Goal: Task Accomplishment & Management: Complete application form

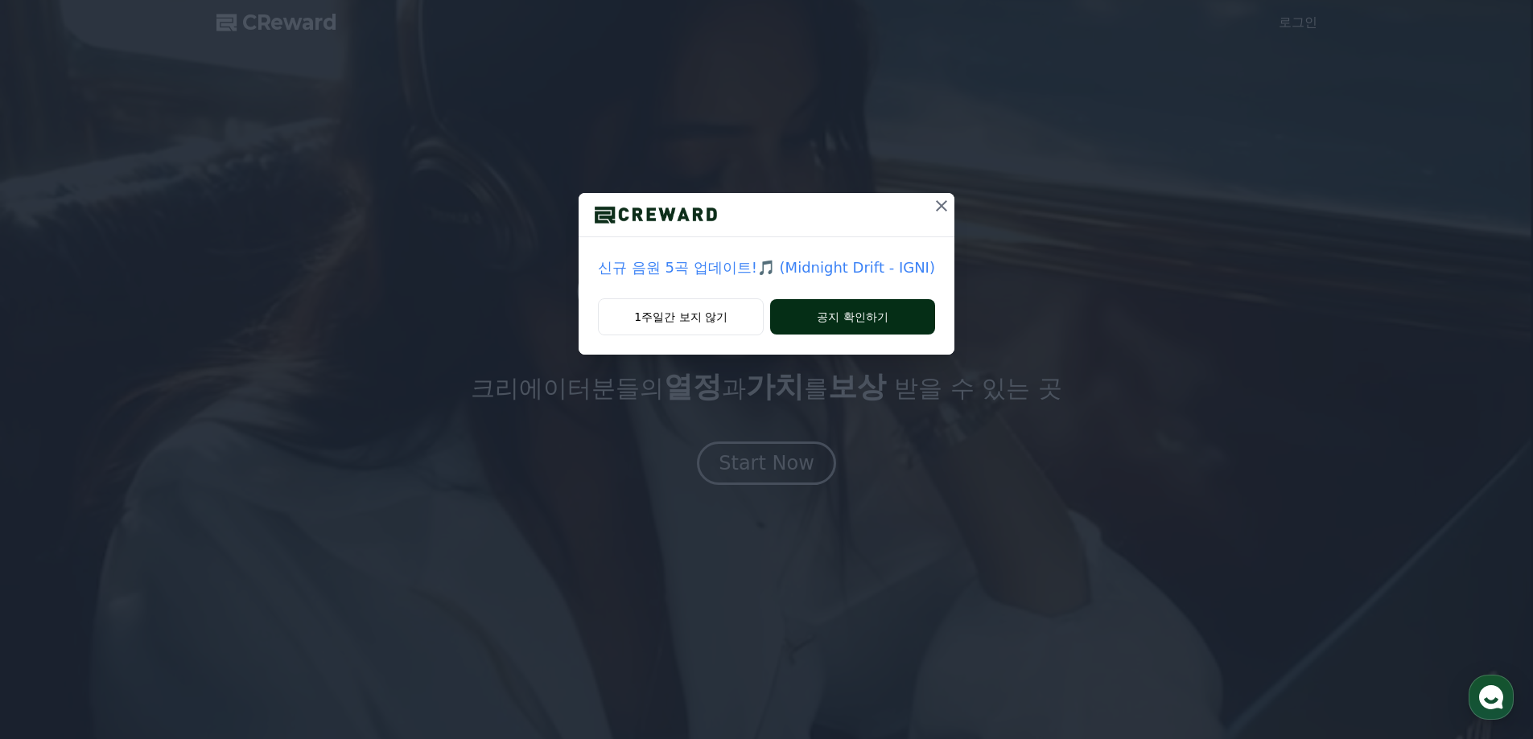
click at [860, 333] on div "1주일간 보지 않기 공지 확인하기" at bounding box center [767, 327] width 376 height 56
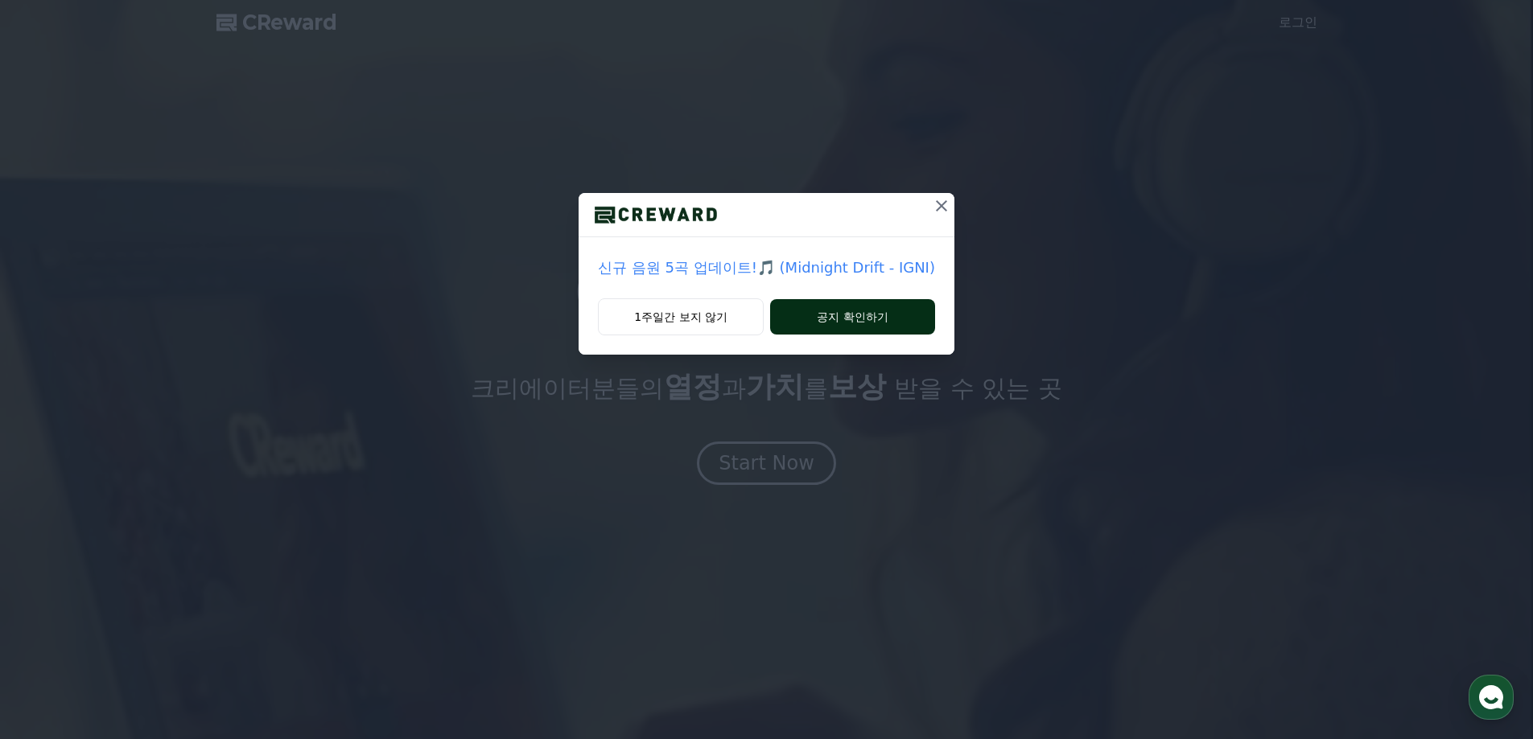
click at [860, 333] on button "공지 확인하기" at bounding box center [852, 316] width 165 height 35
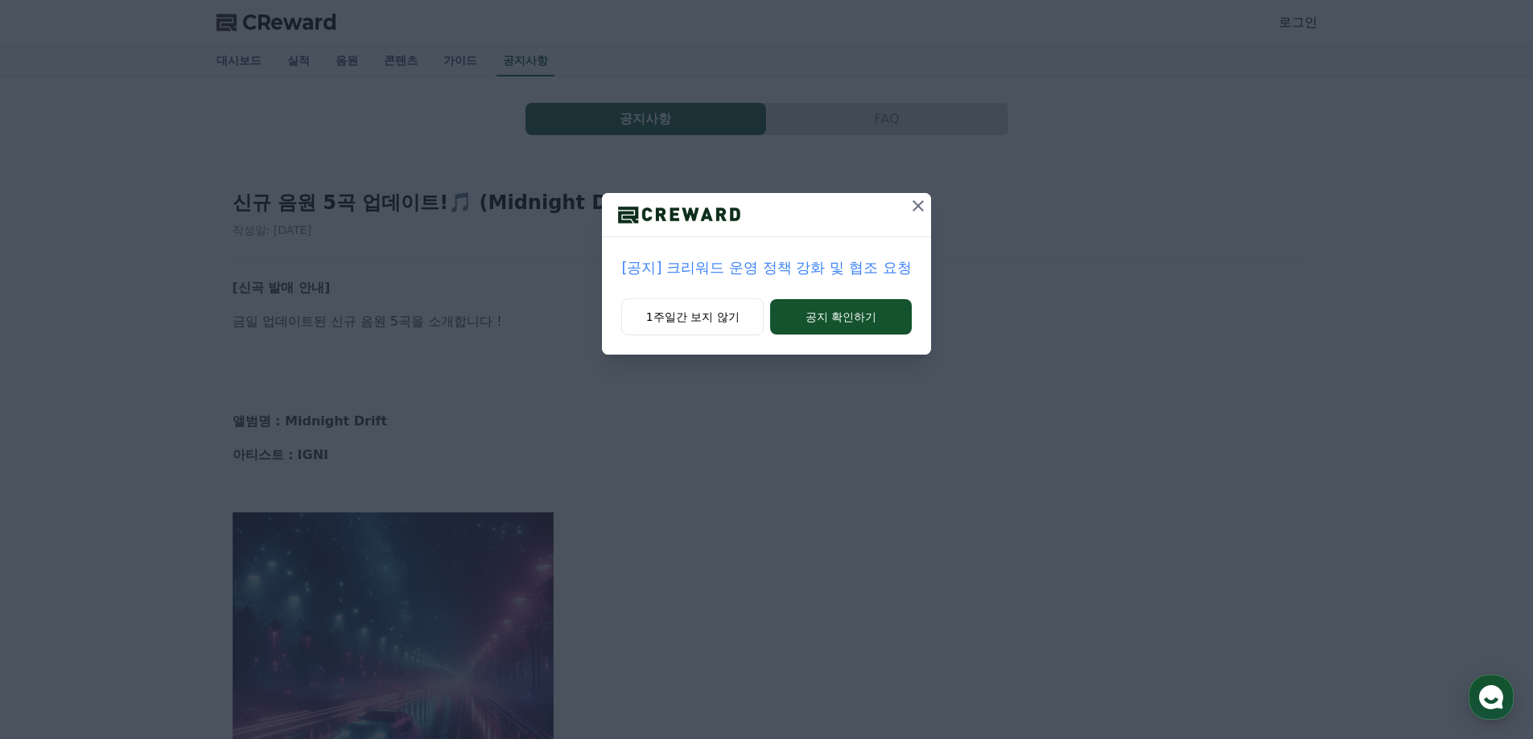
click at [919, 207] on icon at bounding box center [917, 205] width 11 height 11
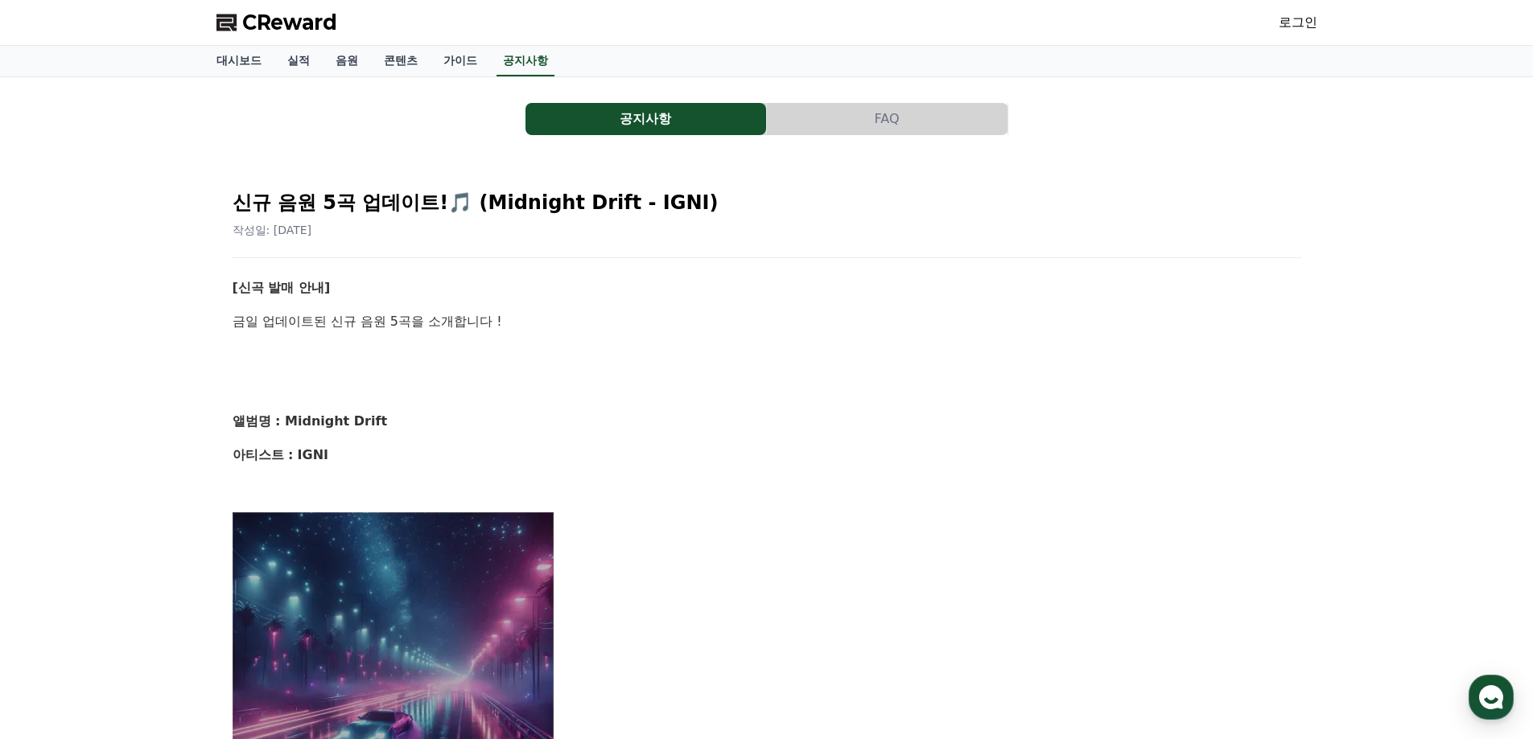
click at [278, 23] on span "CReward" at bounding box center [289, 23] width 95 height 26
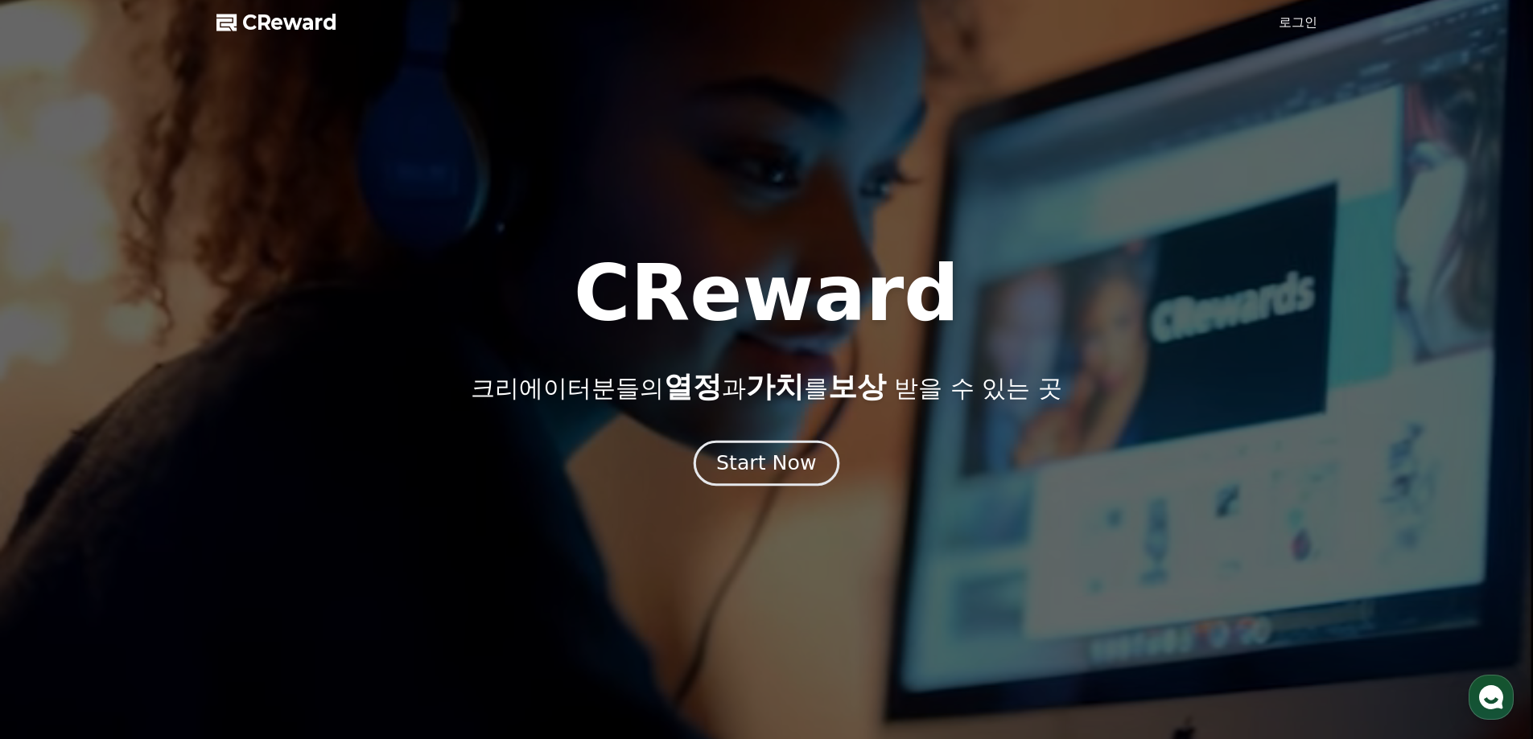
click at [753, 467] on div "Start Now" at bounding box center [766, 463] width 100 height 27
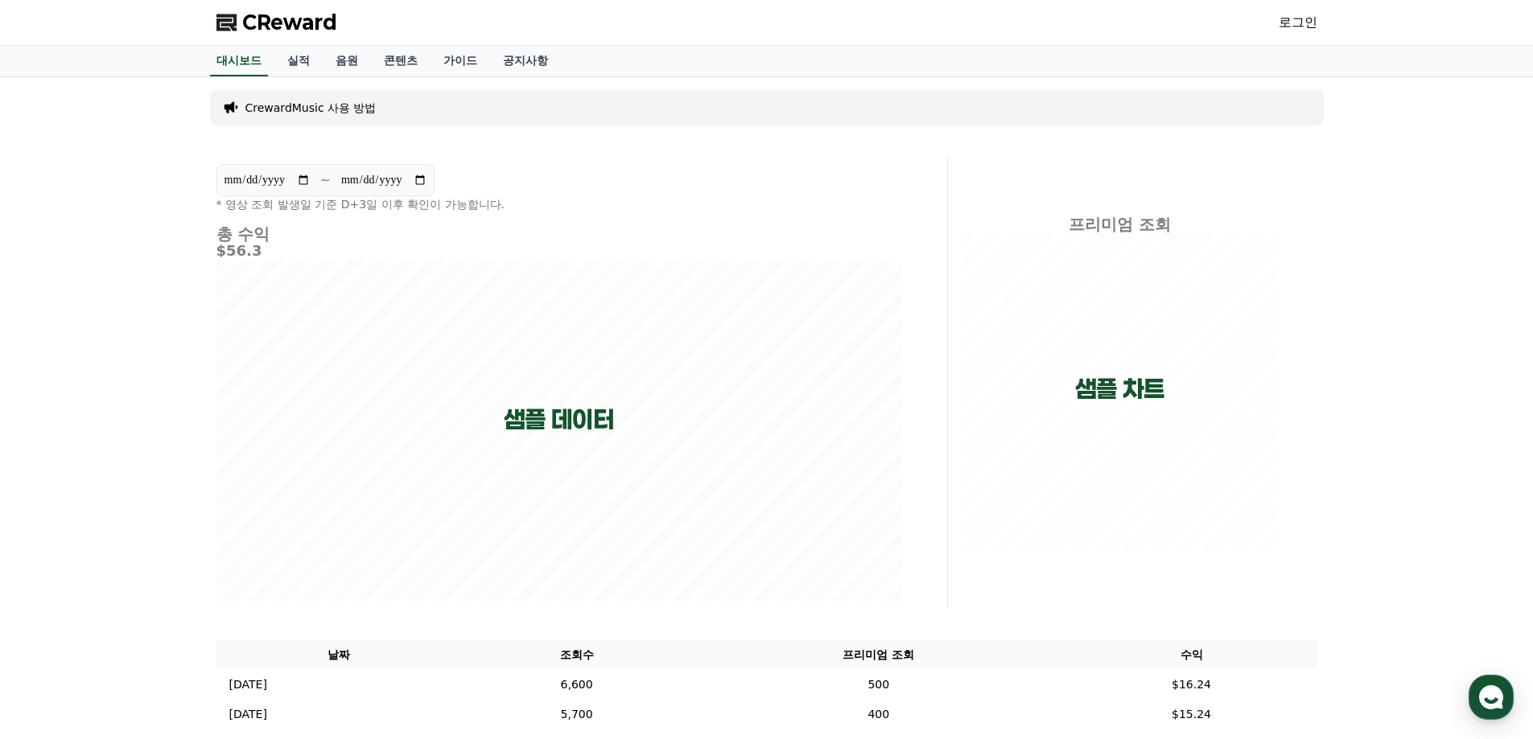
click at [1299, 23] on link "로그인" at bounding box center [1298, 22] width 39 height 19
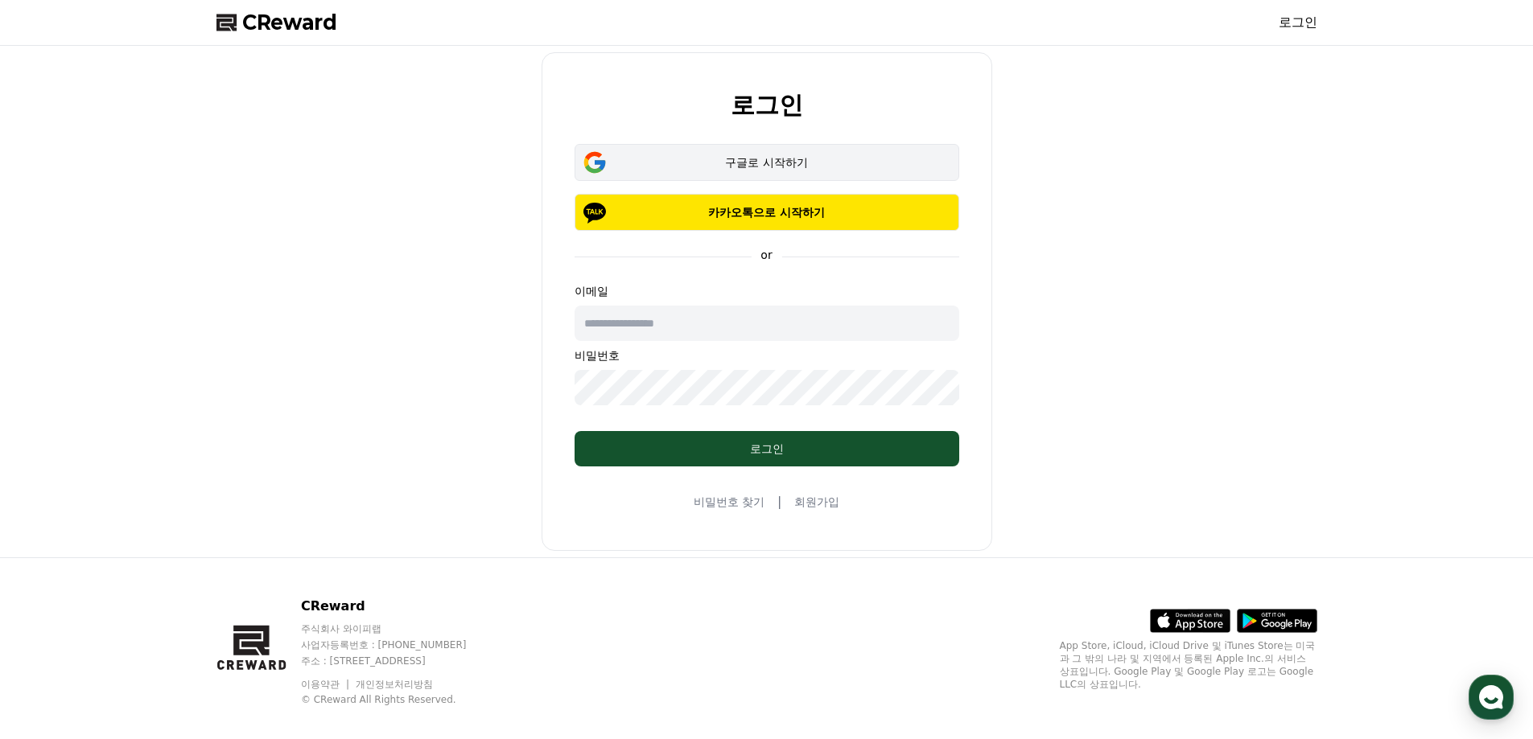
click at [772, 162] on div "구글로 시작하기" at bounding box center [767, 162] width 338 height 16
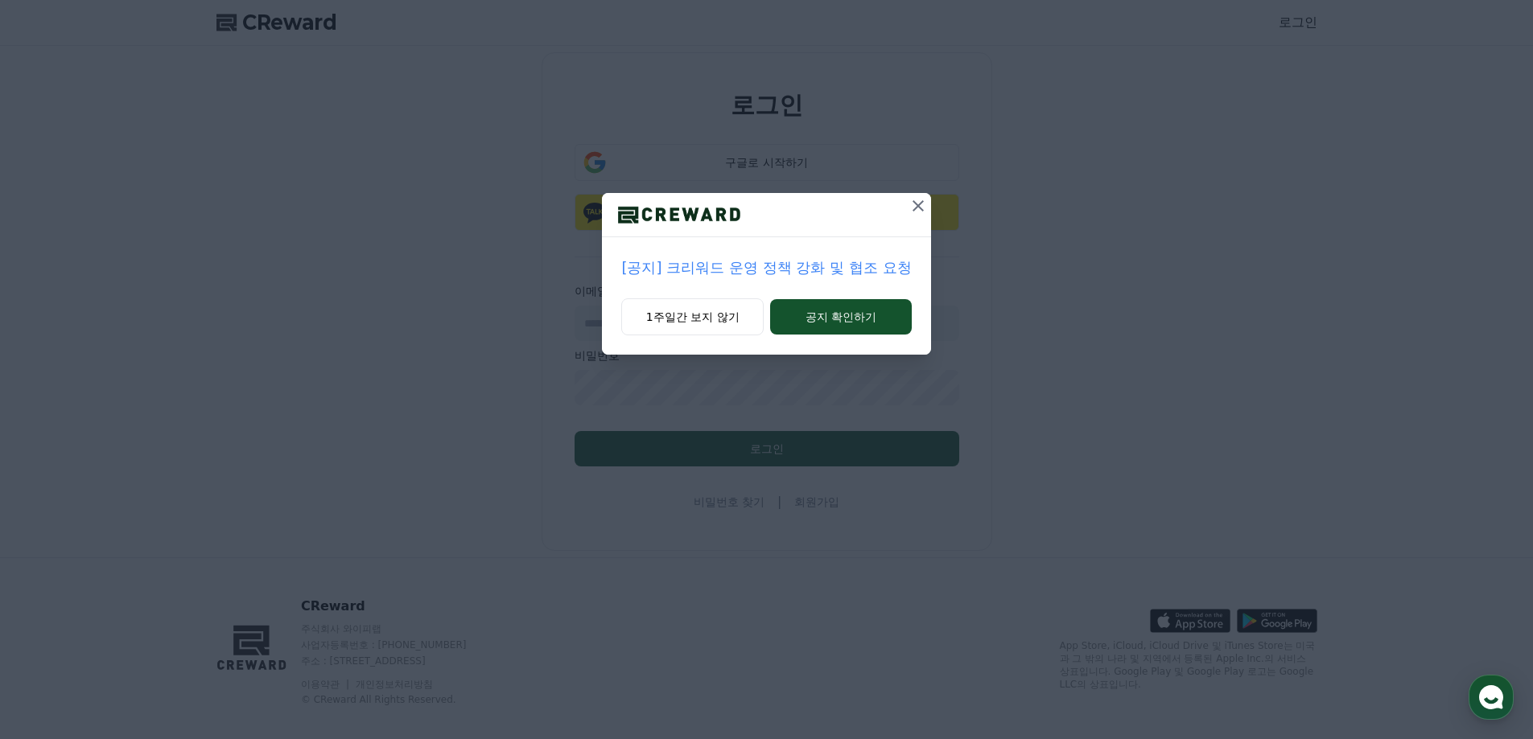
click at [919, 193] on button at bounding box center [918, 206] width 26 height 26
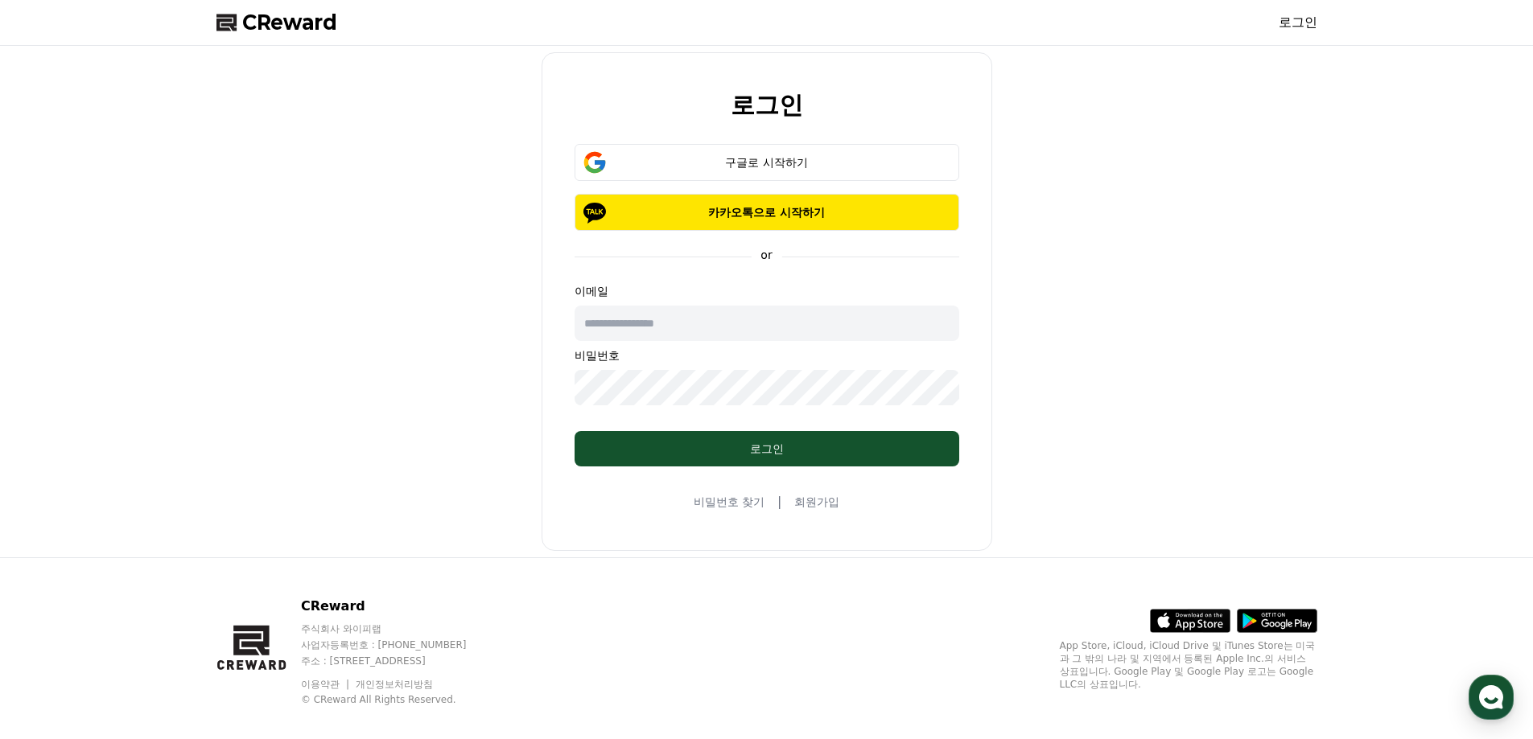
click at [814, 502] on link "회원가입" at bounding box center [816, 502] width 45 height 16
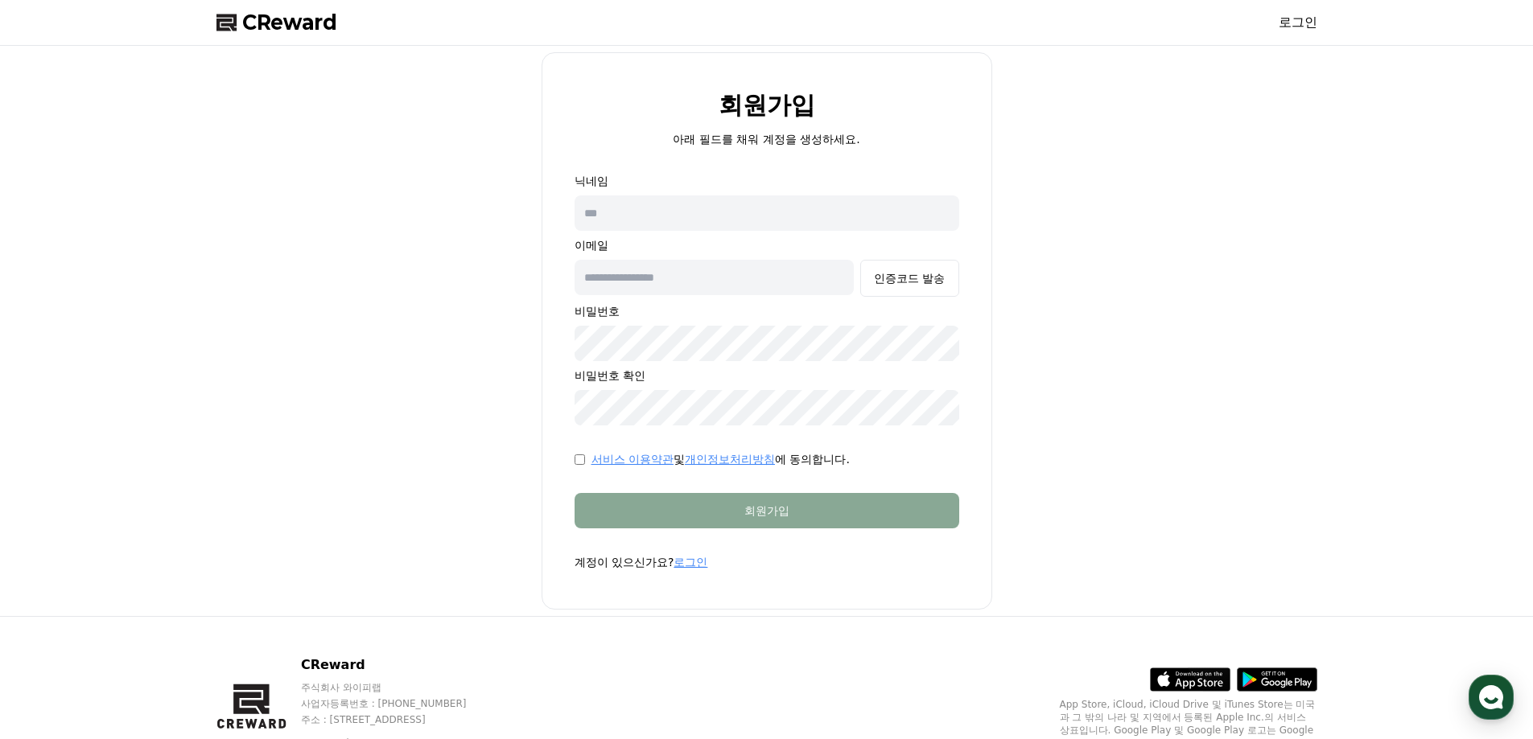
click at [658, 216] on input "text" at bounding box center [767, 213] width 385 height 35
type input "***"
click at [701, 282] on input "text" at bounding box center [715, 277] width 280 height 35
type input "**********"
click at [936, 276] on div "인증코드 발송" at bounding box center [909, 278] width 71 height 16
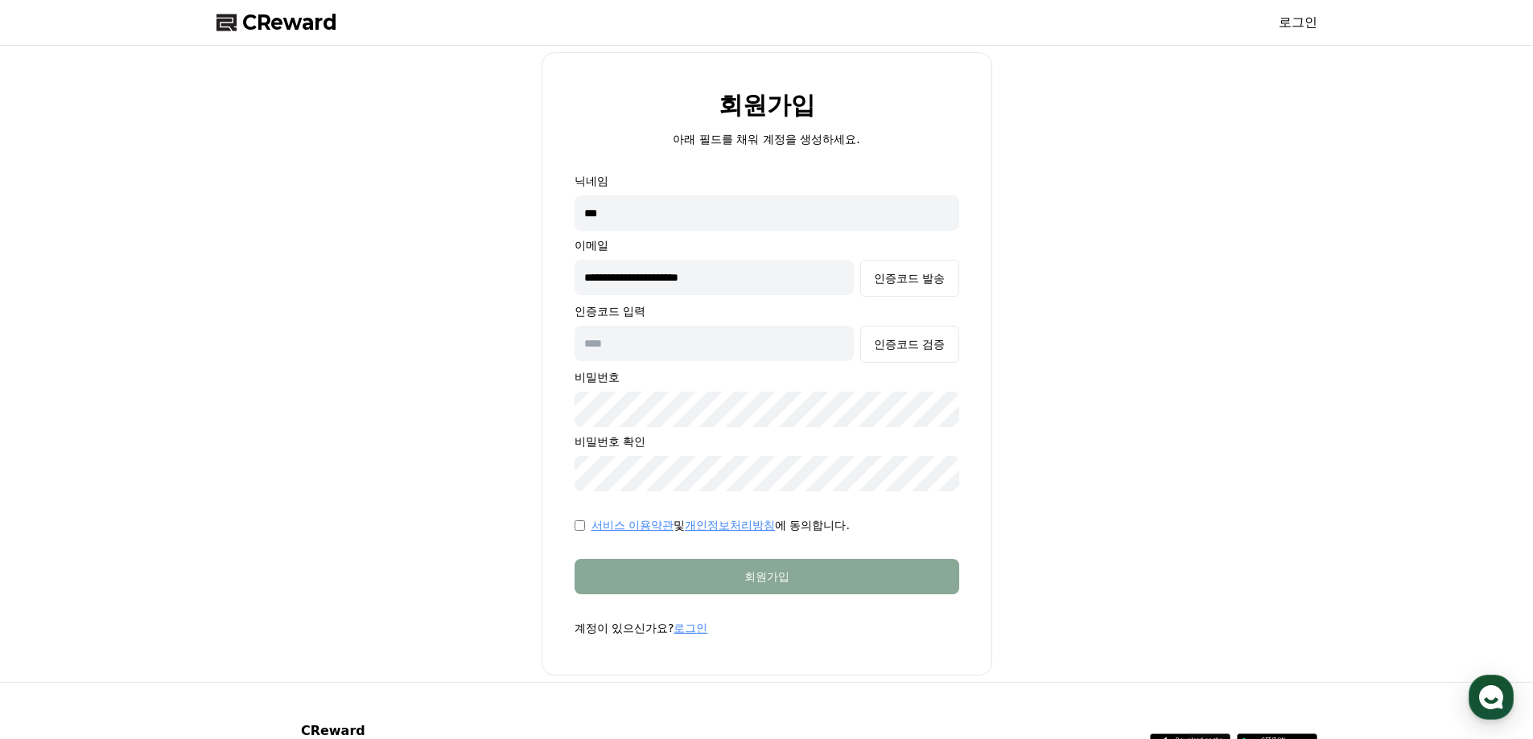
click at [651, 346] on input "text" at bounding box center [715, 343] width 280 height 35
paste input "******"
type input "******"
click at [896, 350] on div "인증코드 검증" at bounding box center [909, 344] width 71 height 16
click at [585, 522] on div "서비스 이용약관 및 개인정보처리방침 에 동의합니다." at bounding box center [767, 525] width 385 height 16
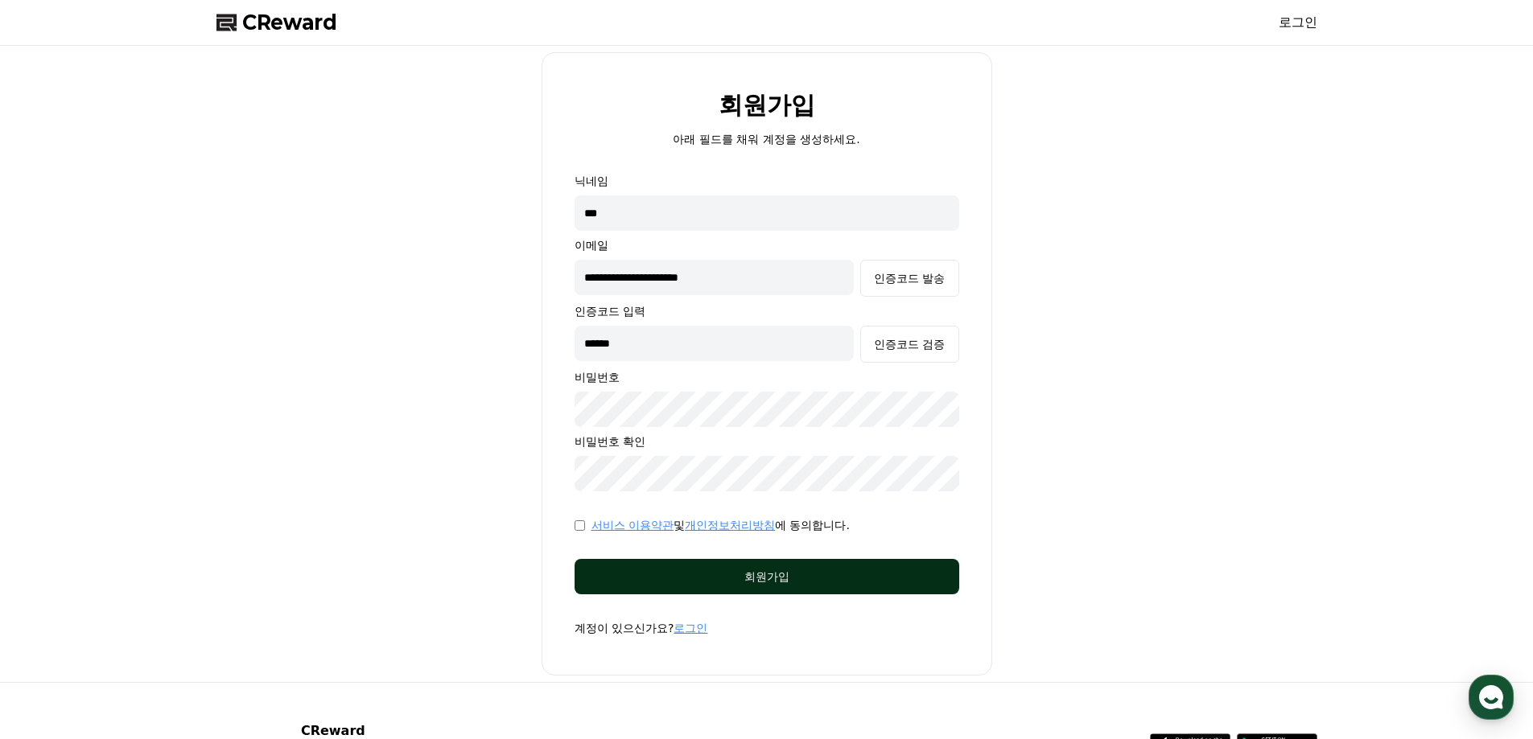
click at [732, 588] on button "회원가입" at bounding box center [767, 576] width 385 height 35
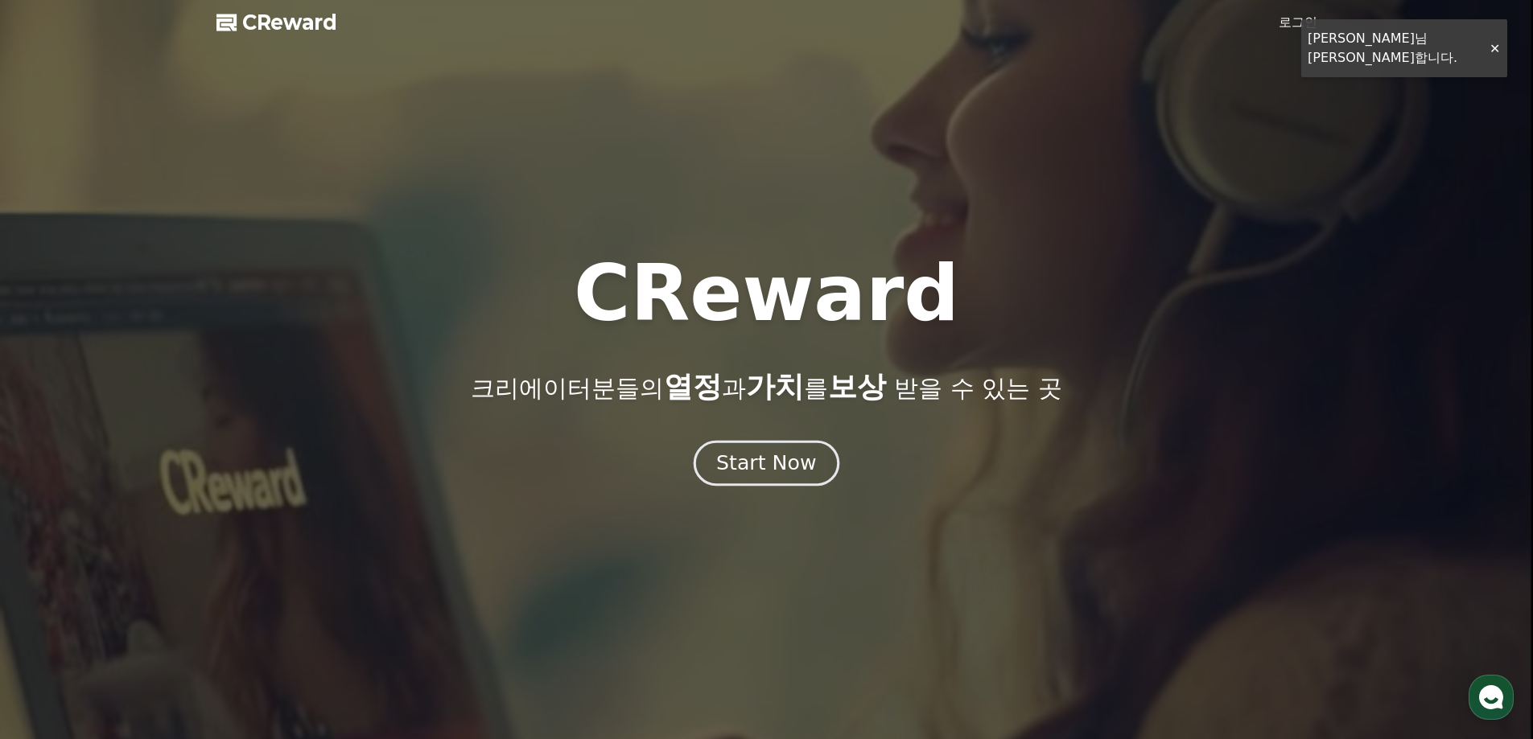
click at [796, 485] on button "Start Now" at bounding box center [767, 463] width 146 height 46
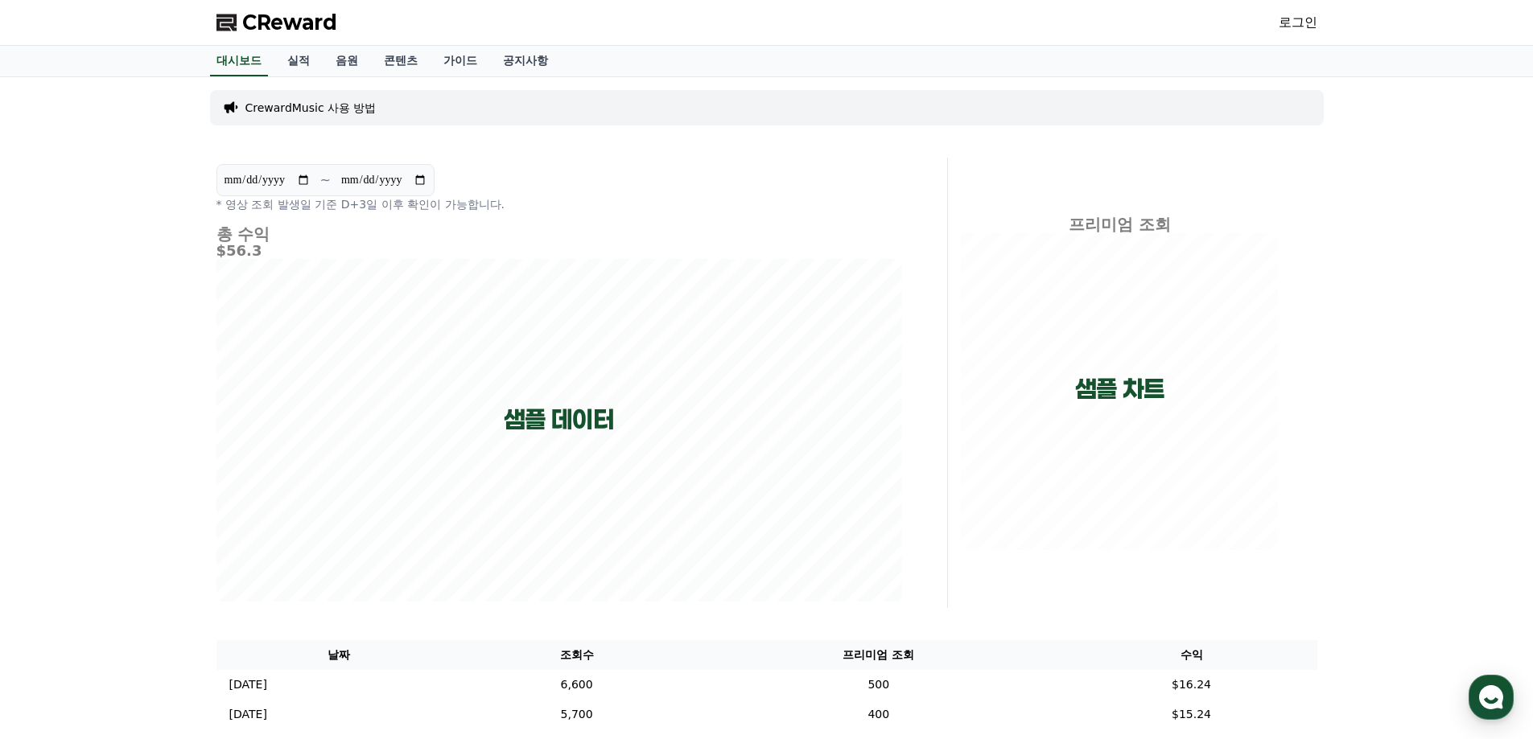
click at [1306, 27] on link "로그인" at bounding box center [1298, 22] width 39 height 19
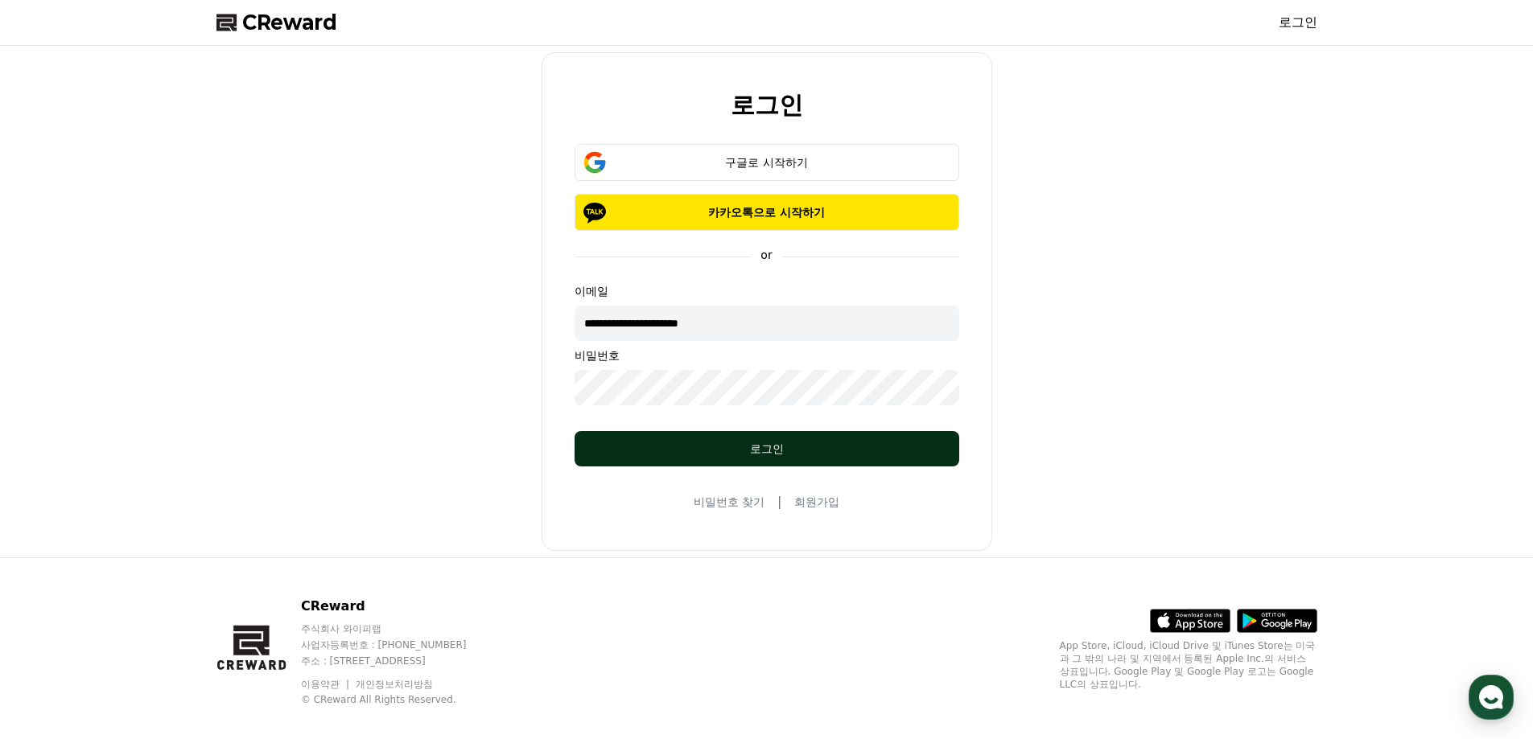
click at [713, 441] on div "로그인" at bounding box center [767, 449] width 320 height 16
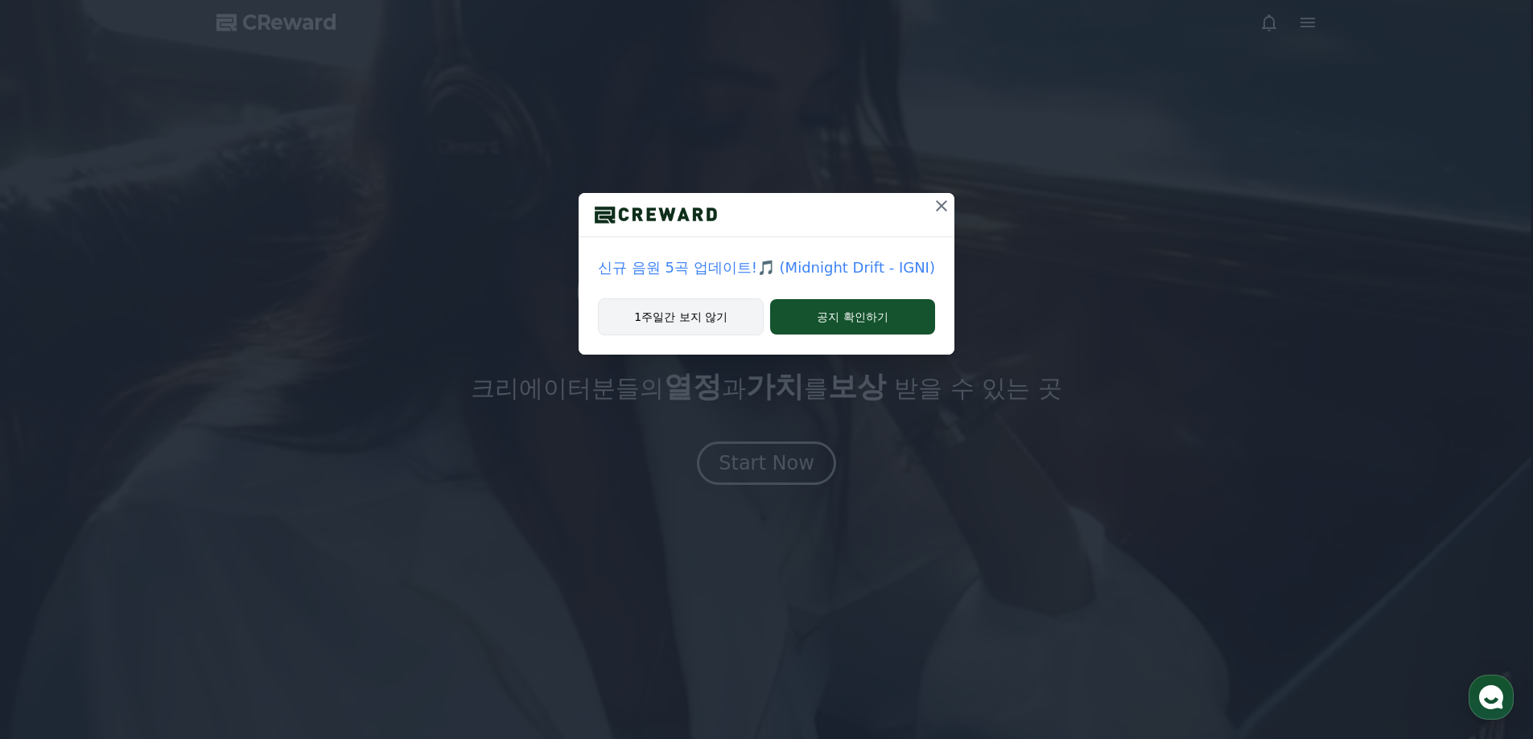
click at [690, 316] on button "1주일간 보지 않기" at bounding box center [681, 317] width 166 height 37
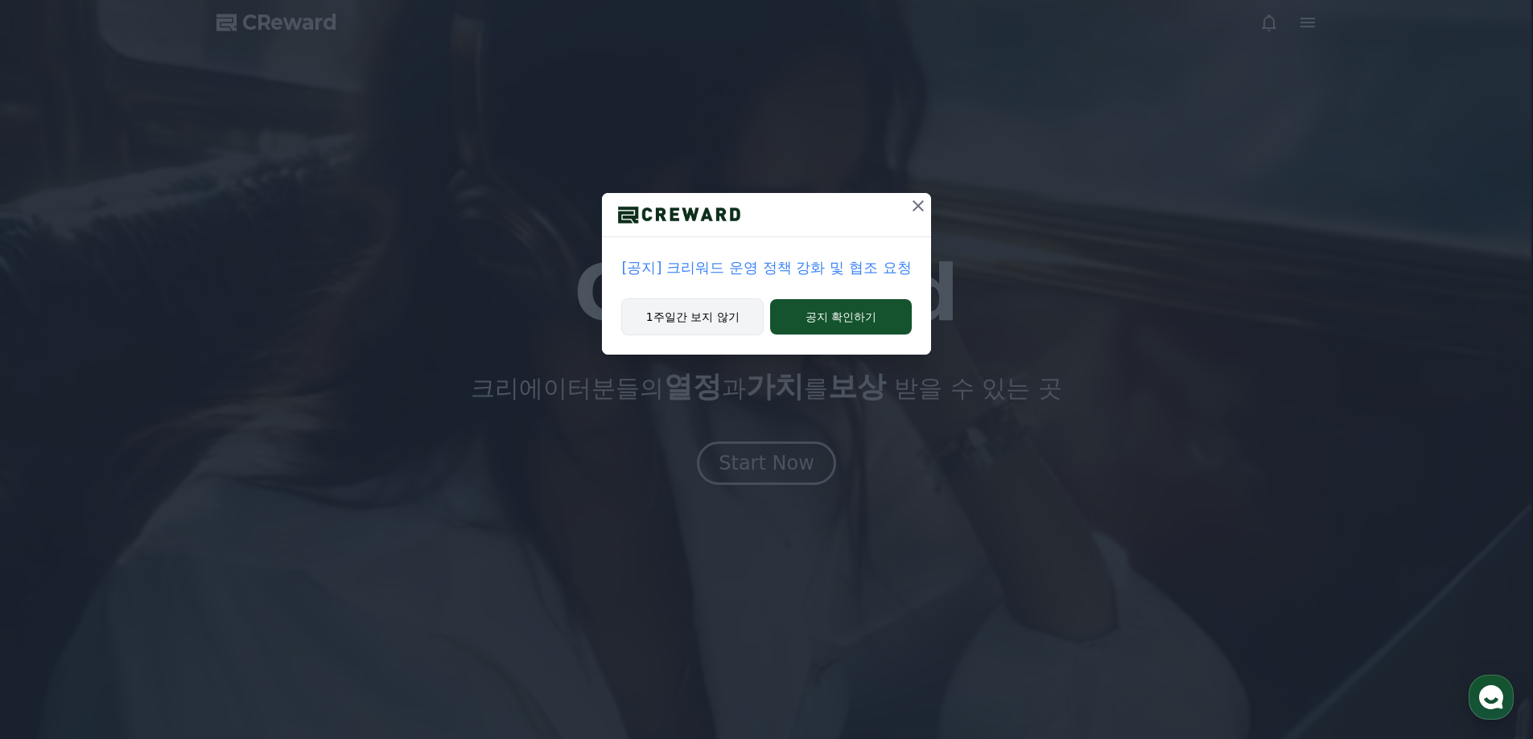
click at [718, 323] on button "1주일간 보지 않기" at bounding box center [692, 317] width 142 height 37
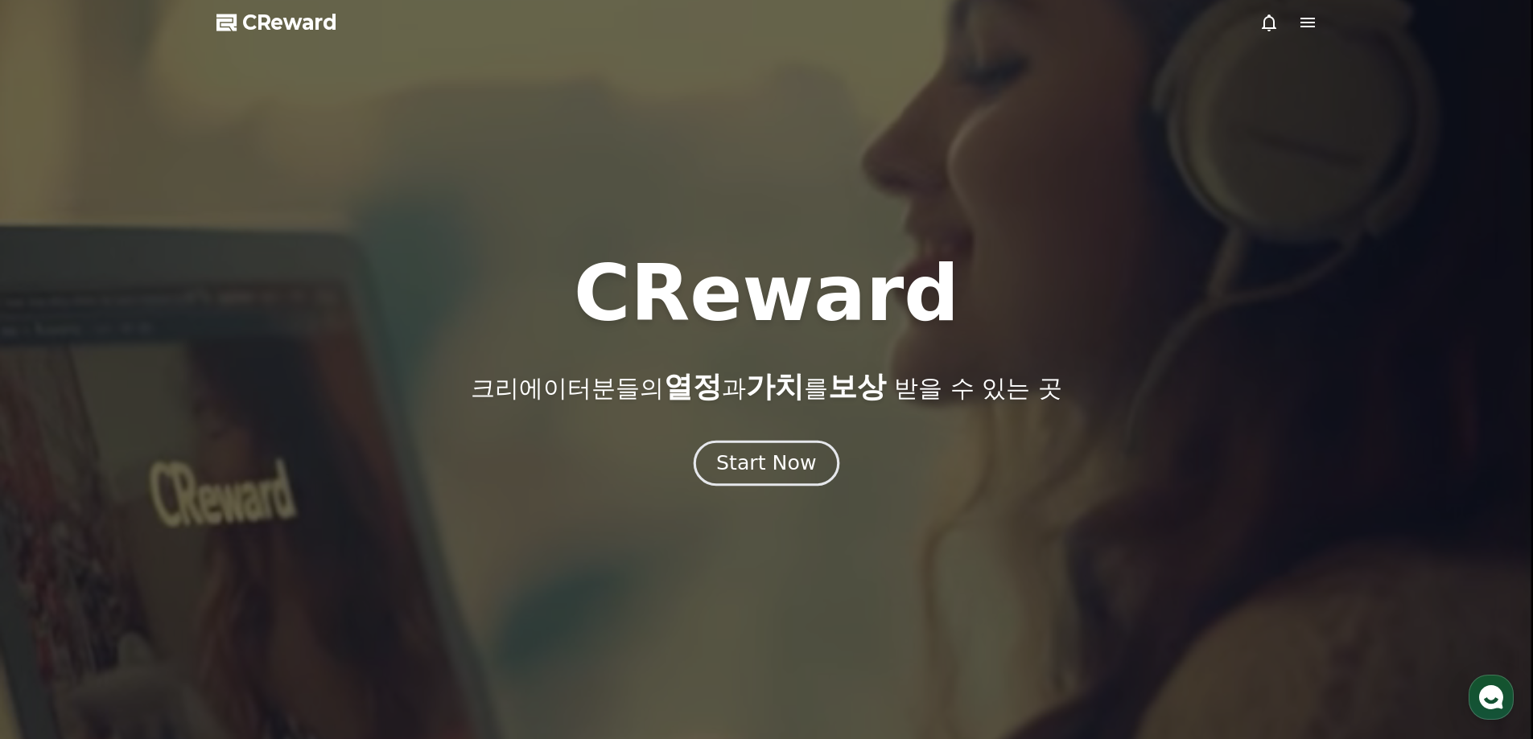
click at [804, 473] on div "Start Now" at bounding box center [766, 463] width 100 height 27
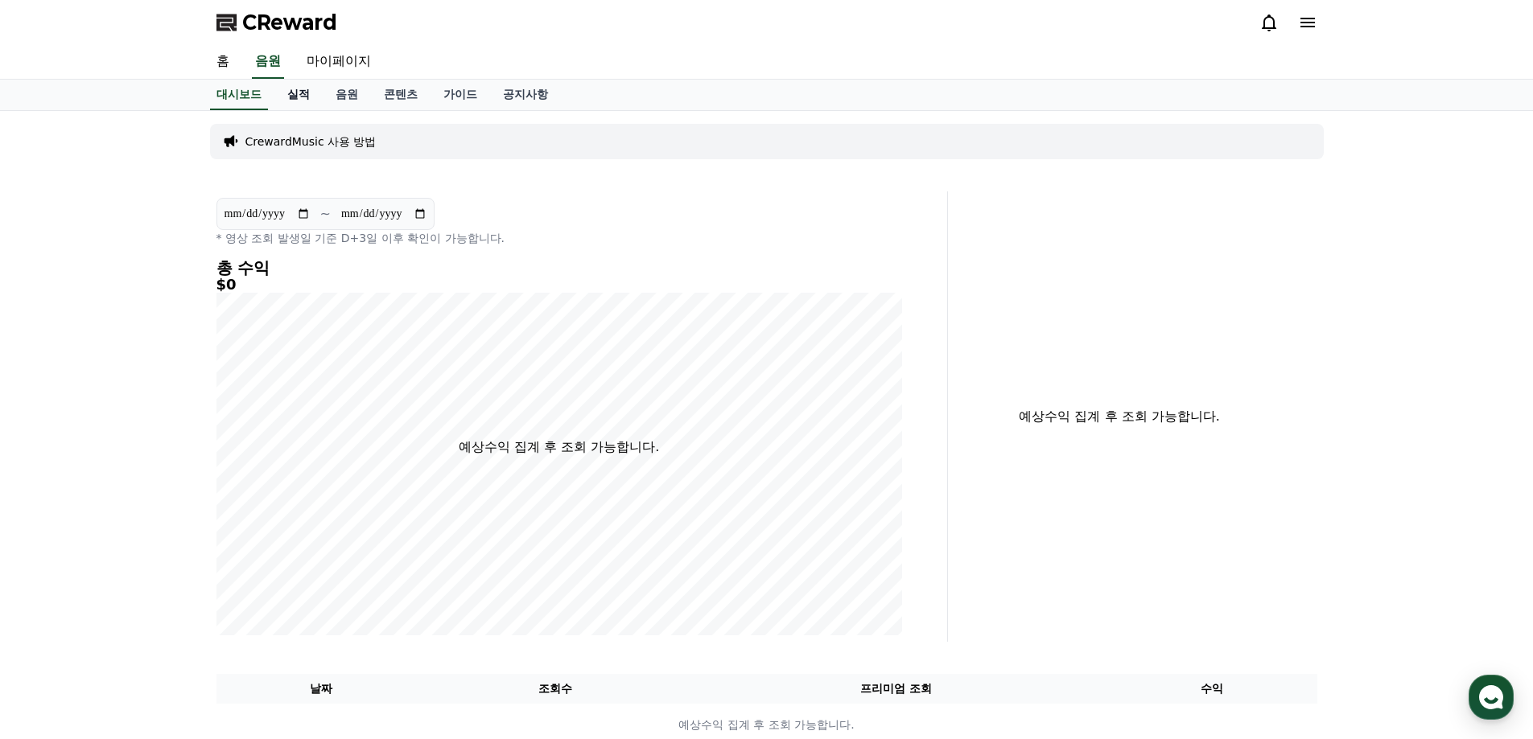
click at [296, 93] on link "실적" at bounding box center [298, 95] width 48 height 31
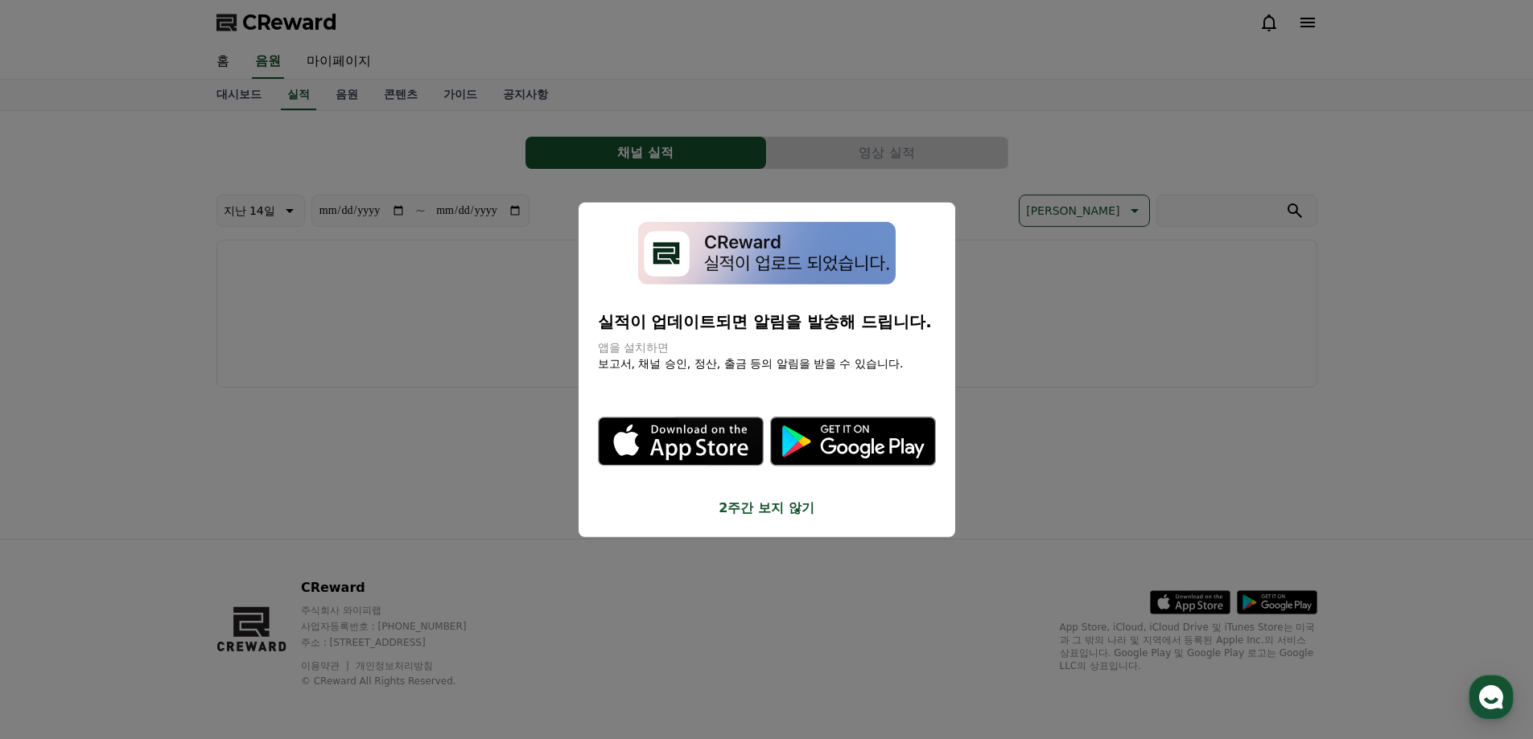
click at [710, 93] on button "close modal" at bounding box center [766, 369] width 1533 height 739
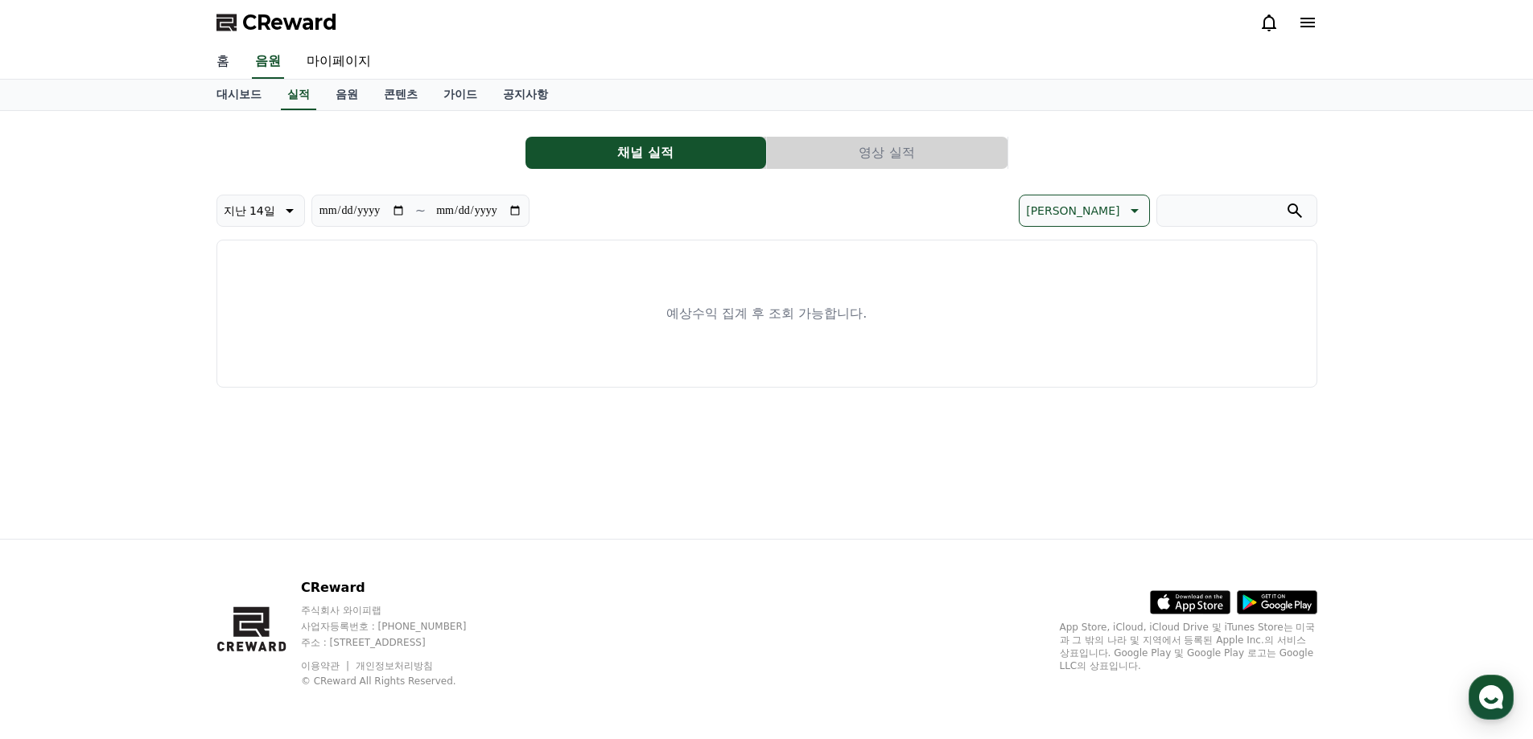
click at [224, 66] on link "홈" at bounding box center [223, 62] width 39 height 34
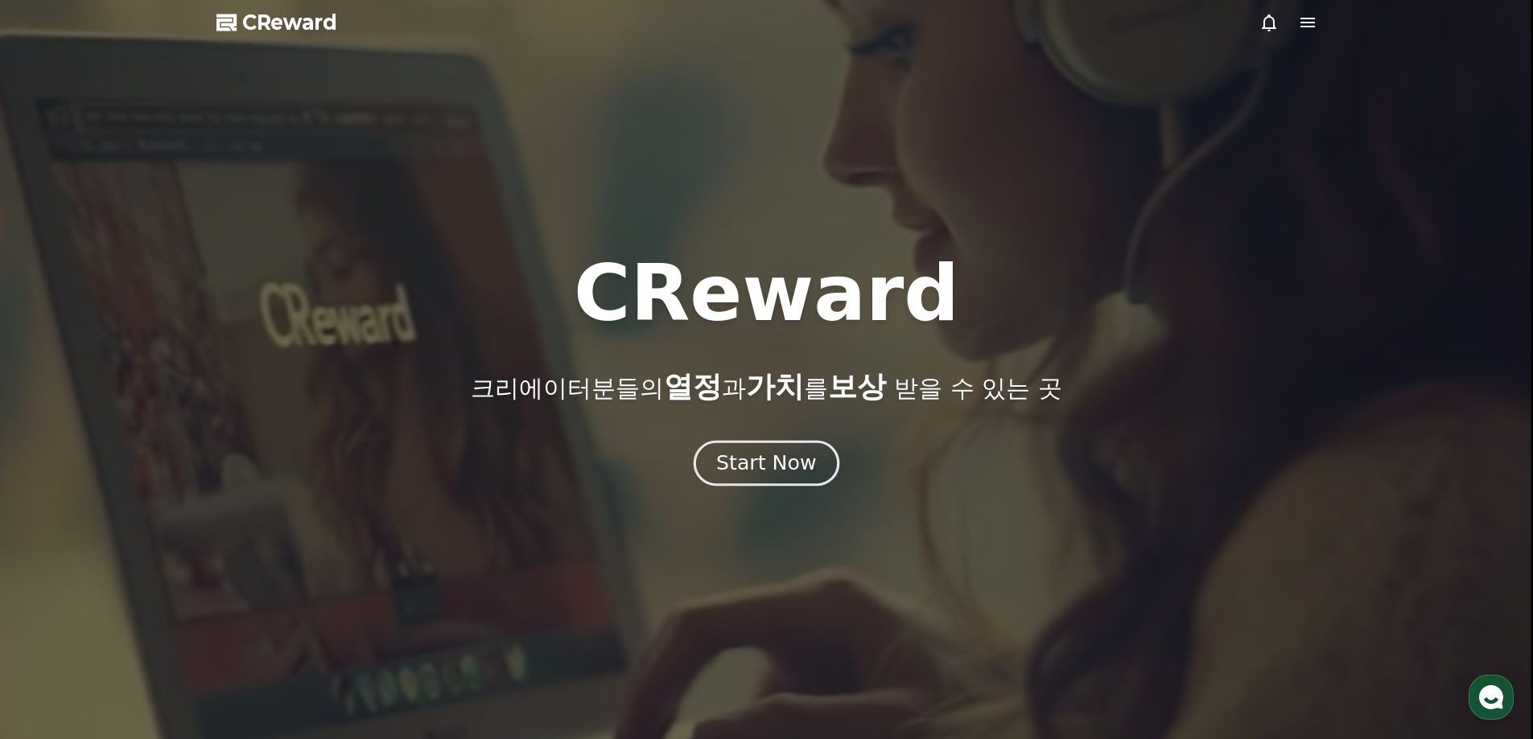
click at [800, 470] on div "Start Now" at bounding box center [766, 463] width 100 height 27
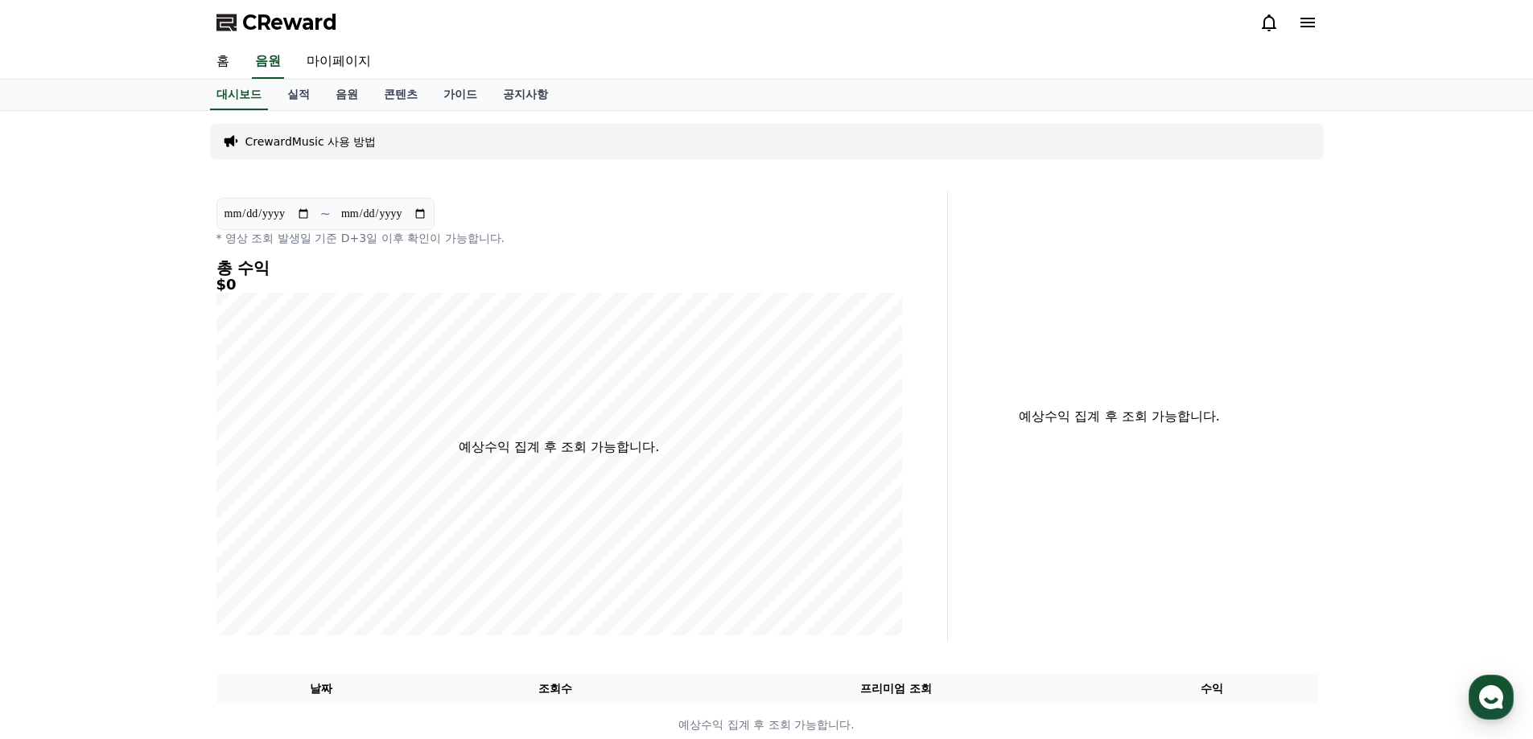
click at [1277, 23] on icon at bounding box center [1268, 22] width 19 height 19
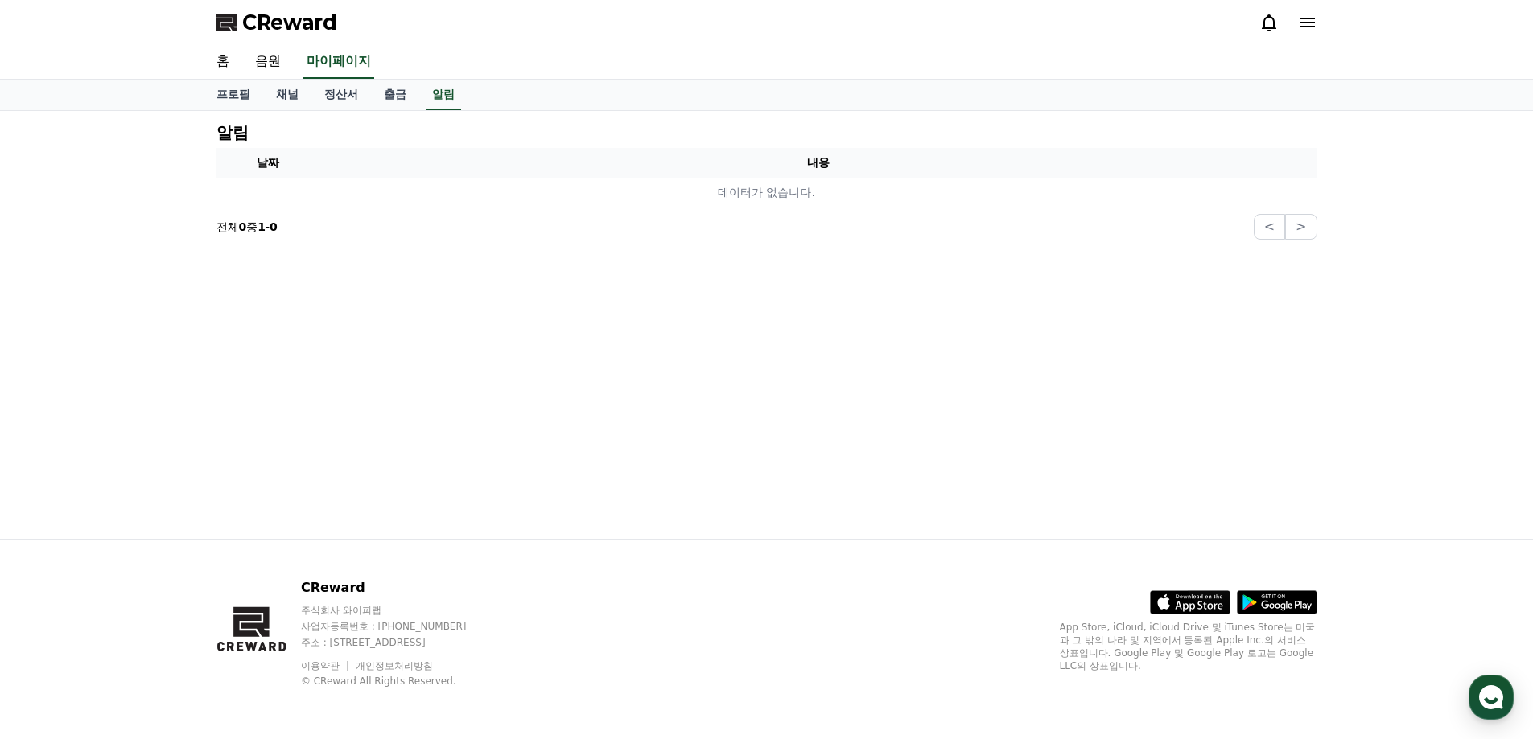
click at [1309, 25] on icon at bounding box center [1307, 22] width 19 height 19
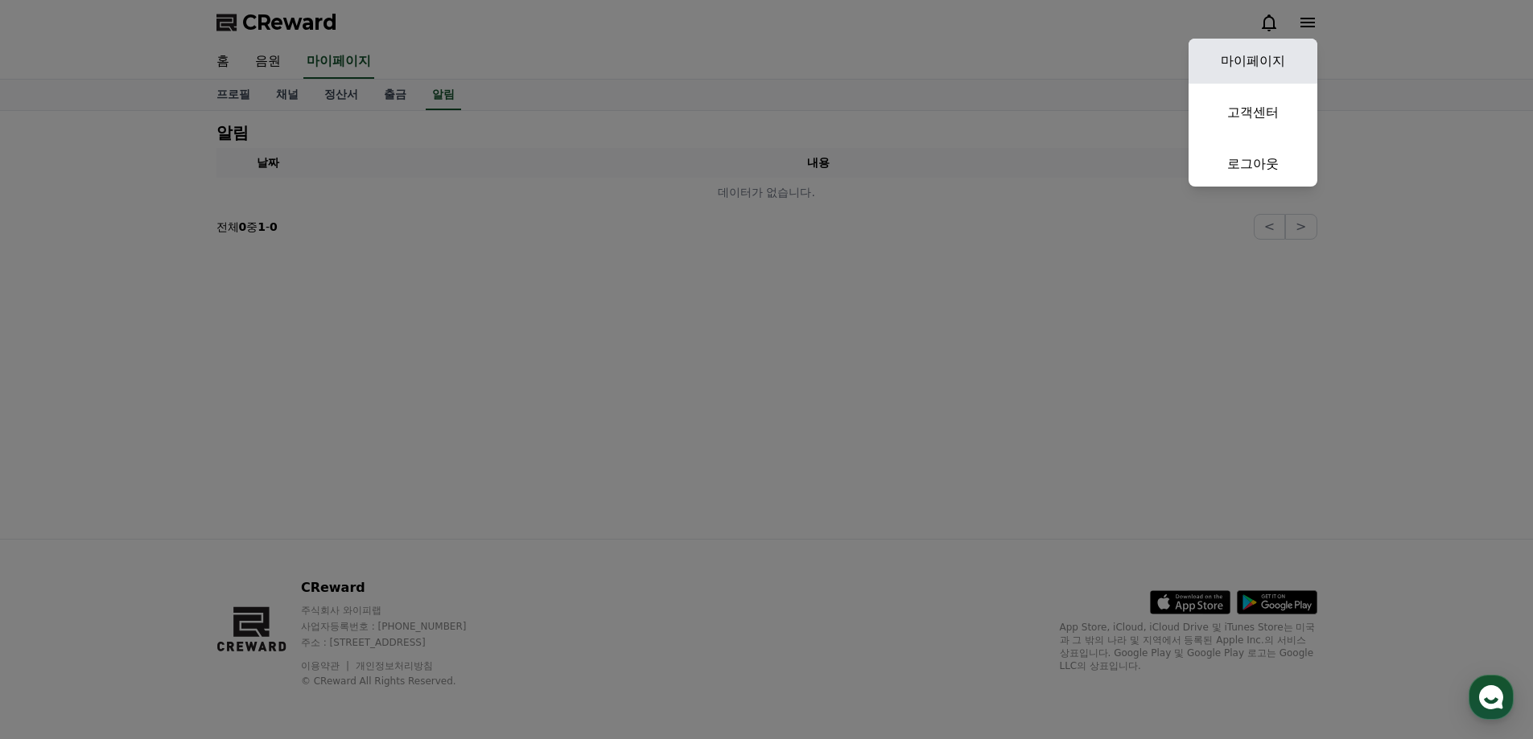
click at [1234, 59] on link "마이페이지" at bounding box center [1252, 61] width 129 height 45
select select "**********"
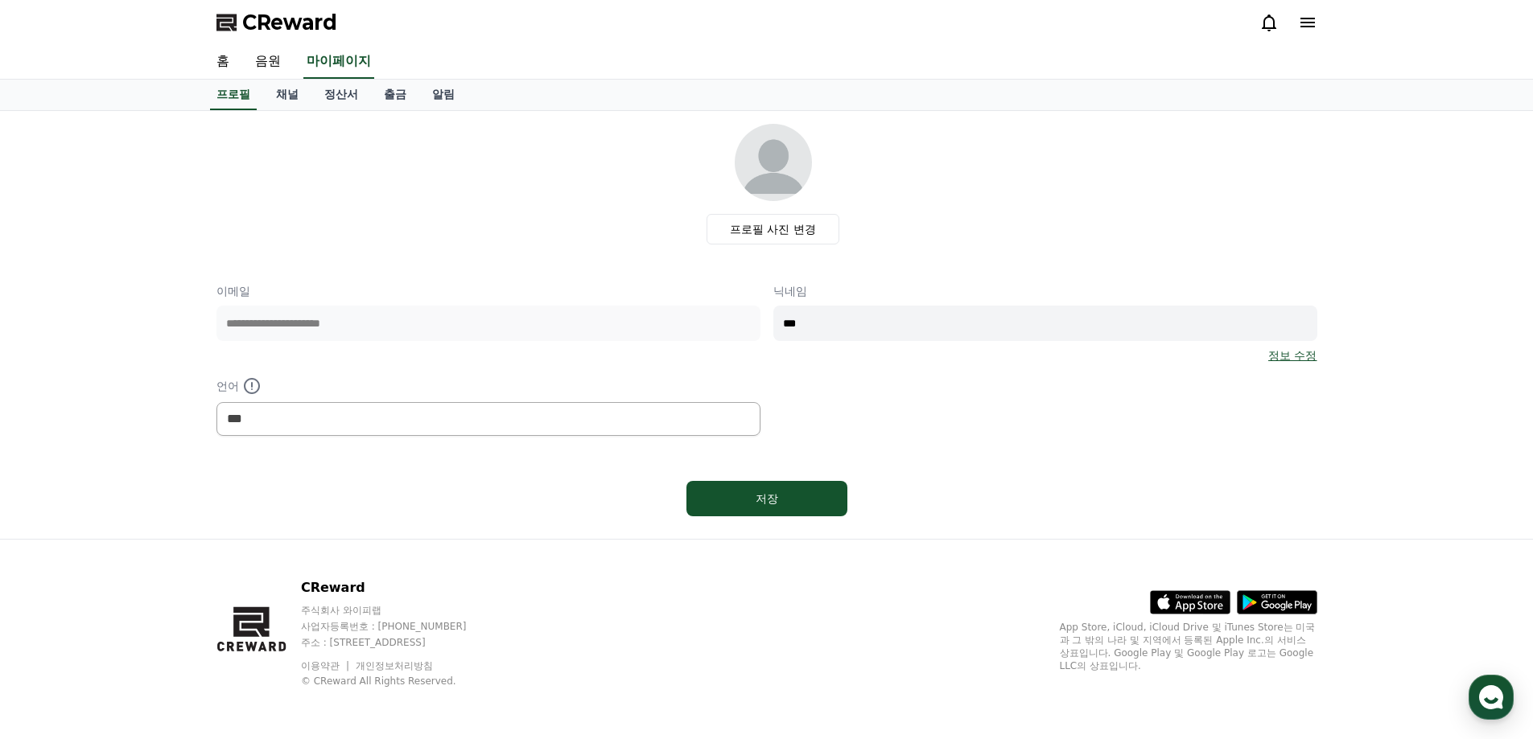
click at [1287, 355] on link "정보 수정" at bounding box center [1292, 356] width 48 height 16
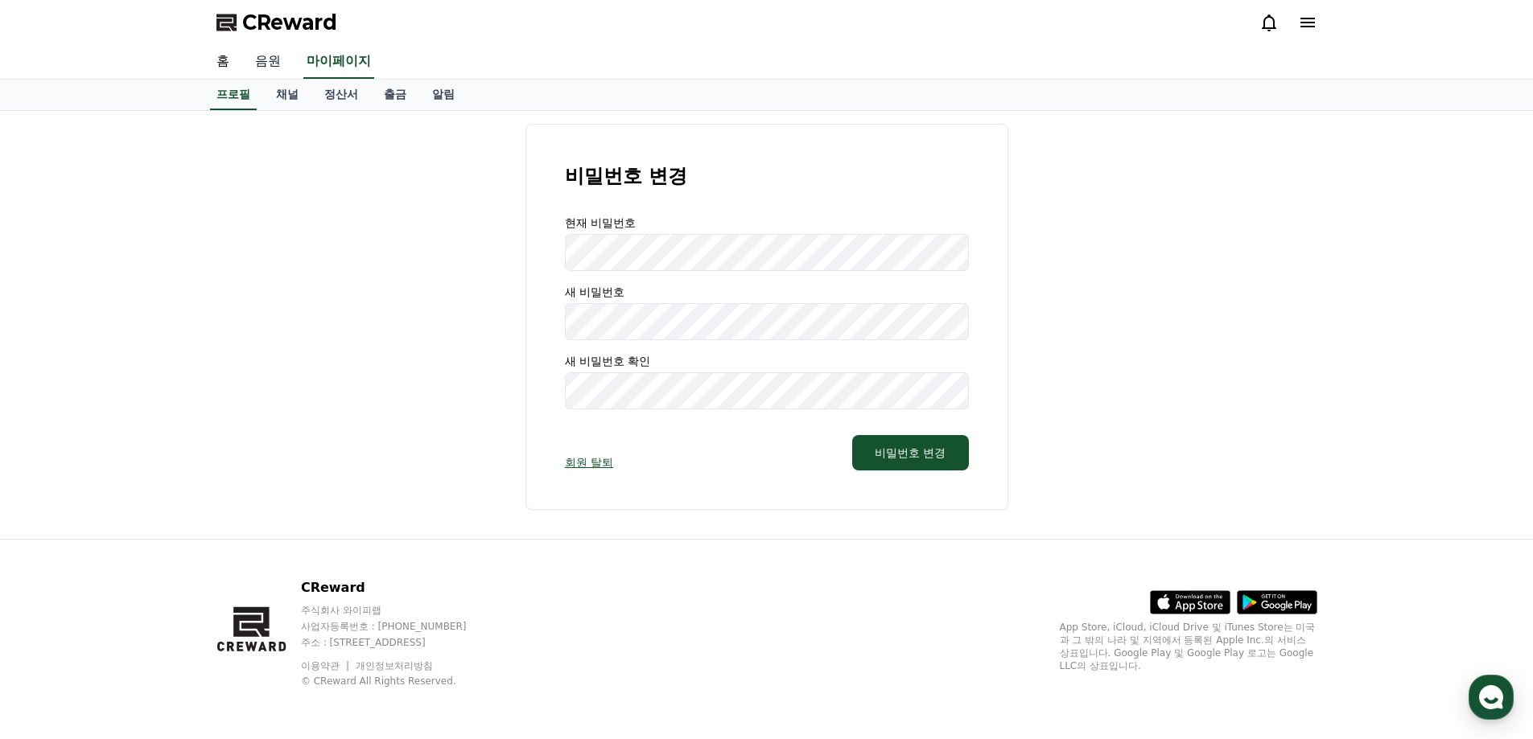
click at [265, 64] on link "음원" at bounding box center [267, 62] width 51 height 34
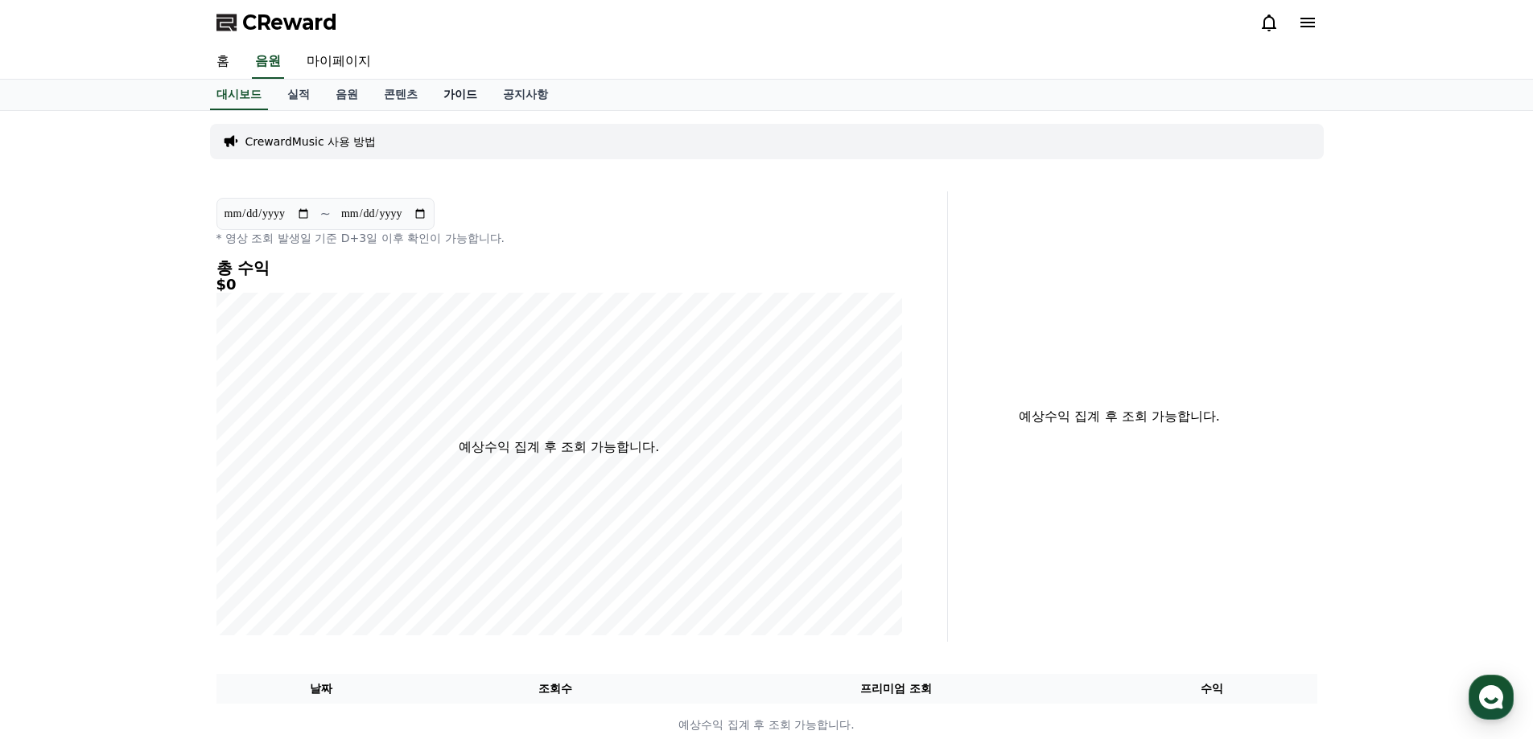
click at [457, 94] on link "가이드" at bounding box center [460, 95] width 60 height 31
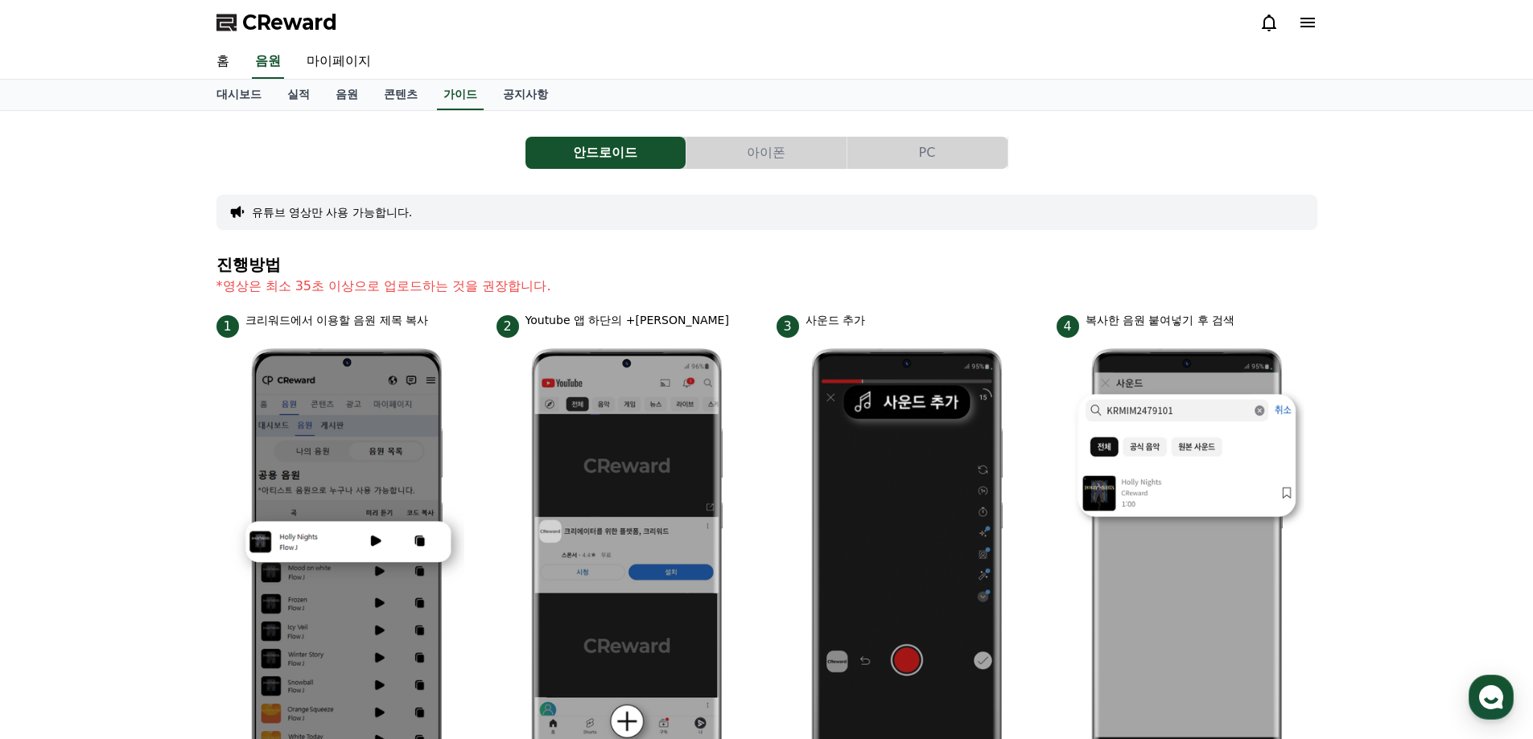
click at [904, 149] on button "PC" at bounding box center [927, 153] width 160 height 32
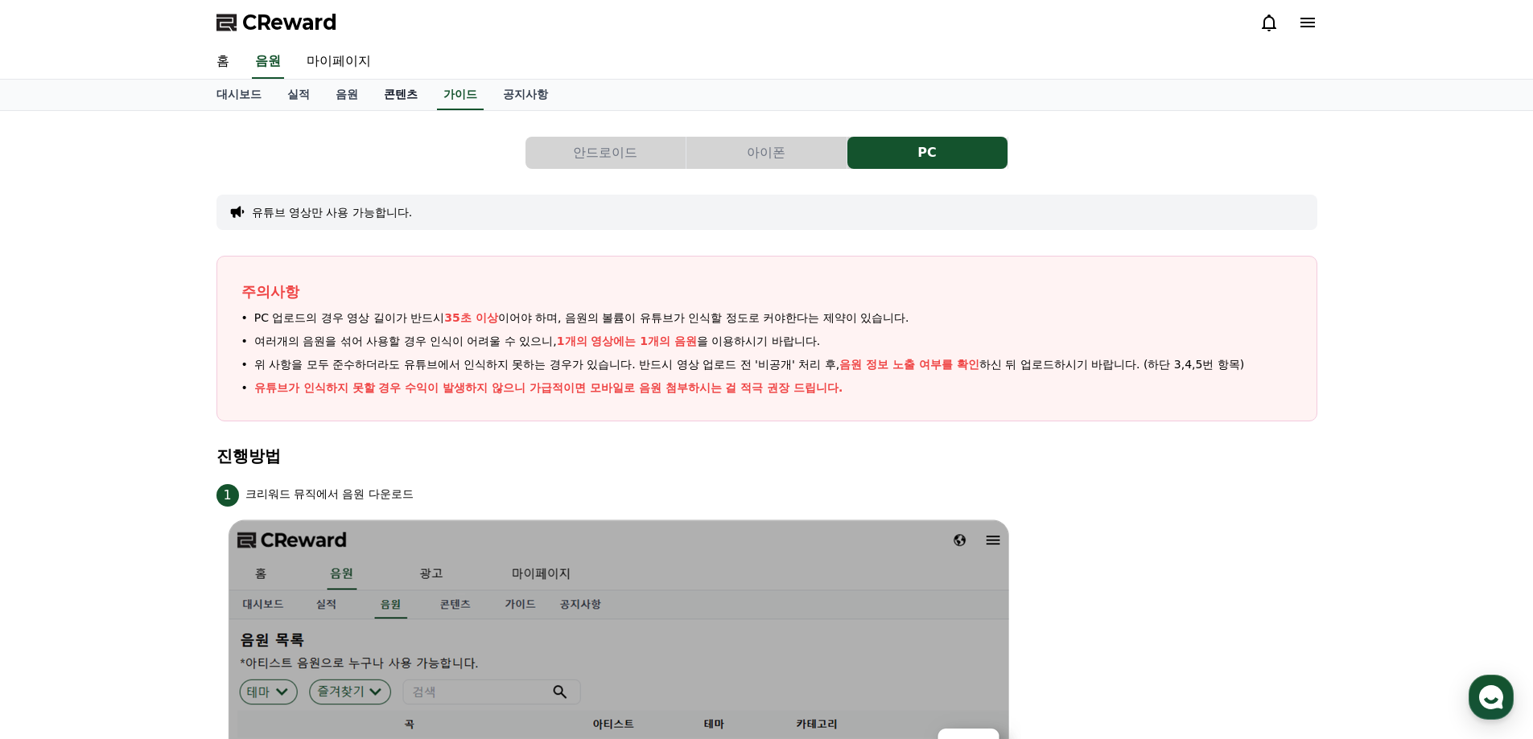
click at [404, 94] on link "콘텐츠" at bounding box center [401, 95] width 60 height 31
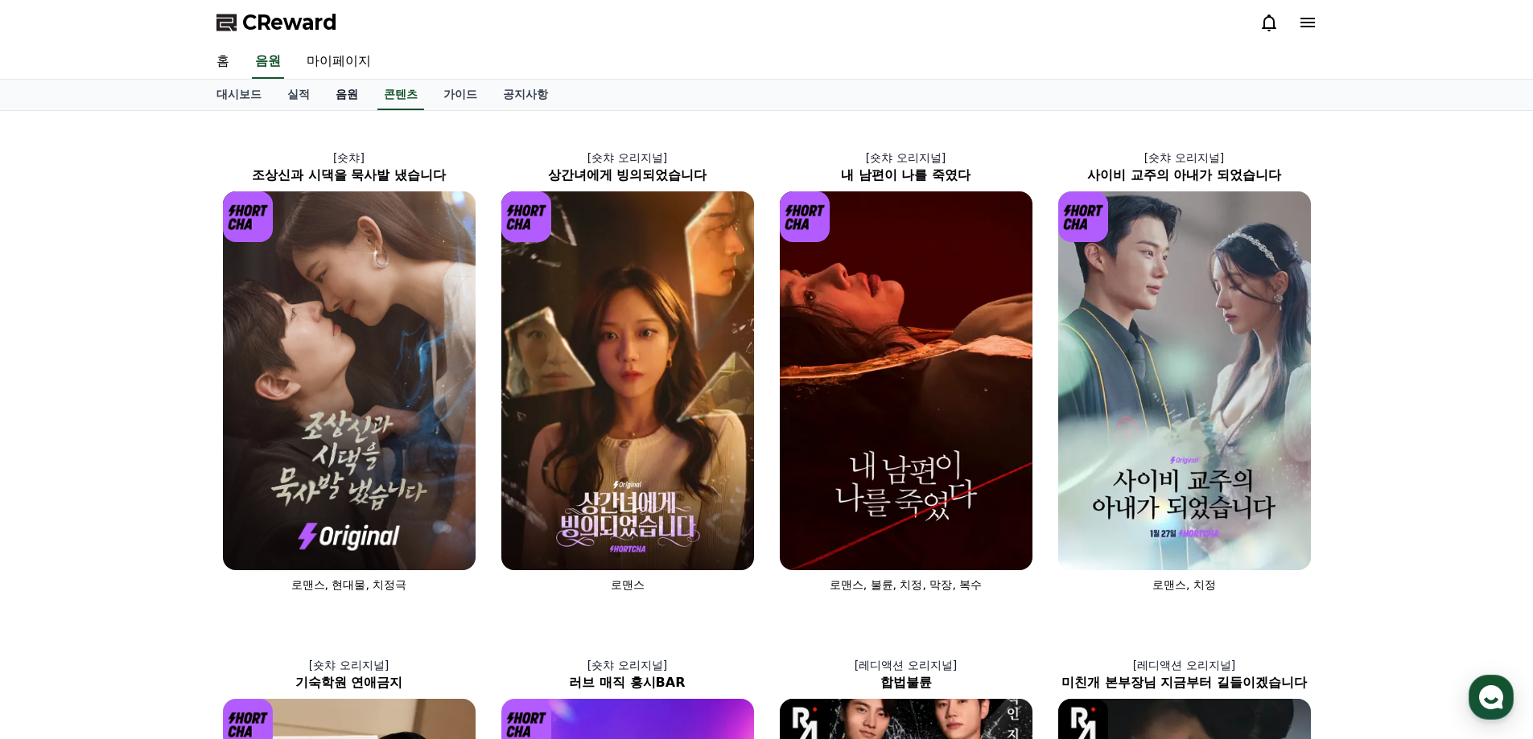
click at [355, 92] on link "음원" at bounding box center [347, 95] width 48 height 31
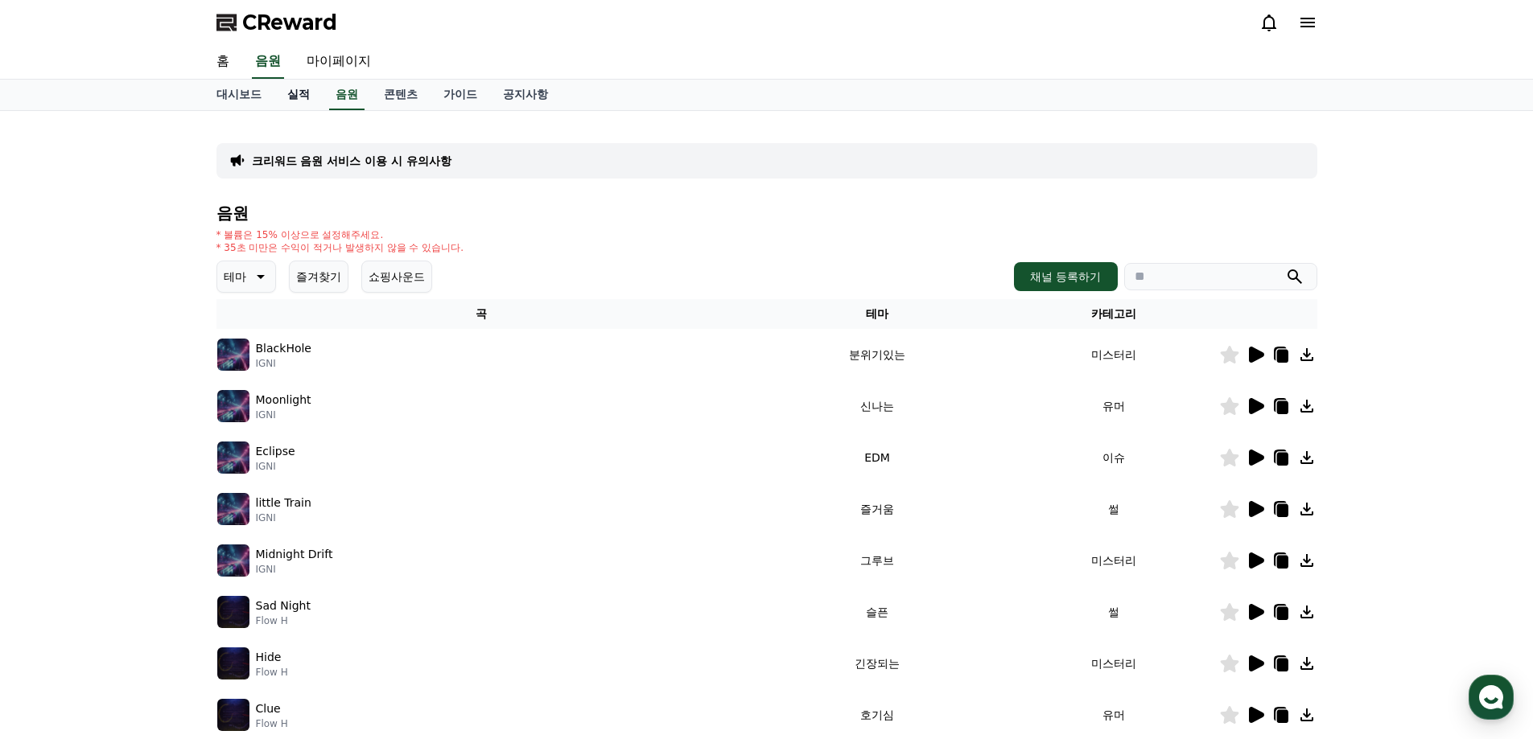
click at [292, 94] on link "실적" at bounding box center [298, 95] width 48 height 31
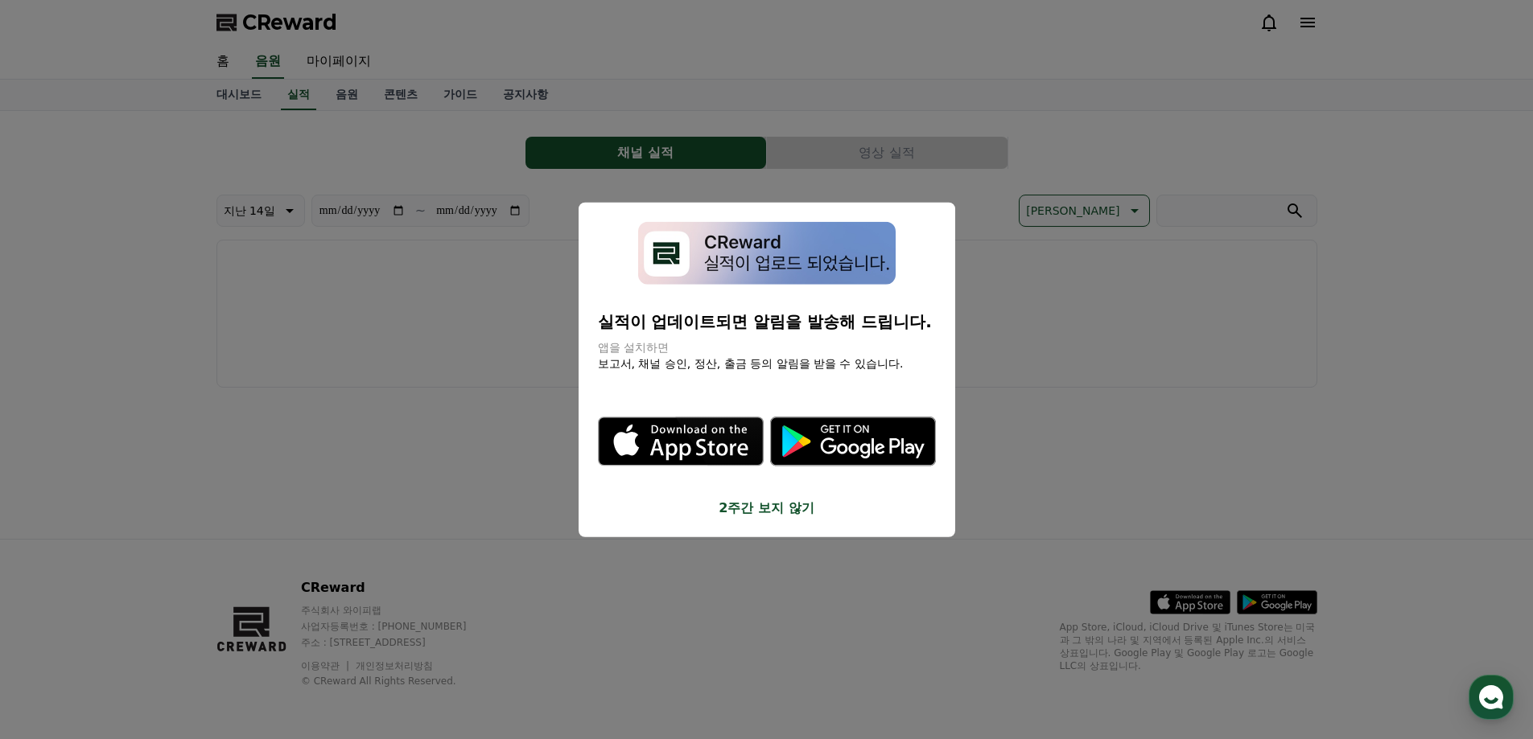
click at [225, 97] on button "close modal" at bounding box center [766, 369] width 1533 height 739
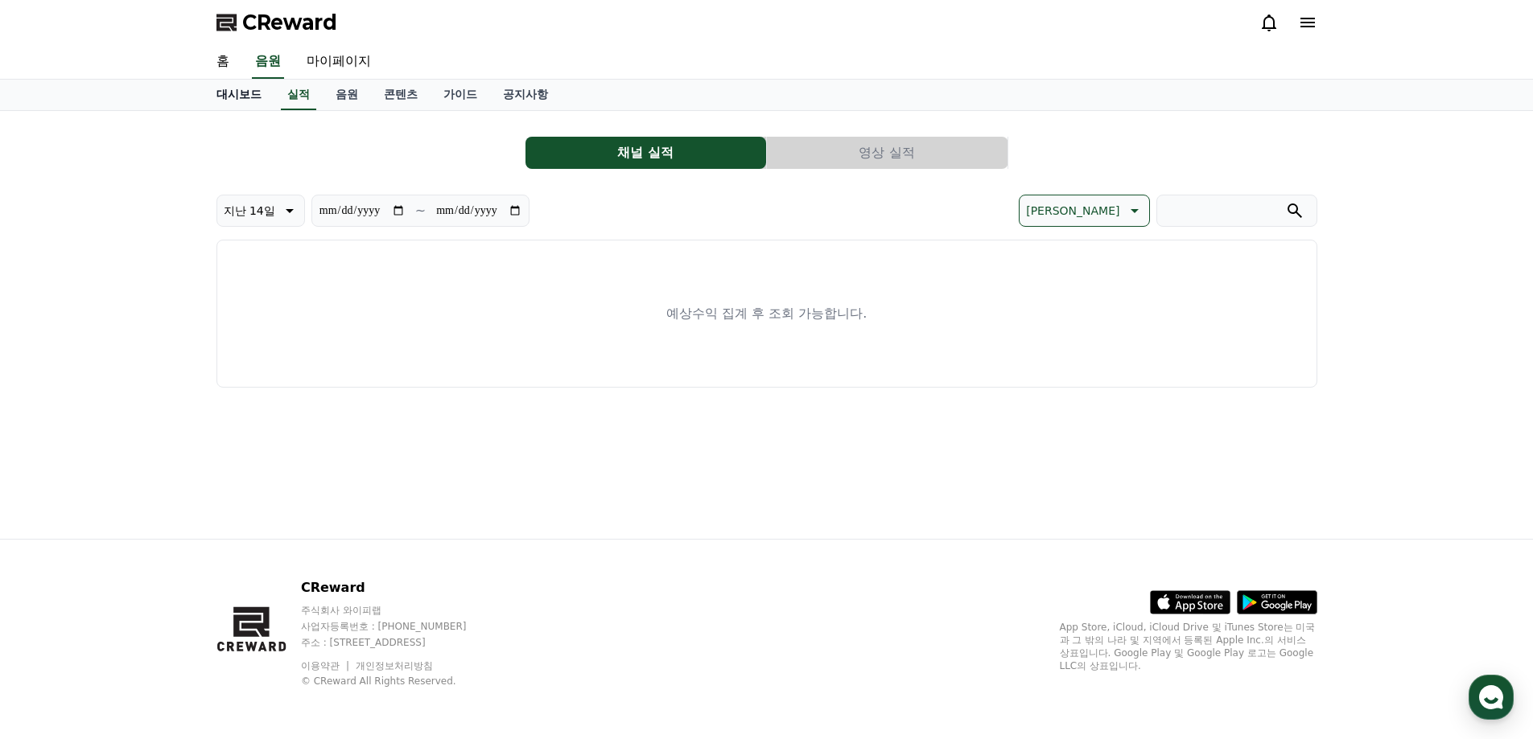
click at [221, 63] on link "홈" at bounding box center [223, 62] width 39 height 34
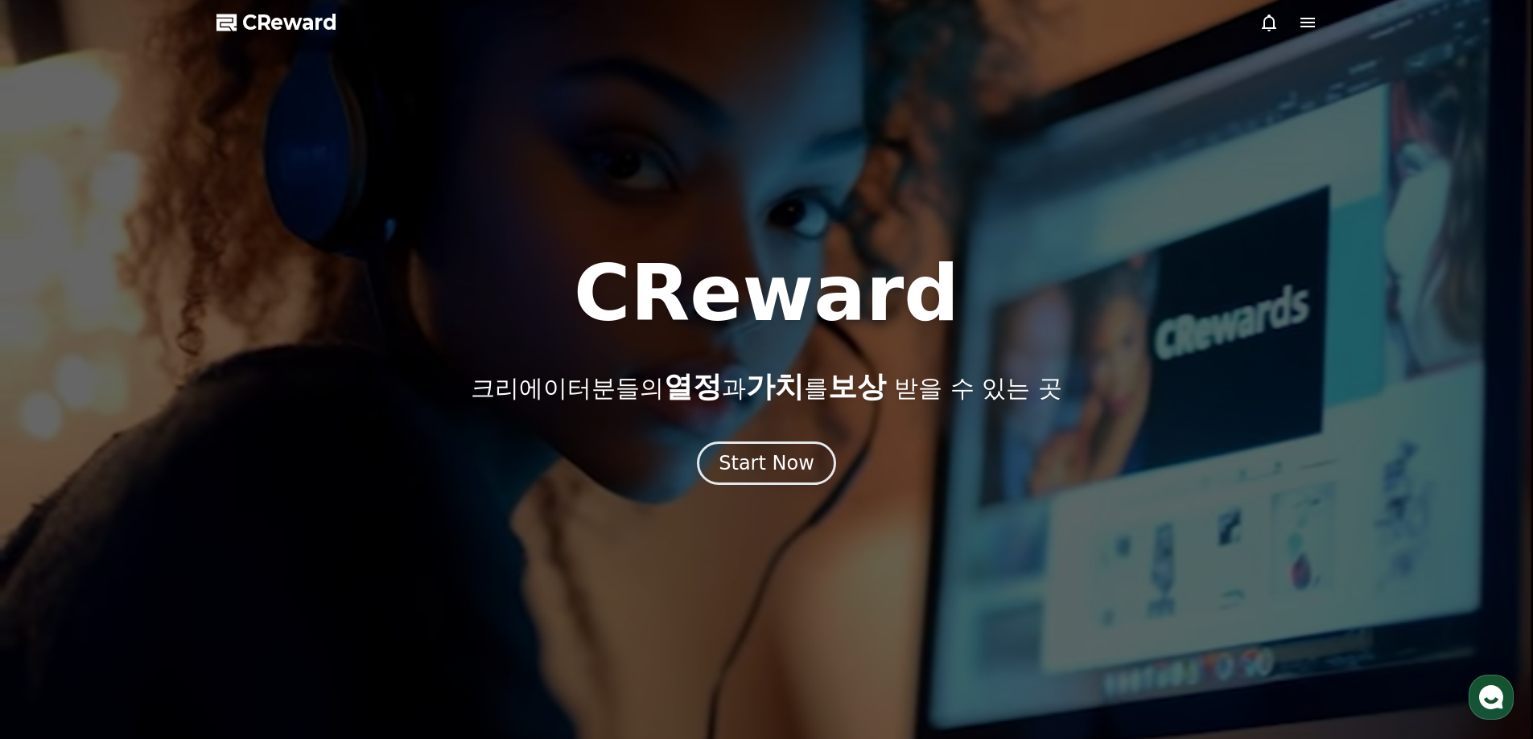
click at [797, 490] on div at bounding box center [766, 369] width 1533 height 739
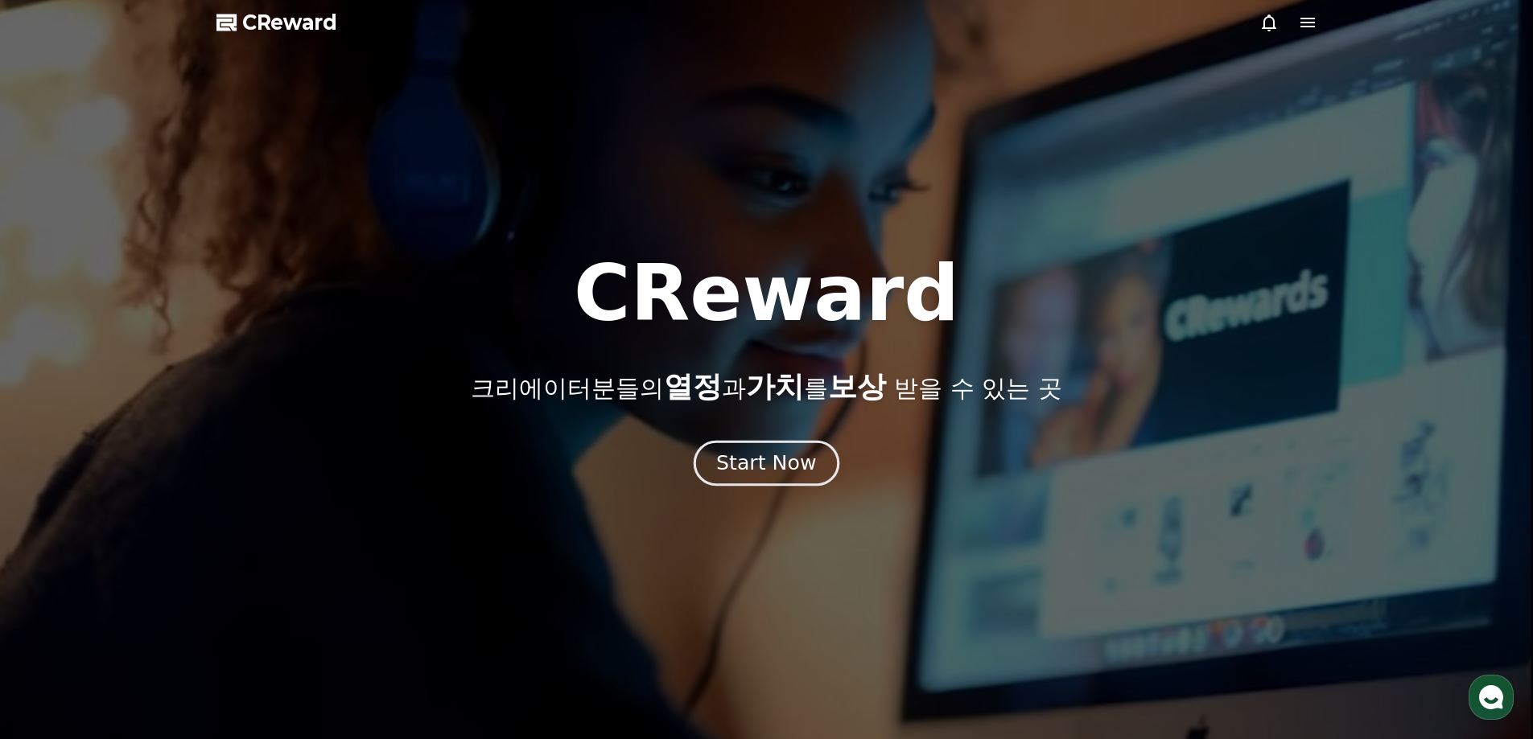
click at [748, 467] on div "Start Now" at bounding box center [766, 463] width 100 height 27
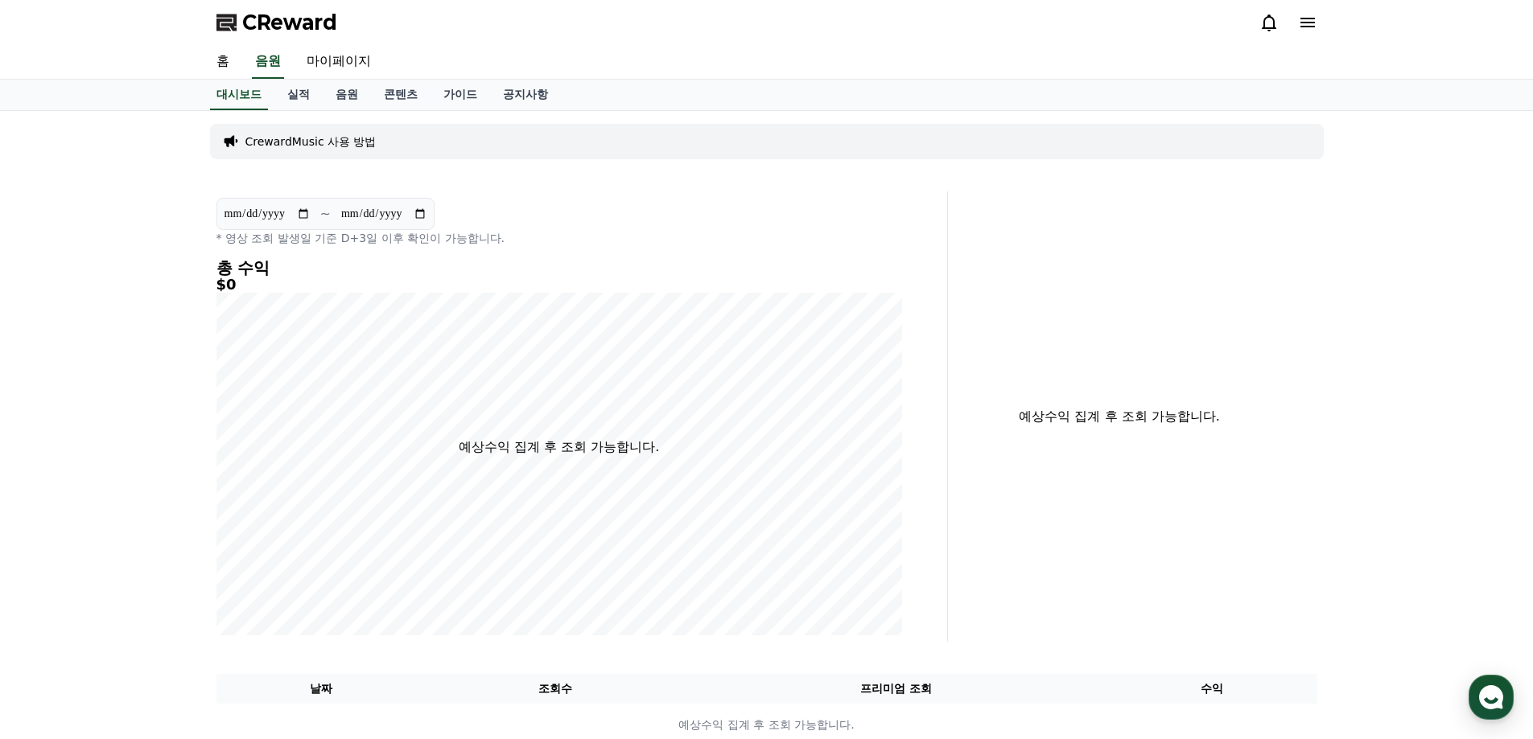
click at [310, 22] on span "CReward" at bounding box center [289, 23] width 95 height 26
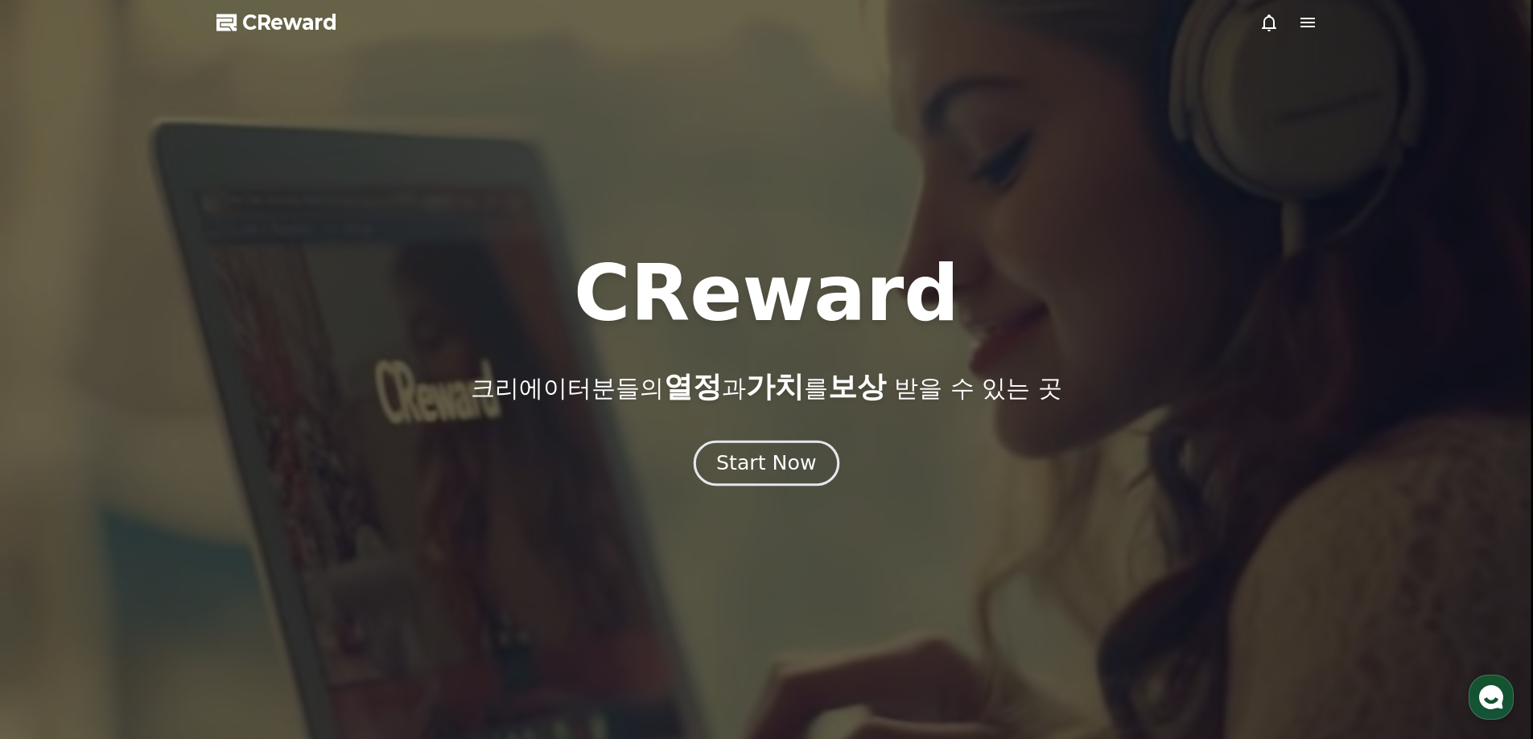
click at [750, 467] on div "Start Now" at bounding box center [766, 463] width 100 height 27
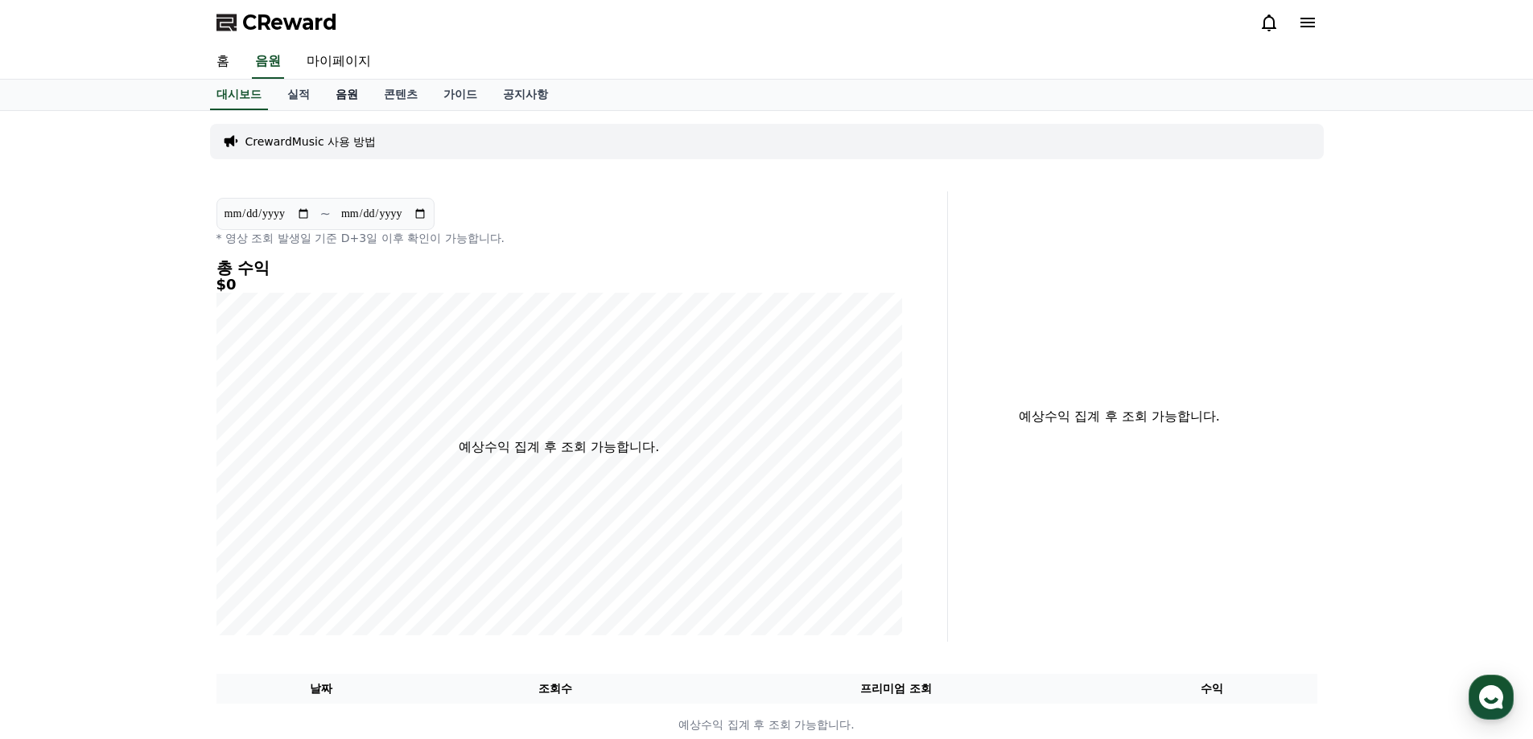
click at [344, 91] on link "음원" at bounding box center [347, 95] width 48 height 31
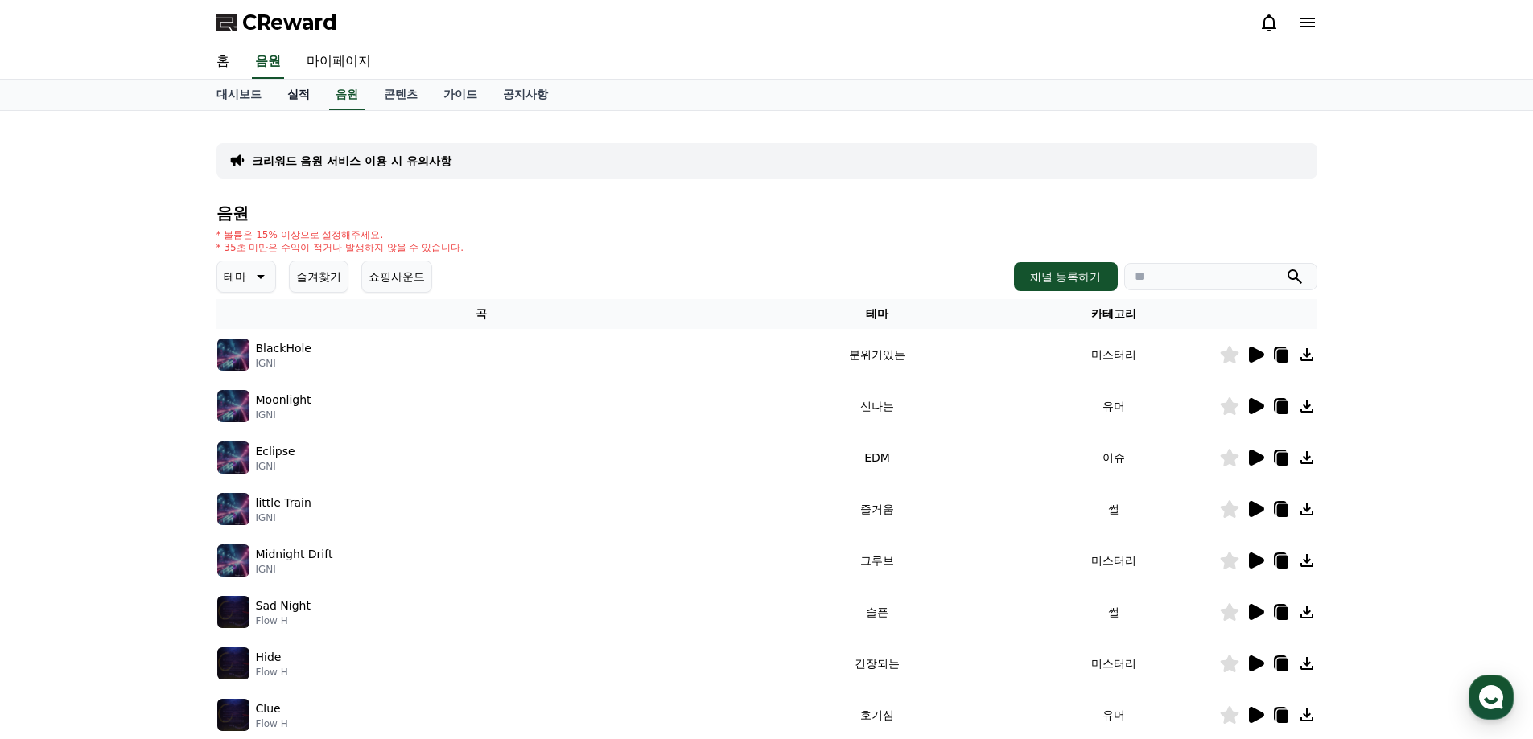
click at [306, 94] on link "실적" at bounding box center [298, 95] width 48 height 31
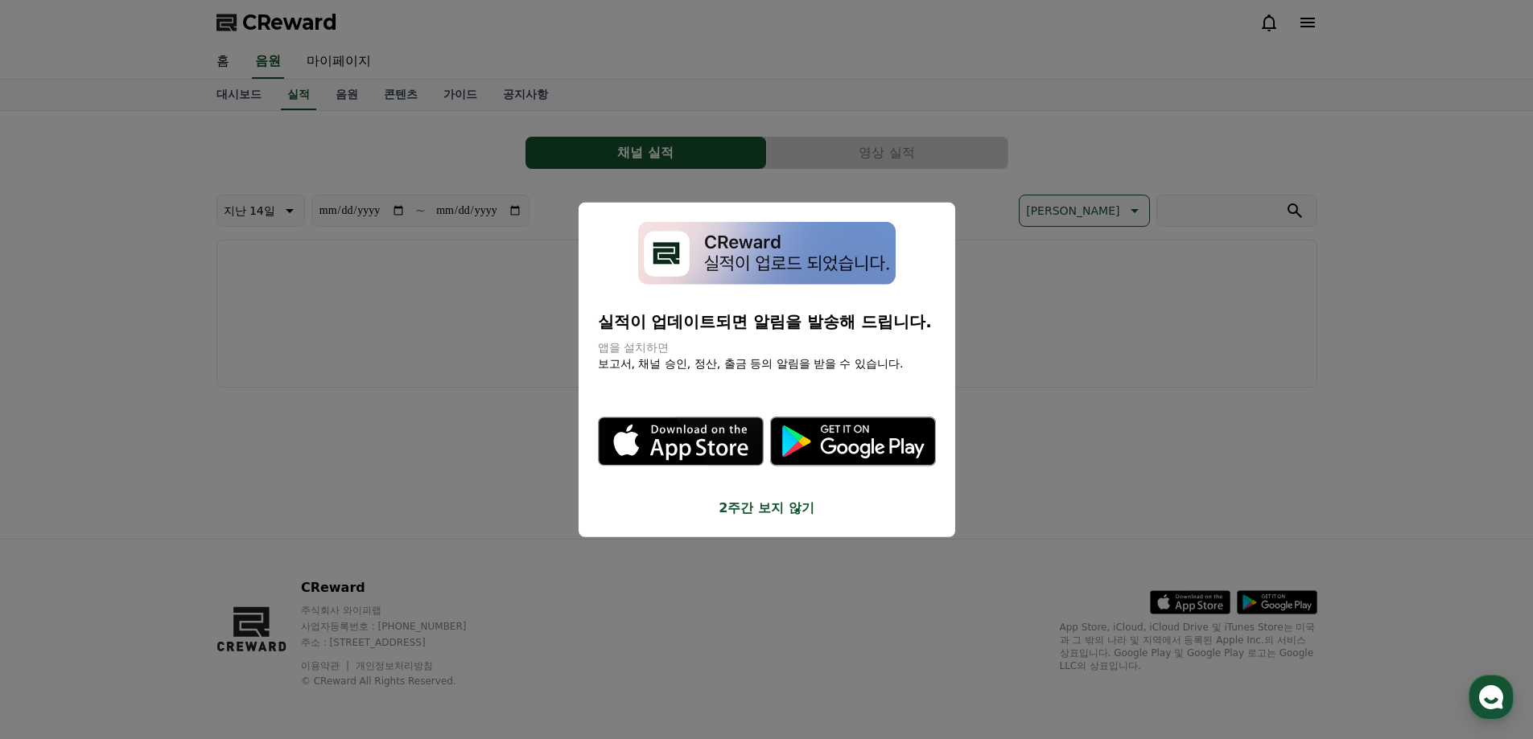
click at [397, 140] on button "close modal" at bounding box center [766, 369] width 1533 height 739
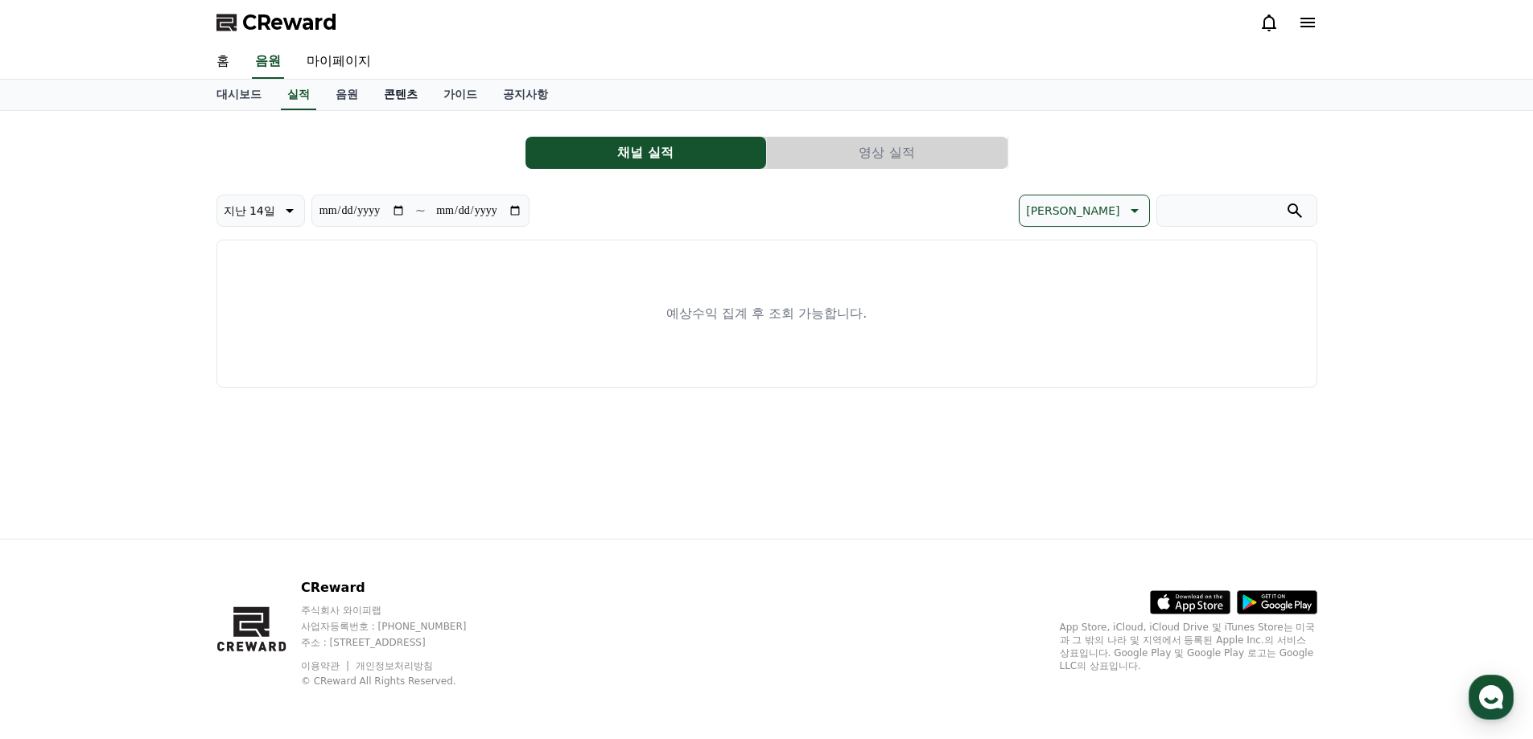
click at [395, 95] on link "콘텐츠" at bounding box center [401, 95] width 60 height 31
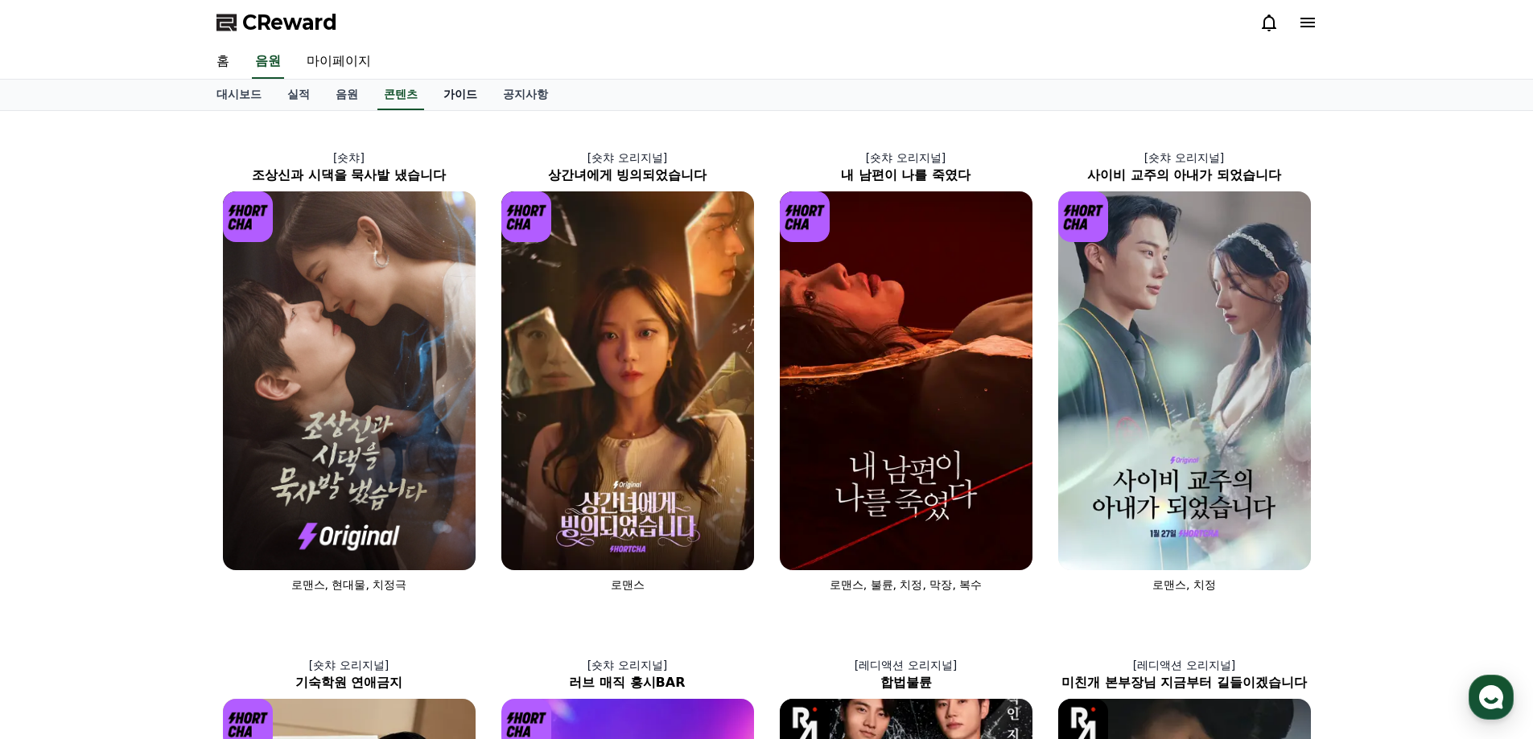
click at [459, 91] on link "가이드" at bounding box center [460, 95] width 60 height 31
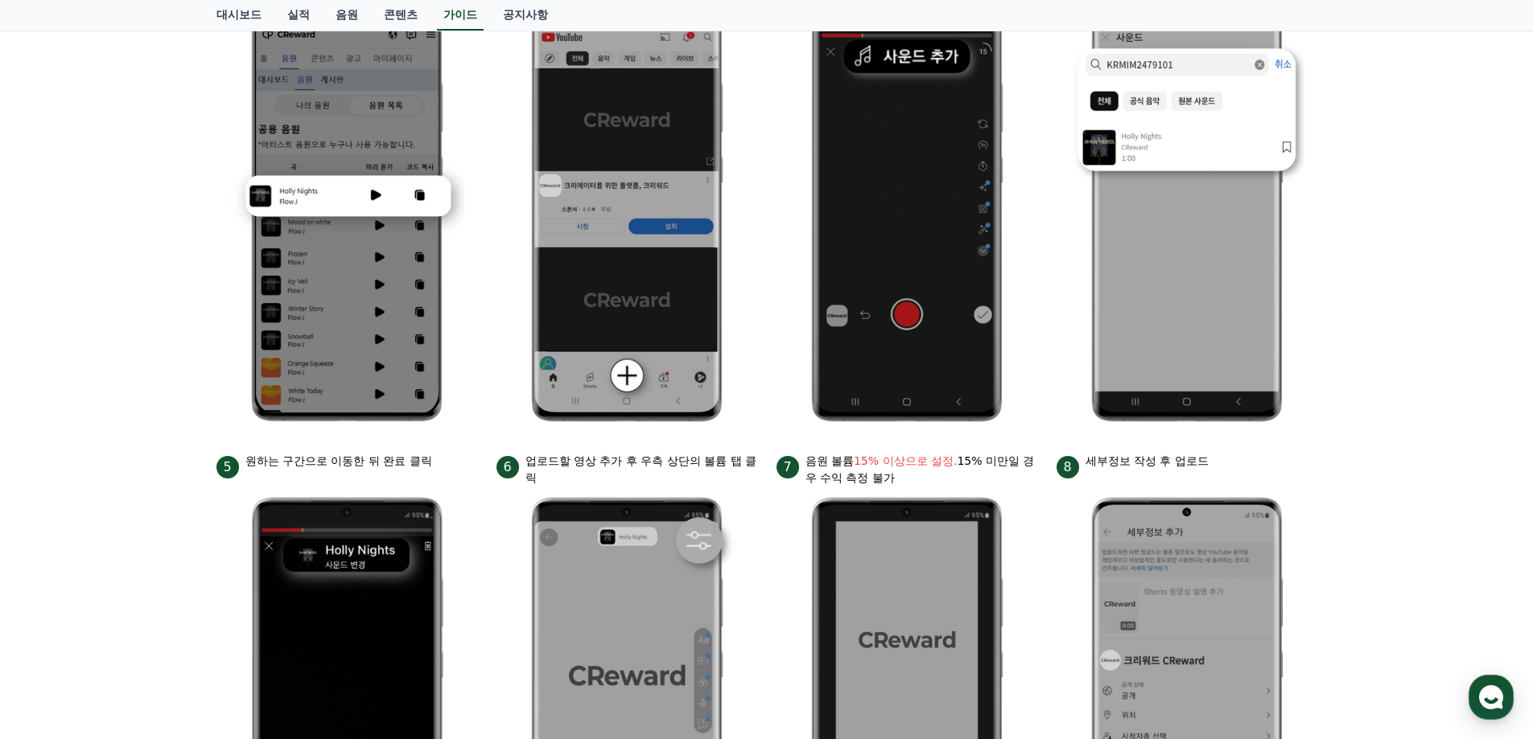
scroll to position [24, 0]
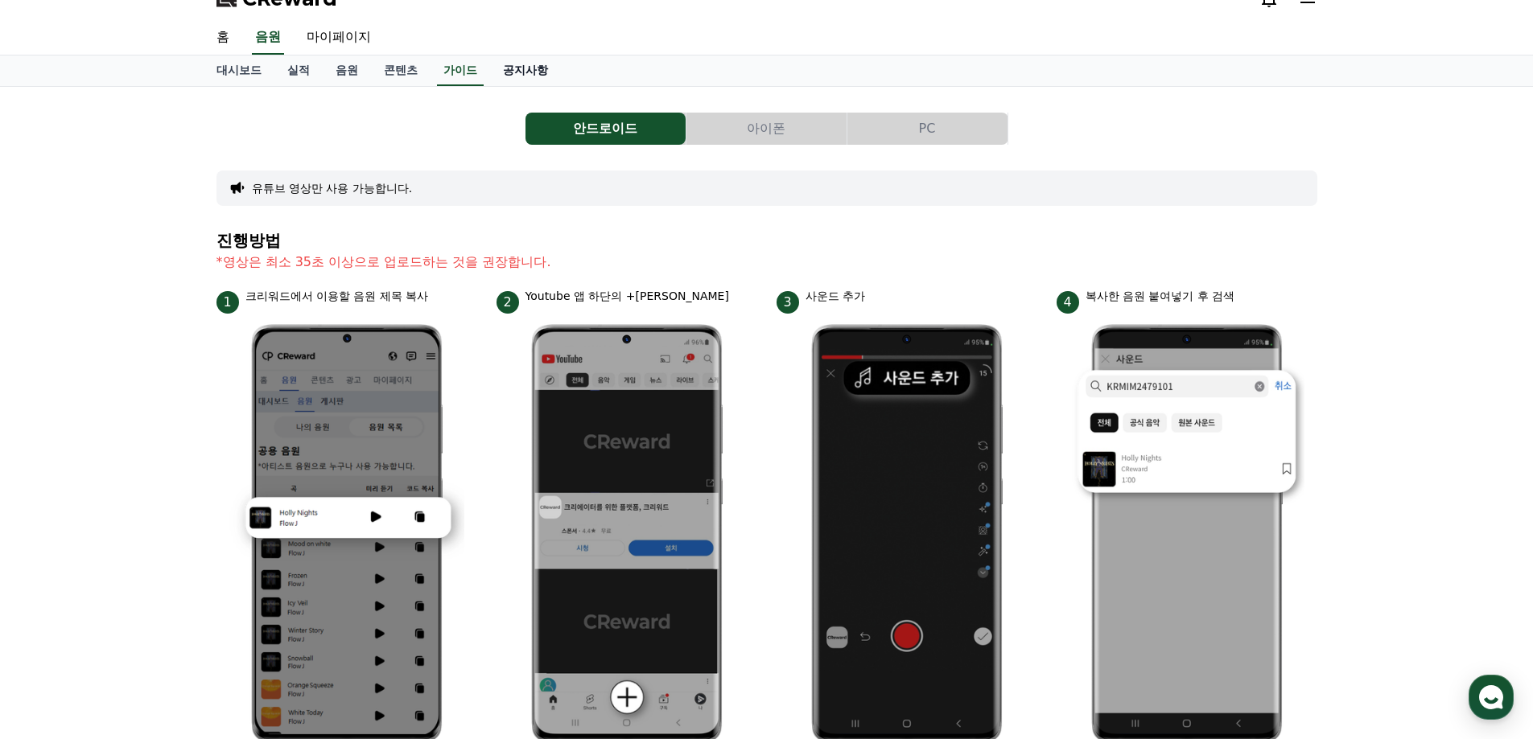
click at [530, 64] on link "공지사항" at bounding box center [525, 71] width 71 height 31
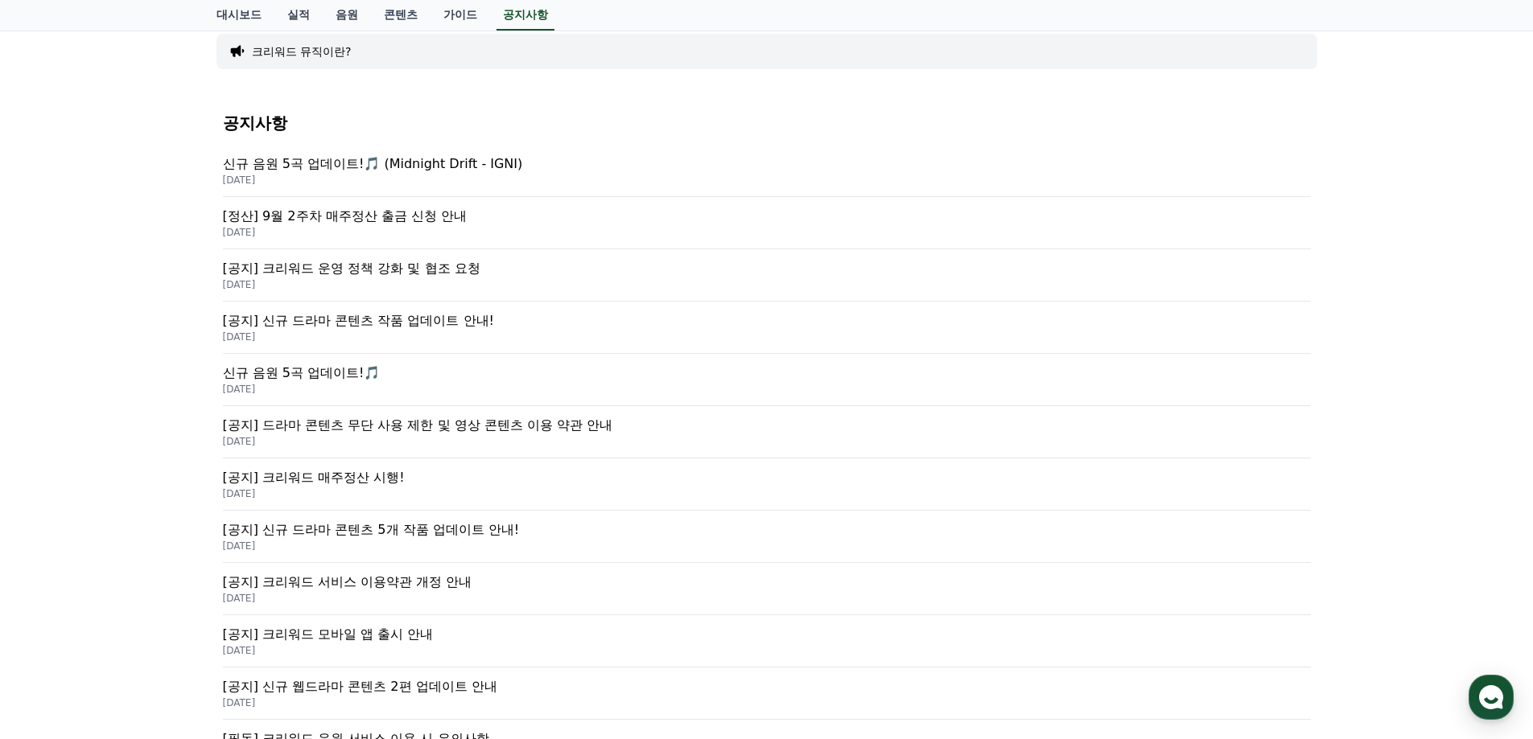
scroll to position [322, 0]
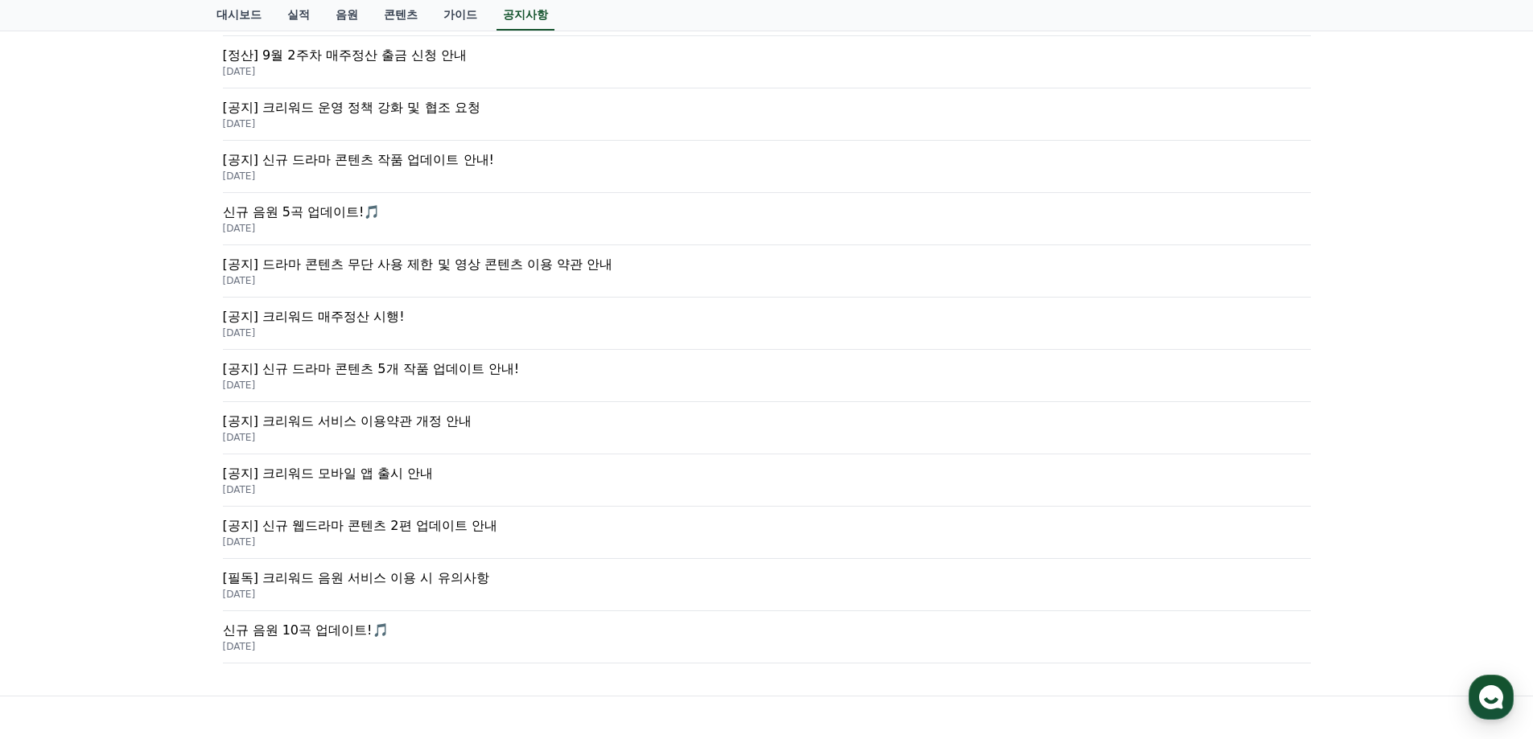
click at [386, 582] on p "[필독] 크리워드 음원 서비스 이용 시 유의사항" at bounding box center [767, 578] width 1088 height 19
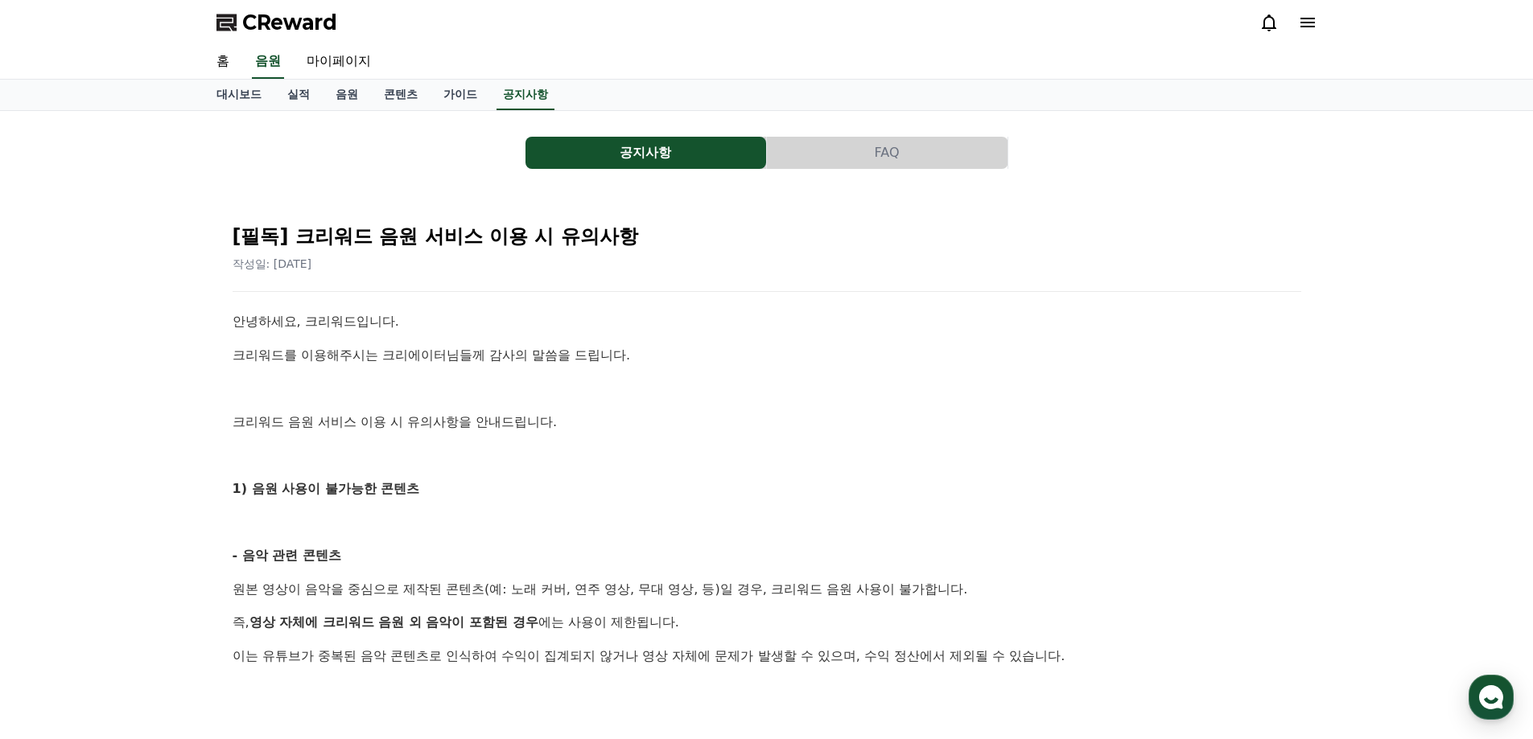
scroll to position [241, 0]
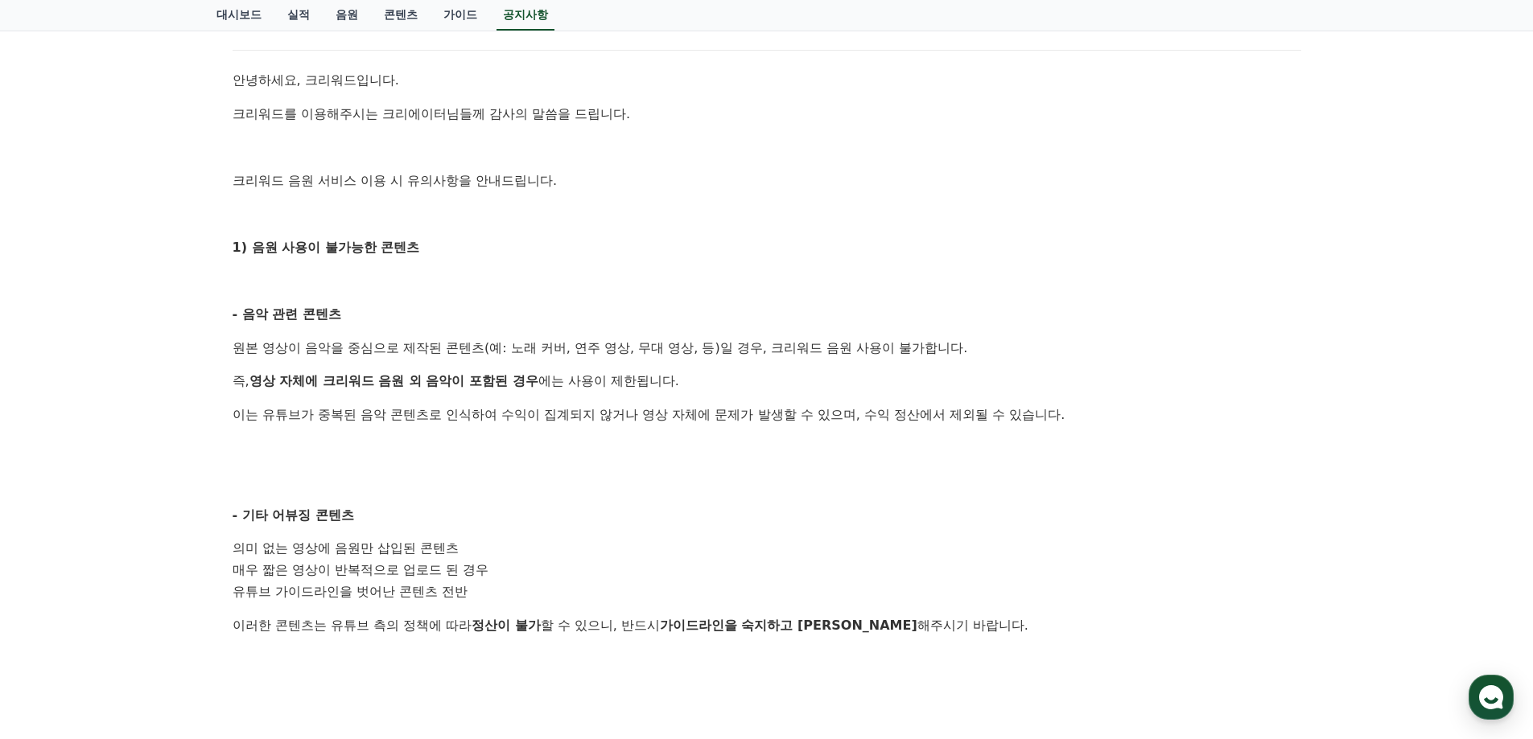
drag, startPoint x: 324, startPoint y: 387, endPoint x: 504, endPoint y: 381, distance: 179.5
click at [504, 381] on strong "영상 자체에 크리워드 음원 외 음악이 포함된 경우" at bounding box center [393, 380] width 289 height 15
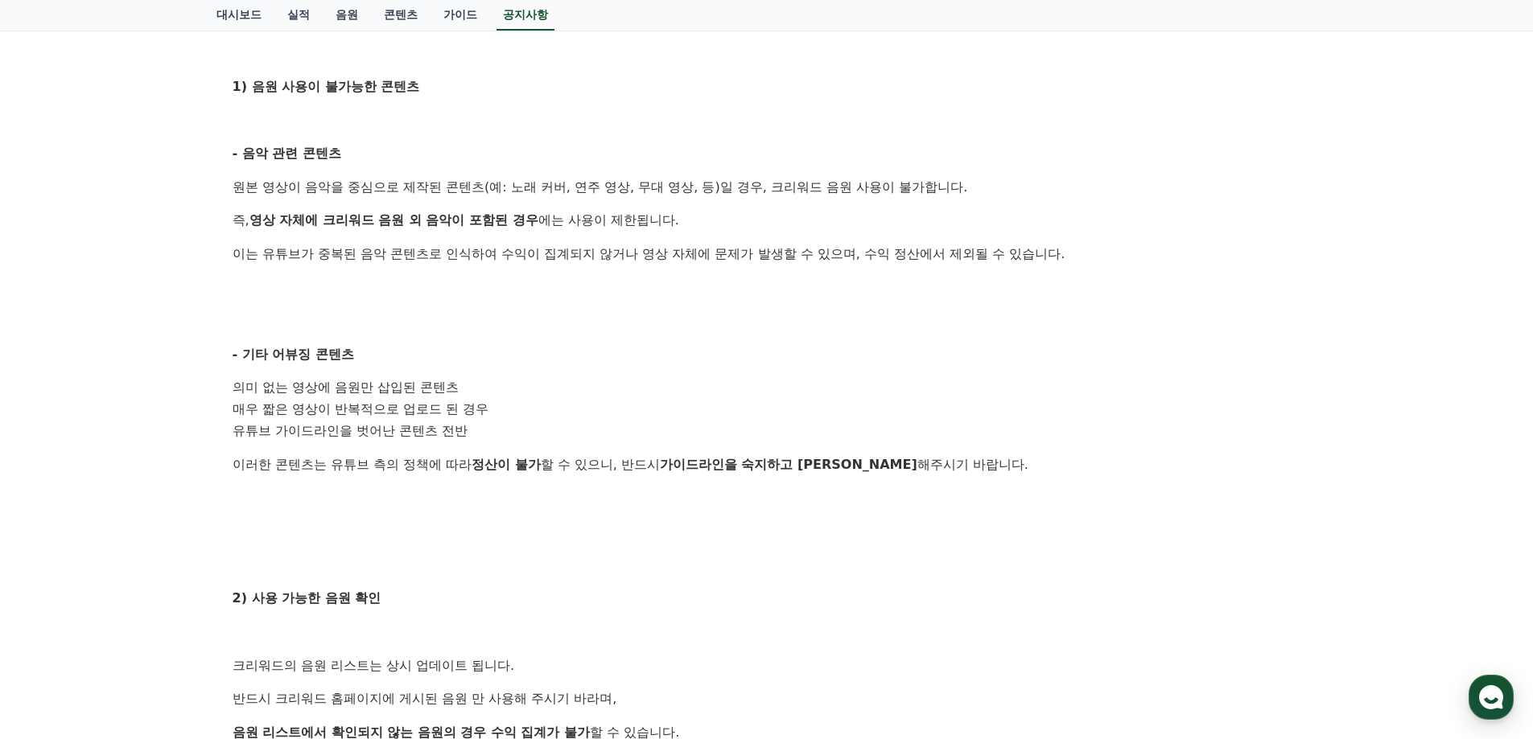
scroll to position [0, 0]
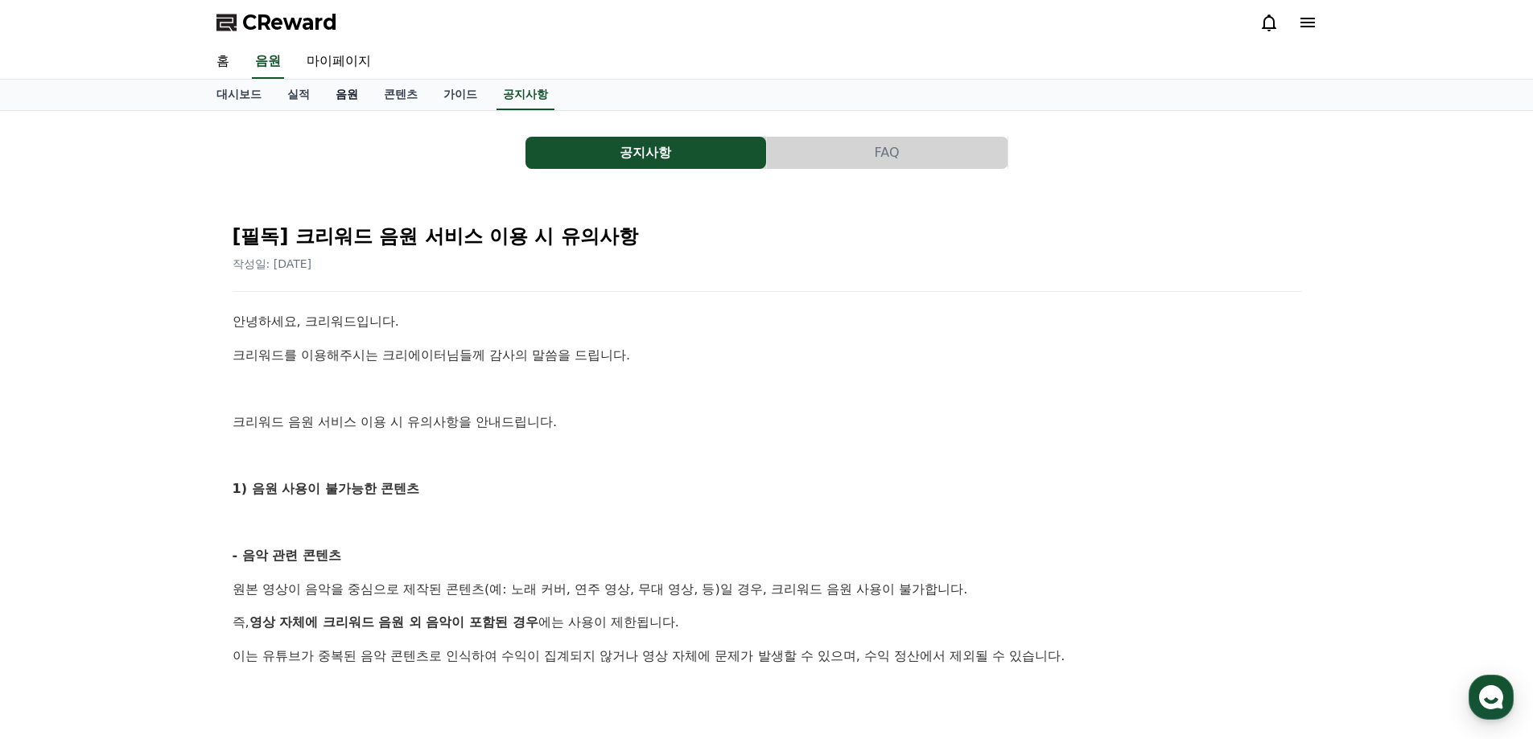
click at [344, 96] on link "음원" at bounding box center [347, 95] width 48 height 31
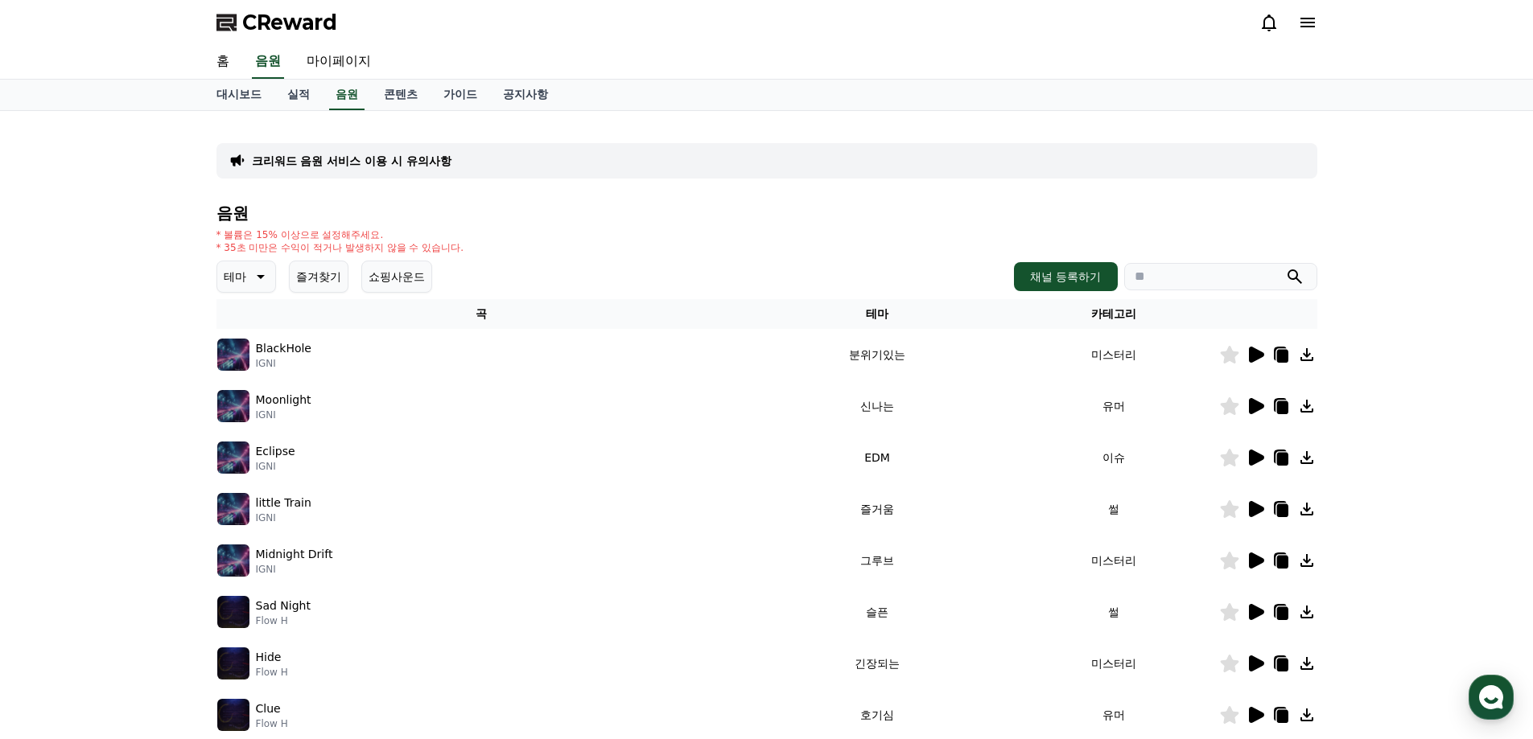
click at [257, 279] on icon at bounding box center [258, 276] width 19 height 19
click at [257, 372] on button "드라마틱" at bounding box center [248, 373] width 58 height 35
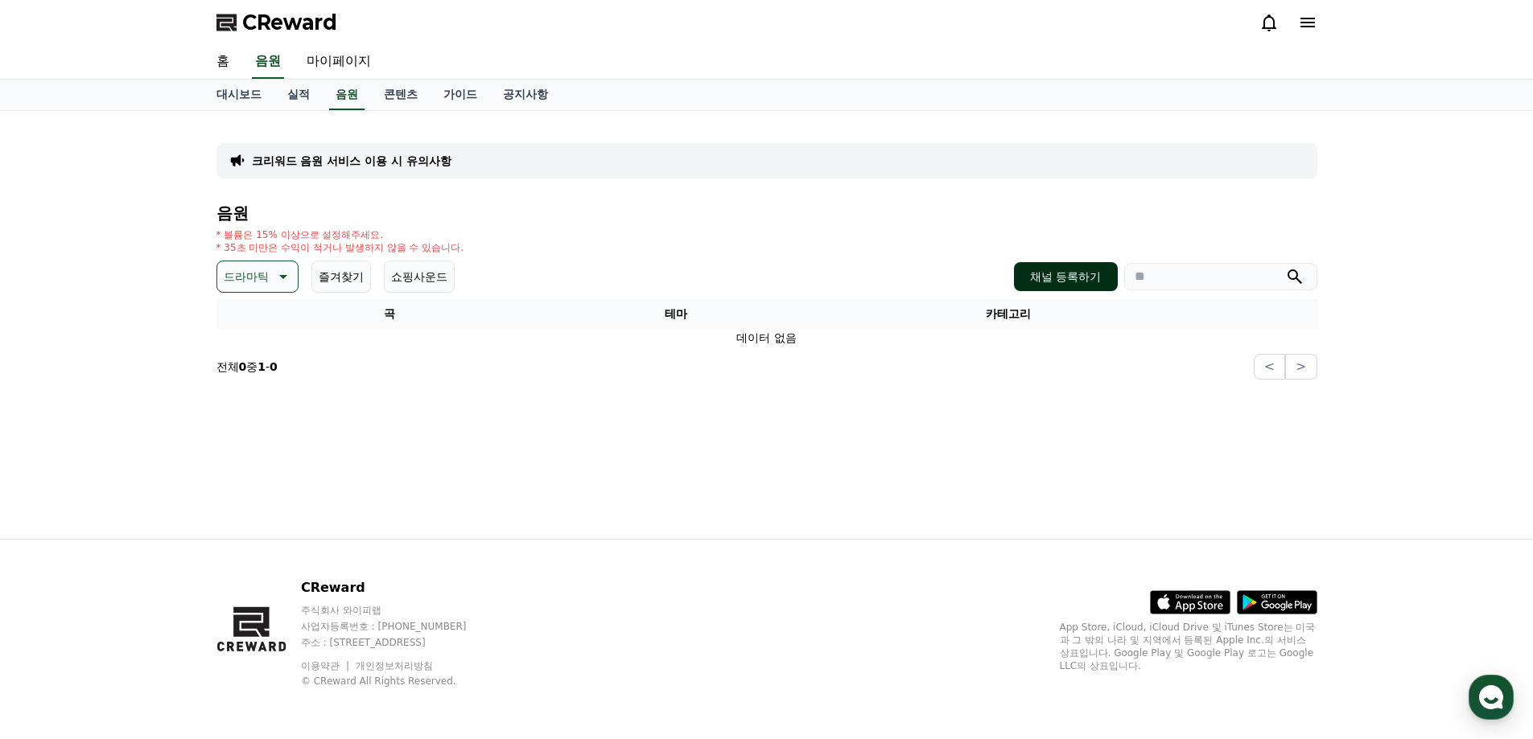
click at [1076, 277] on button "채널 등록하기" at bounding box center [1065, 276] width 103 height 29
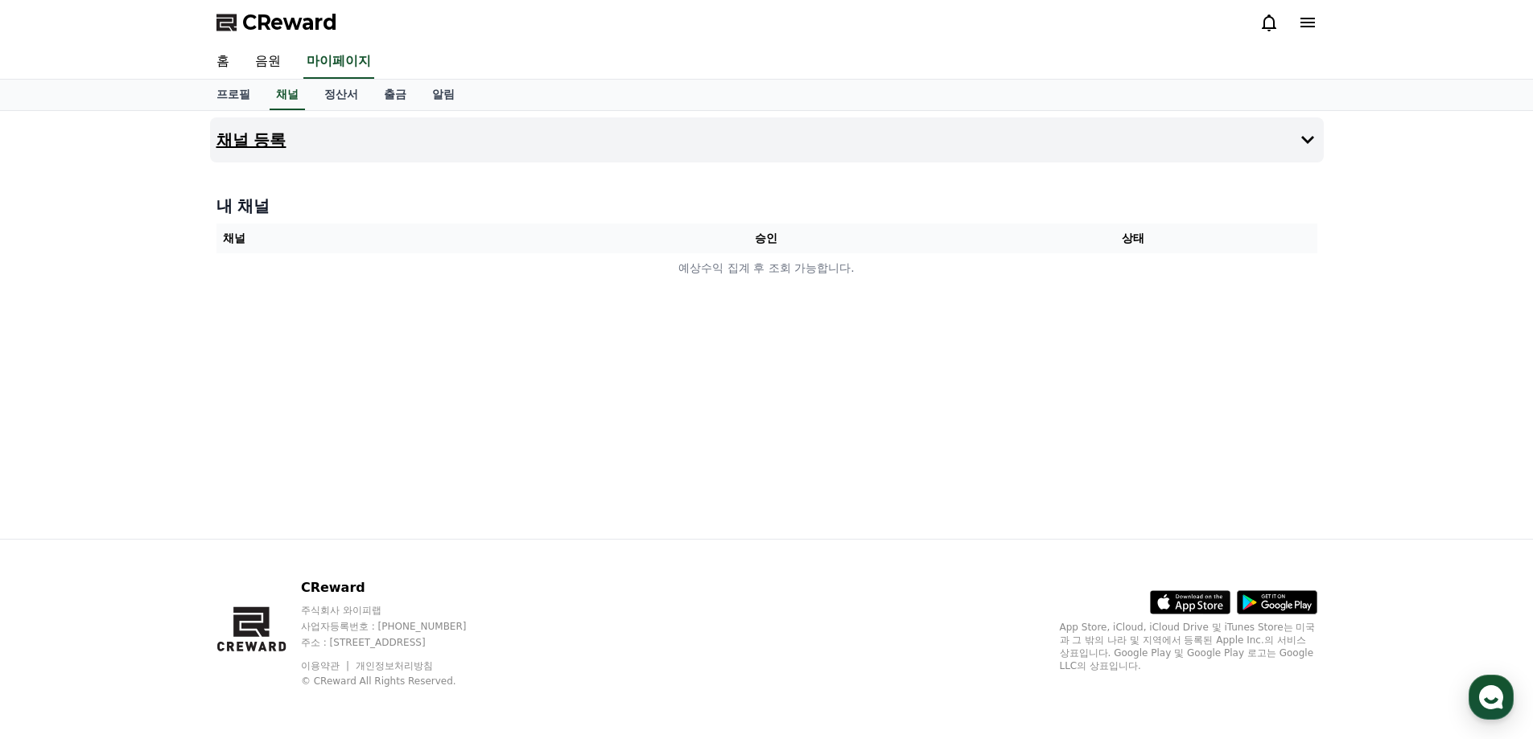
click at [237, 131] on h4 "채널 등록" at bounding box center [251, 140] width 70 height 18
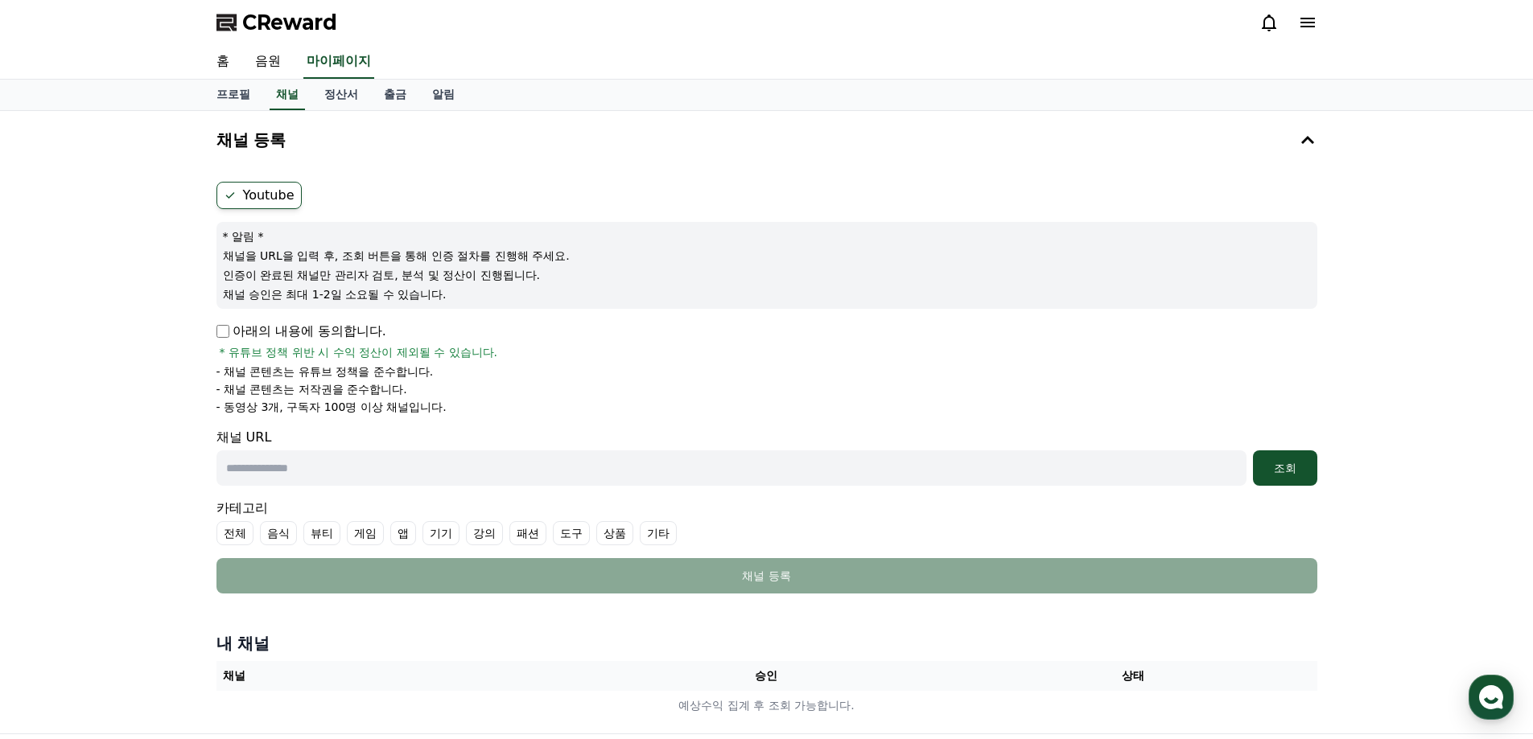
scroll to position [161, 0]
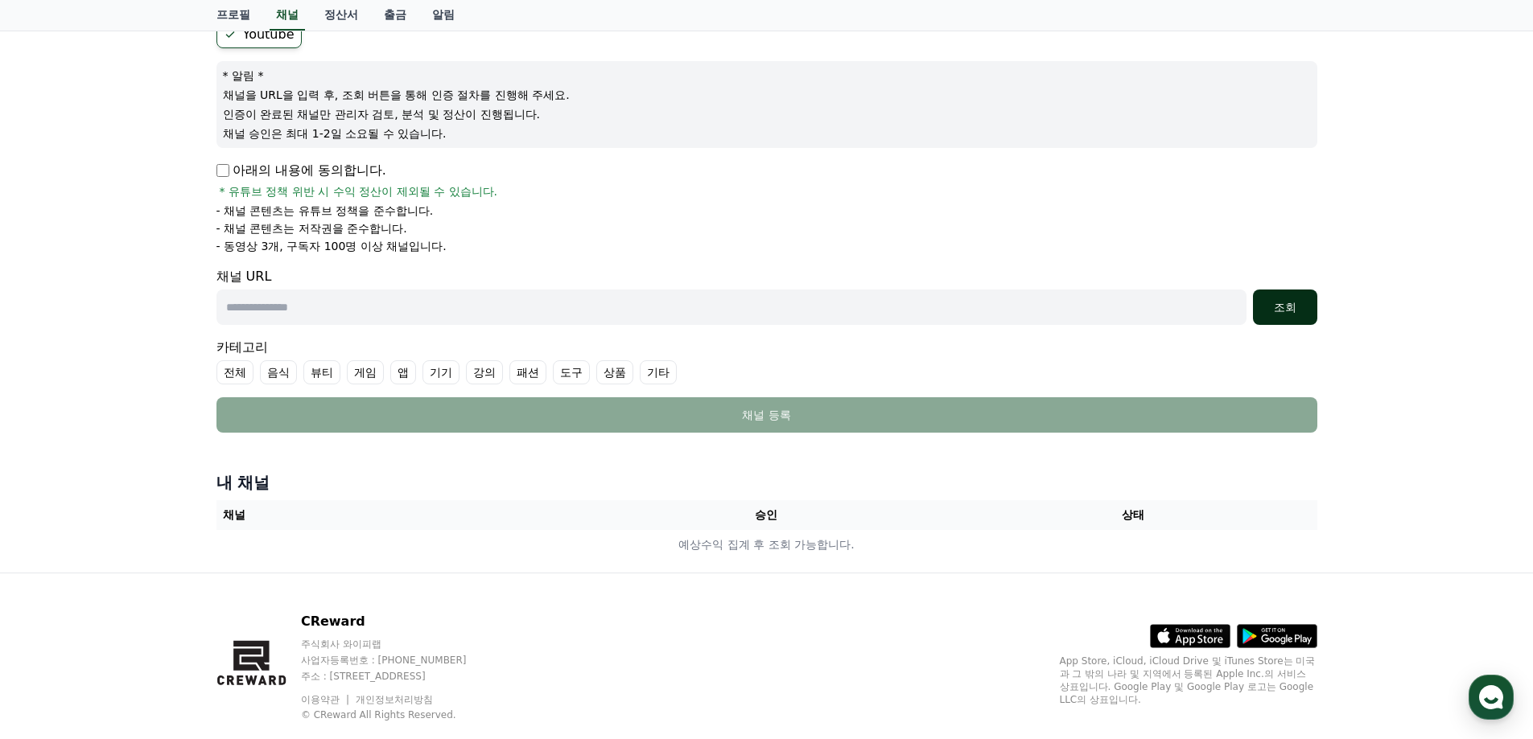
click at [1287, 312] on div "조회" at bounding box center [1284, 307] width 51 height 16
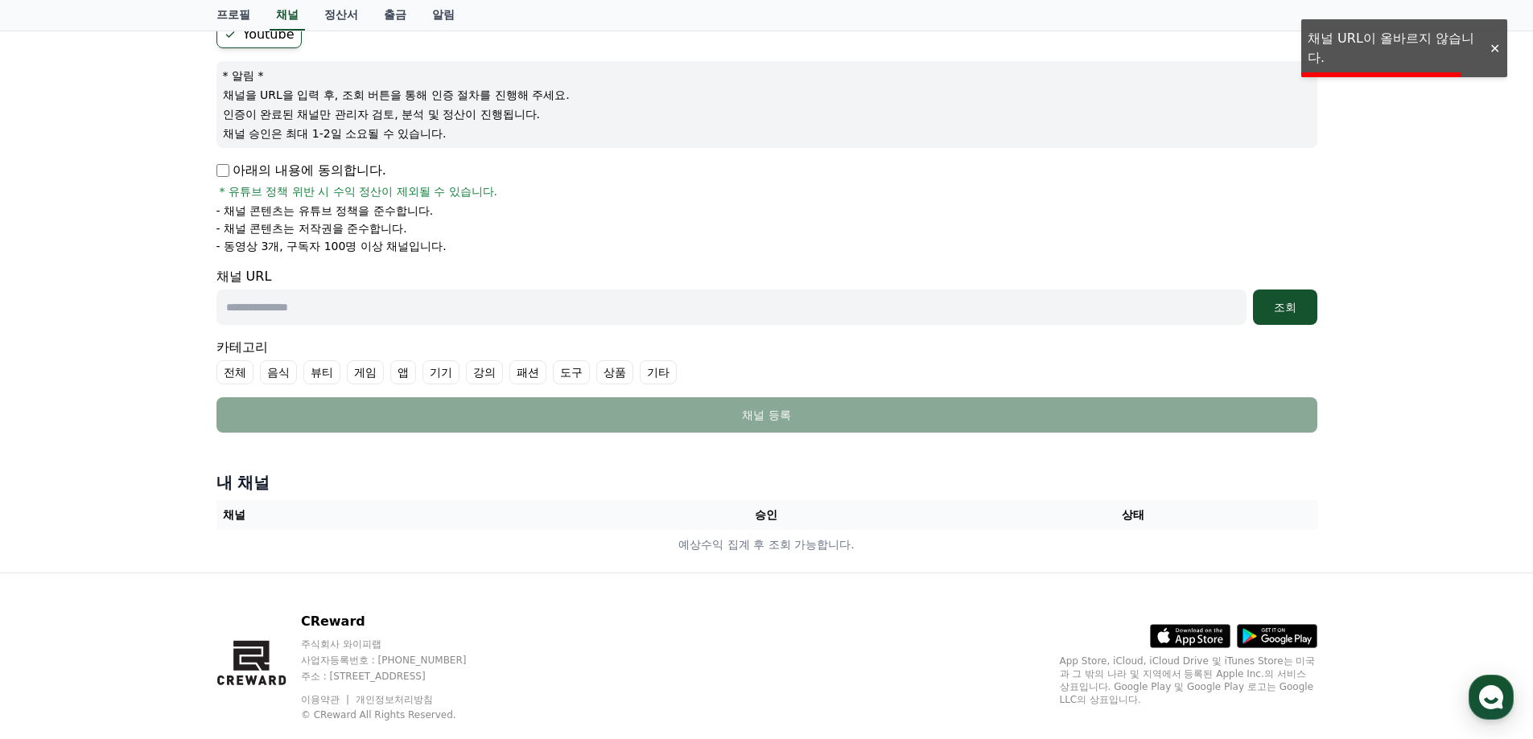
click at [360, 312] on input "text" at bounding box center [731, 307] width 1030 height 35
paste input "**********"
type input "**********"
click at [1287, 307] on div "조회" at bounding box center [1284, 307] width 51 height 16
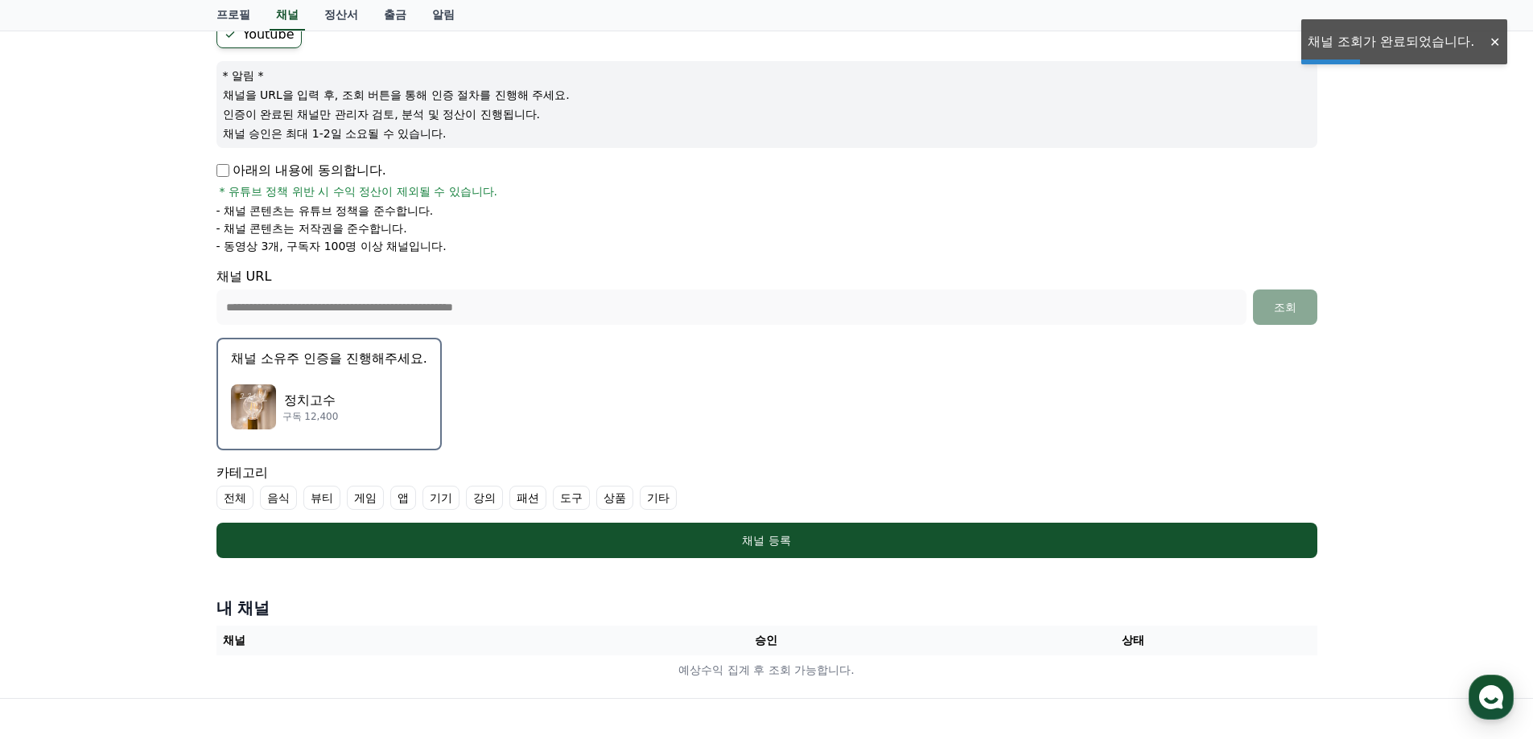
click at [365, 416] on div "정치고수 구독 12,400" at bounding box center [329, 407] width 196 height 64
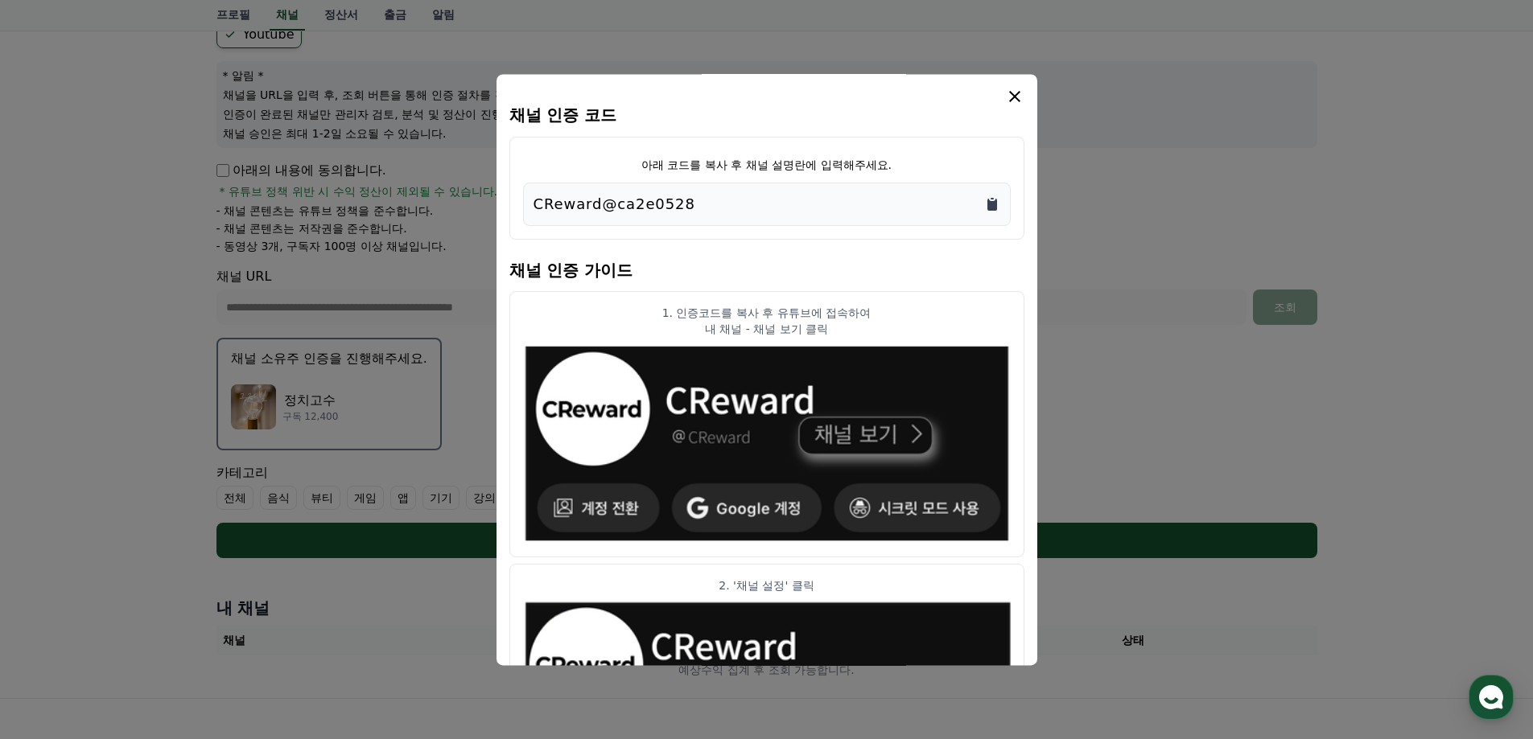
click at [995, 201] on icon "Copy to clipboard" at bounding box center [992, 205] width 10 height 12
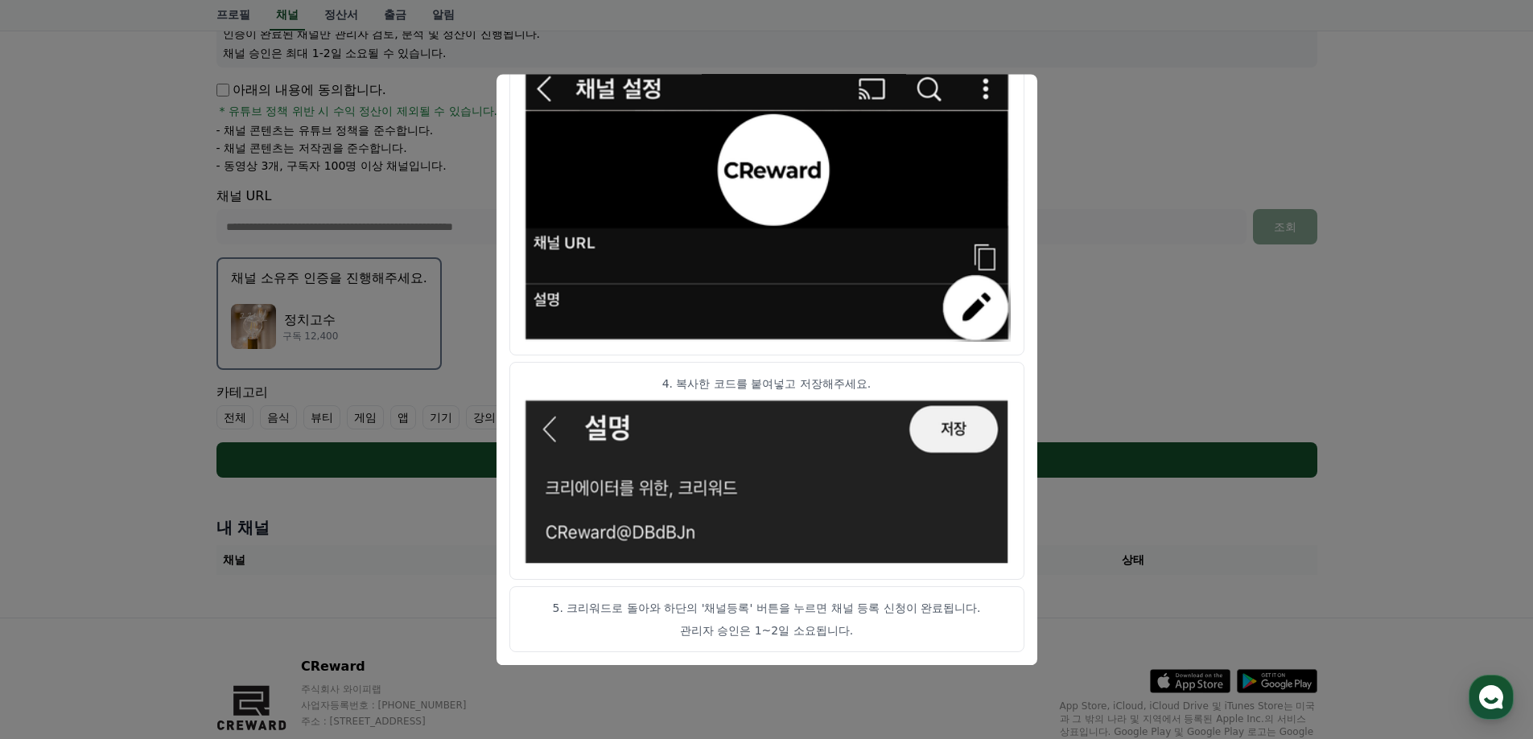
scroll to position [717, 0]
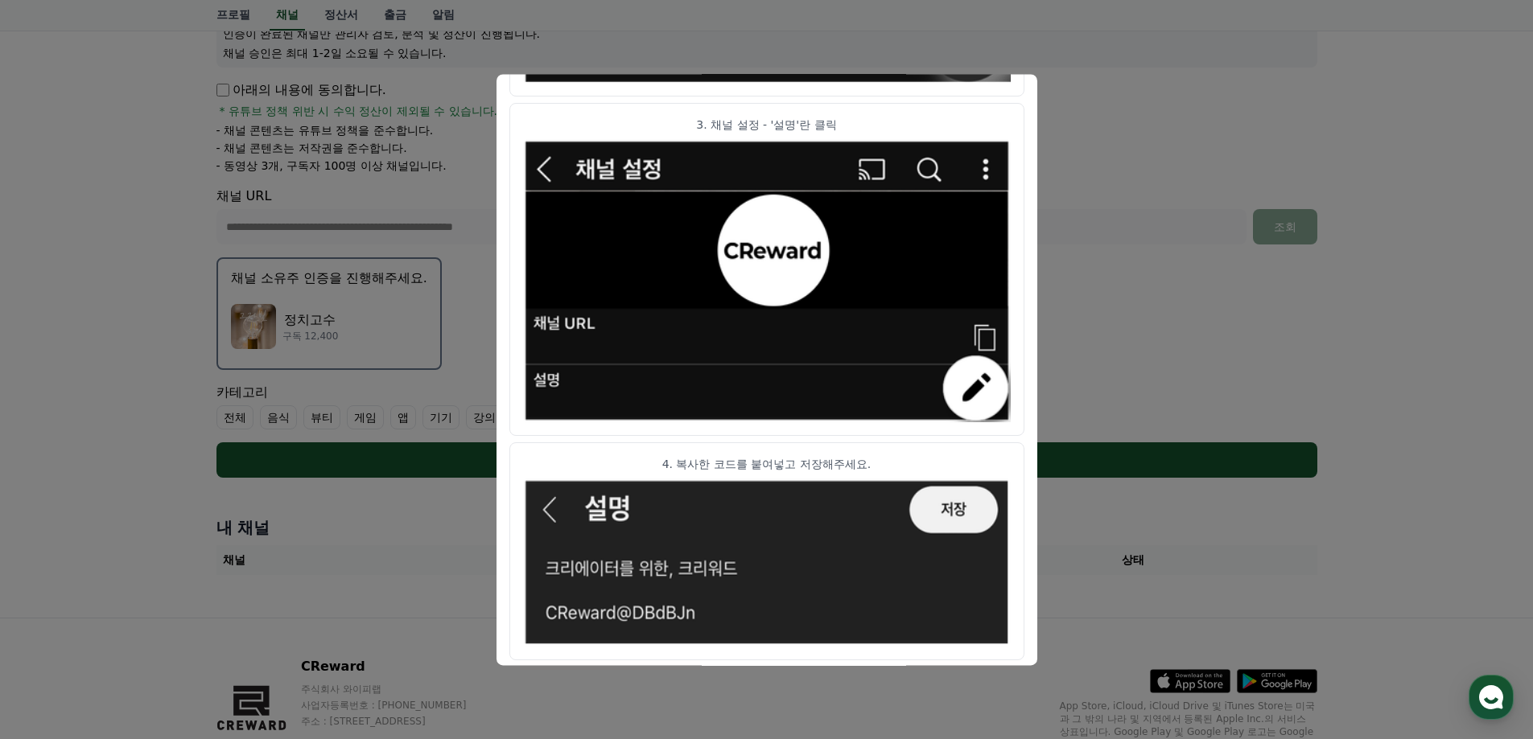
click at [1126, 113] on button "close modal" at bounding box center [766, 369] width 1533 height 739
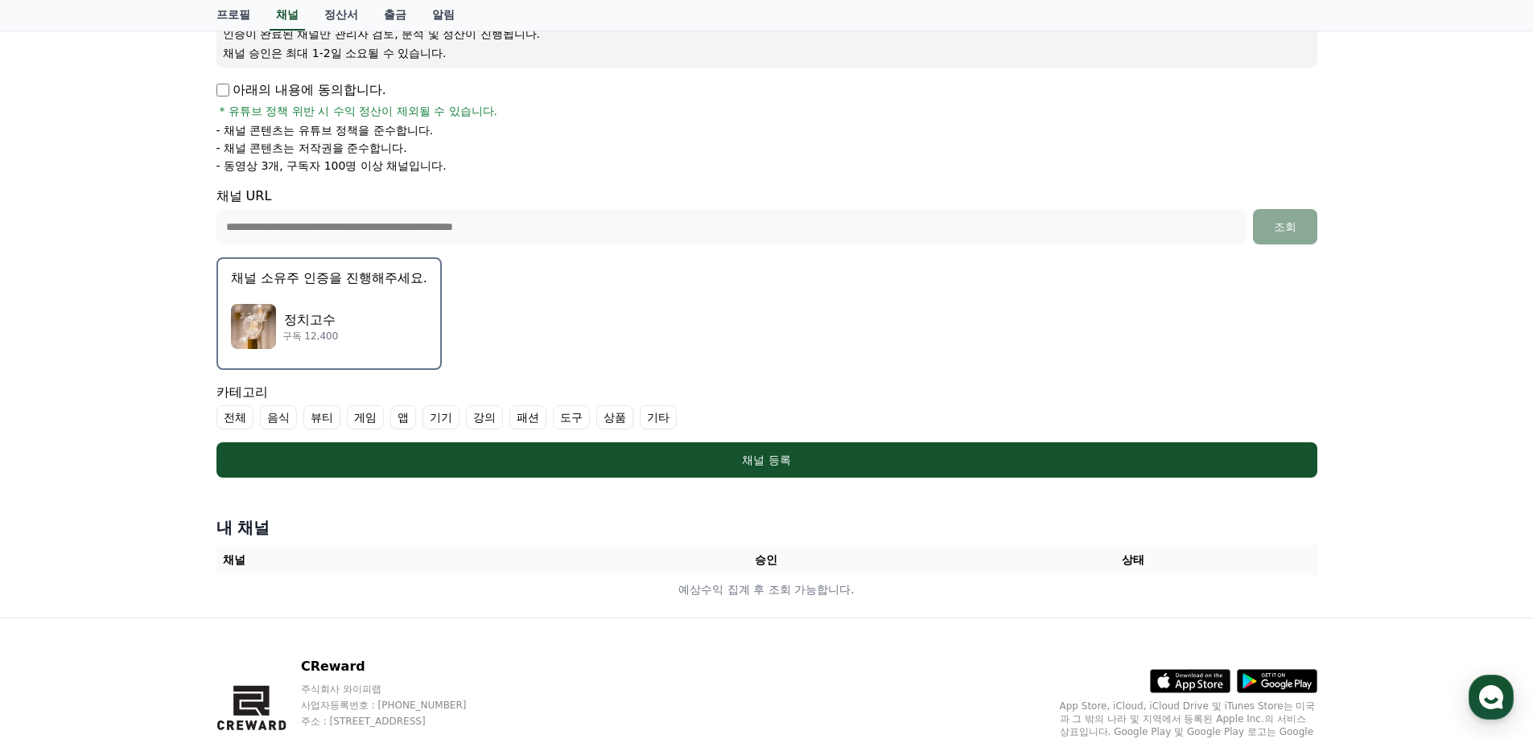
scroll to position [320, 0]
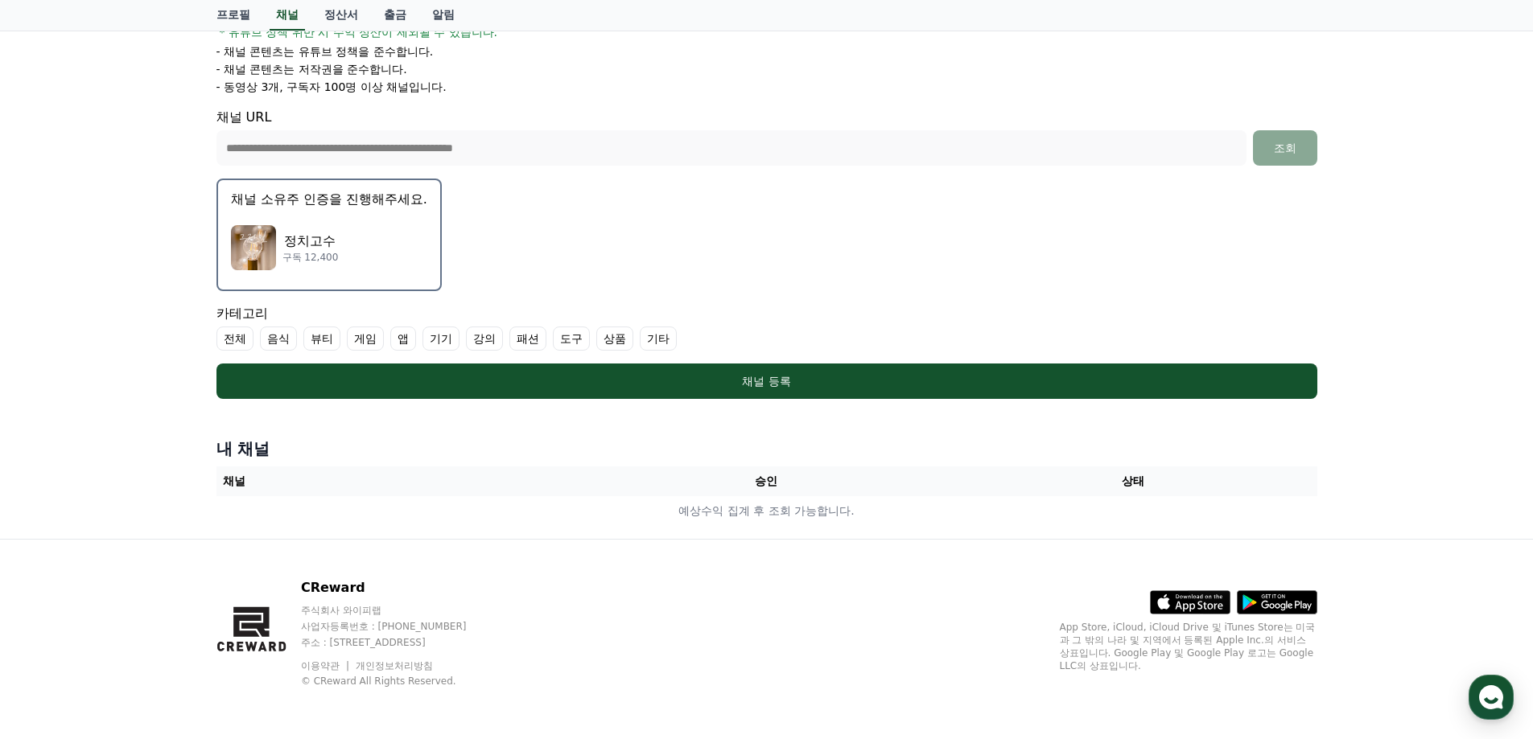
click at [230, 342] on label "전체" at bounding box center [234, 339] width 37 height 24
click at [243, 341] on label "전체" at bounding box center [244, 339] width 56 height 24
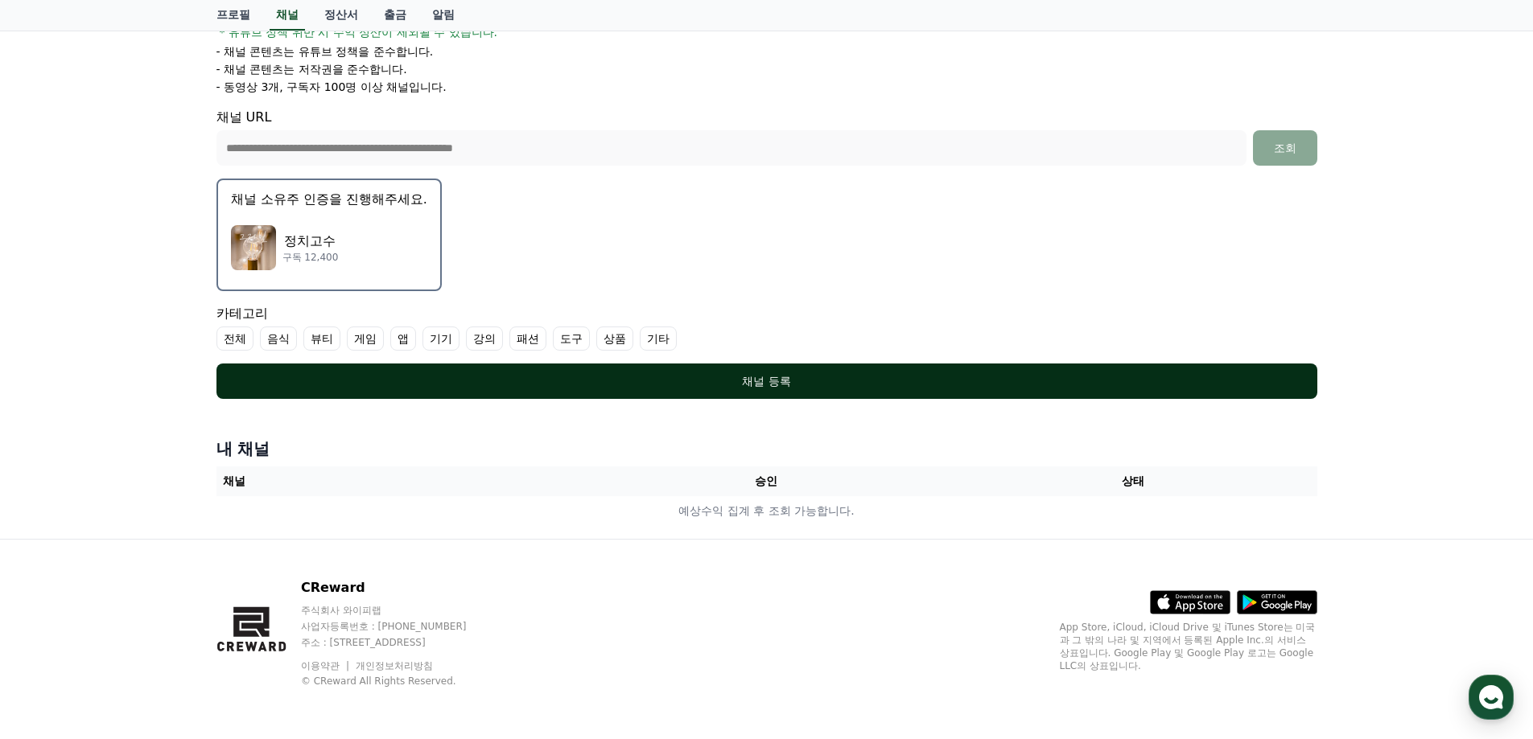
click at [656, 384] on div "채널 등록" at bounding box center [767, 381] width 1036 height 16
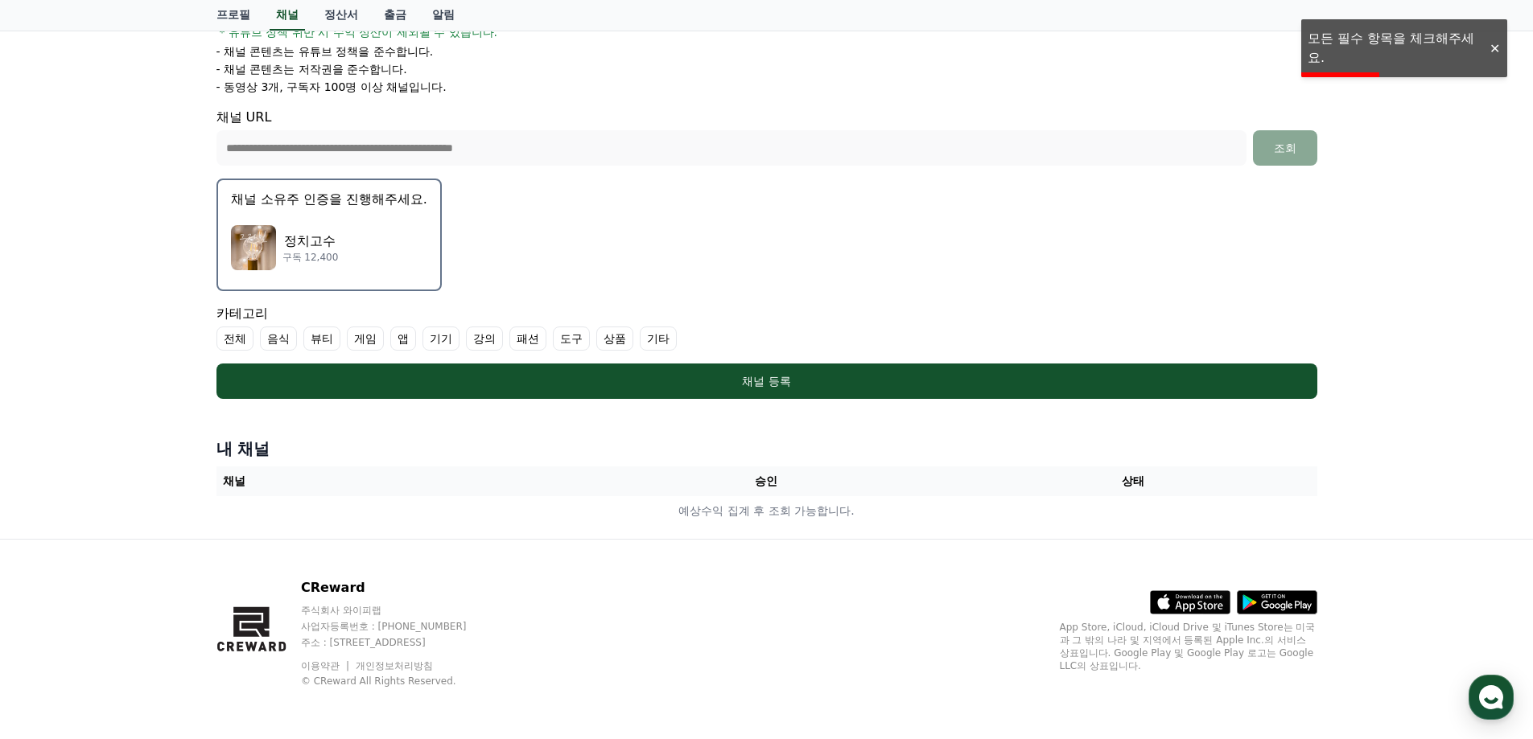
click at [655, 335] on label "기타" at bounding box center [658, 339] width 37 height 24
click at [233, 338] on label "전체" at bounding box center [234, 339] width 37 height 24
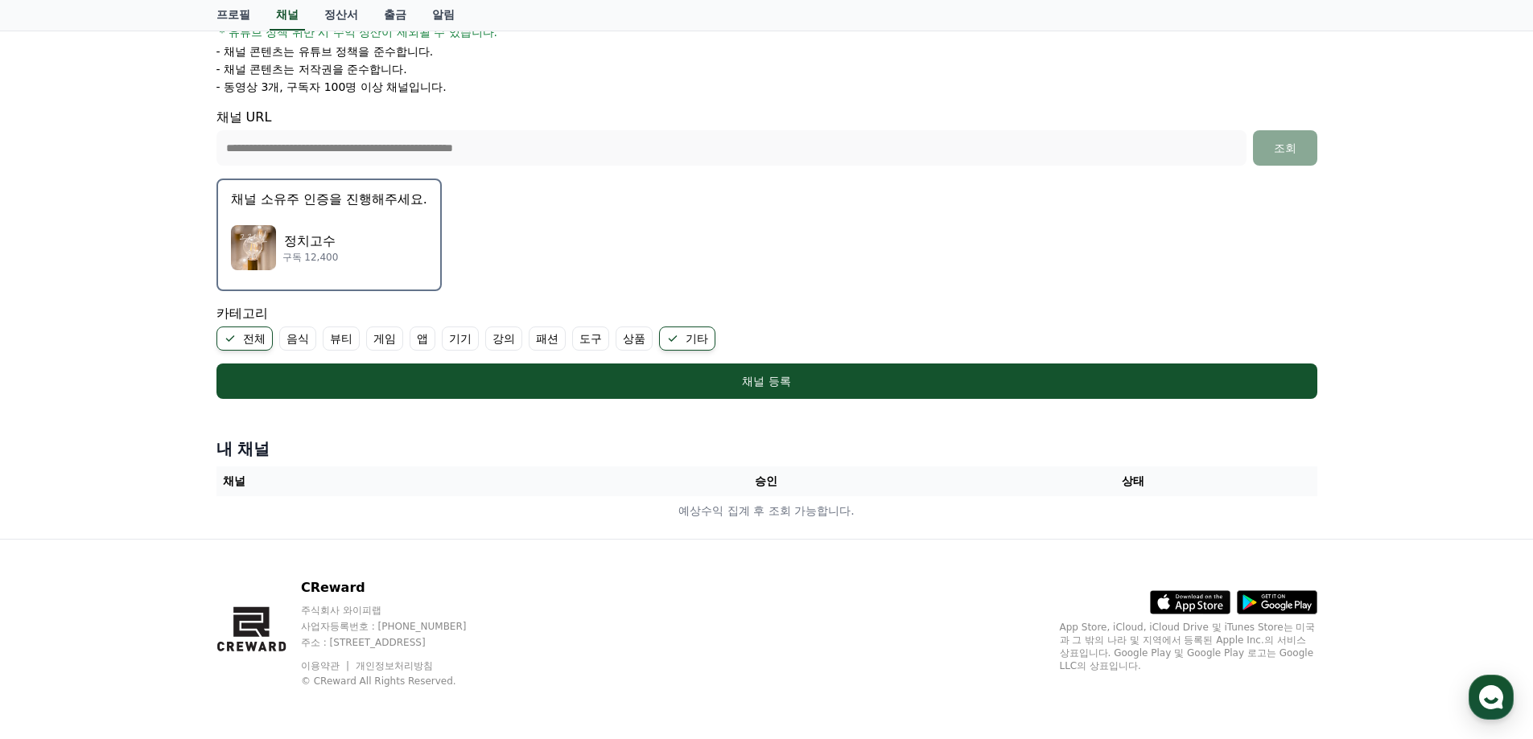
click at [685, 340] on label "기타" at bounding box center [687, 339] width 56 height 24
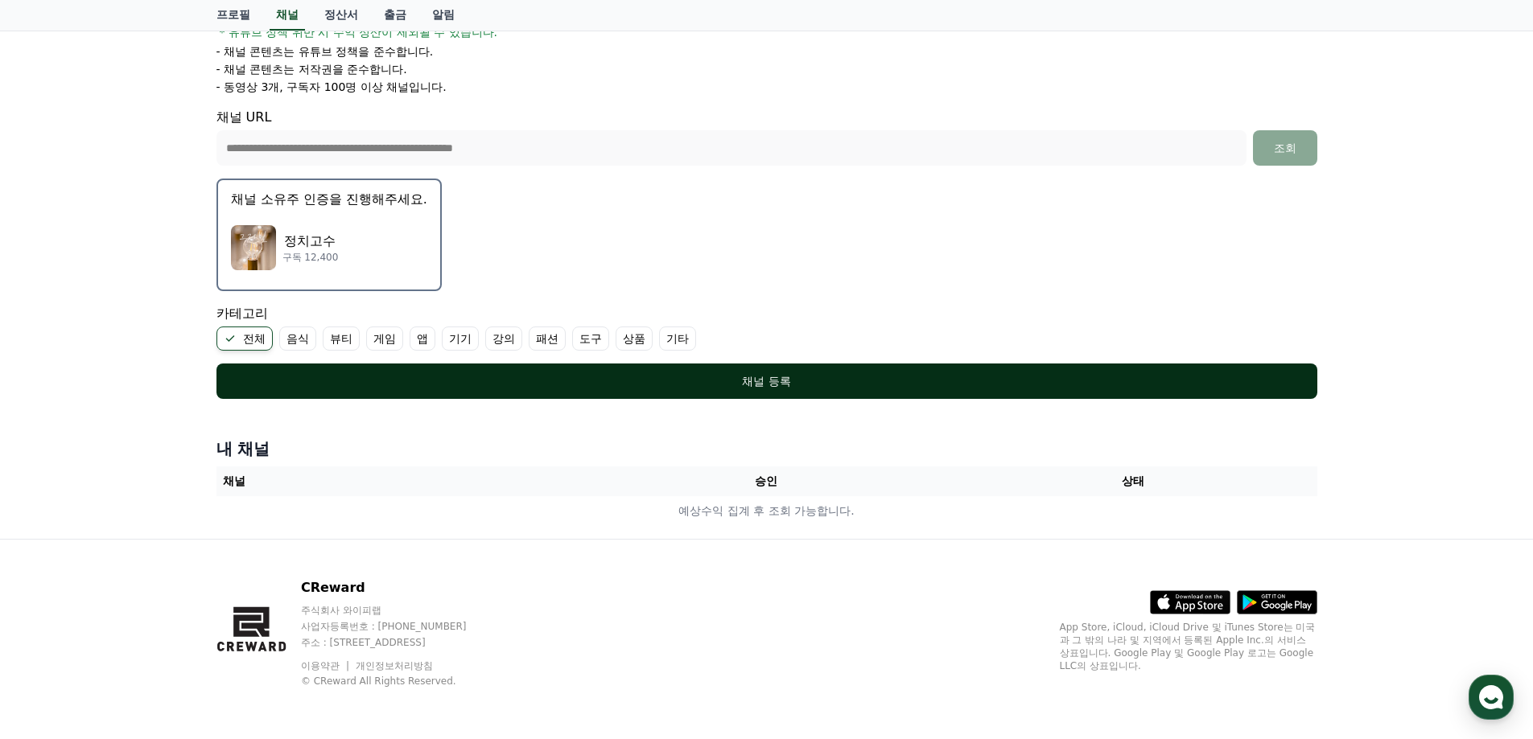
click at [678, 377] on div "채널 등록" at bounding box center [767, 381] width 1036 height 16
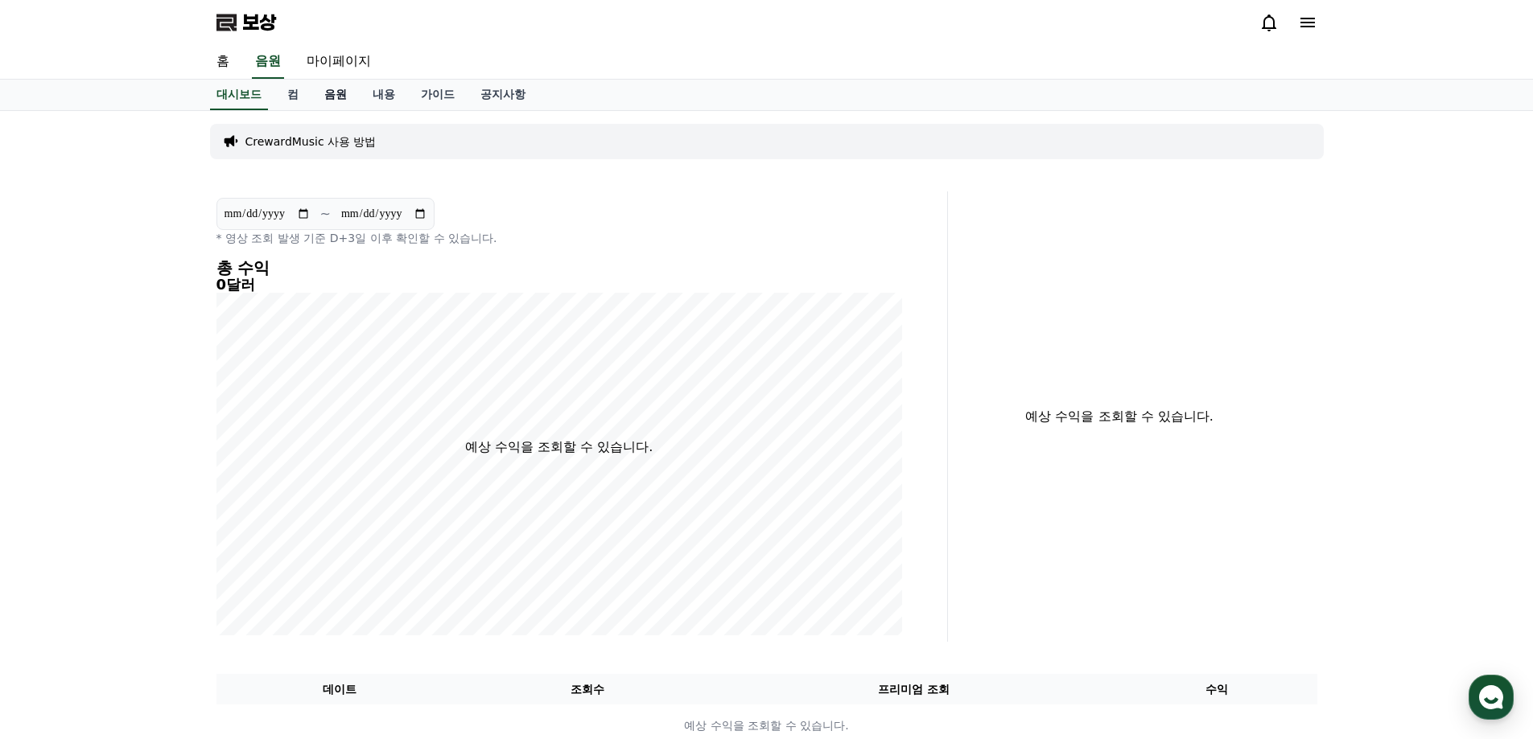
click at [335, 96] on font "음원" at bounding box center [335, 94] width 23 height 13
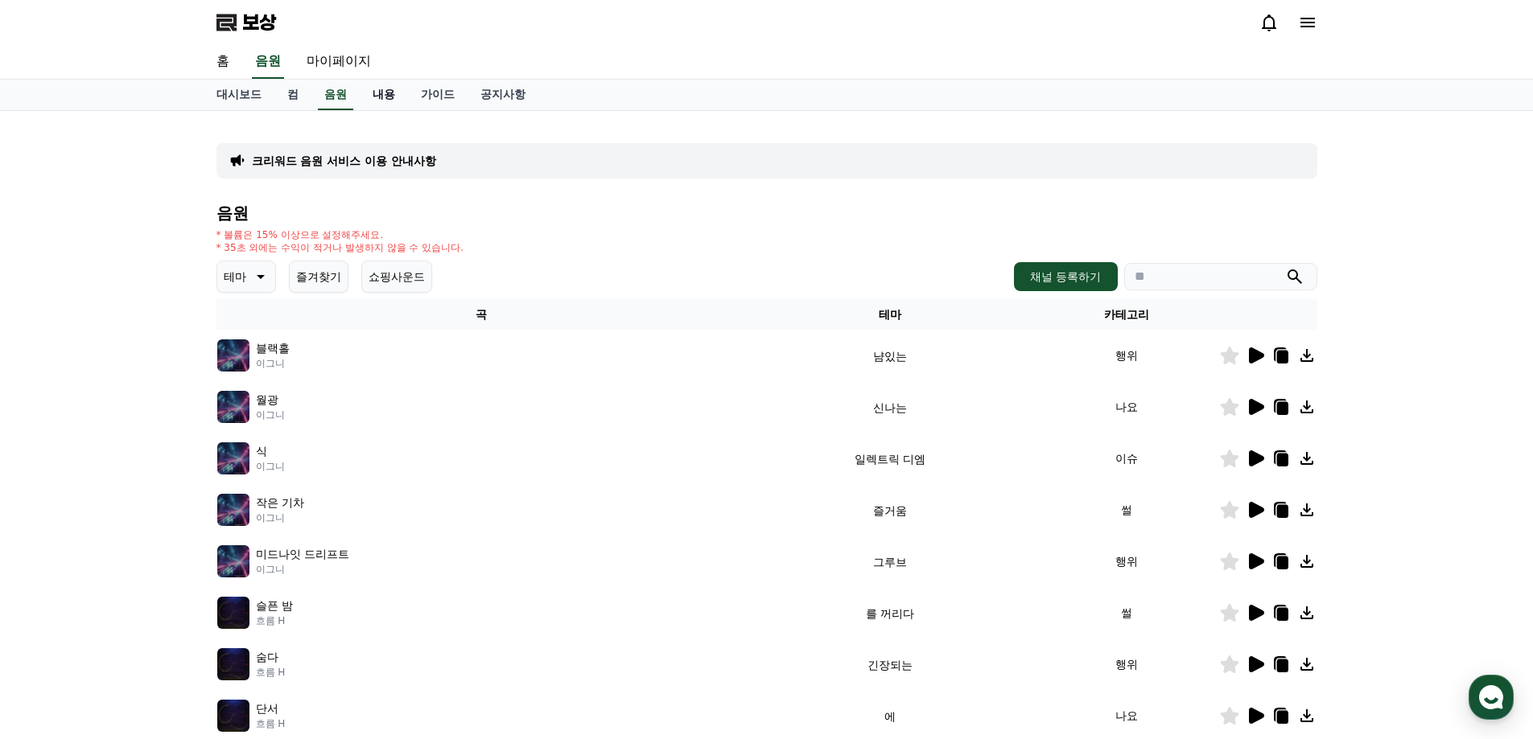
click at [379, 96] on font "내용" at bounding box center [384, 94] width 23 height 13
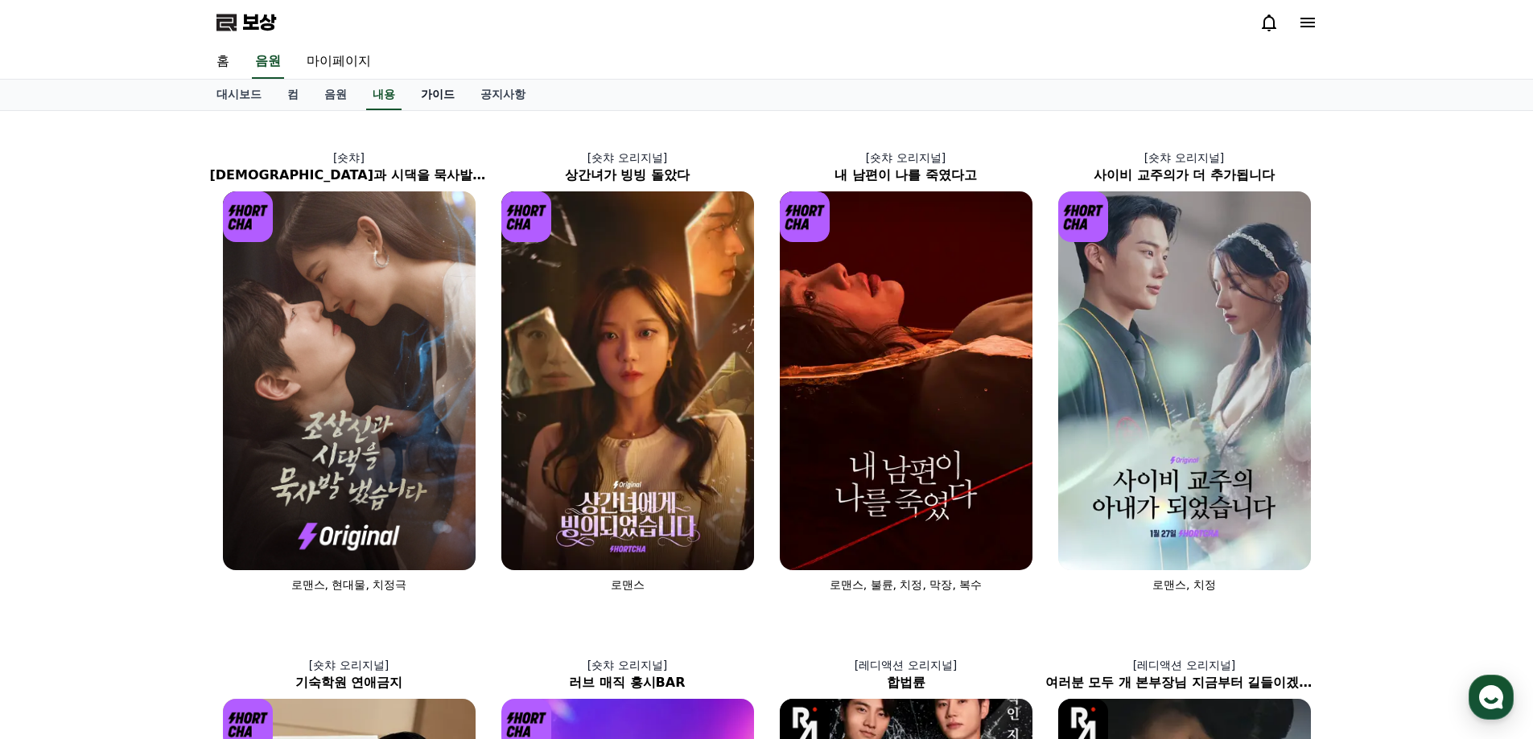
click at [428, 95] on font "가이드" at bounding box center [438, 94] width 34 height 13
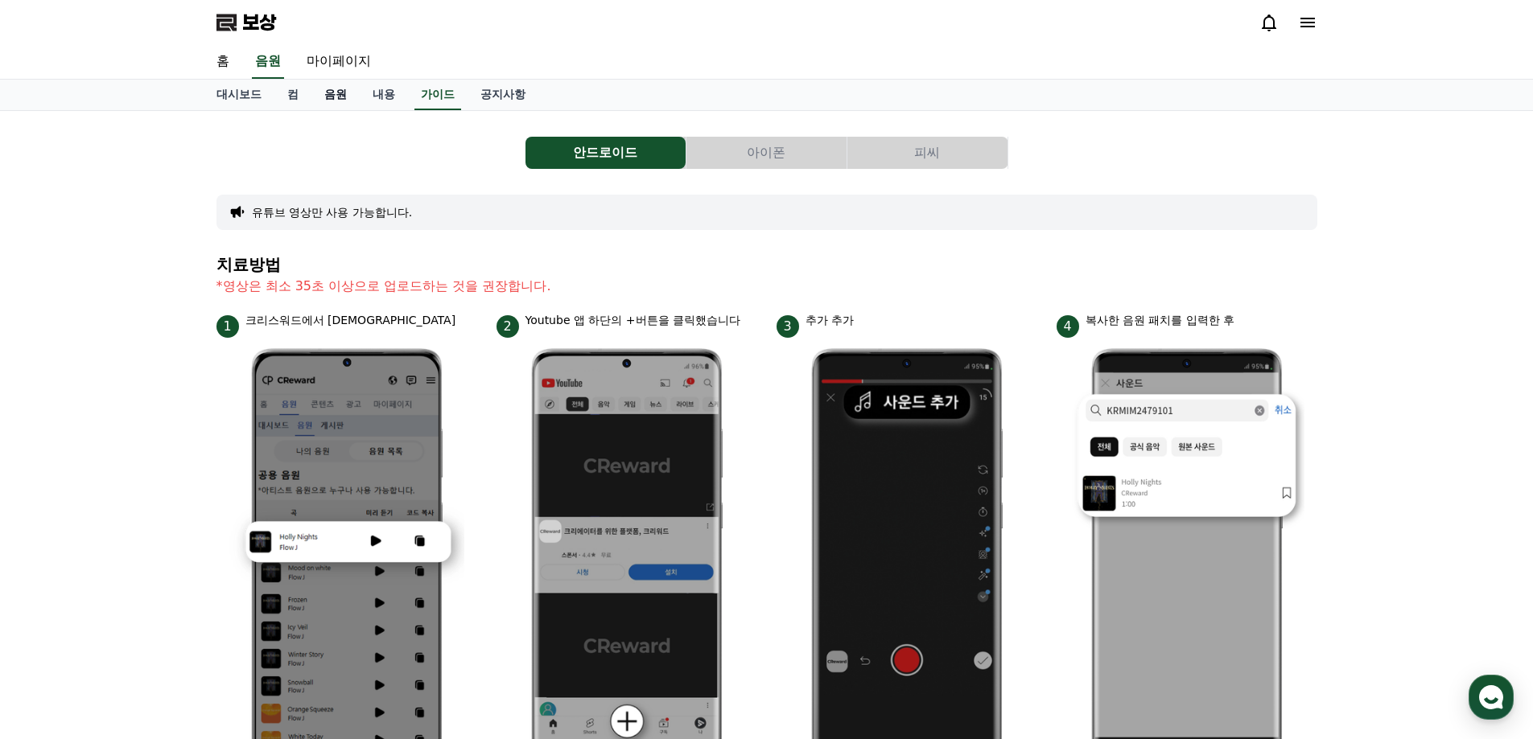
click at [329, 96] on font "음원" at bounding box center [335, 94] width 23 height 13
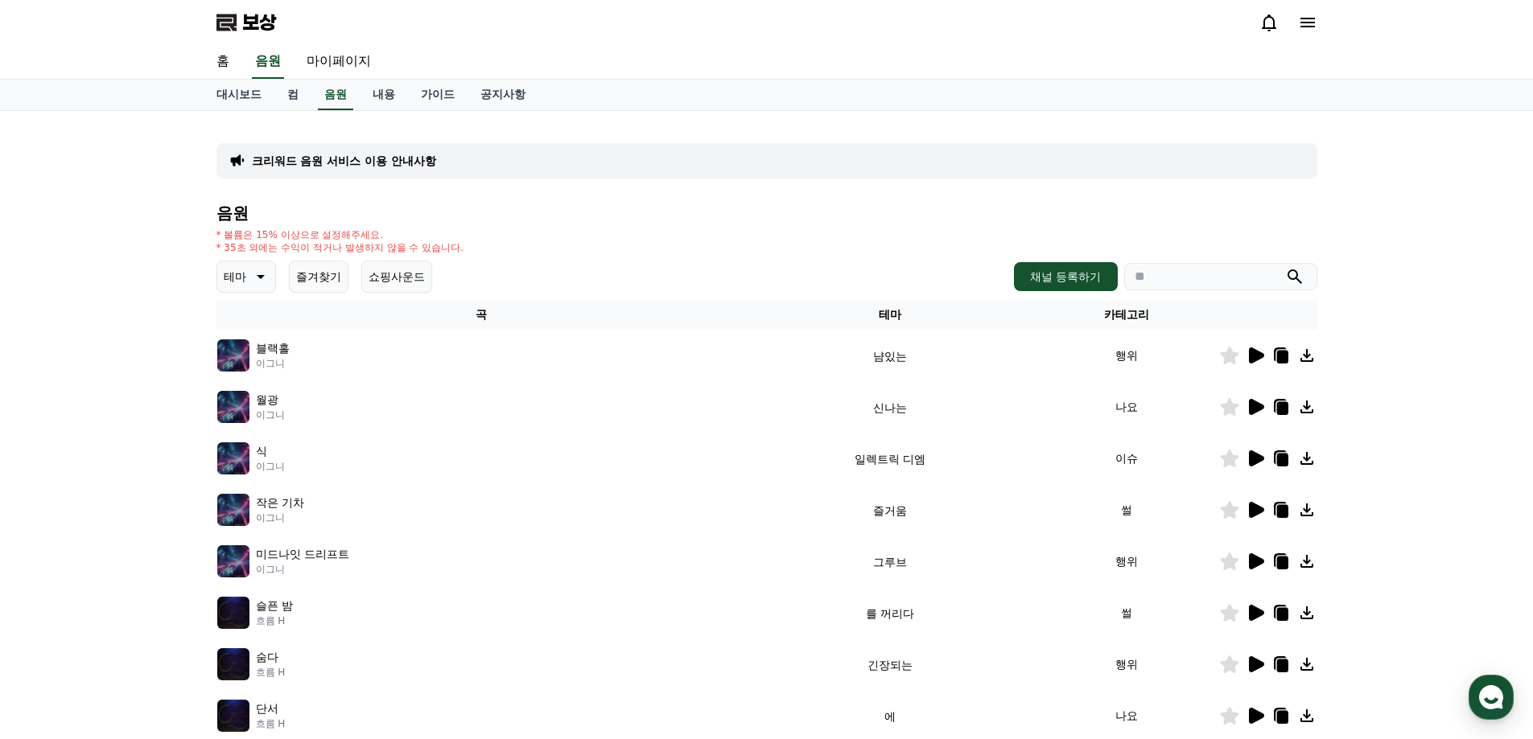
click at [274, 103] on link "컴" at bounding box center [292, 95] width 37 height 31
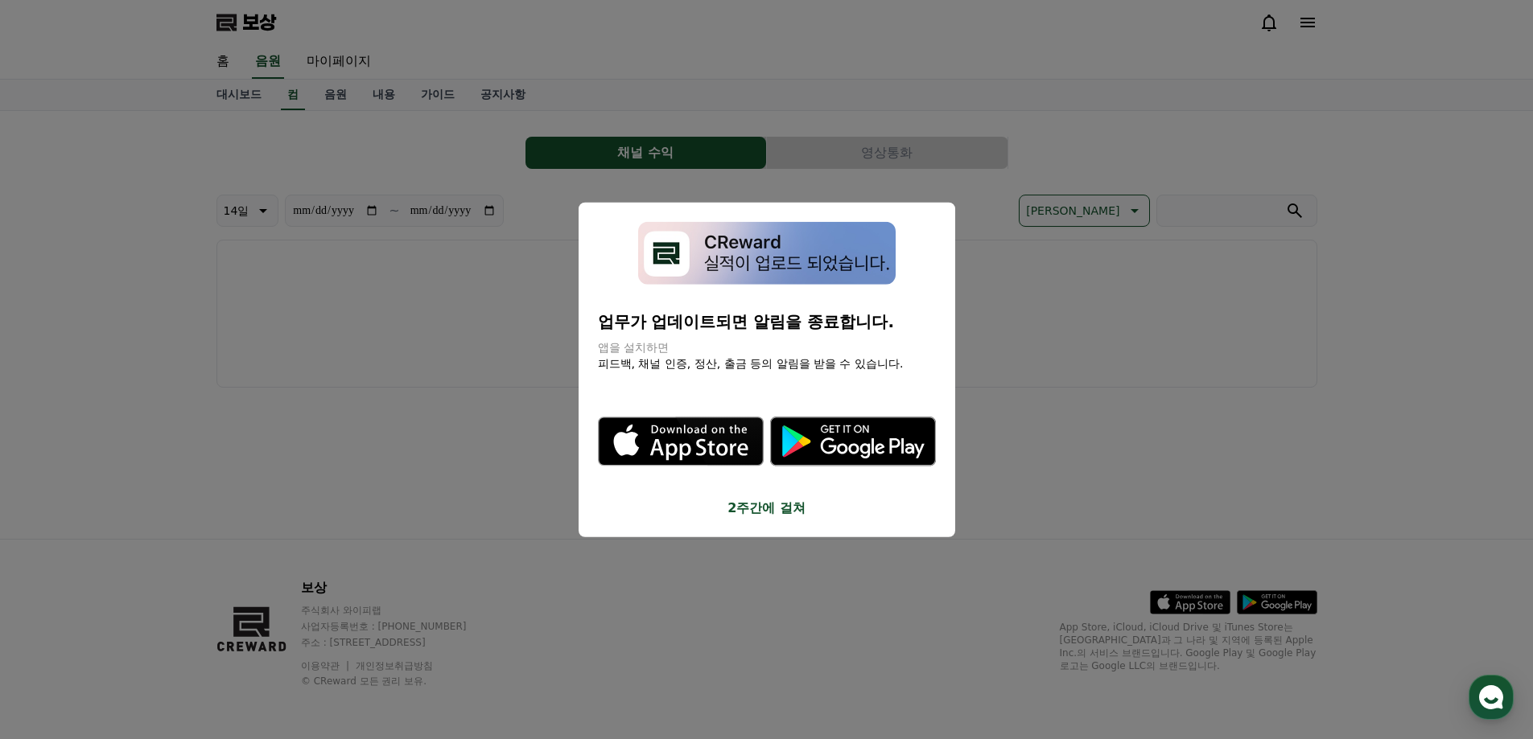
click at [631, 44] on button "모달 닫기" at bounding box center [766, 369] width 1533 height 739
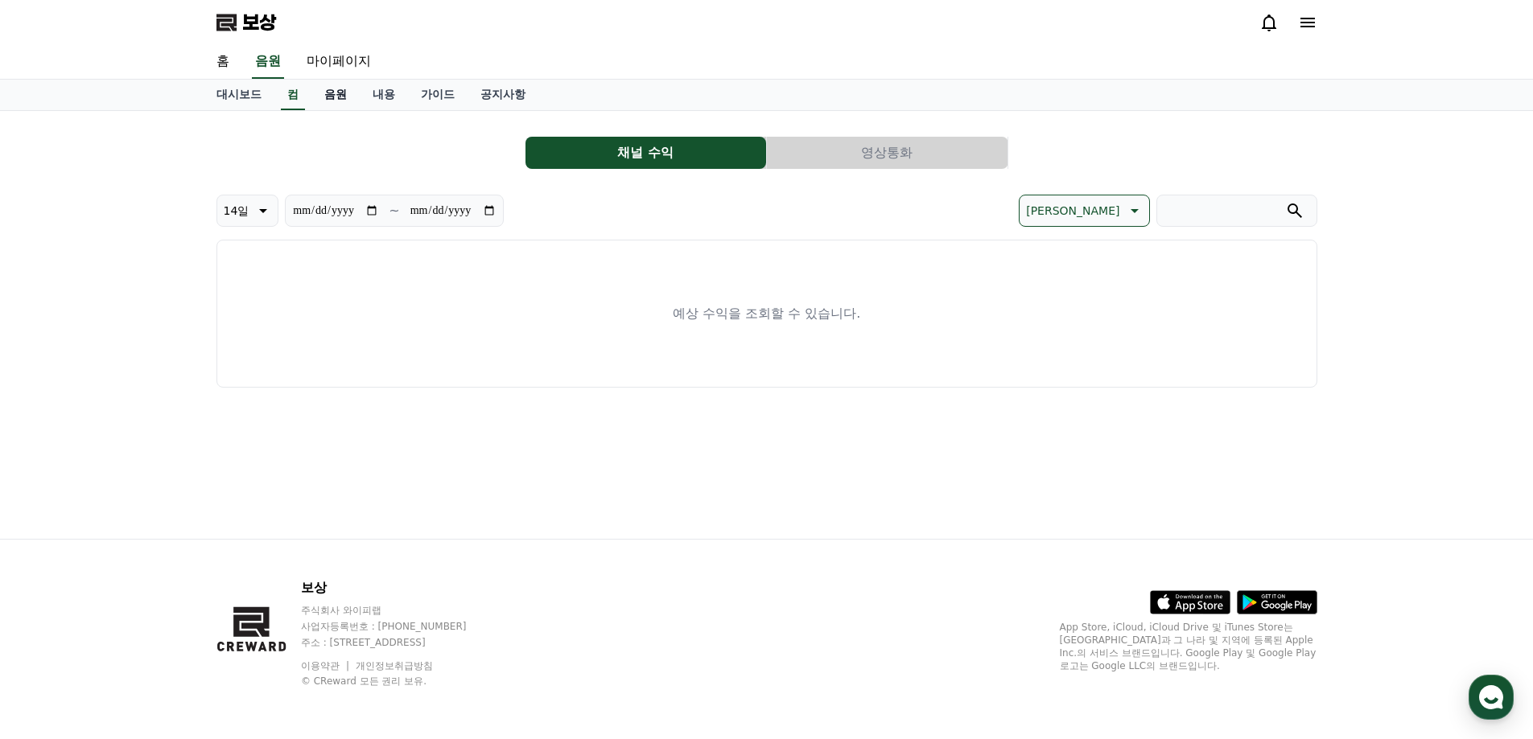
click at [334, 93] on font "음원" at bounding box center [335, 94] width 23 height 13
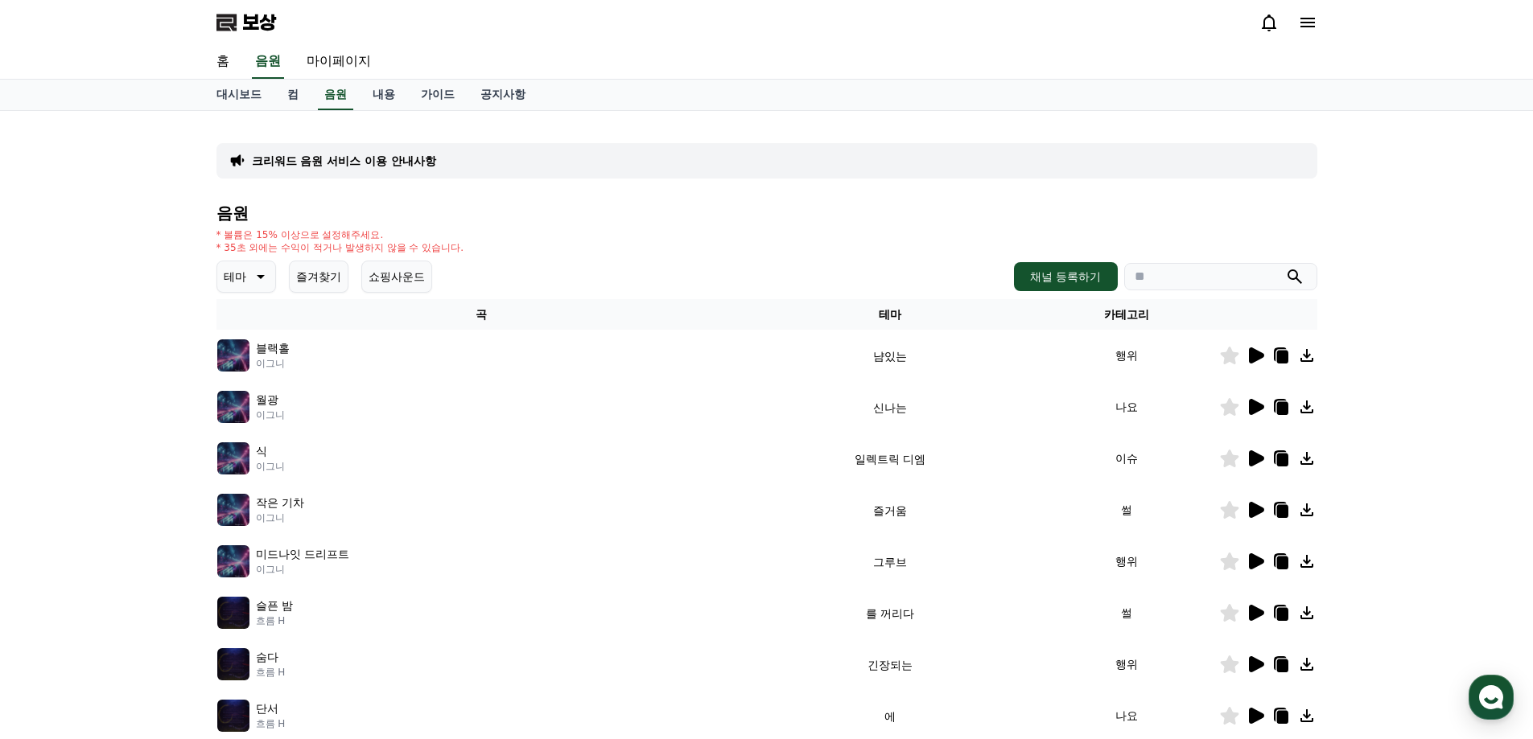
click at [233, 360] on img at bounding box center [233, 356] width 32 height 32
click at [241, 360] on img at bounding box center [233, 356] width 32 height 32
click at [237, 360] on img at bounding box center [233, 356] width 32 height 32
click at [259, 357] on p "블랙홀" at bounding box center [273, 348] width 34 height 17
click at [218, 354] on img at bounding box center [233, 356] width 32 height 32
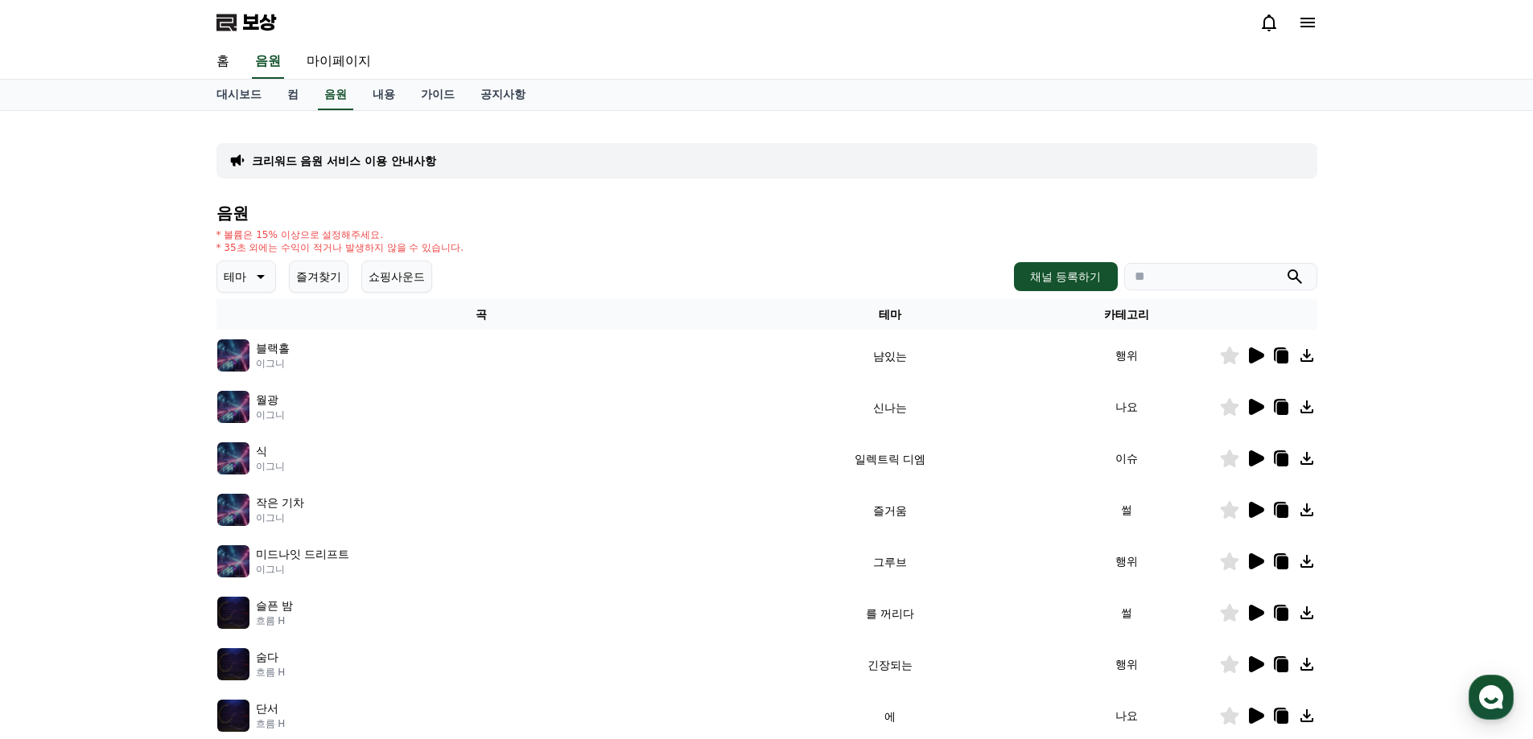
click at [224, 356] on img at bounding box center [233, 356] width 32 height 32
click at [250, 281] on icon at bounding box center [258, 276] width 19 height 19
click at [241, 373] on font "드라마틱" at bounding box center [247, 374] width 45 height 13
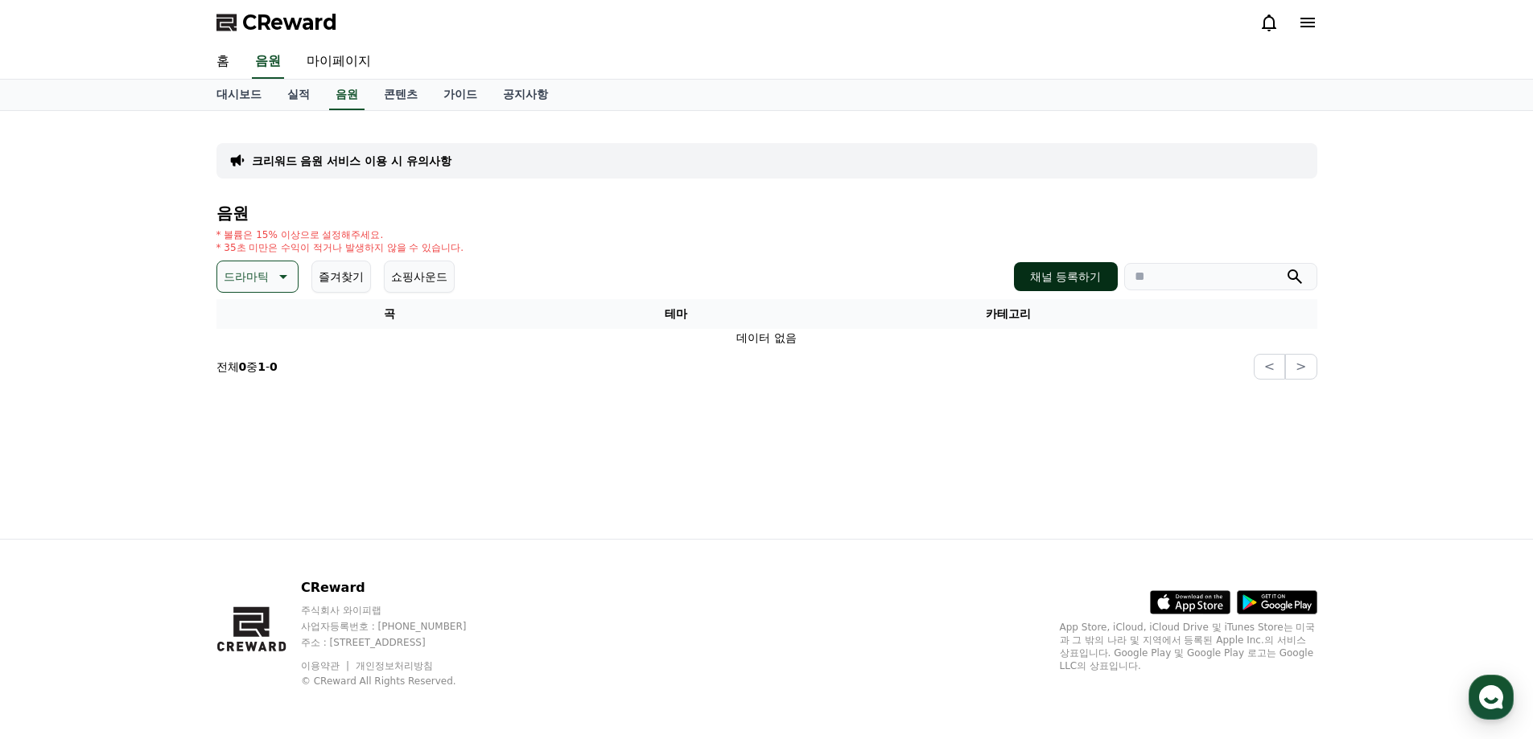
click at [1031, 275] on button "채널 등록하기" at bounding box center [1065, 276] width 103 height 29
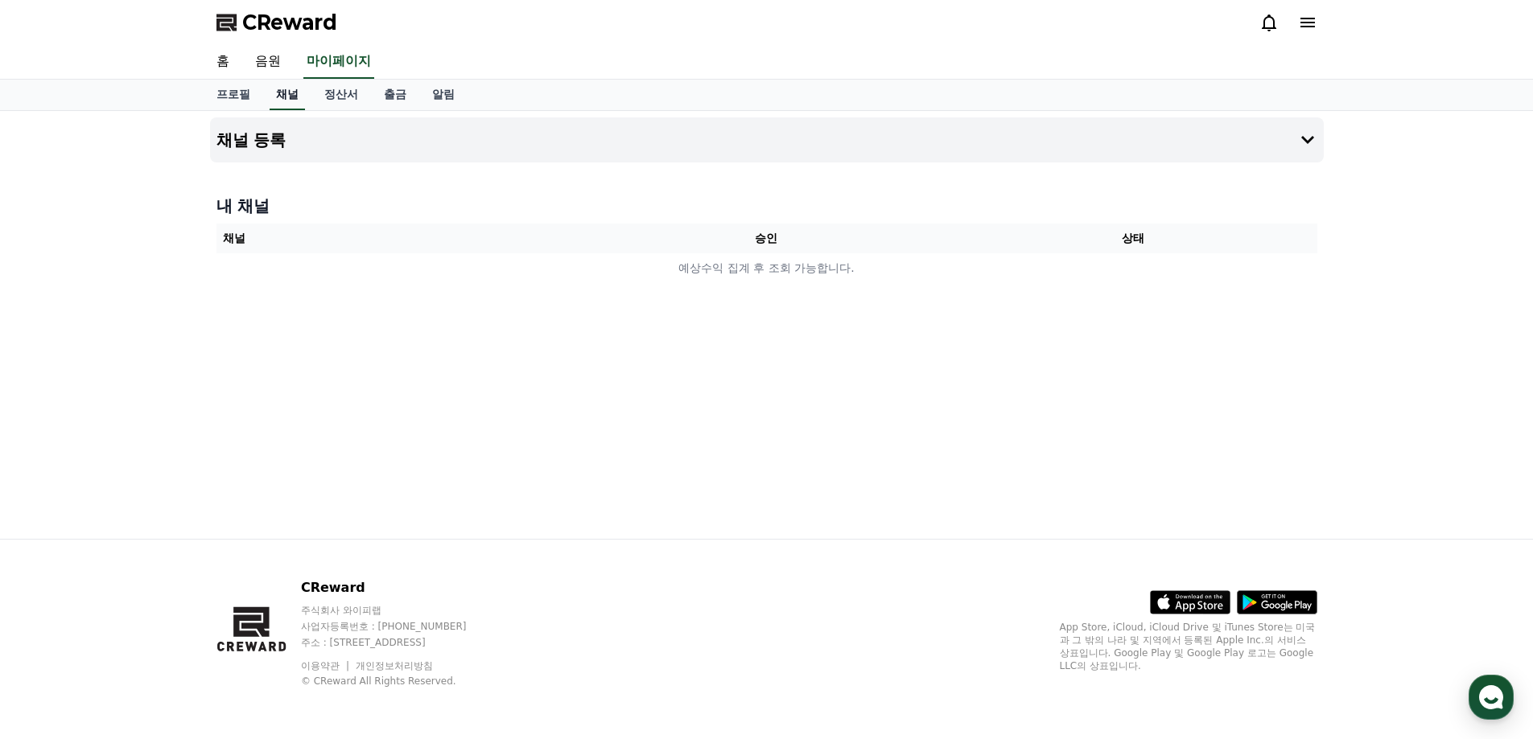
click at [292, 88] on link "채널" at bounding box center [287, 95] width 35 height 31
click at [228, 103] on link "프로필" at bounding box center [234, 95] width 60 height 31
select select "**********"
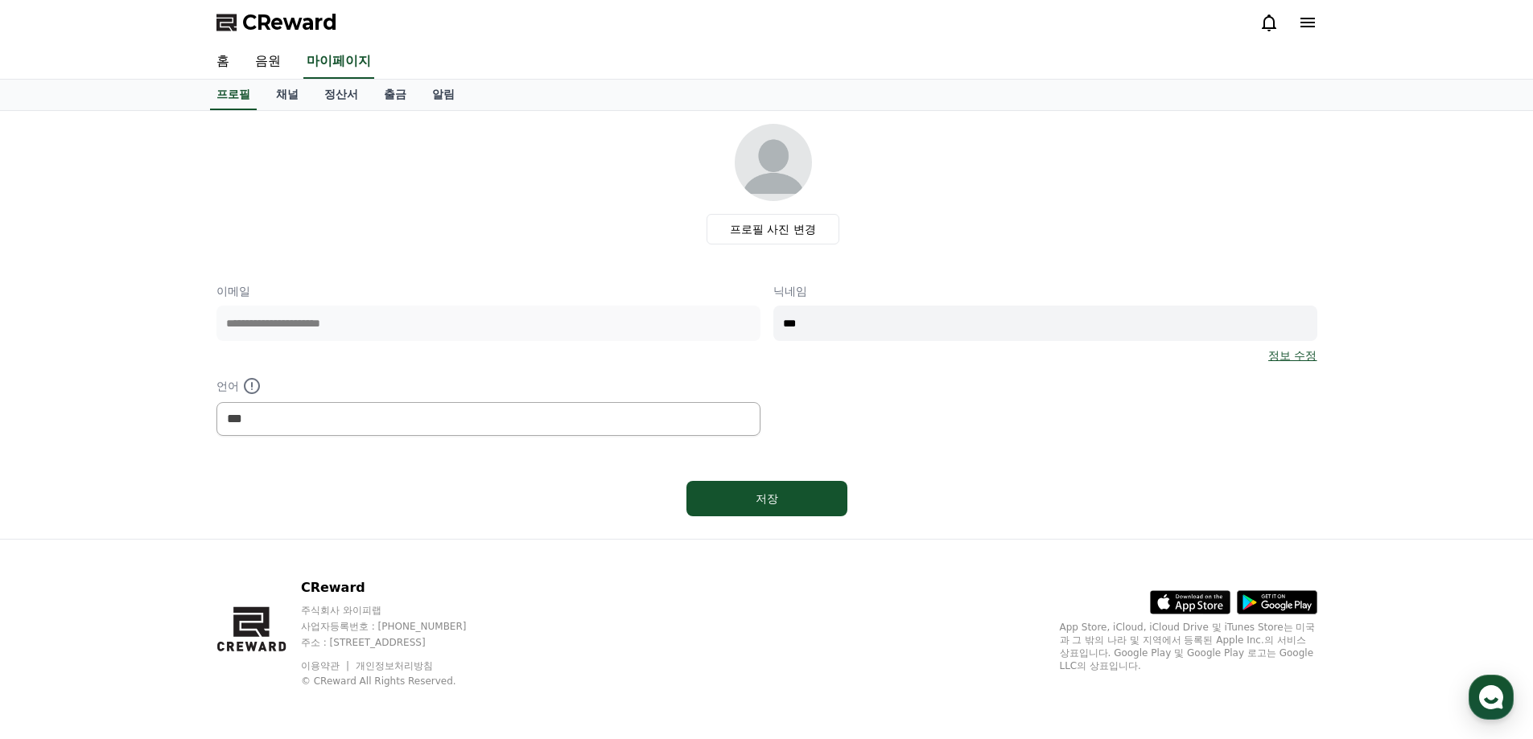
drag, startPoint x: 770, startPoint y: 505, endPoint x: 371, endPoint y: 254, distance: 471.1
click at [402, 462] on div "**********" at bounding box center [766, 323] width 1101 height 399
click at [276, 58] on link "음원" at bounding box center [267, 62] width 51 height 34
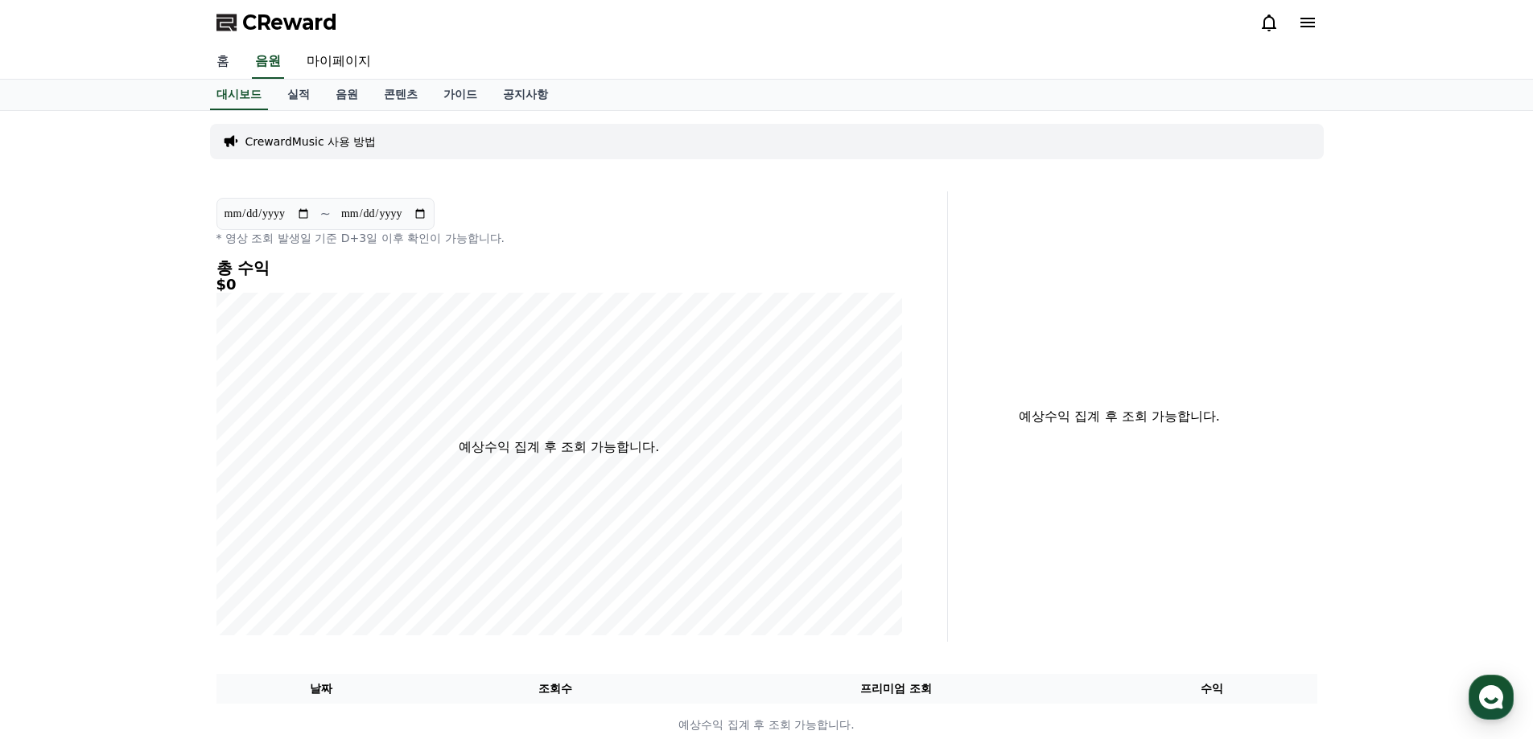
click at [224, 67] on link "홈" at bounding box center [223, 62] width 39 height 34
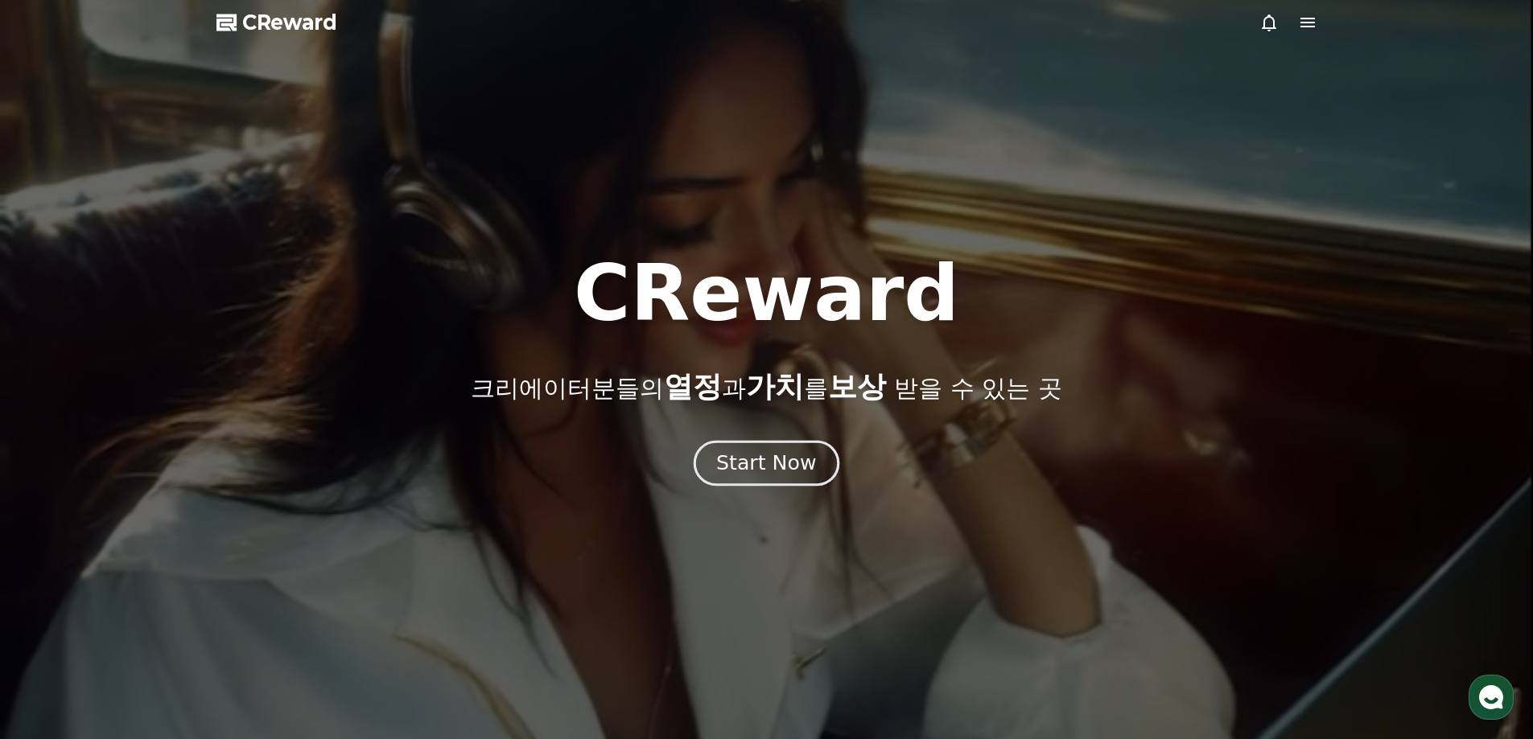
click at [780, 454] on div "Start Now" at bounding box center [766, 463] width 100 height 27
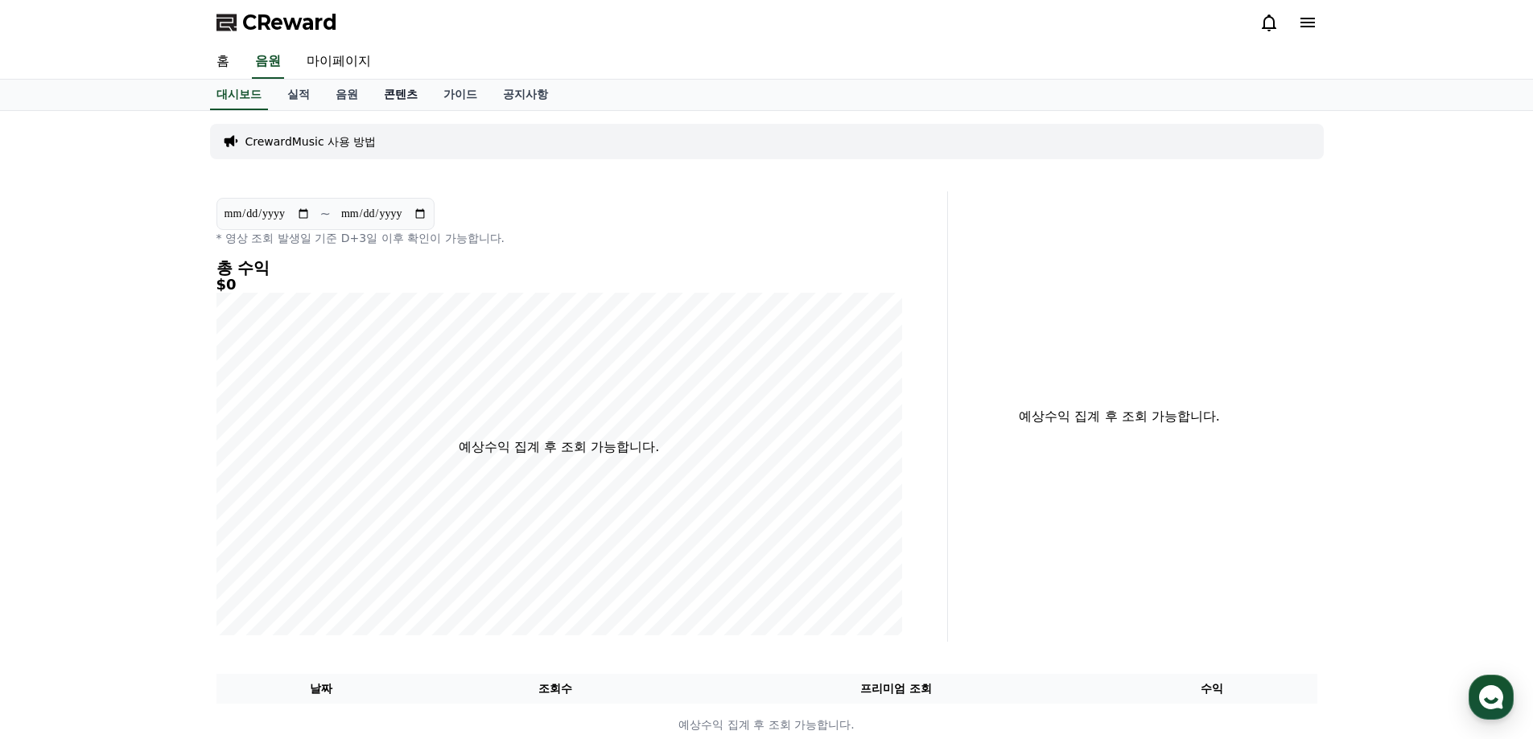
click at [399, 89] on link "콘텐츠" at bounding box center [401, 95] width 60 height 31
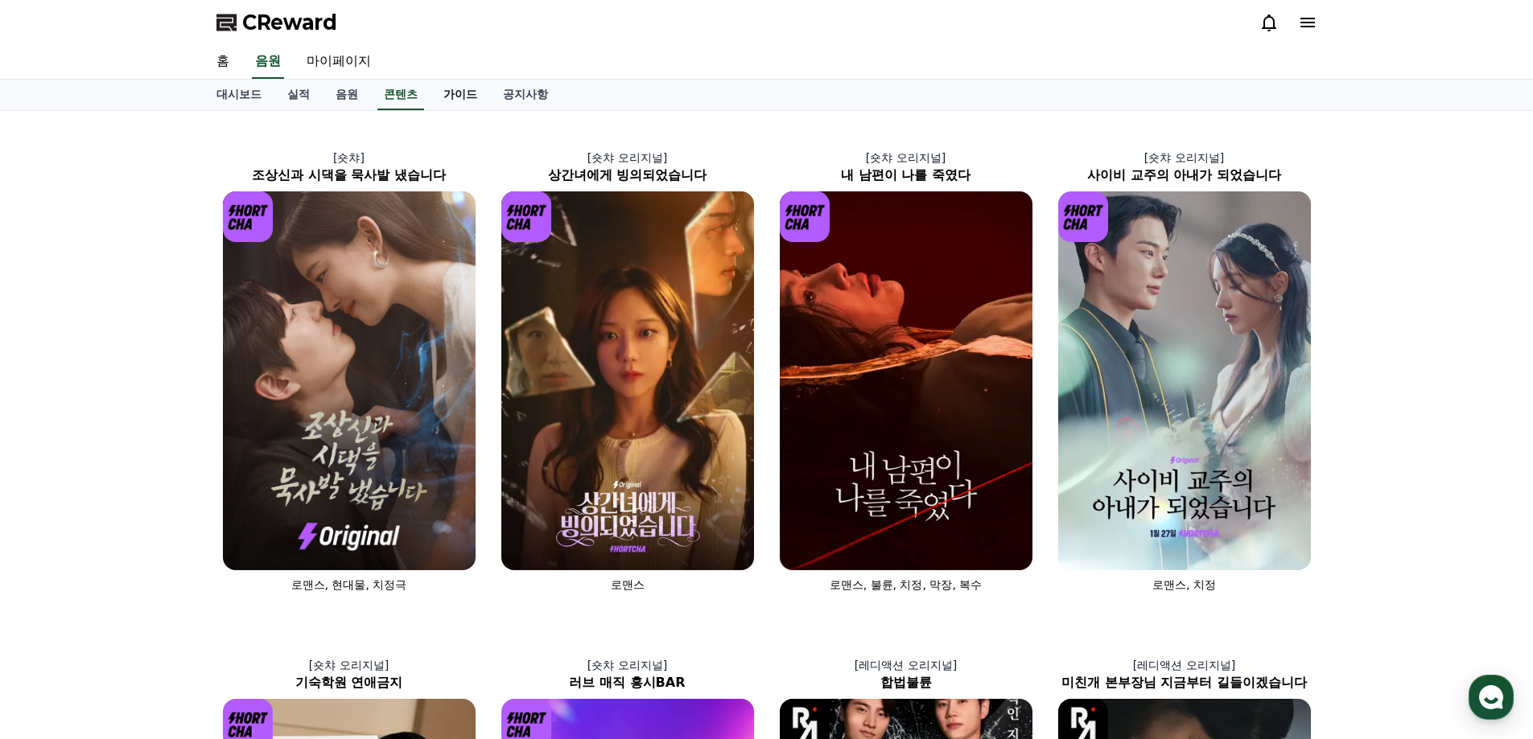
click at [447, 96] on link "가이드" at bounding box center [460, 95] width 60 height 31
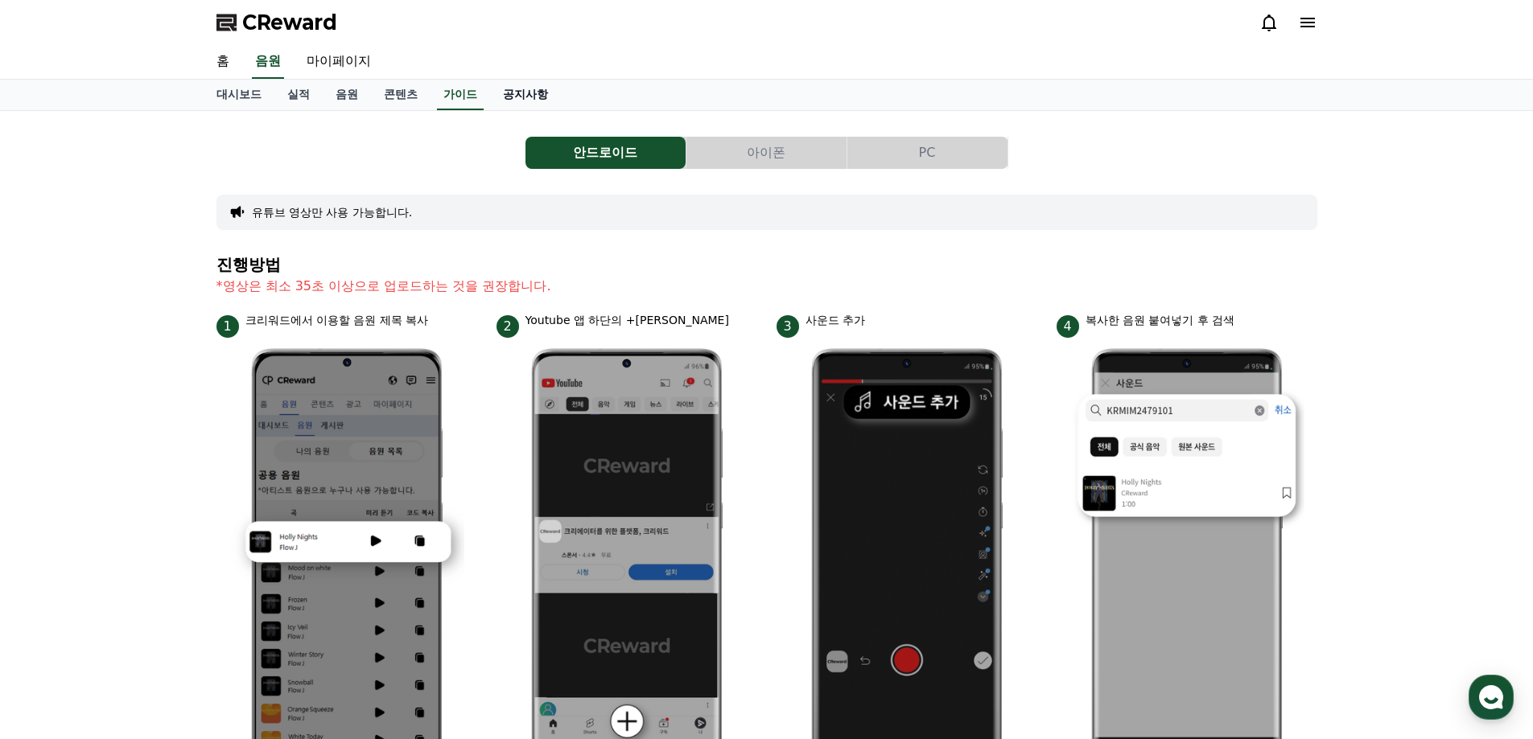
click at [521, 91] on link "공지사항" at bounding box center [525, 95] width 71 height 31
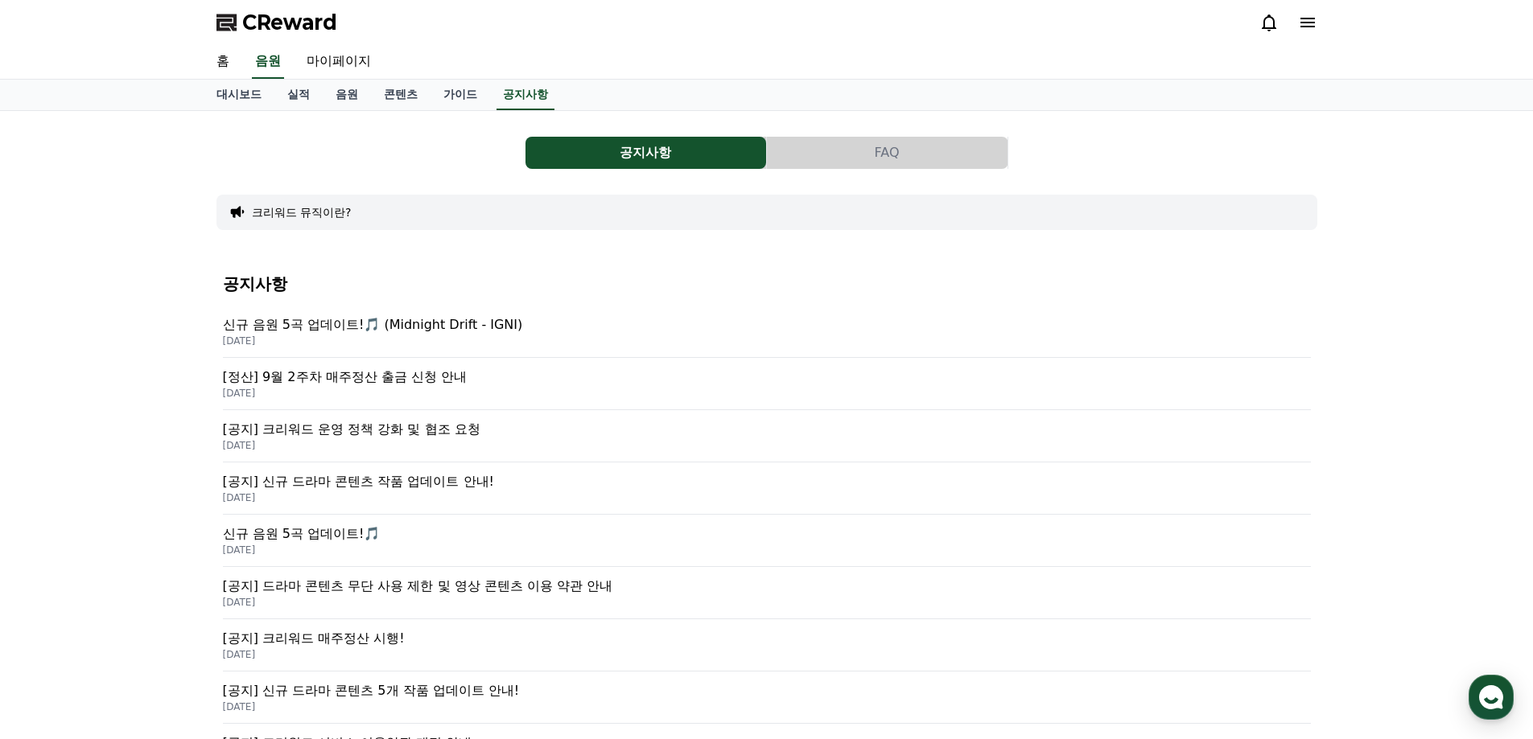
scroll to position [402, 0]
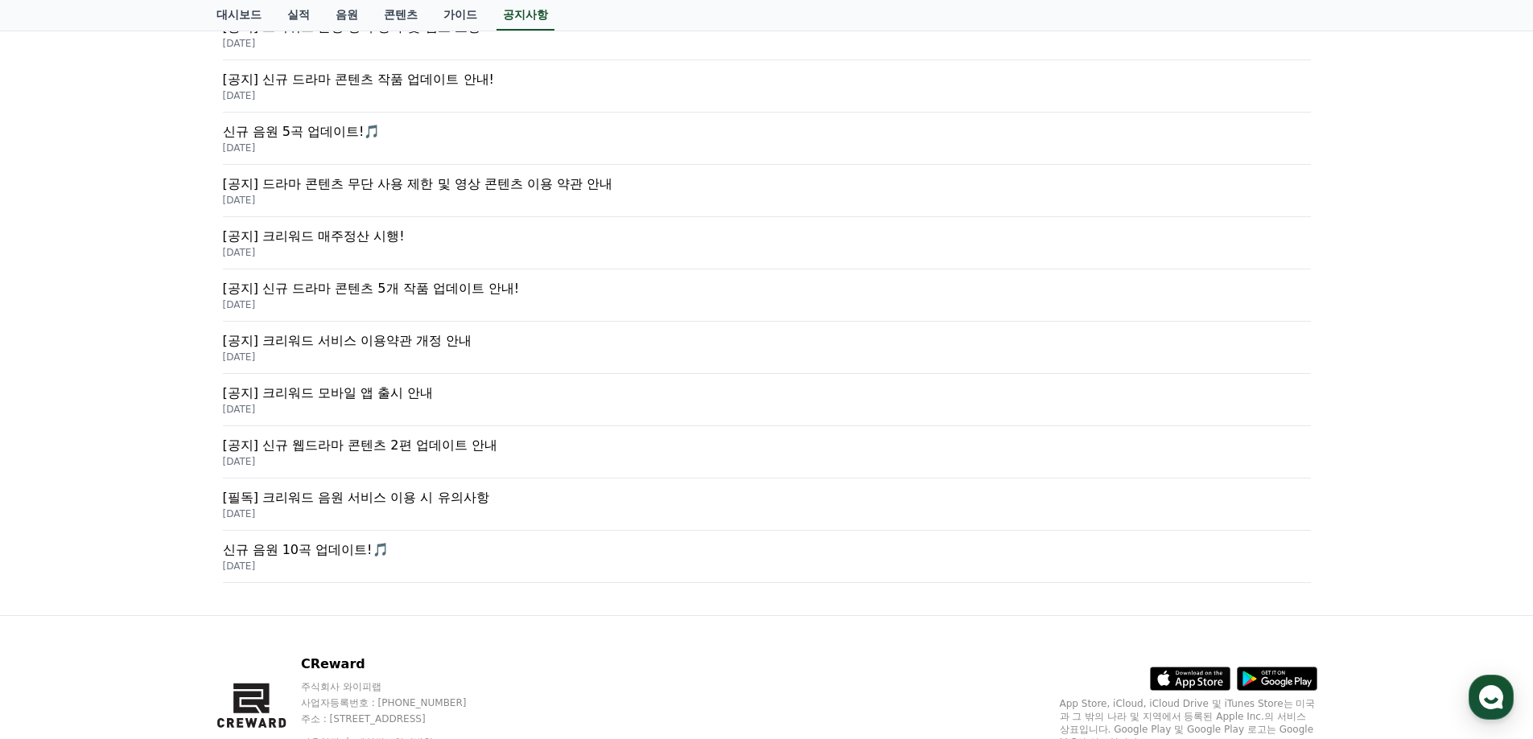
click at [390, 500] on p "[필독] 크리워드 음원 서비스 이용 시 유의사항" at bounding box center [767, 497] width 1088 height 19
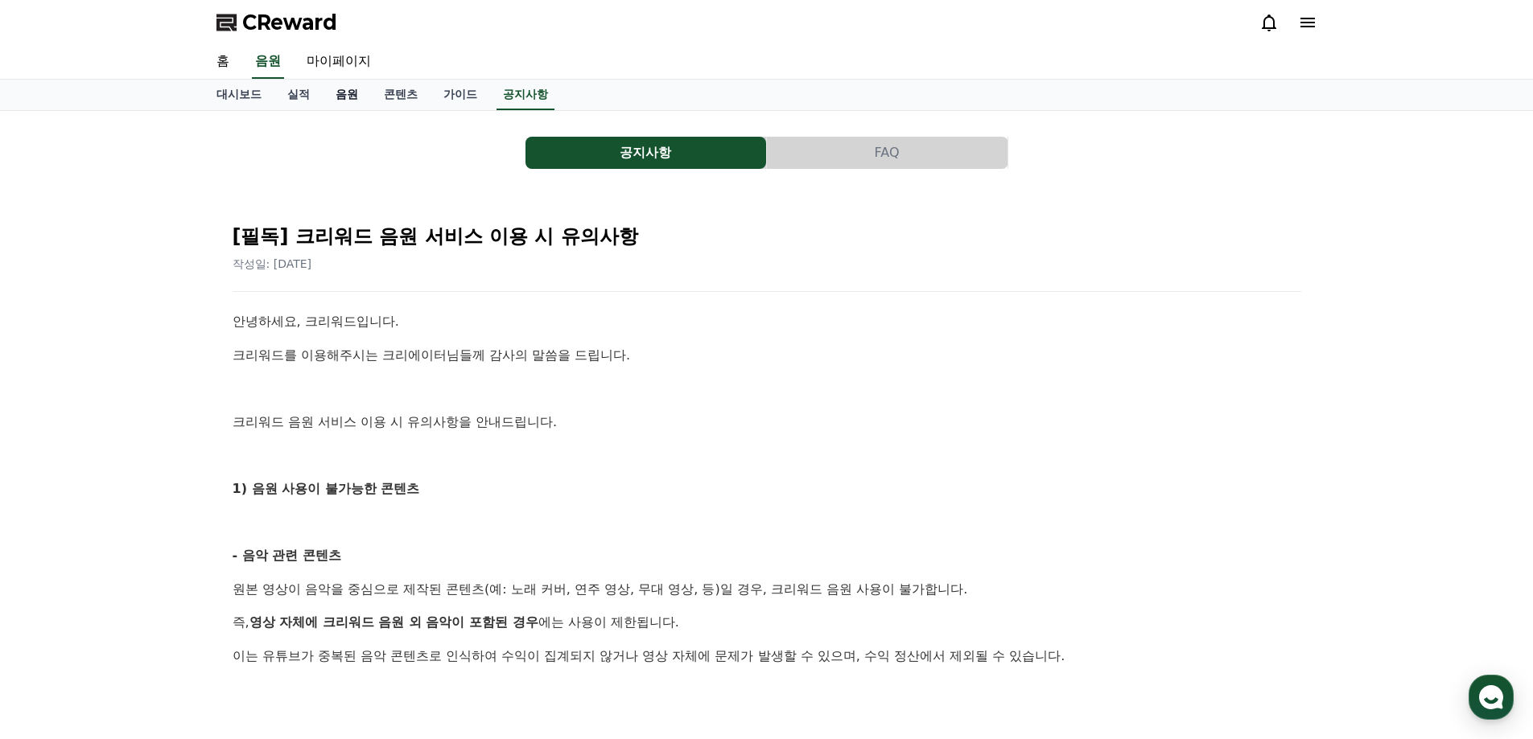
click at [337, 96] on link "음원" at bounding box center [347, 95] width 48 height 31
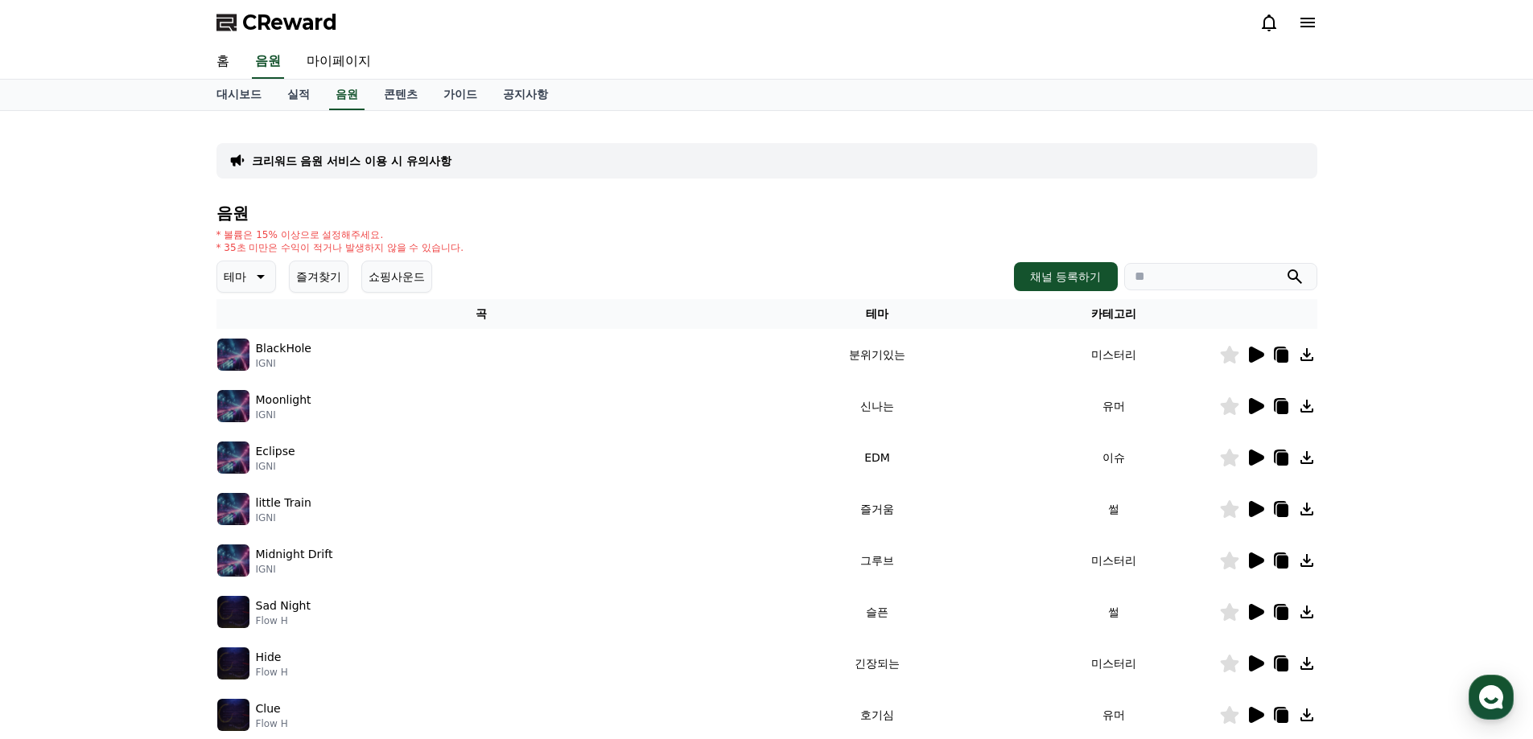
click at [1250, 353] on icon at bounding box center [1256, 355] width 15 height 16
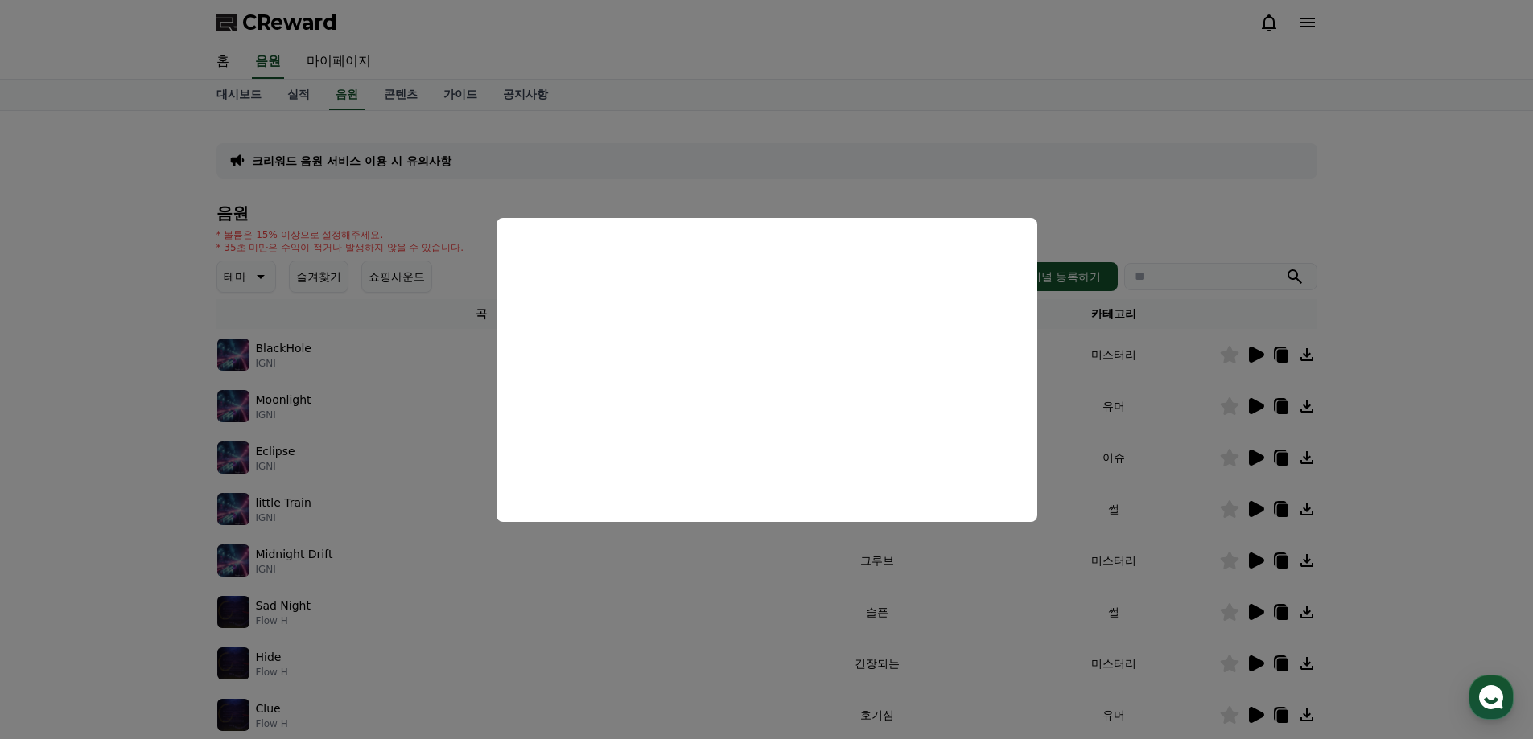
click at [1083, 164] on button "close modal" at bounding box center [766, 369] width 1533 height 739
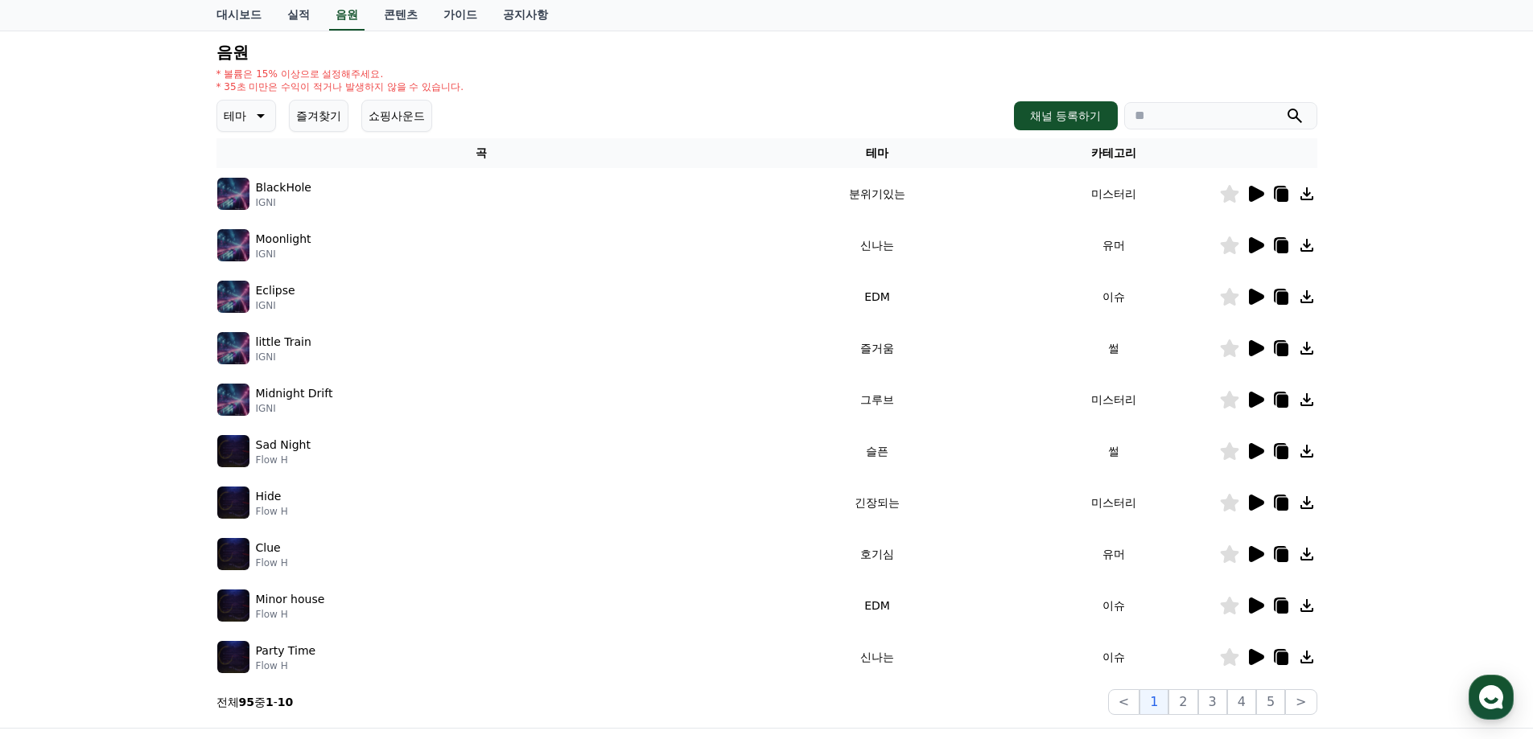
scroll to position [322, 0]
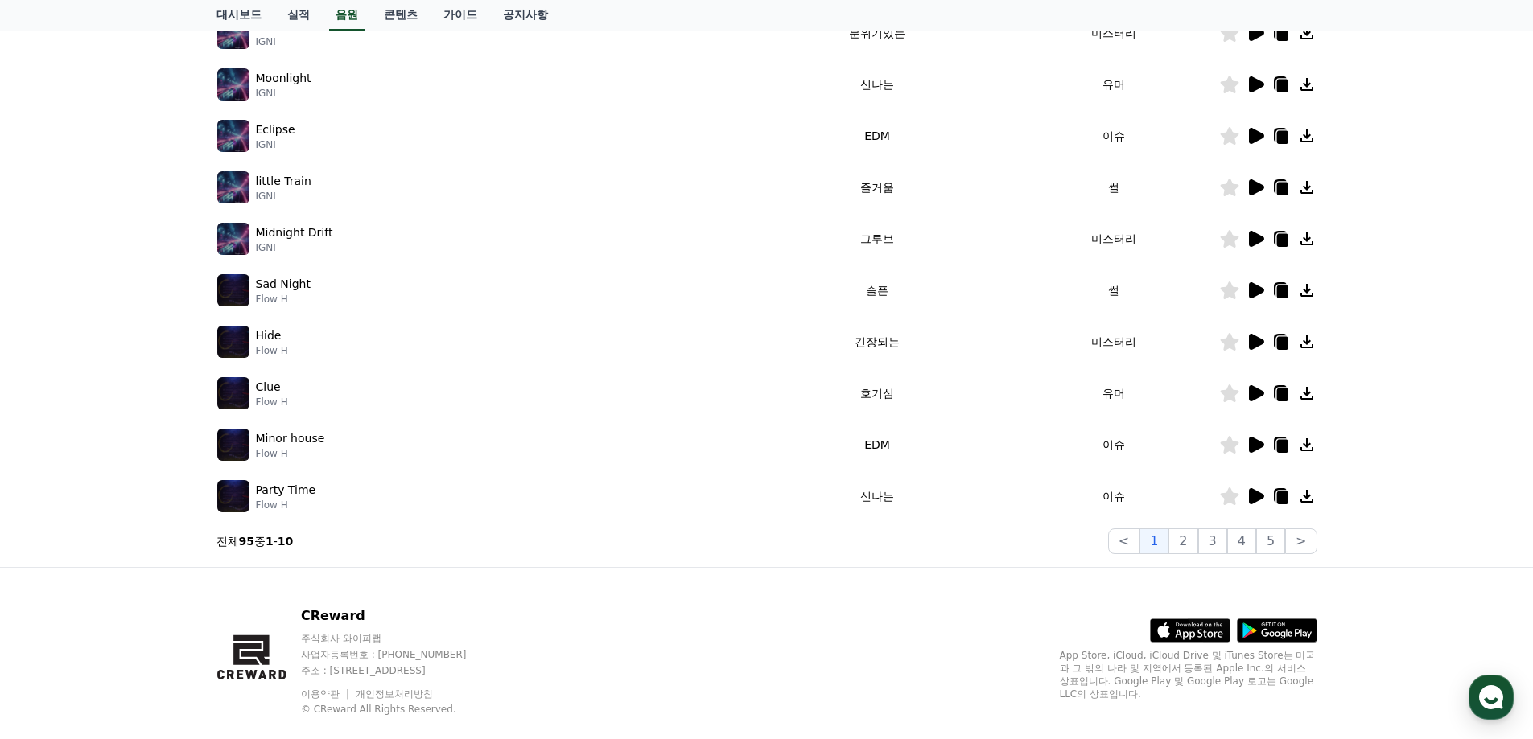
click at [1254, 344] on icon at bounding box center [1256, 342] width 15 height 16
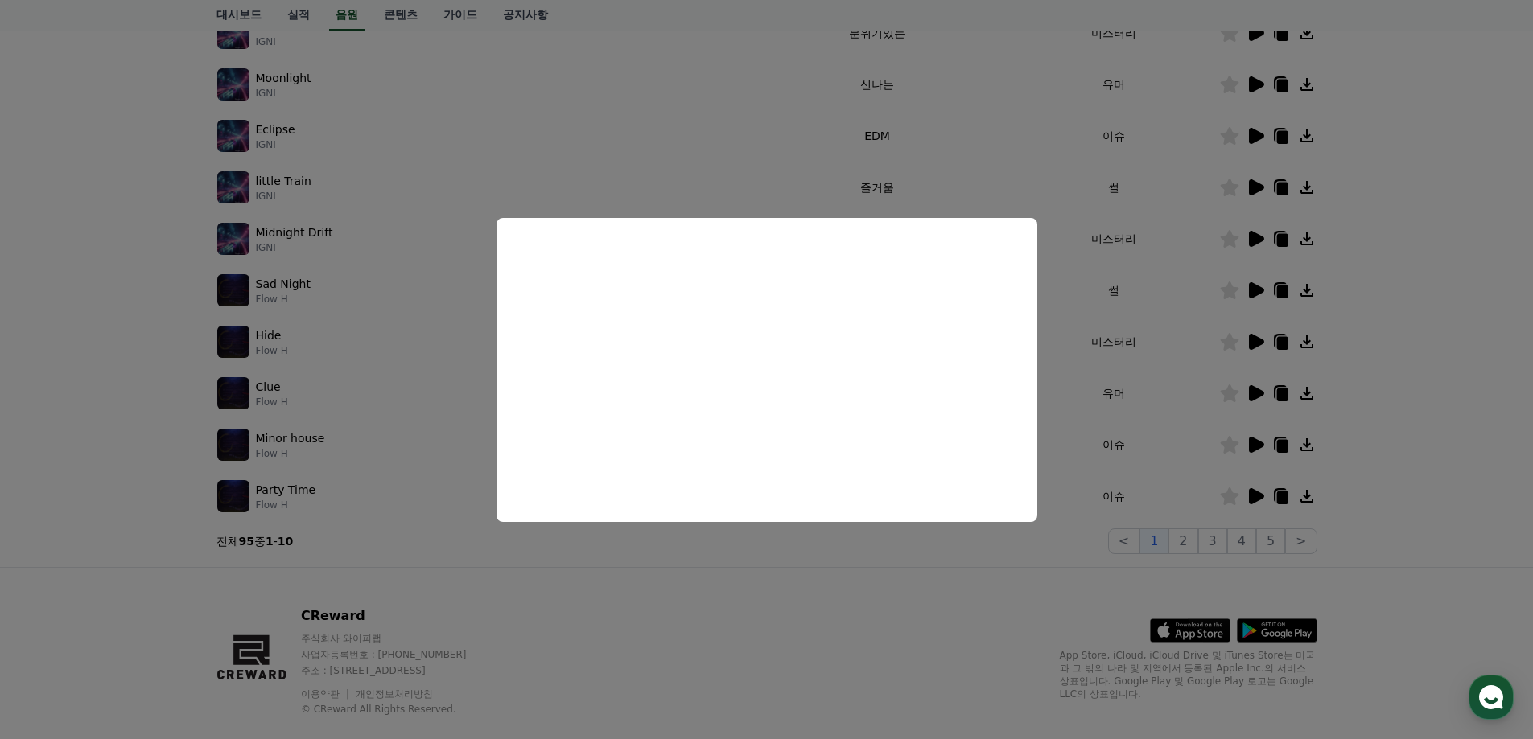
click at [1253, 444] on button "close modal" at bounding box center [766, 369] width 1533 height 739
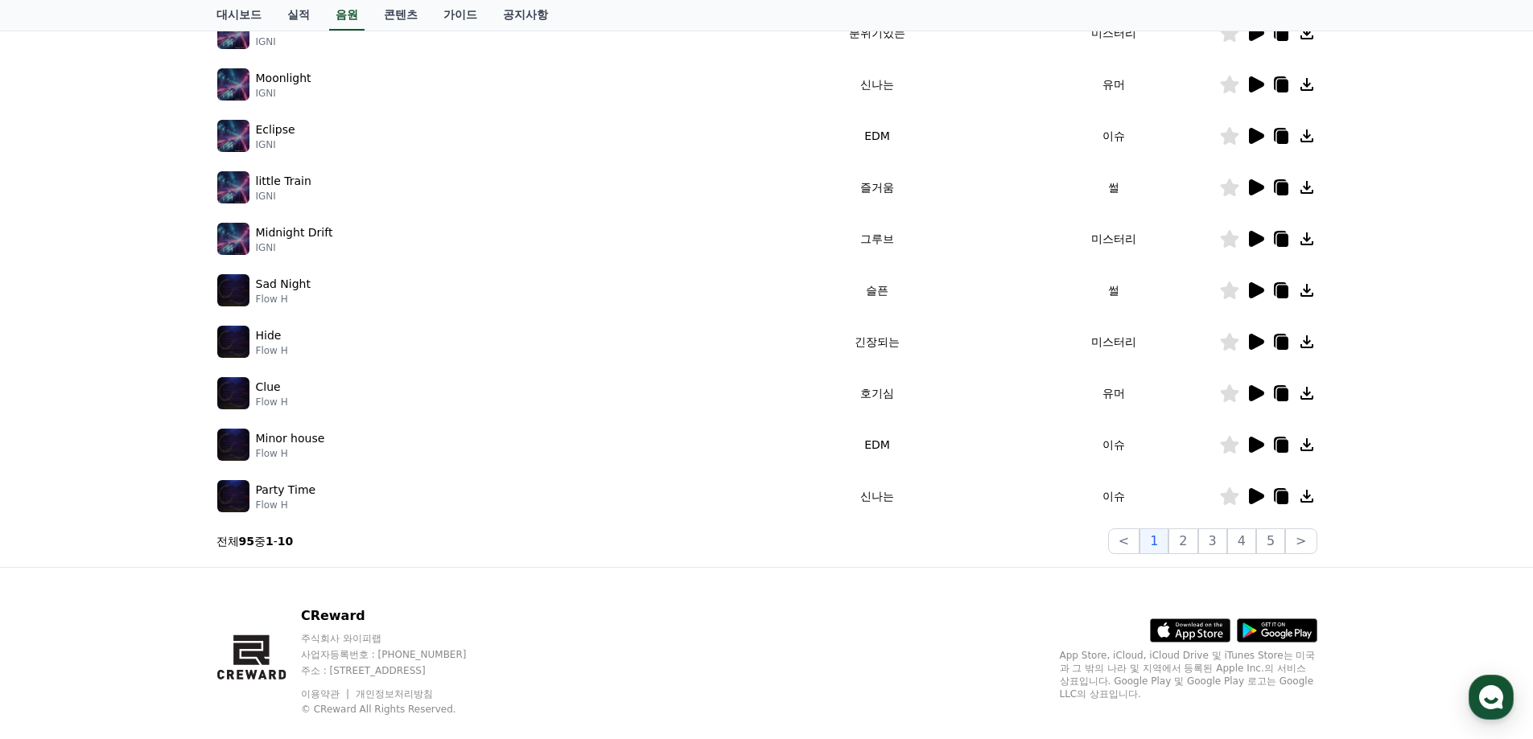
click at [1253, 444] on icon at bounding box center [1256, 445] width 15 height 16
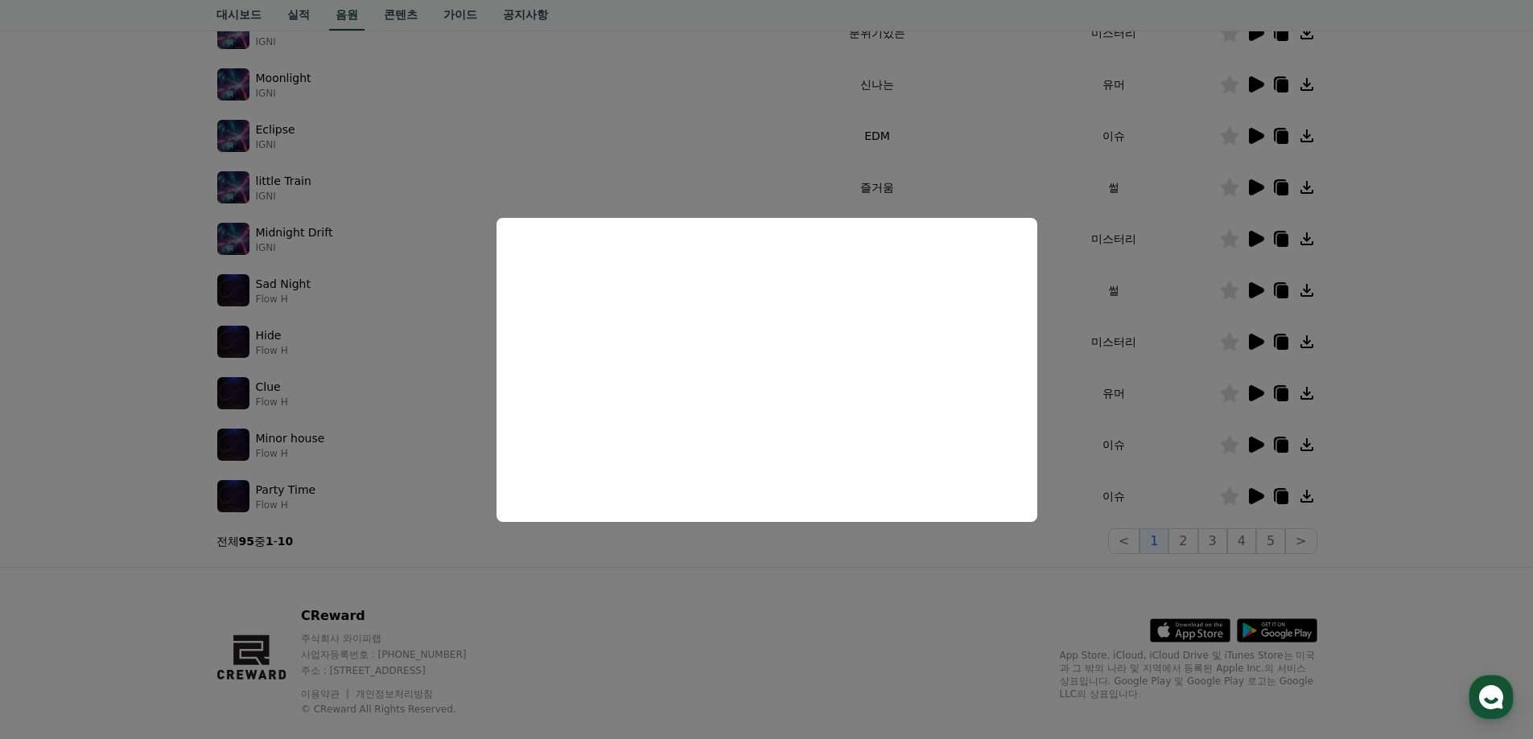
click at [1253, 494] on button "close modal" at bounding box center [766, 369] width 1533 height 739
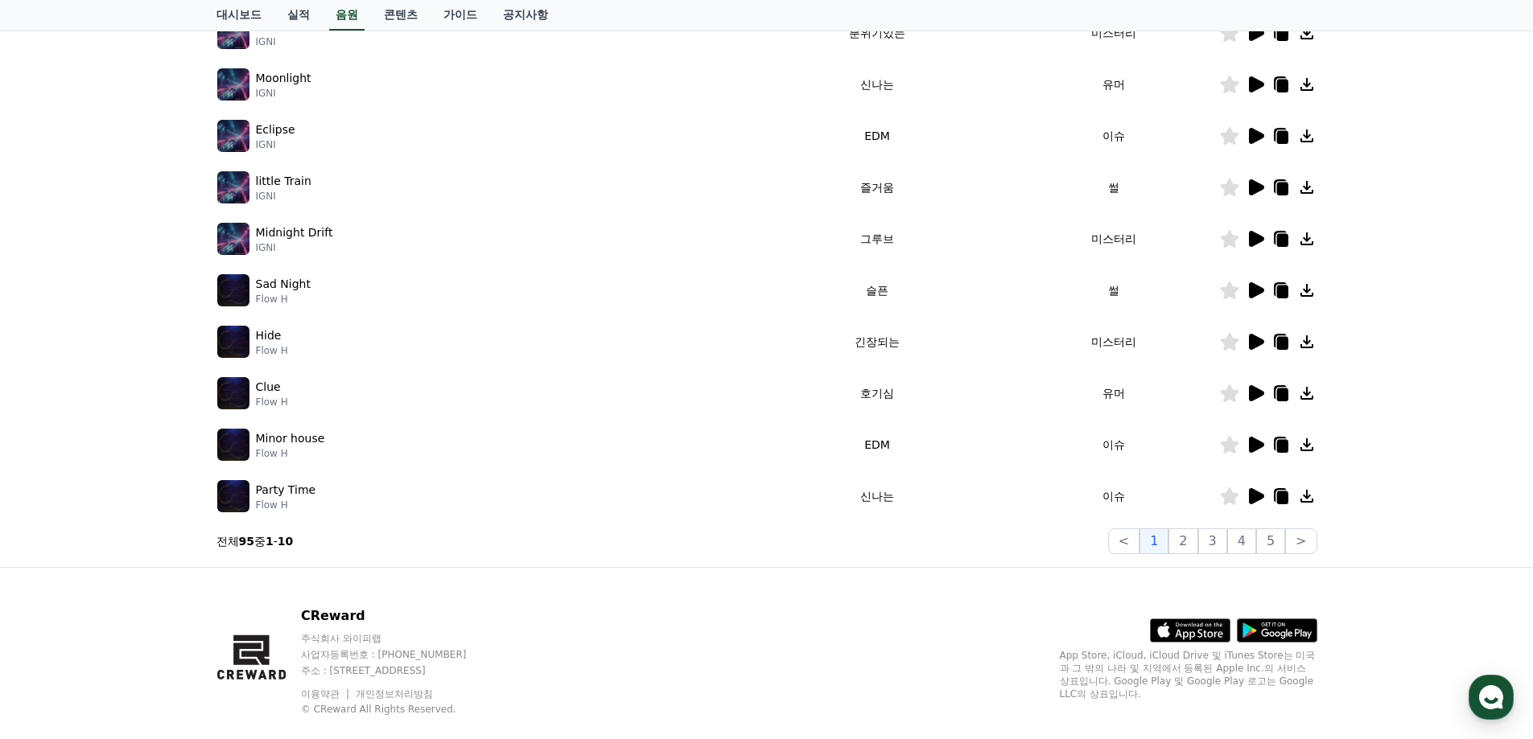
click at [1254, 494] on icon at bounding box center [1256, 496] width 15 height 16
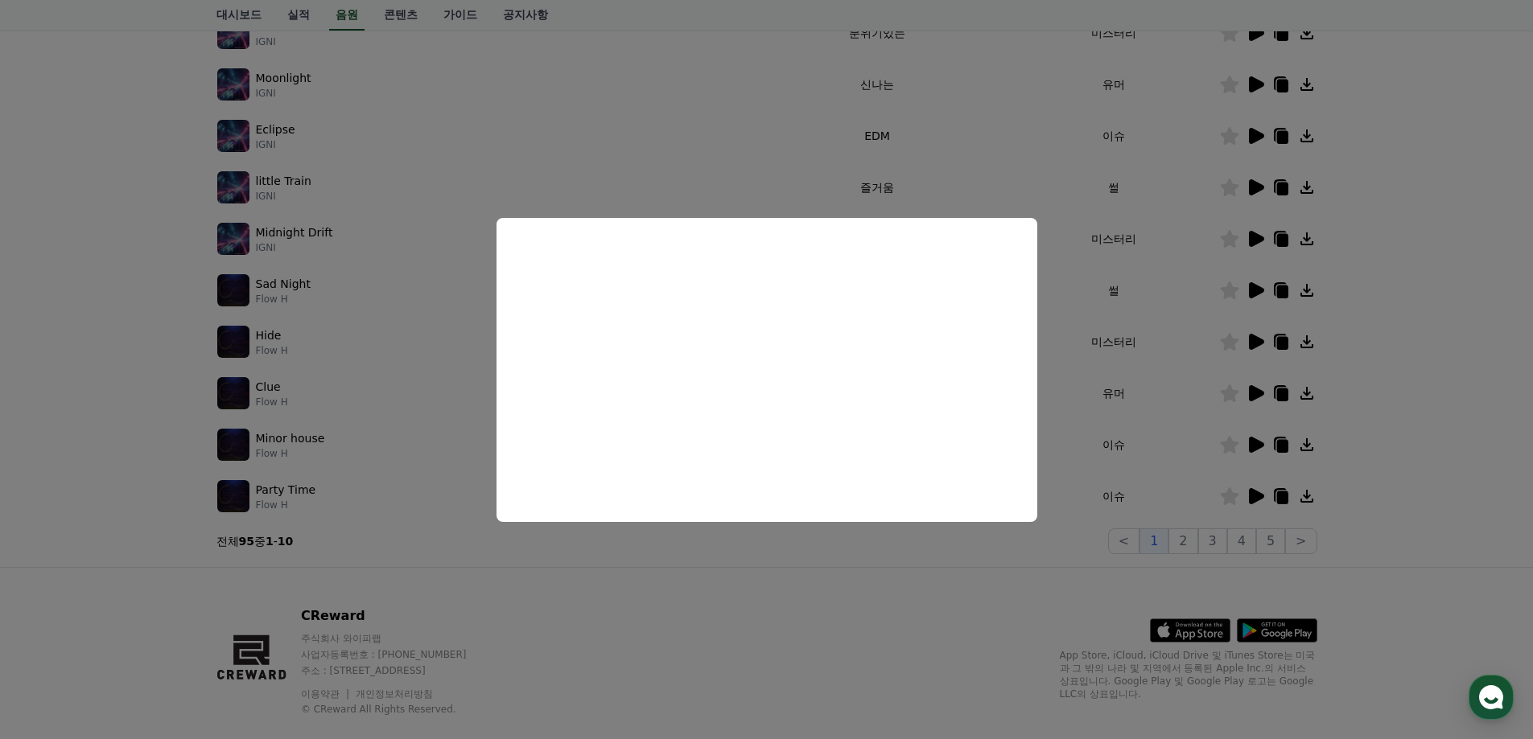
drag, startPoint x: 773, startPoint y: 550, endPoint x: 927, endPoint y: 536, distance: 154.3
click at [774, 550] on button "close modal" at bounding box center [766, 369] width 1533 height 739
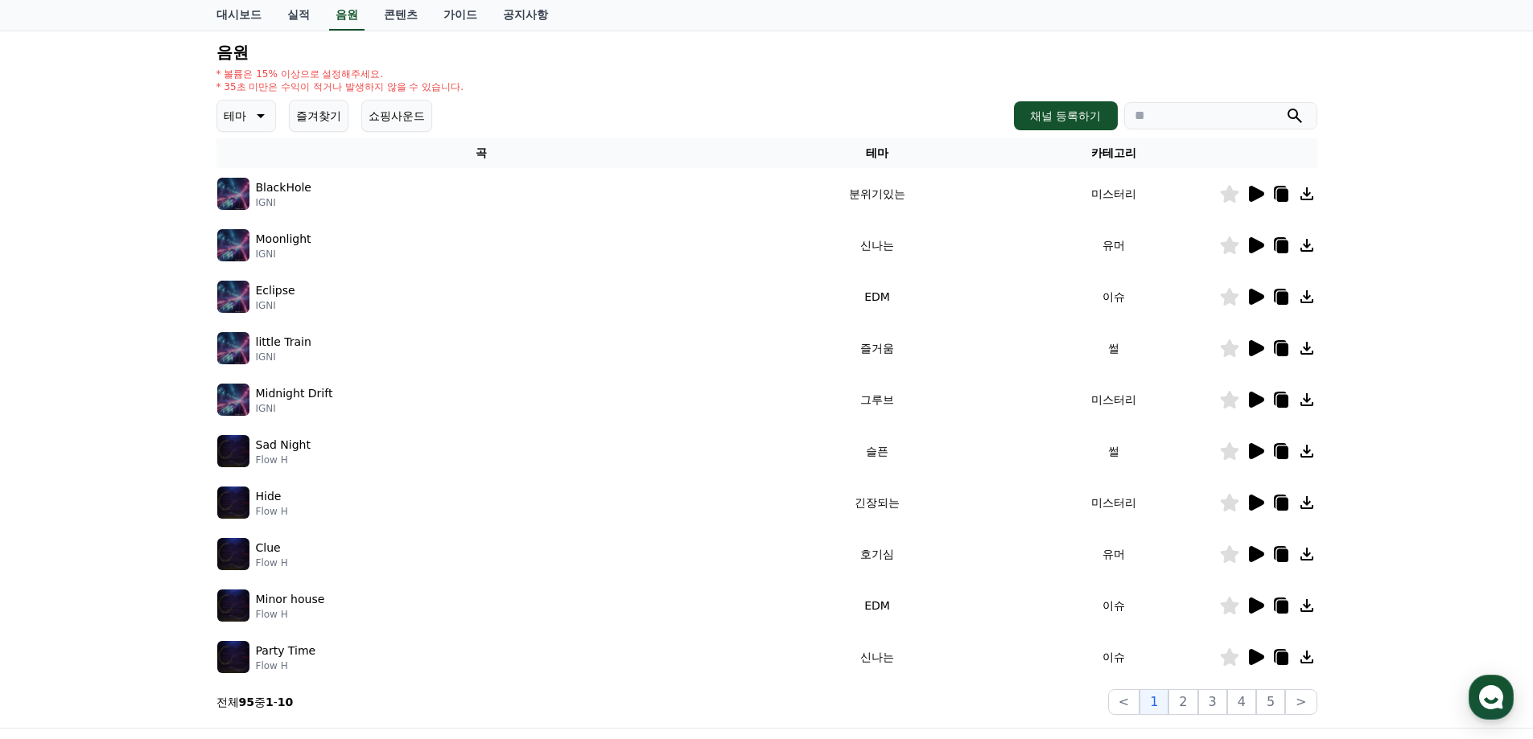
scroll to position [0, 0]
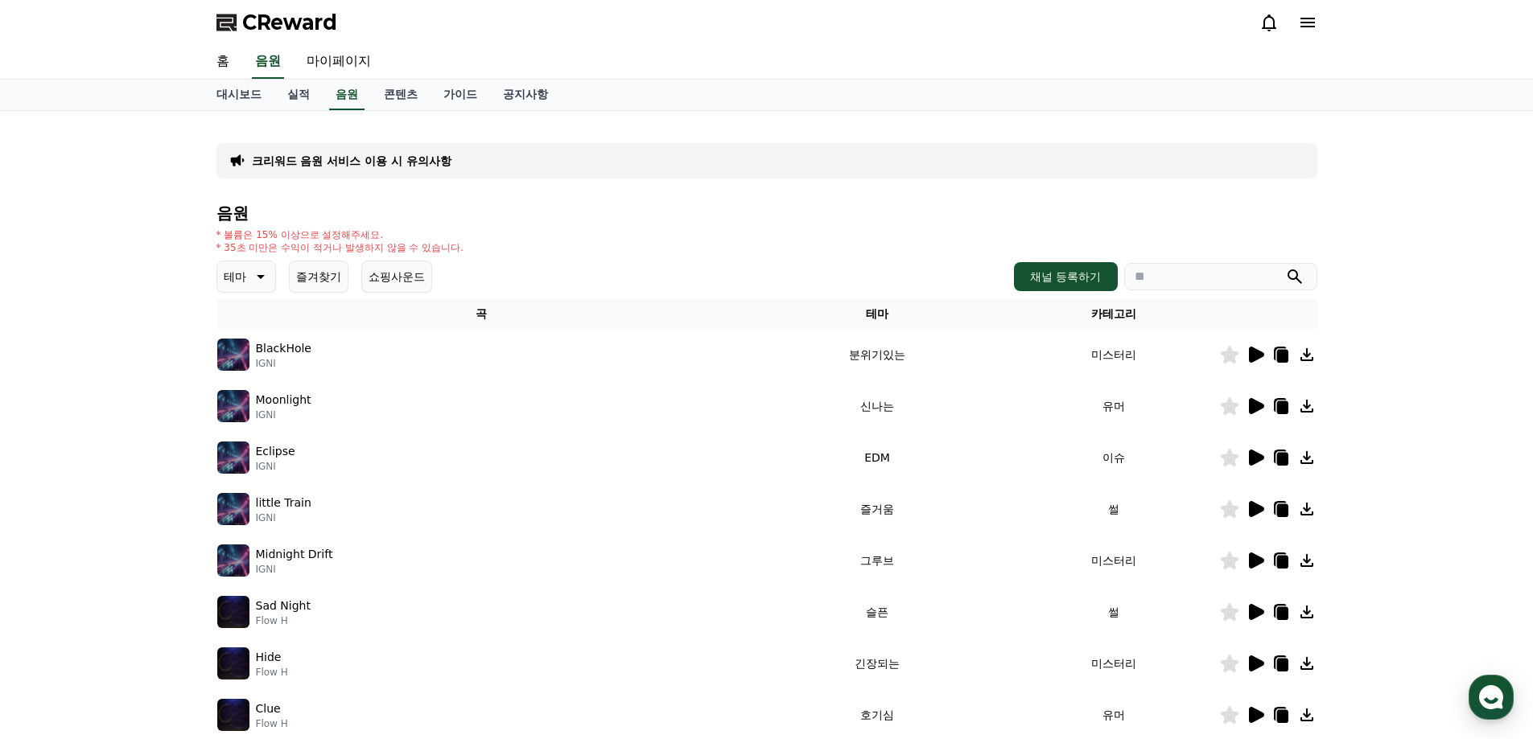
click at [327, 284] on button "즐겨찾기" at bounding box center [319, 277] width 60 height 32
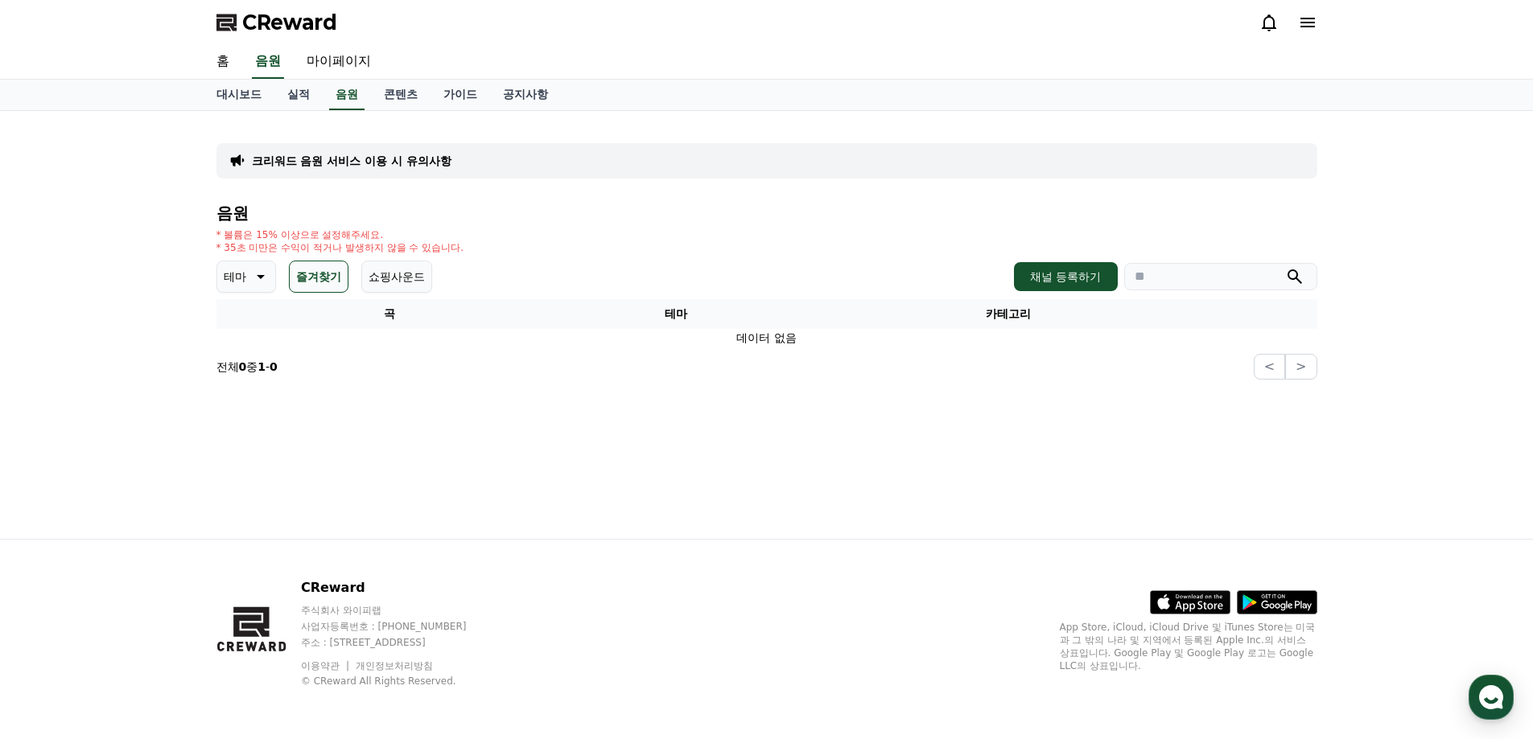
click at [396, 278] on button "쇼핑사운드" at bounding box center [396, 277] width 71 height 32
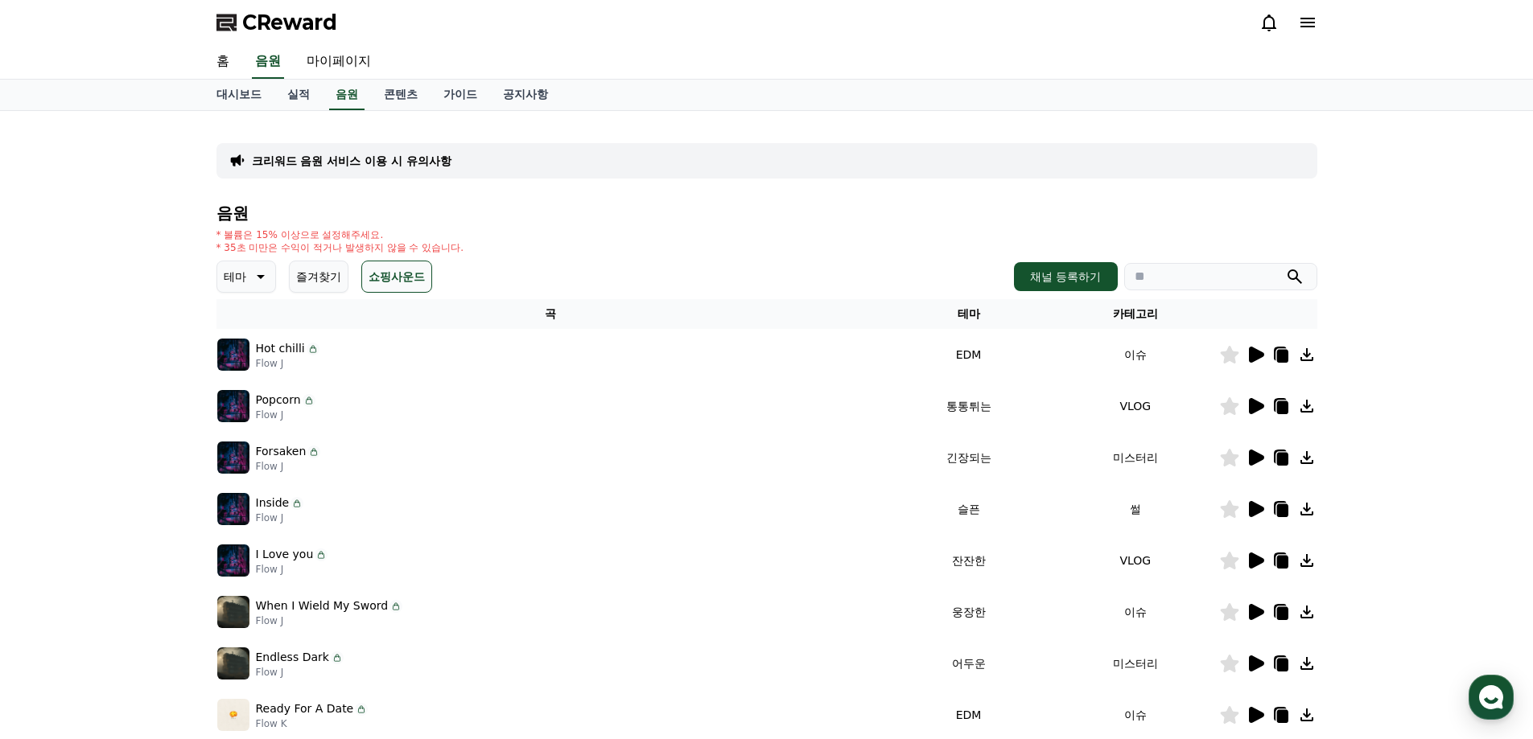
click at [262, 278] on icon at bounding box center [258, 276] width 19 height 19
click at [240, 455] on button "드라마틱" at bounding box center [248, 454] width 58 height 35
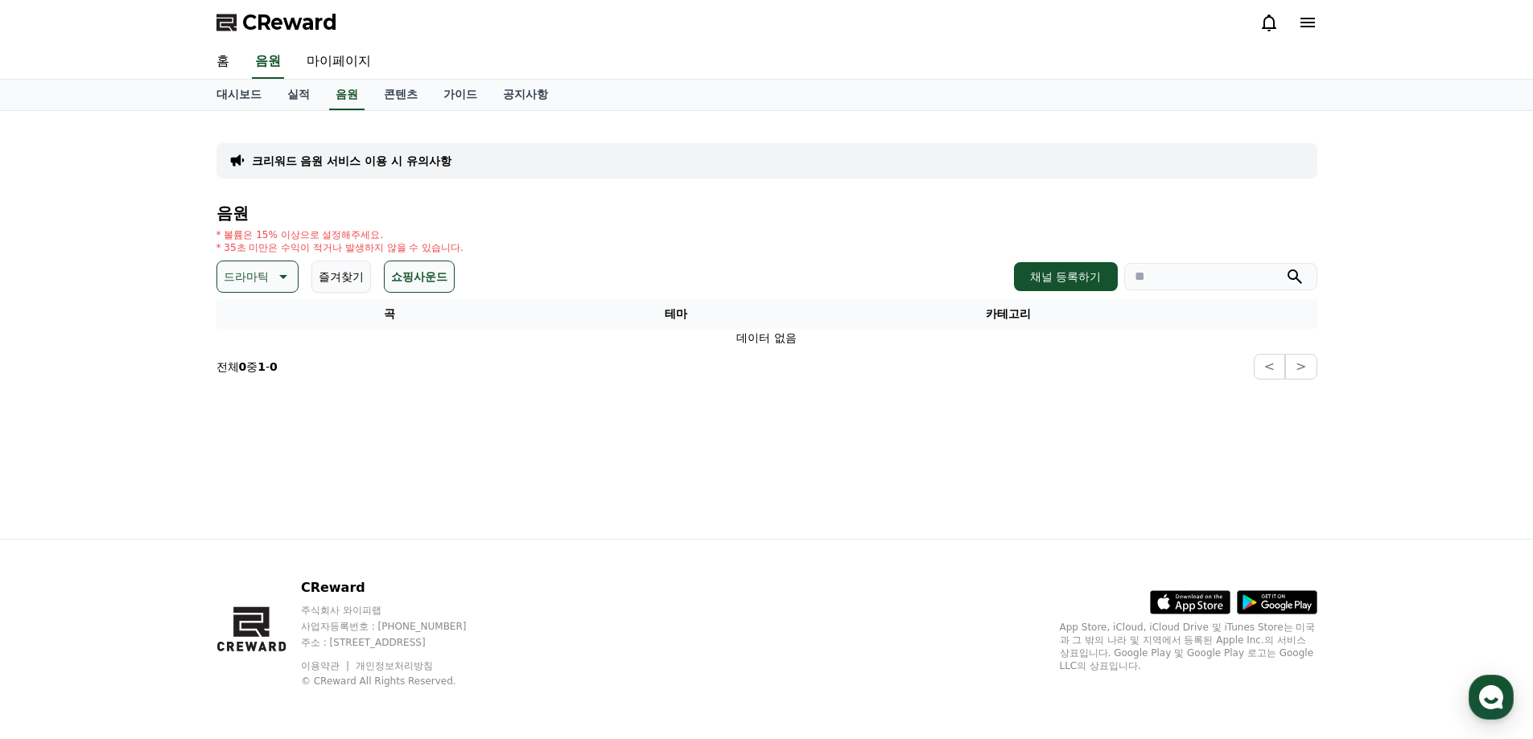
click at [270, 276] on button "드라마틱" at bounding box center [257, 277] width 82 height 32
click at [241, 322] on button "전체" at bounding box center [236, 319] width 35 height 35
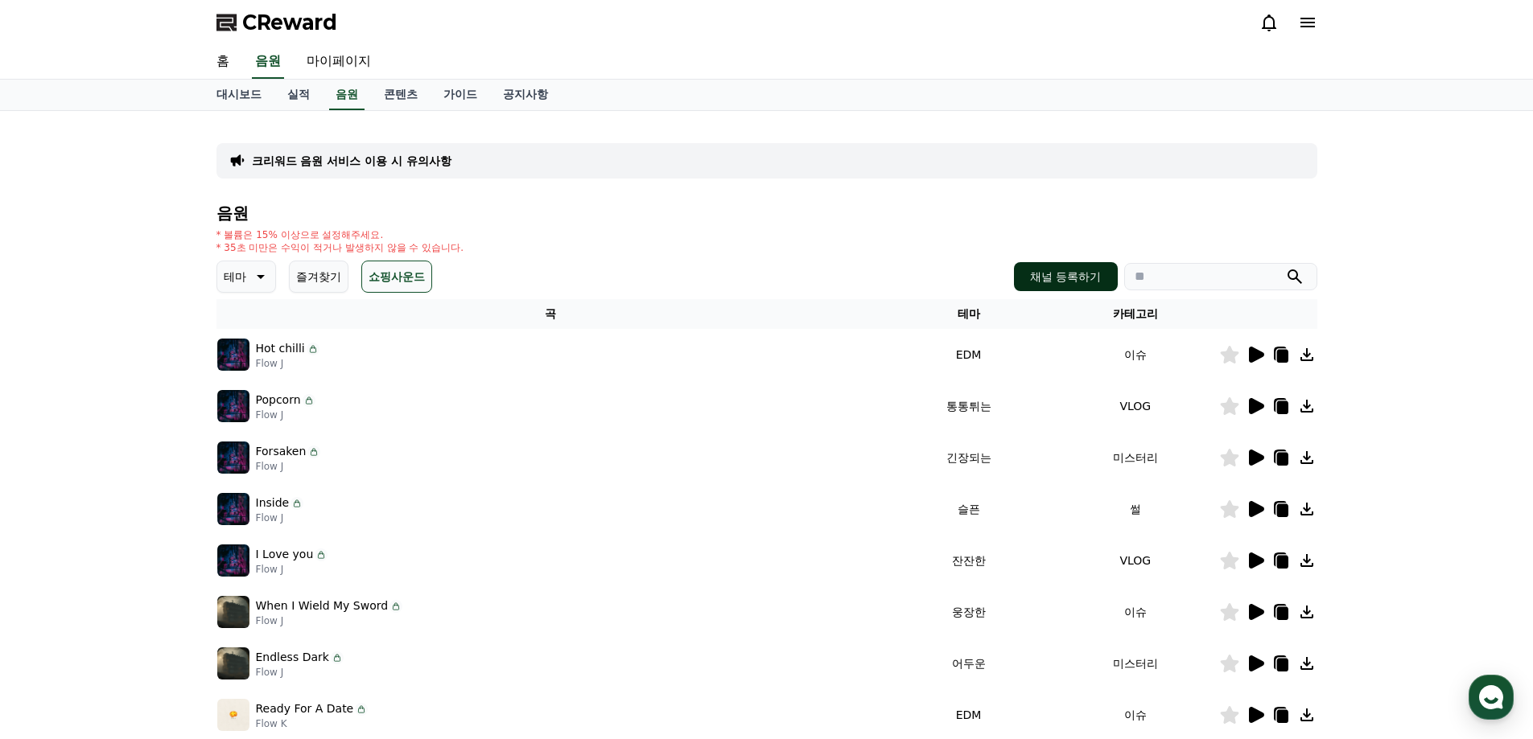
click at [1042, 282] on button "채널 등록하기" at bounding box center [1065, 276] width 103 height 29
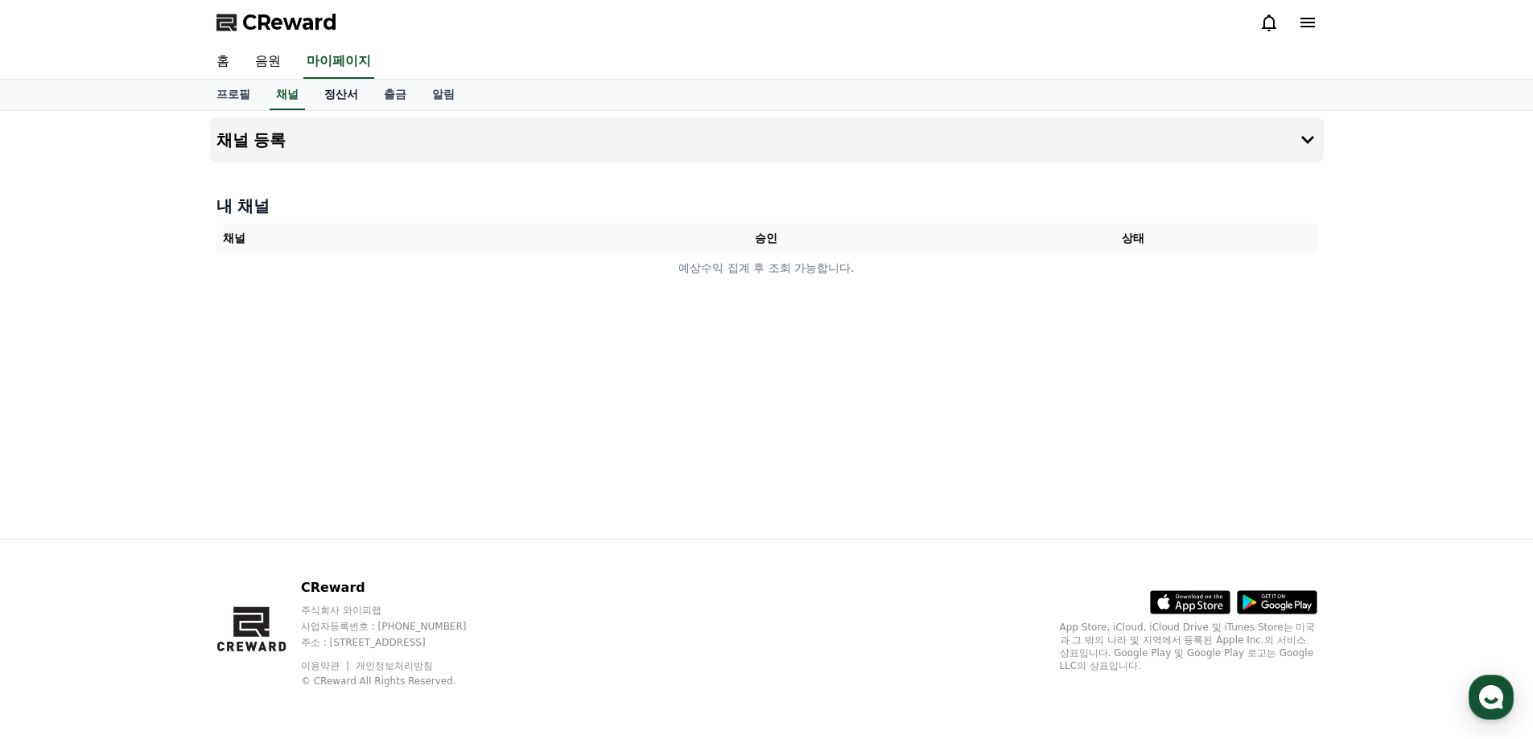
click at [345, 93] on link "정산서" at bounding box center [341, 95] width 60 height 31
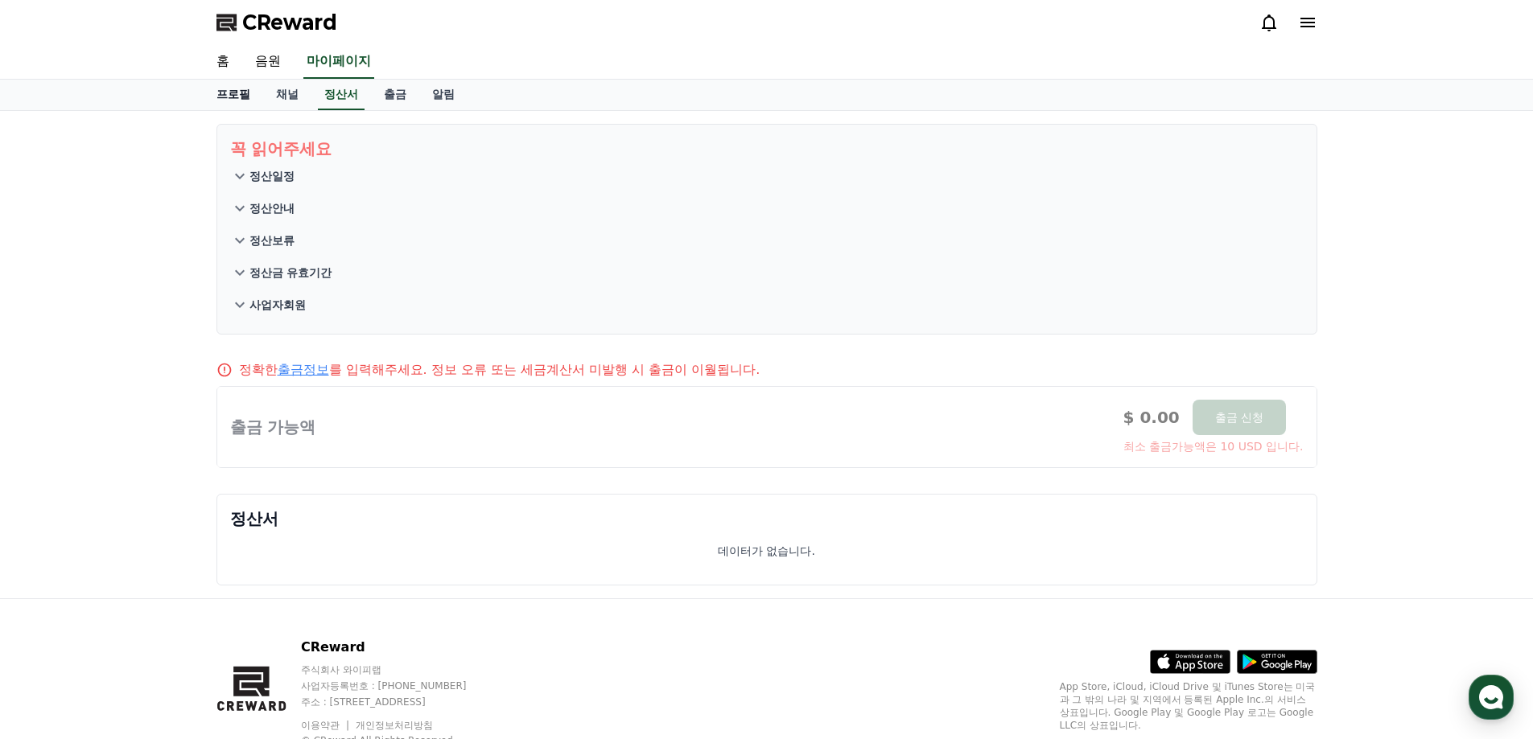
click at [231, 97] on link "프로필" at bounding box center [234, 95] width 60 height 31
select select "**********"
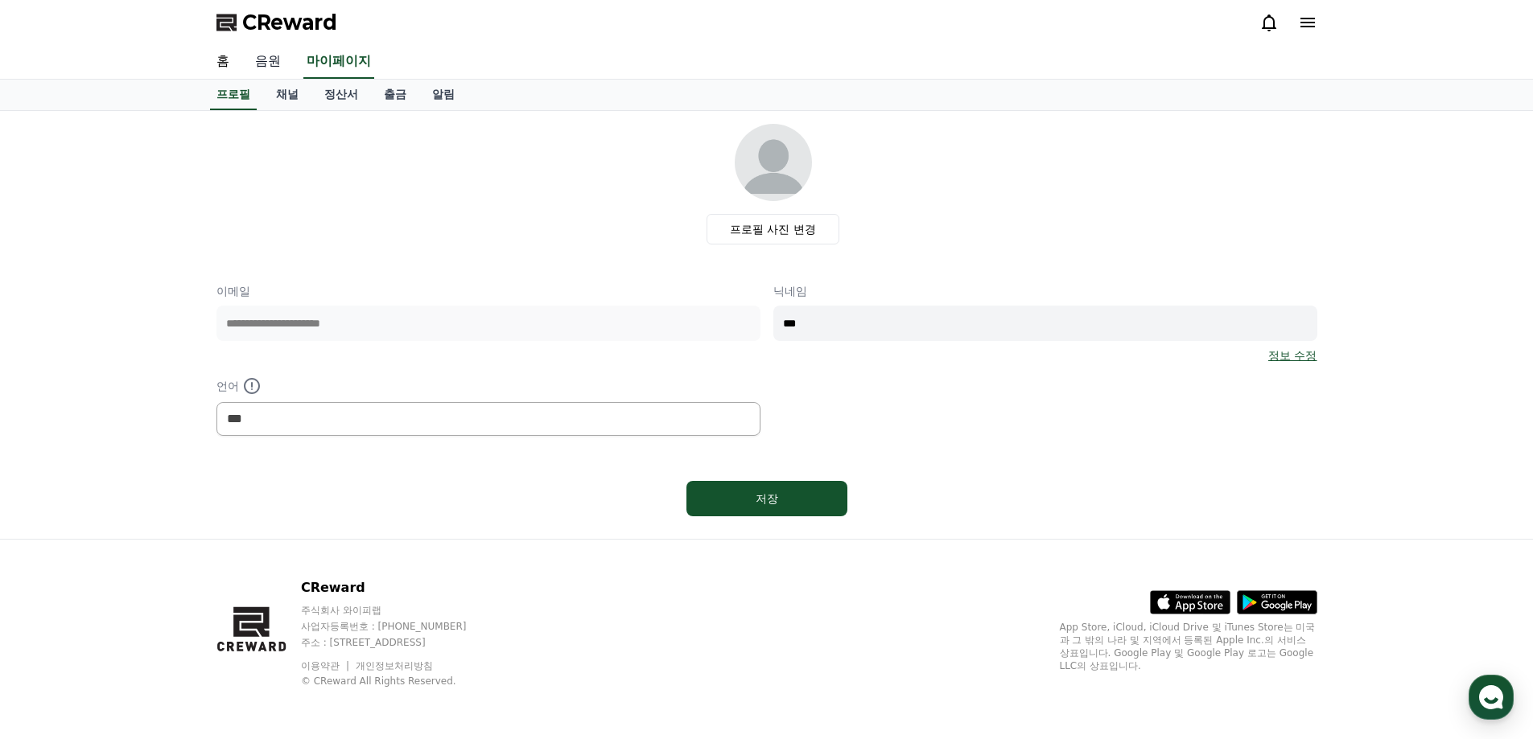
click at [281, 64] on link "음원" at bounding box center [267, 62] width 51 height 34
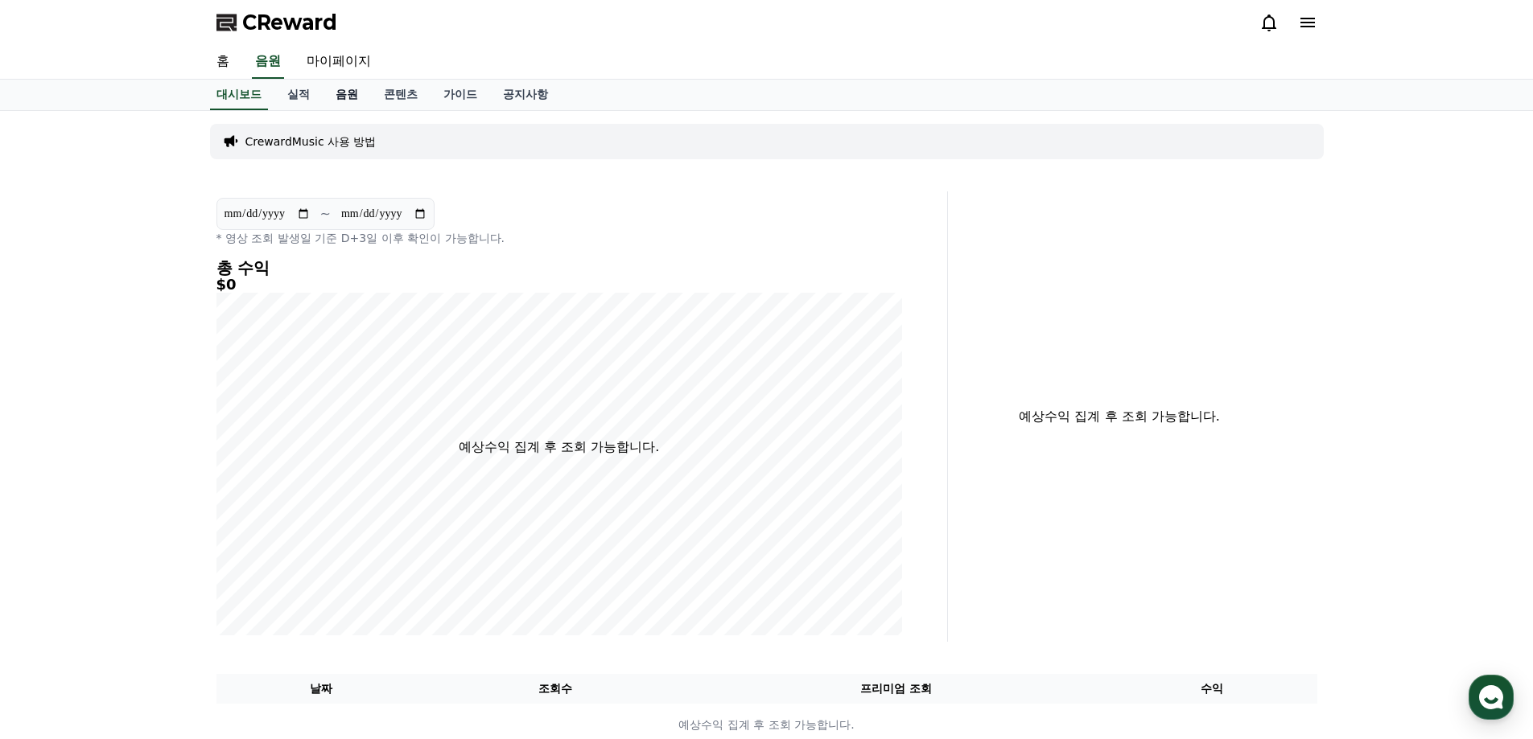
click at [336, 92] on link "음원" at bounding box center [347, 95] width 48 height 31
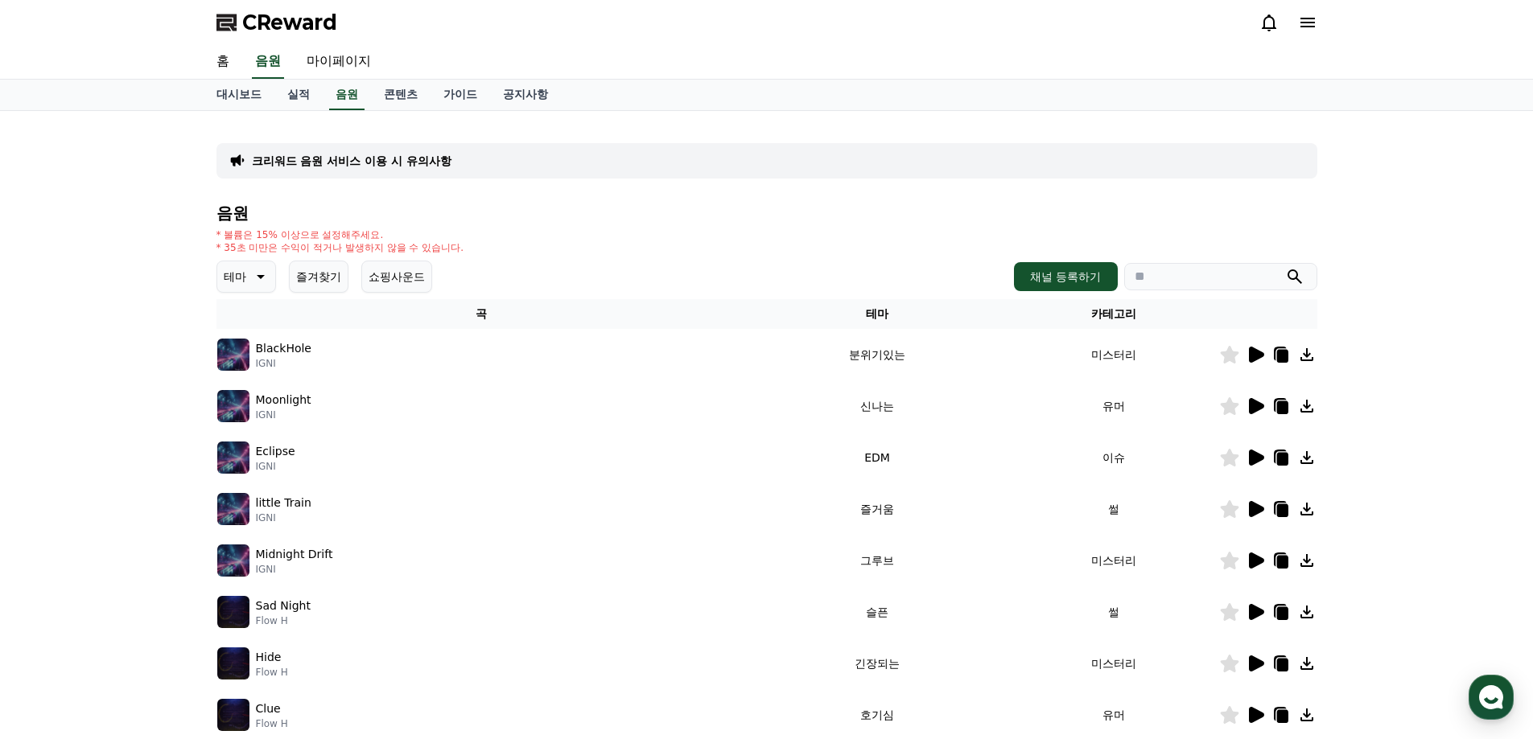
click at [262, 277] on icon at bounding box center [261, 277] width 8 height 4
click at [240, 318] on button "전체" at bounding box center [236, 319] width 35 height 35
click at [1076, 275] on button "채널 등록하기" at bounding box center [1065, 276] width 103 height 29
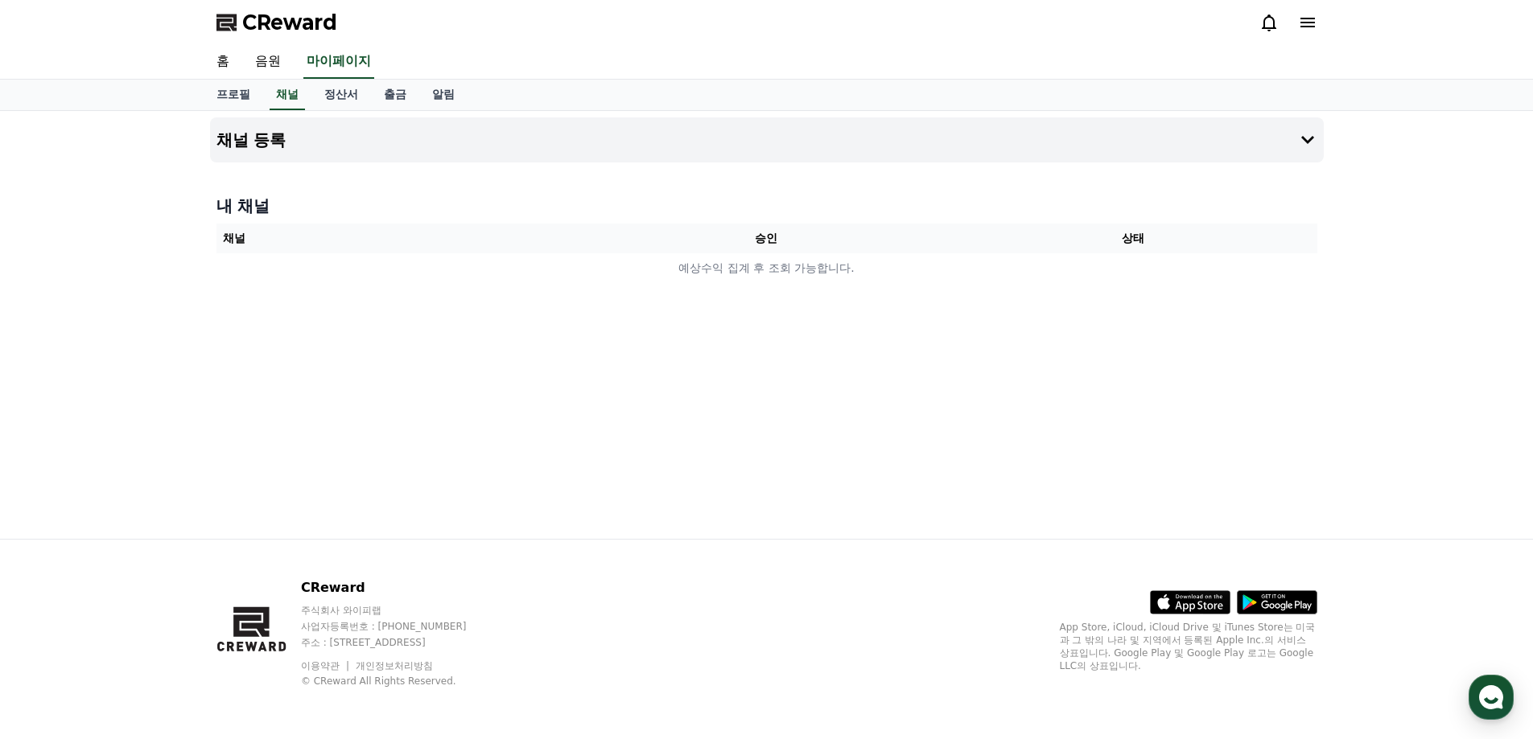
click at [689, 253] on th "승인" at bounding box center [766, 239] width 367 height 30
click at [710, 238] on th "승인" at bounding box center [766, 239] width 367 height 30
click at [244, 141] on h4 "채널 등록" at bounding box center [251, 140] width 70 height 18
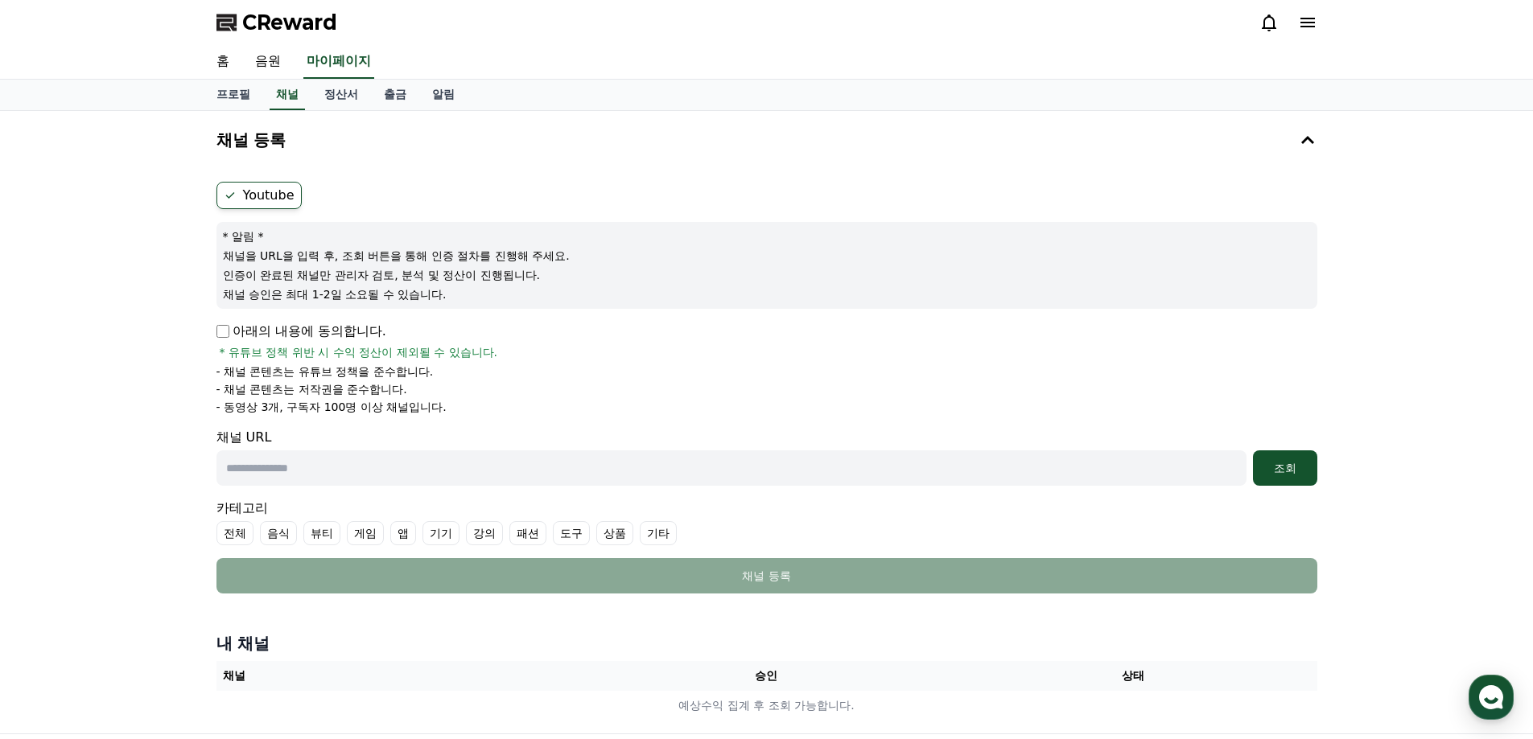
scroll to position [161, 0]
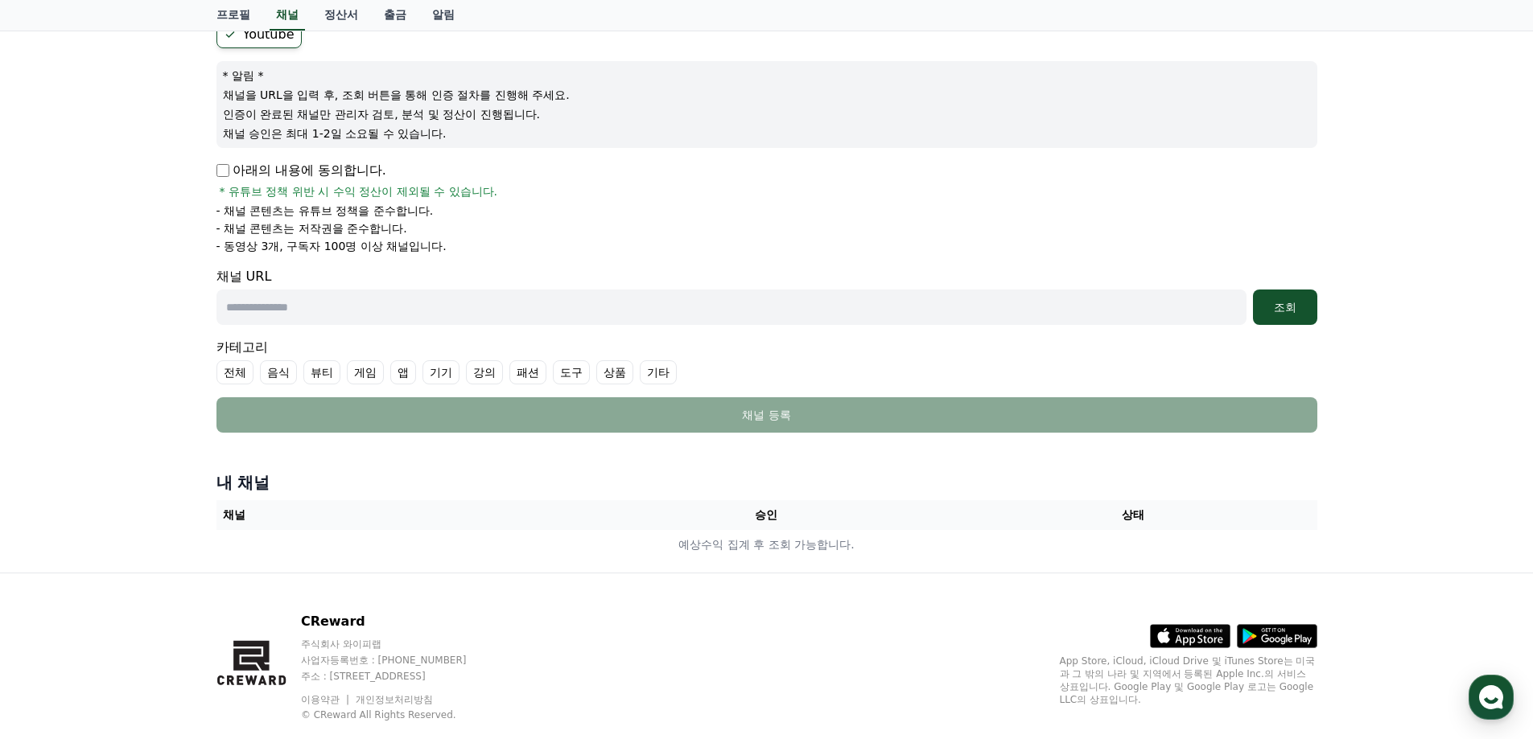
click at [220, 161] on p "아래의 내용에 동의합니다." at bounding box center [301, 170] width 170 height 19
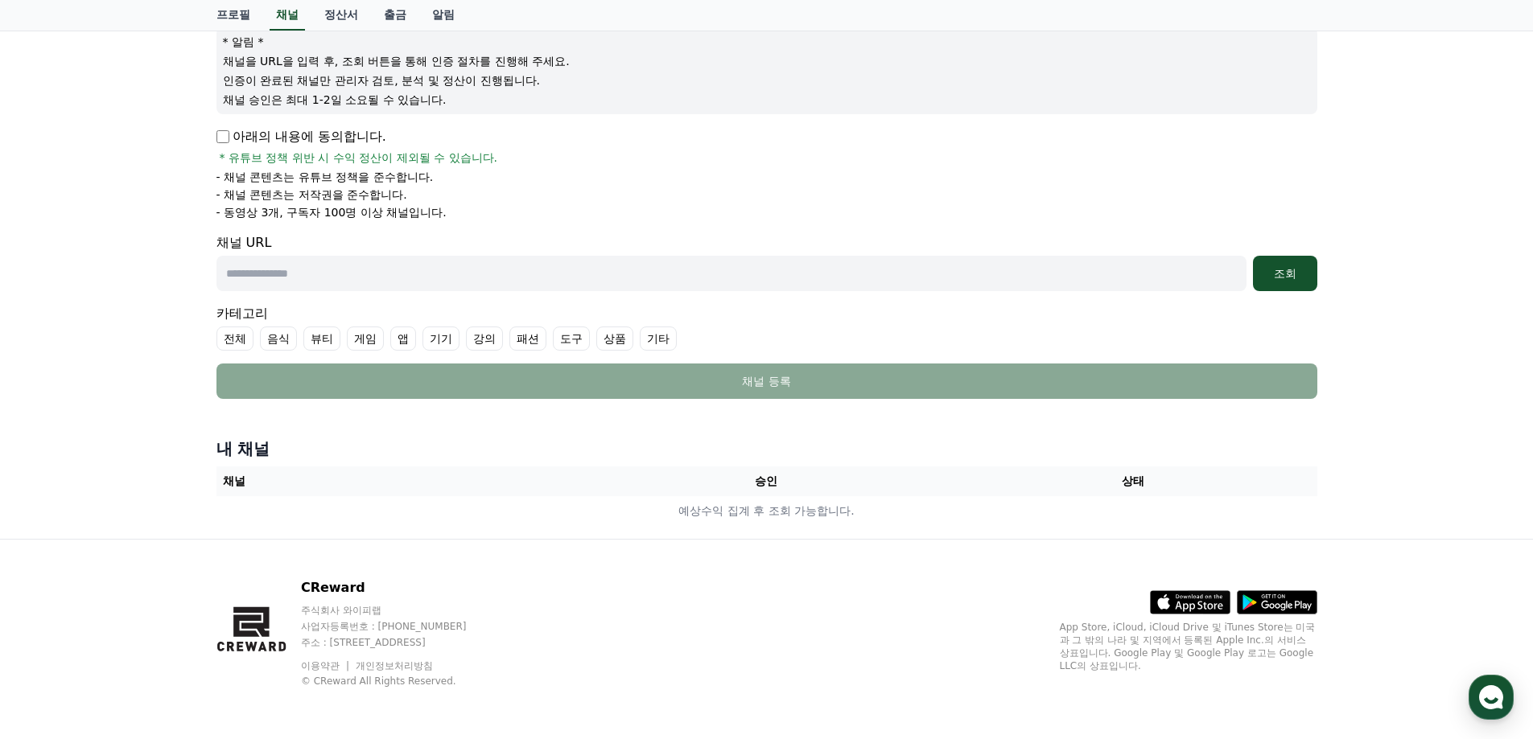
scroll to position [0, 0]
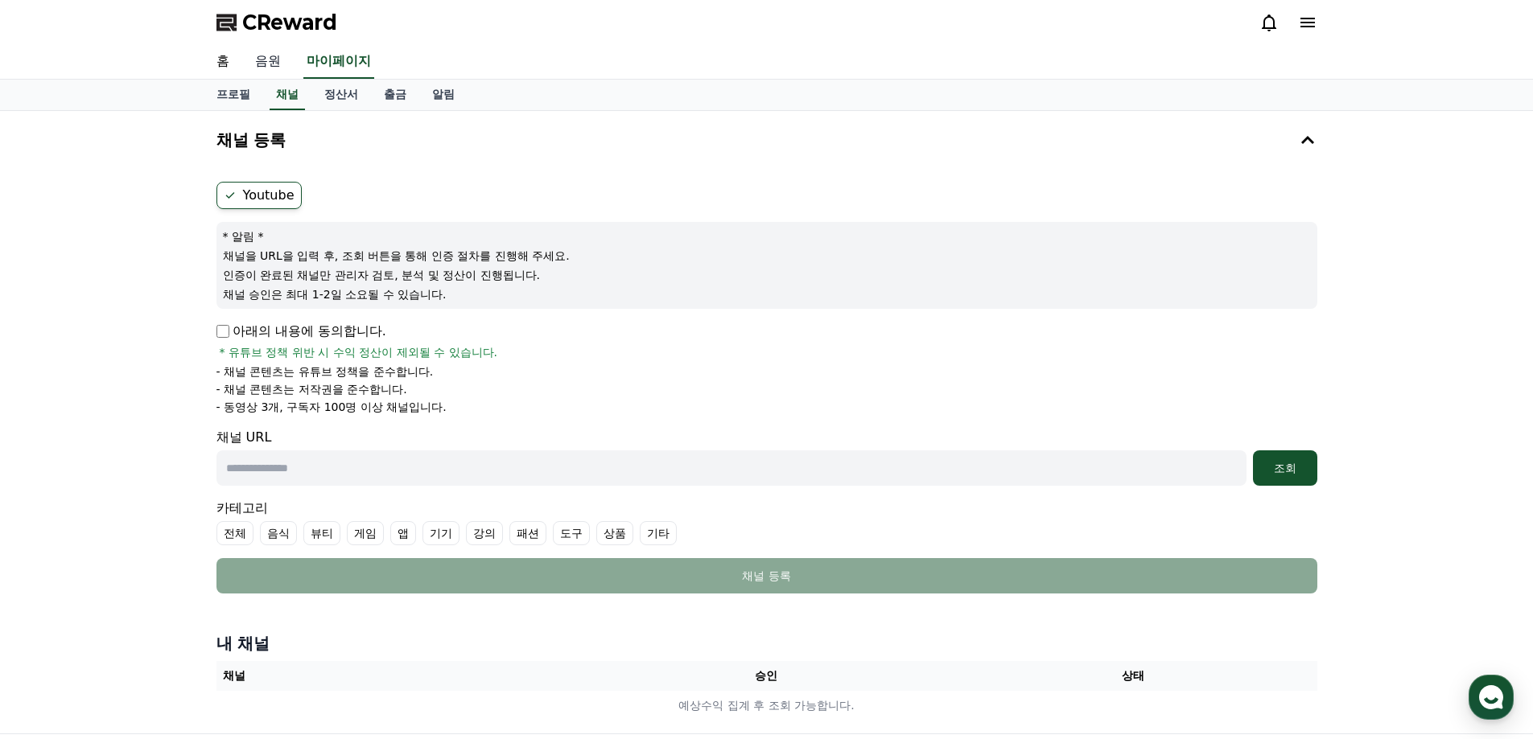
click at [269, 68] on link "음원" at bounding box center [267, 62] width 51 height 34
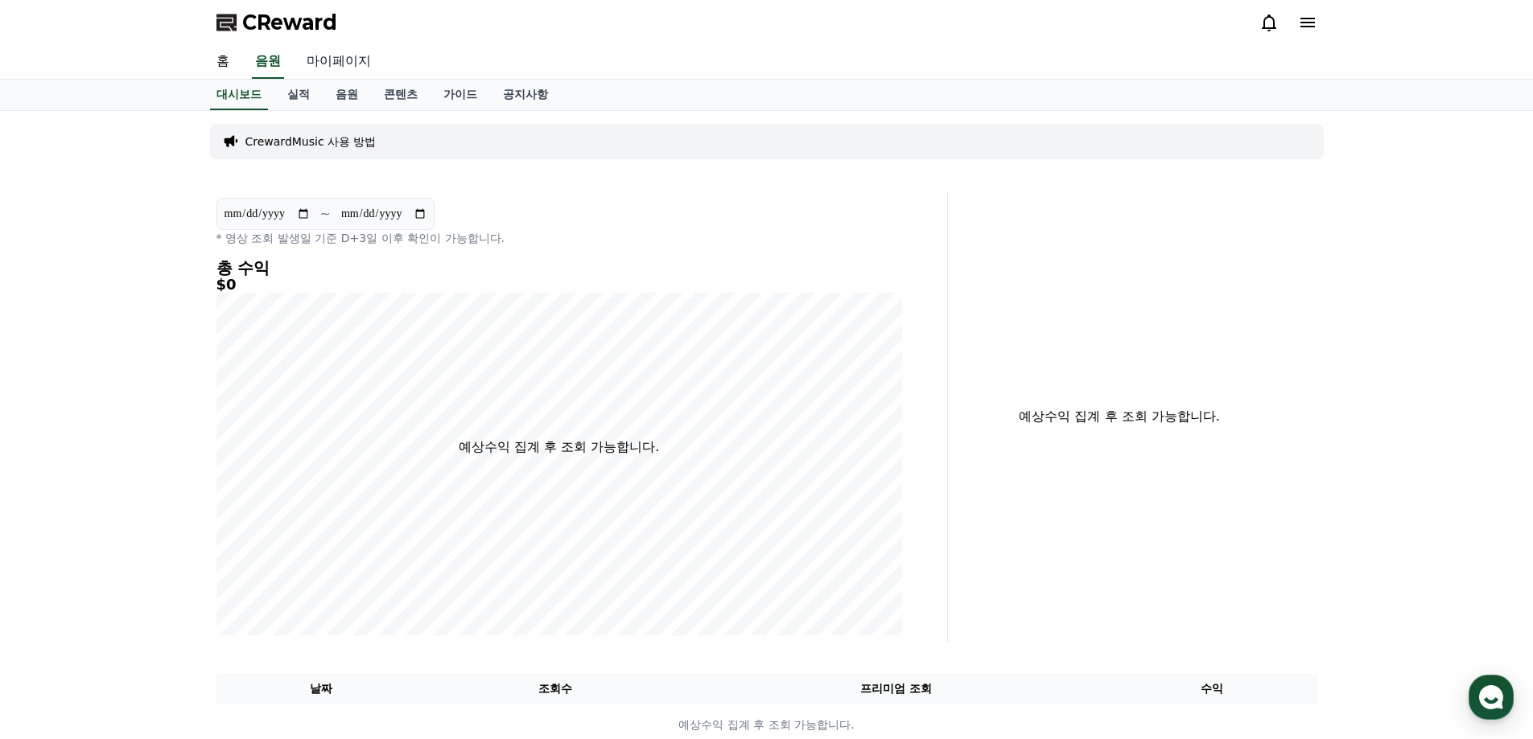
click at [327, 57] on link "마이페이지" at bounding box center [339, 62] width 90 height 34
select select "**********"
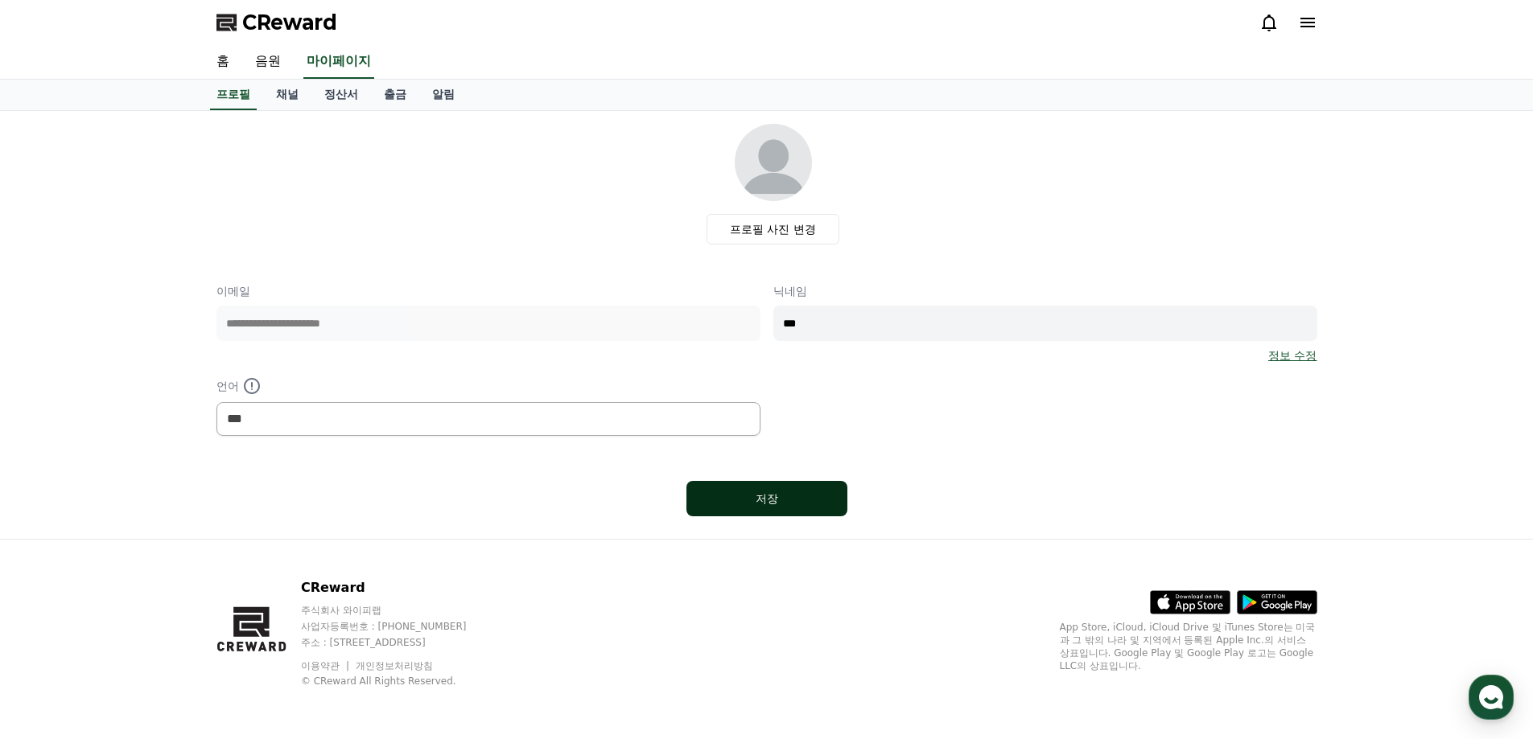
click at [778, 506] on div "저장" at bounding box center [767, 499] width 97 height 16
select select "**********"
click at [223, 63] on link "홈" at bounding box center [223, 62] width 39 height 34
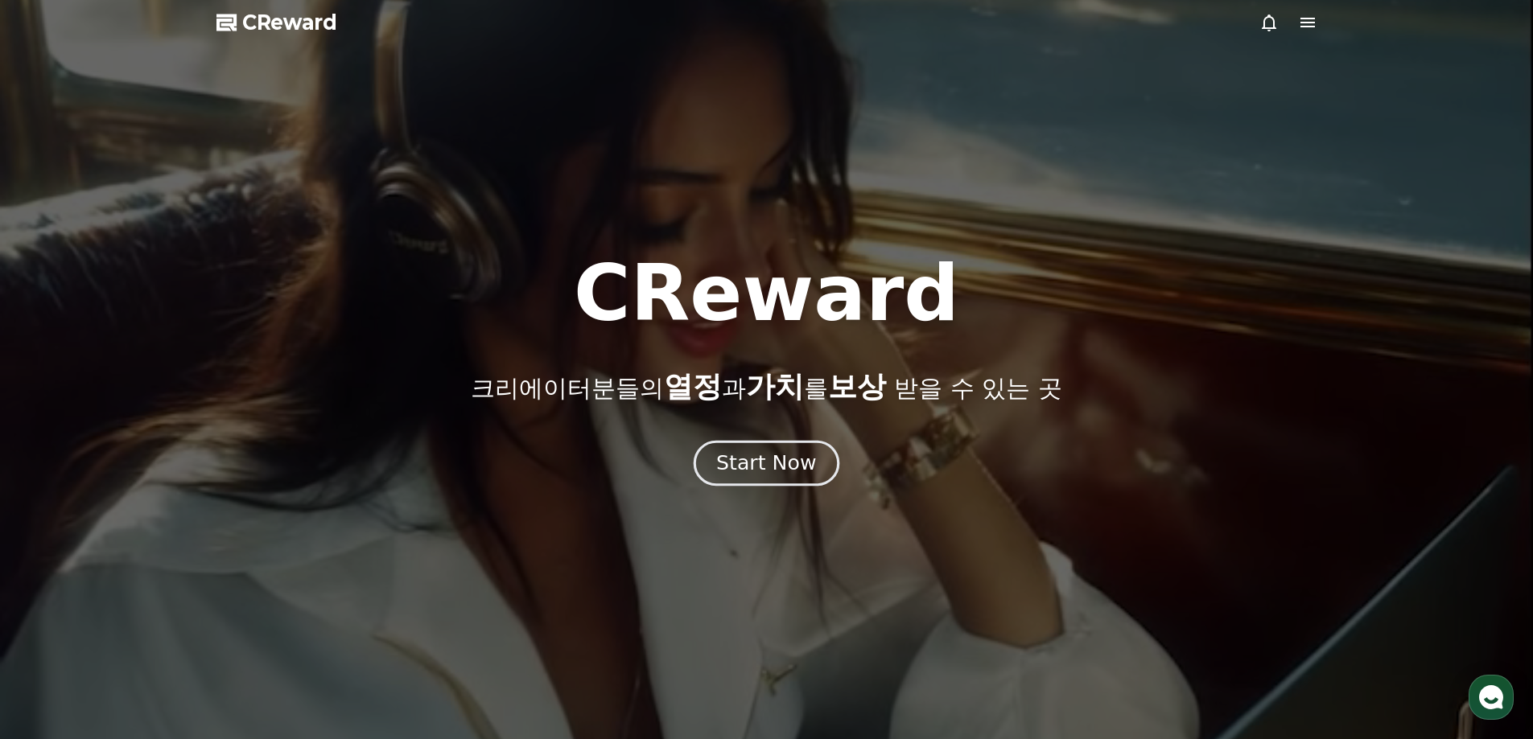
click at [779, 460] on div "Start Now" at bounding box center [766, 463] width 100 height 27
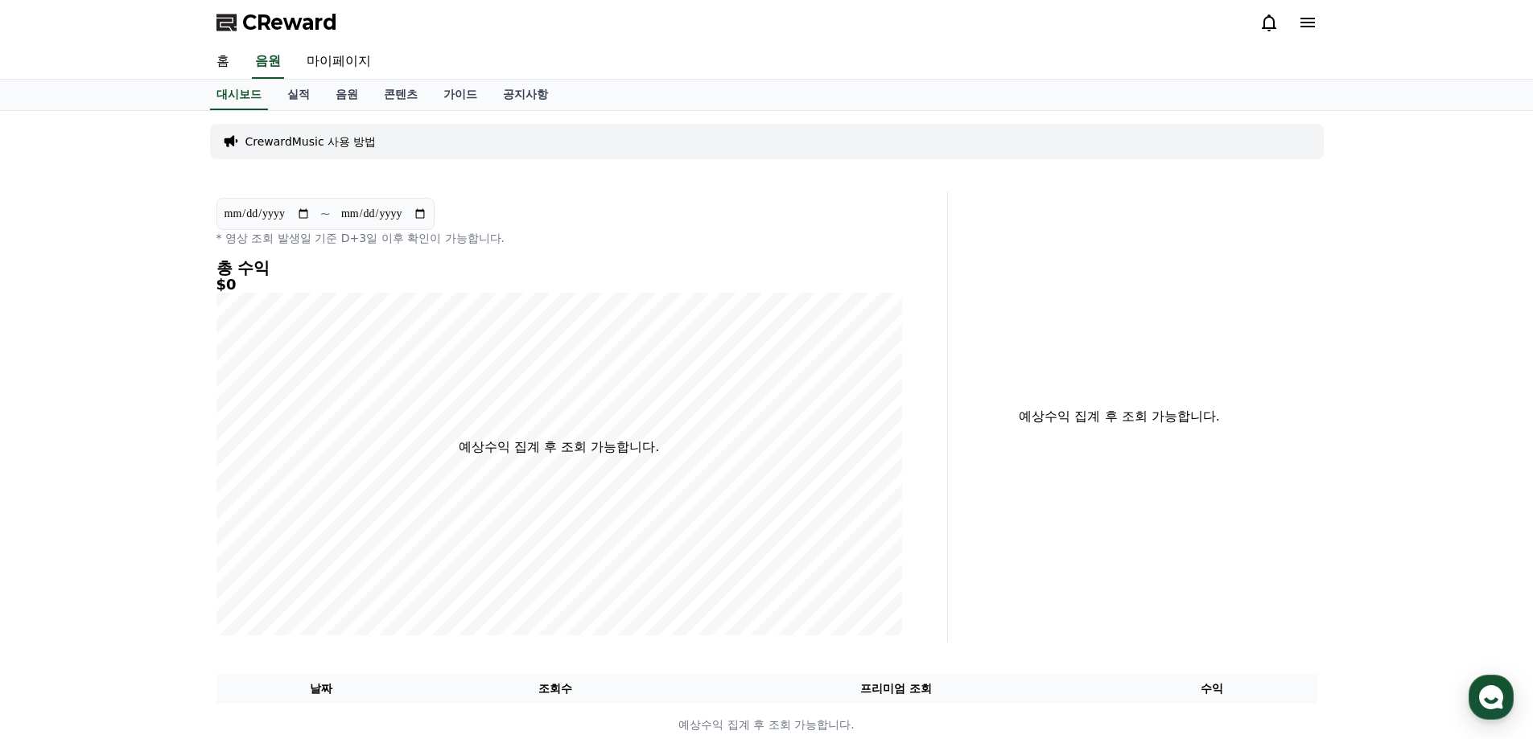
click at [1298, 19] on icon at bounding box center [1307, 22] width 19 height 19
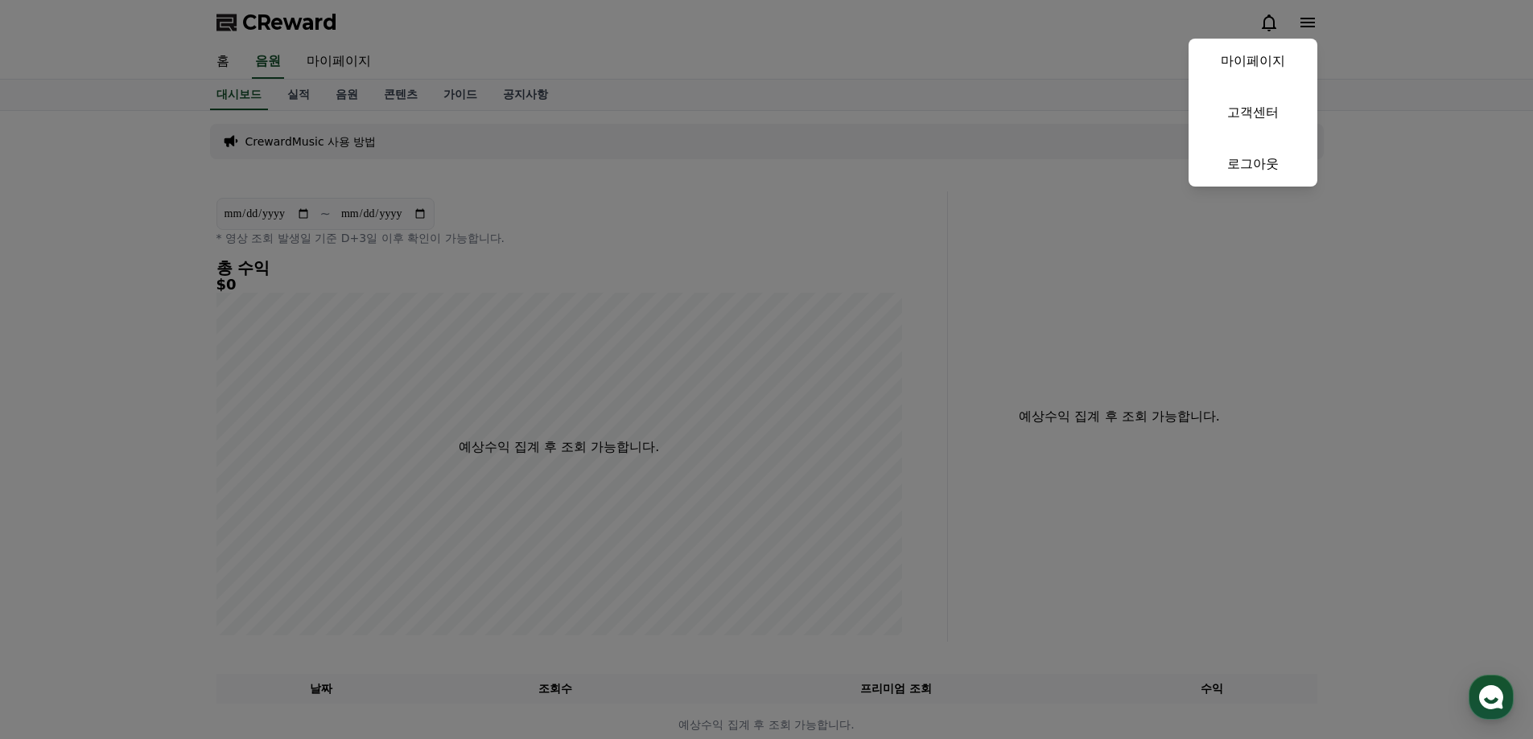
click at [465, 92] on button "close" at bounding box center [766, 369] width 1533 height 739
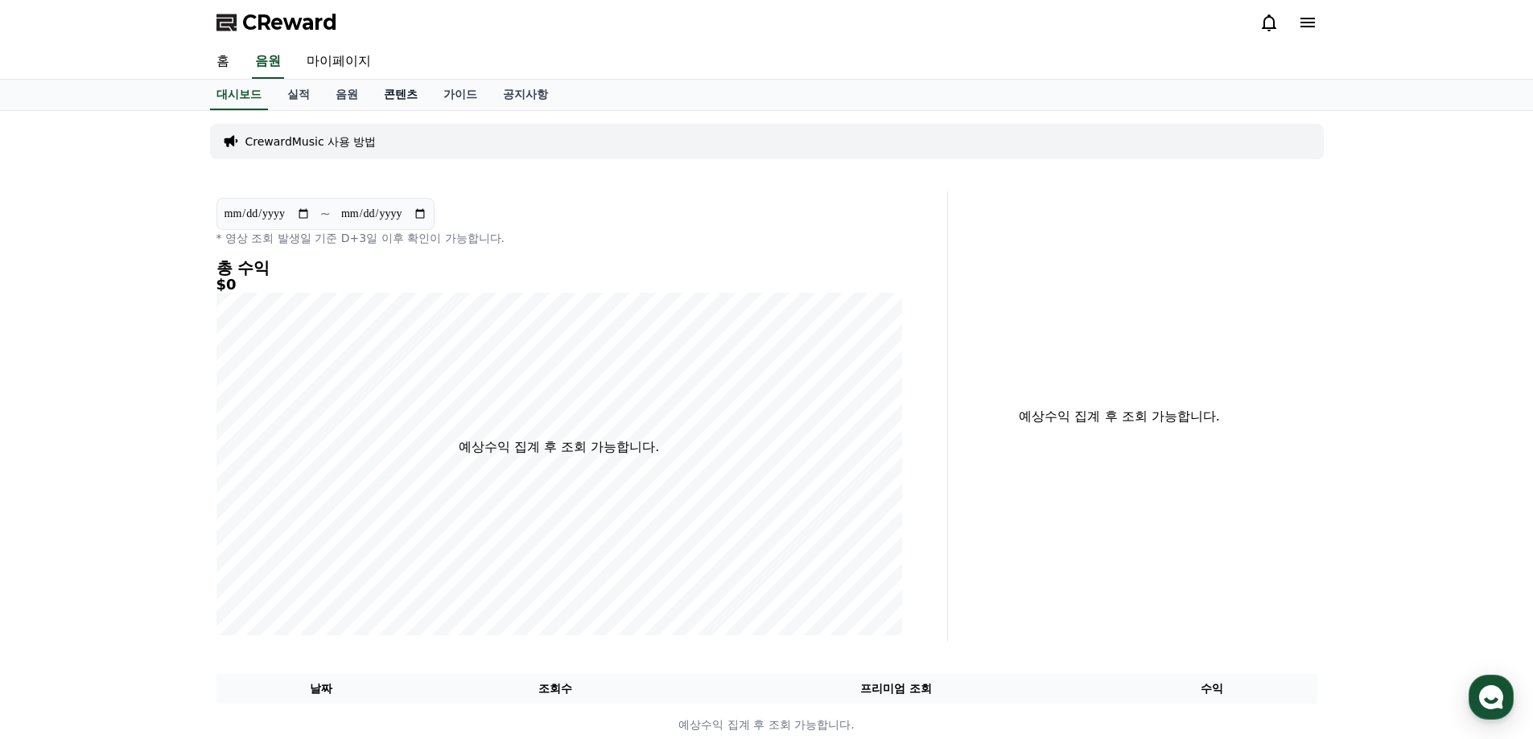
click at [393, 94] on link "콘텐츠" at bounding box center [401, 95] width 60 height 31
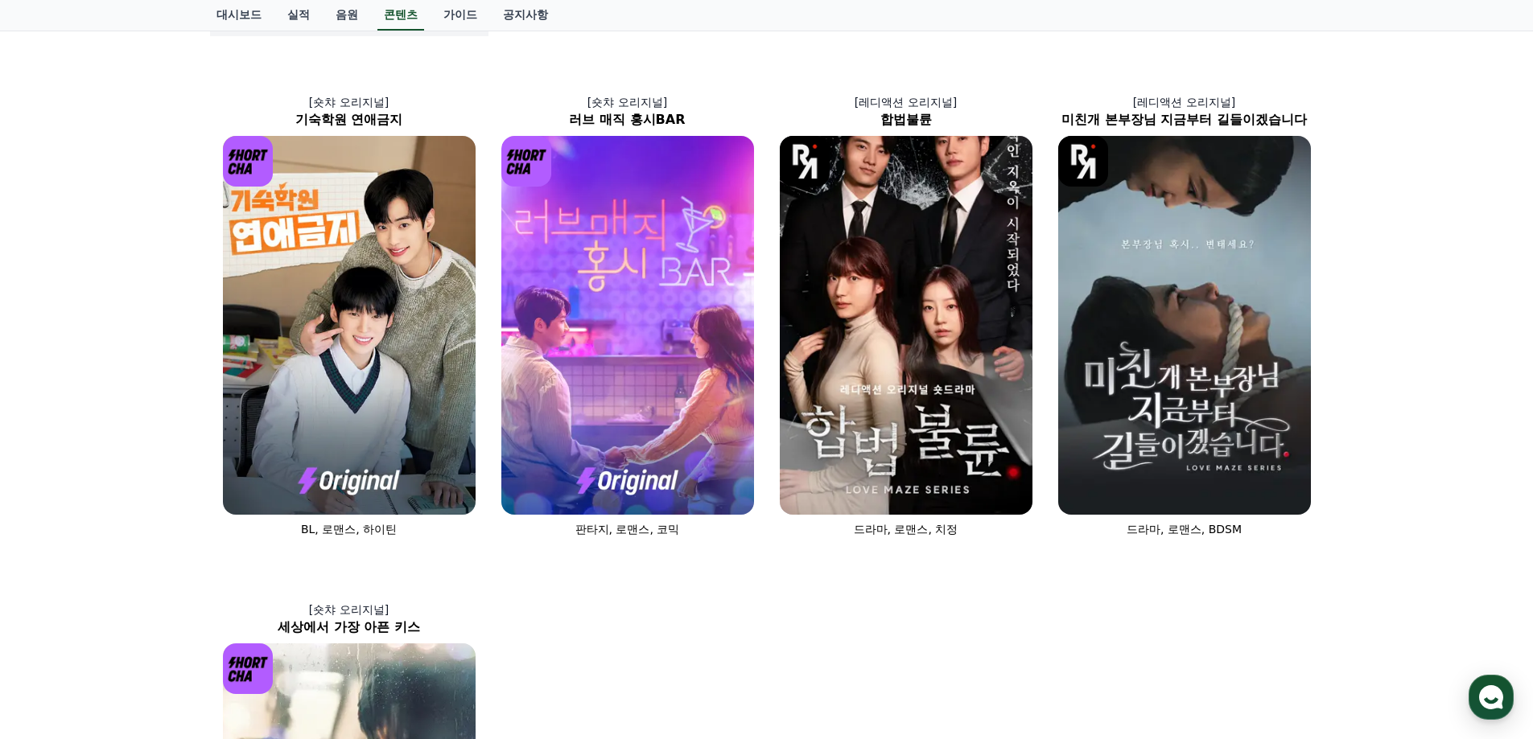
scroll to position [161, 0]
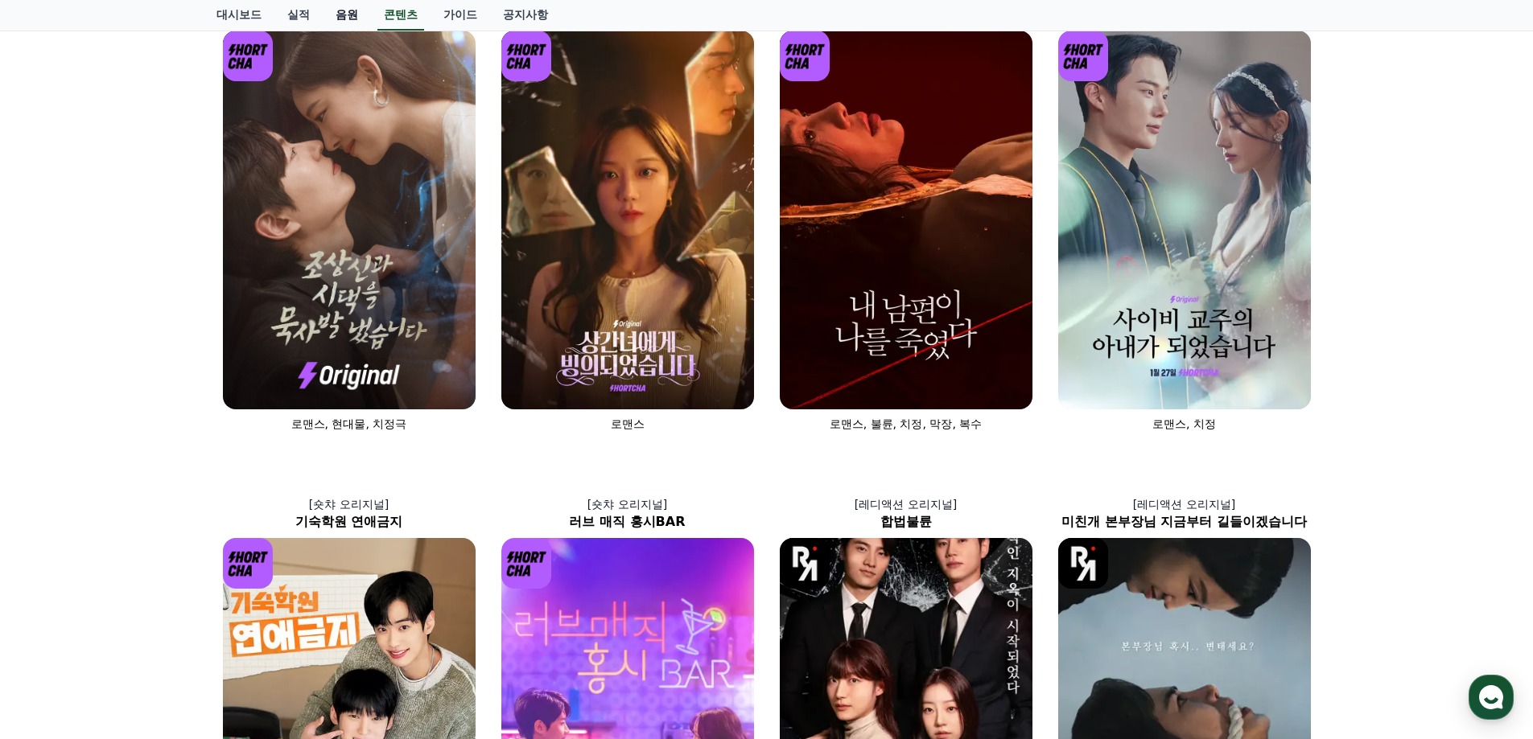
click at [355, 16] on link "음원" at bounding box center [347, 15] width 48 height 31
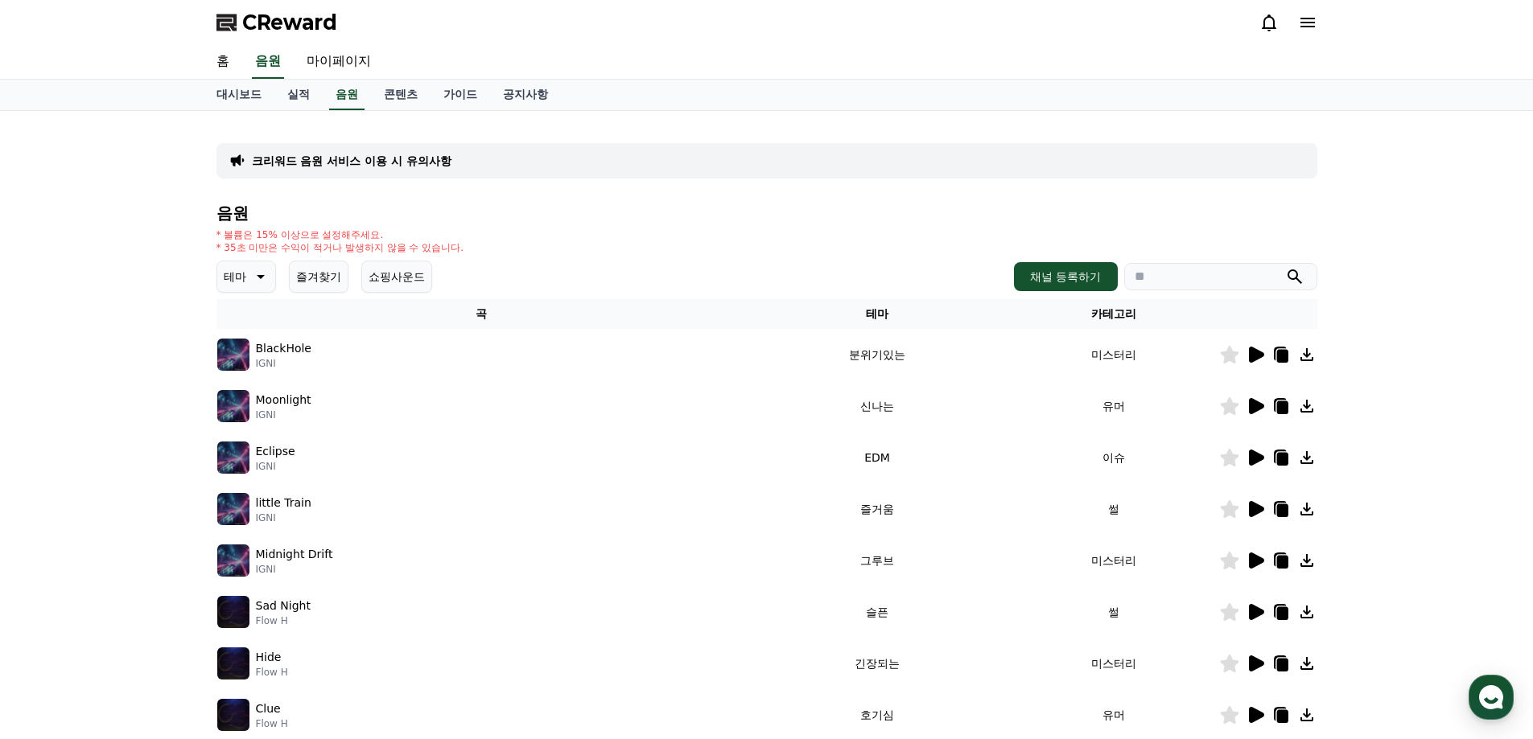
click at [364, 163] on p "크리워드 음원 서비스 이용 시 유의사항" at bounding box center [352, 161] width 200 height 16
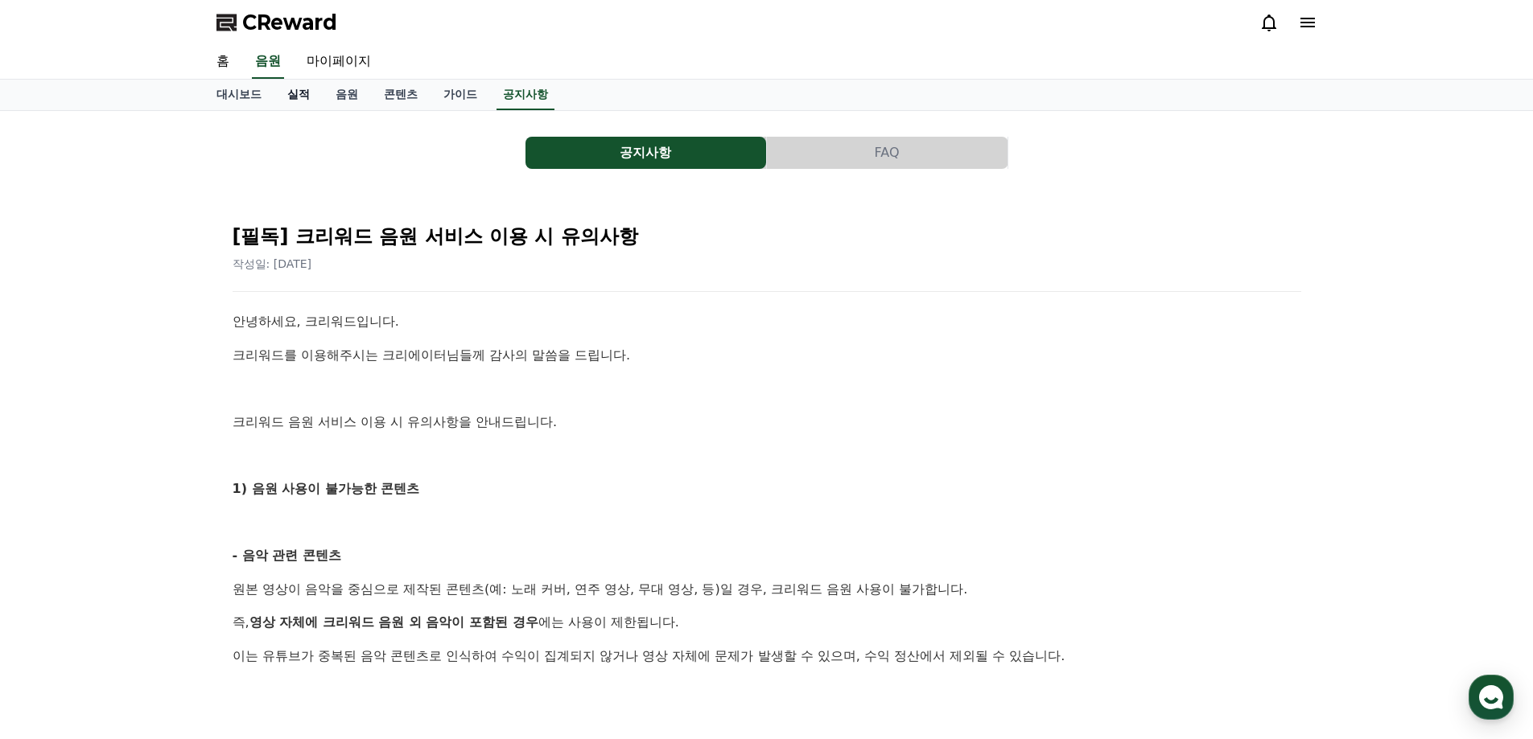
click at [304, 100] on link "실적" at bounding box center [298, 95] width 48 height 31
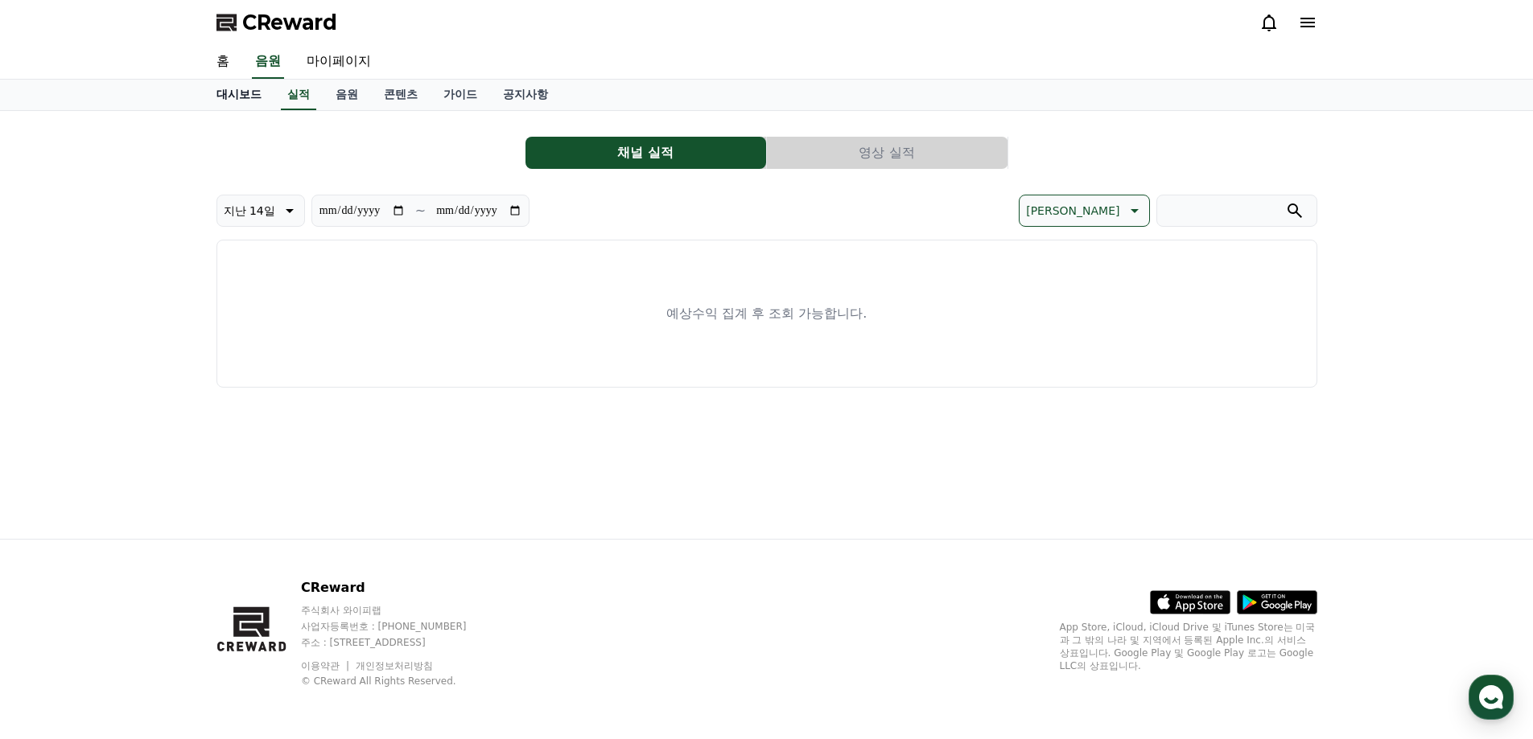
click at [237, 93] on link "대시보드" at bounding box center [239, 95] width 71 height 31
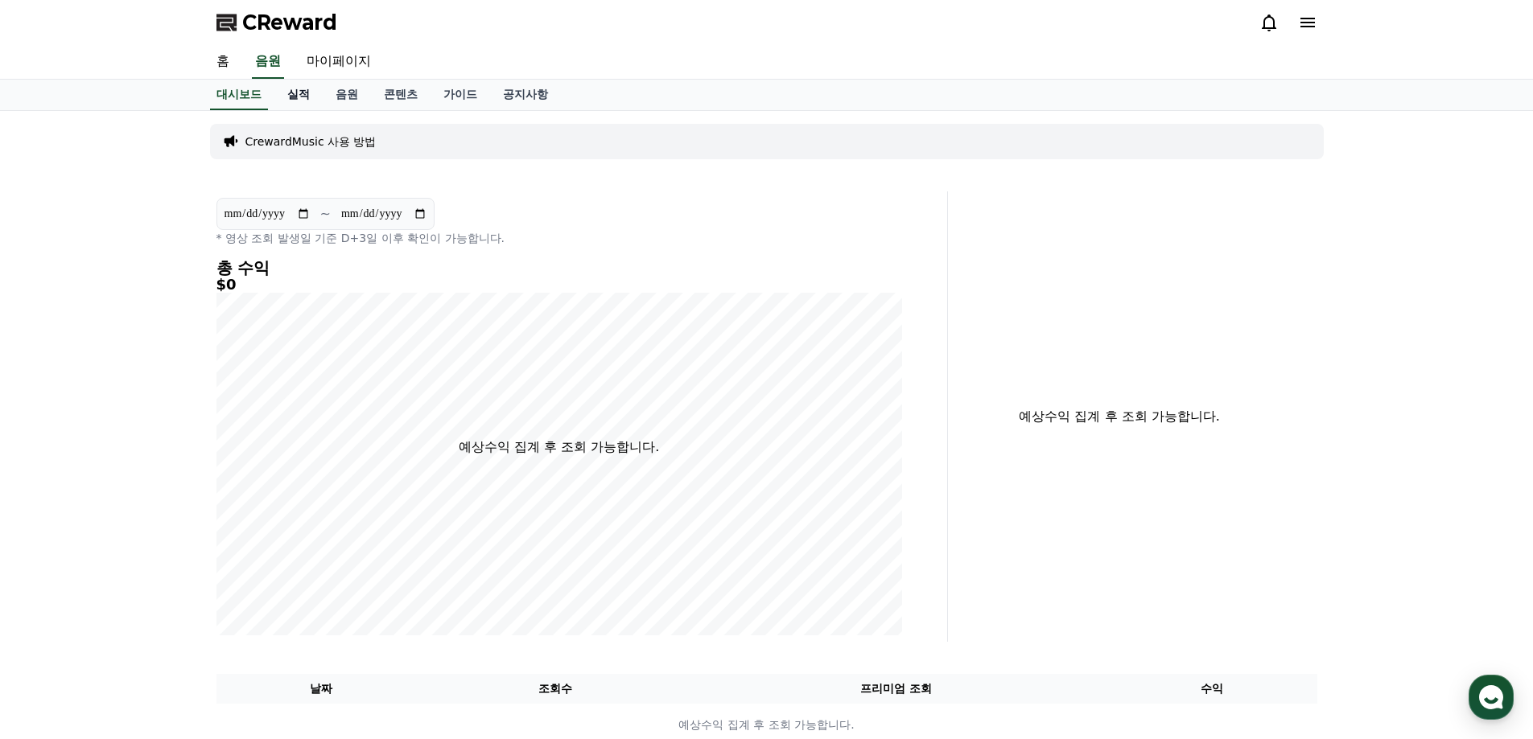
click at [292, 92] on link "실적" at bounding box center [298, 95] width 48 height 31
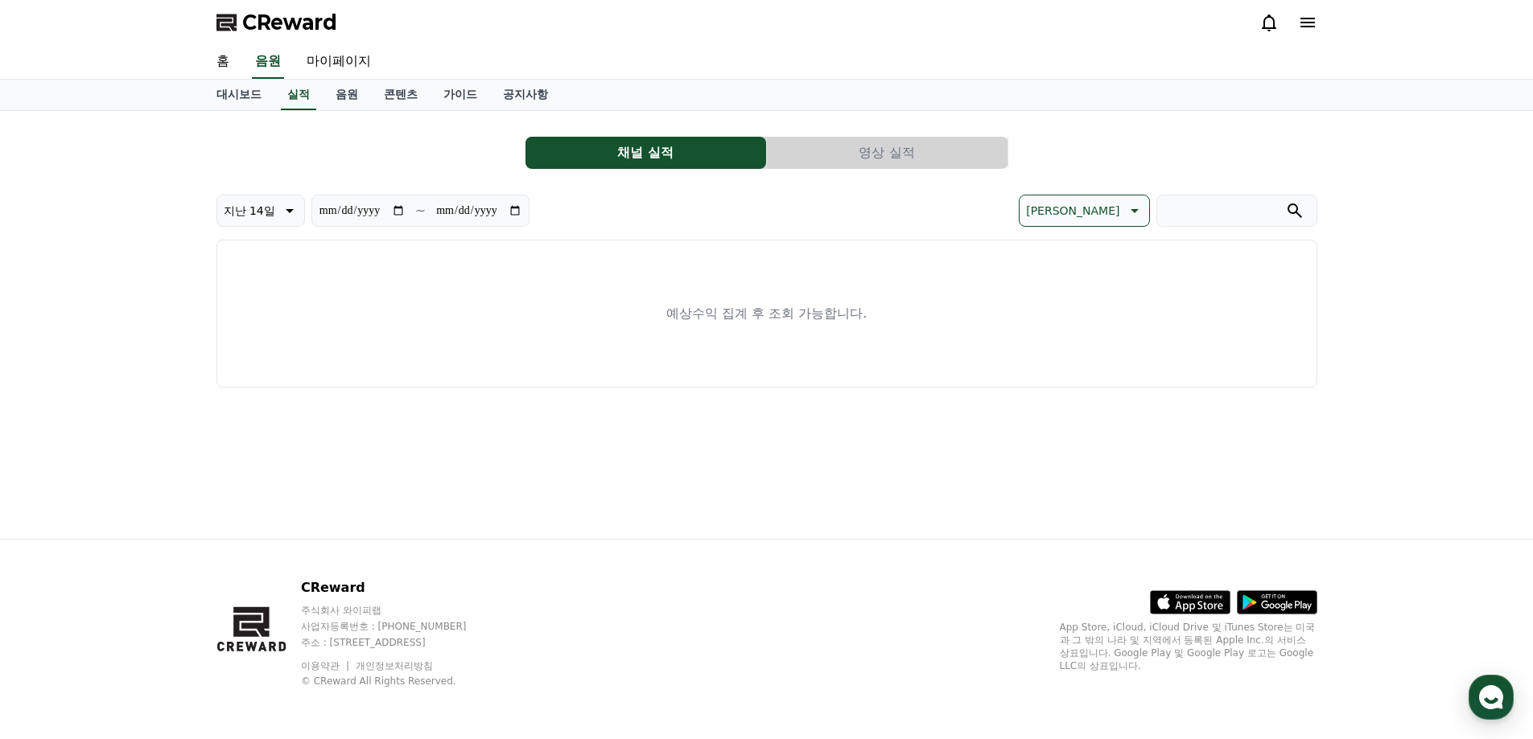
click at [631, 158] on button "채널 실적" at bounding box center [645, 153] width 241 height 32
click at [842, 152] on button "영상 실적" at bounding box center [887, 153] width 241 height 32
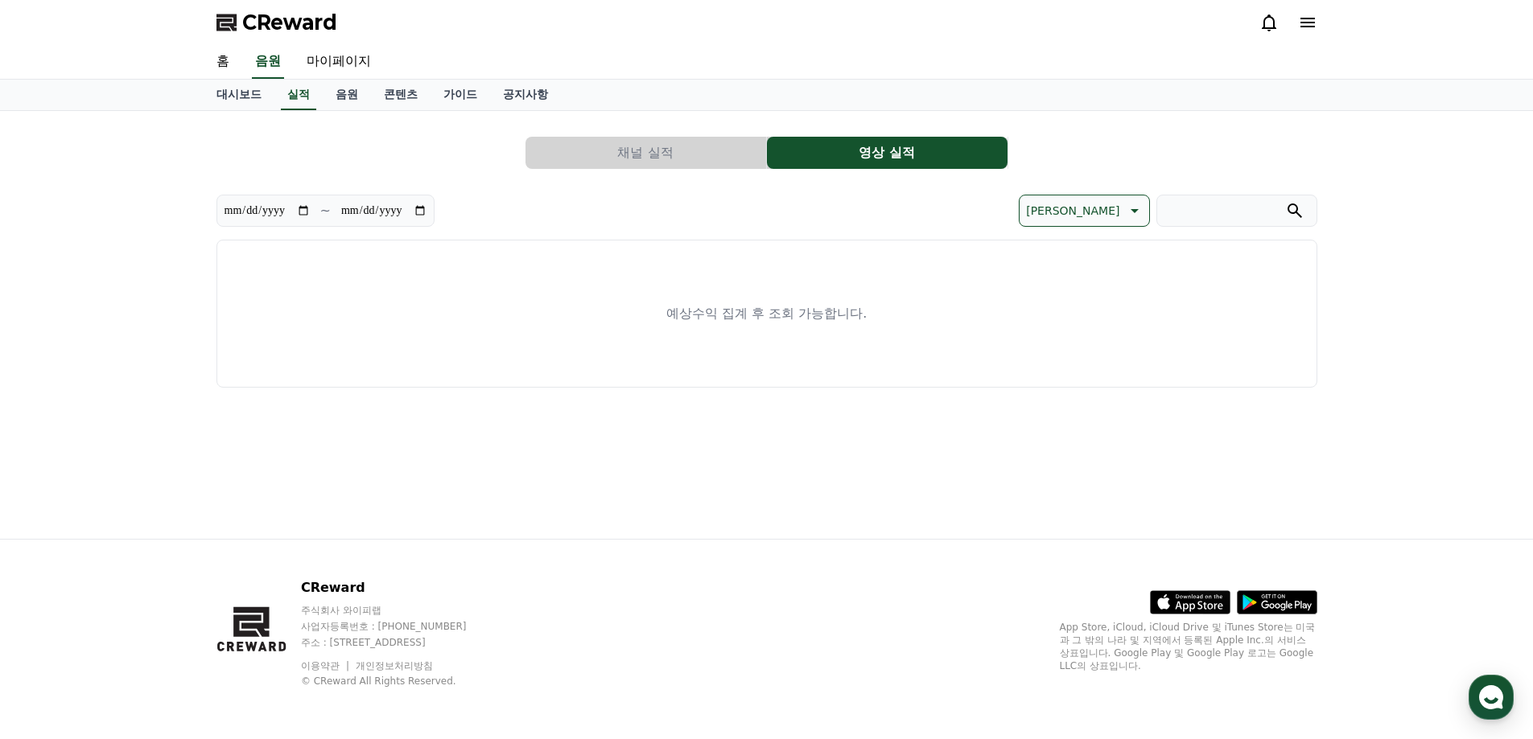
click at [663, 151] on button "채널 실적" at bounding box center [645, 153] width 241 height 32
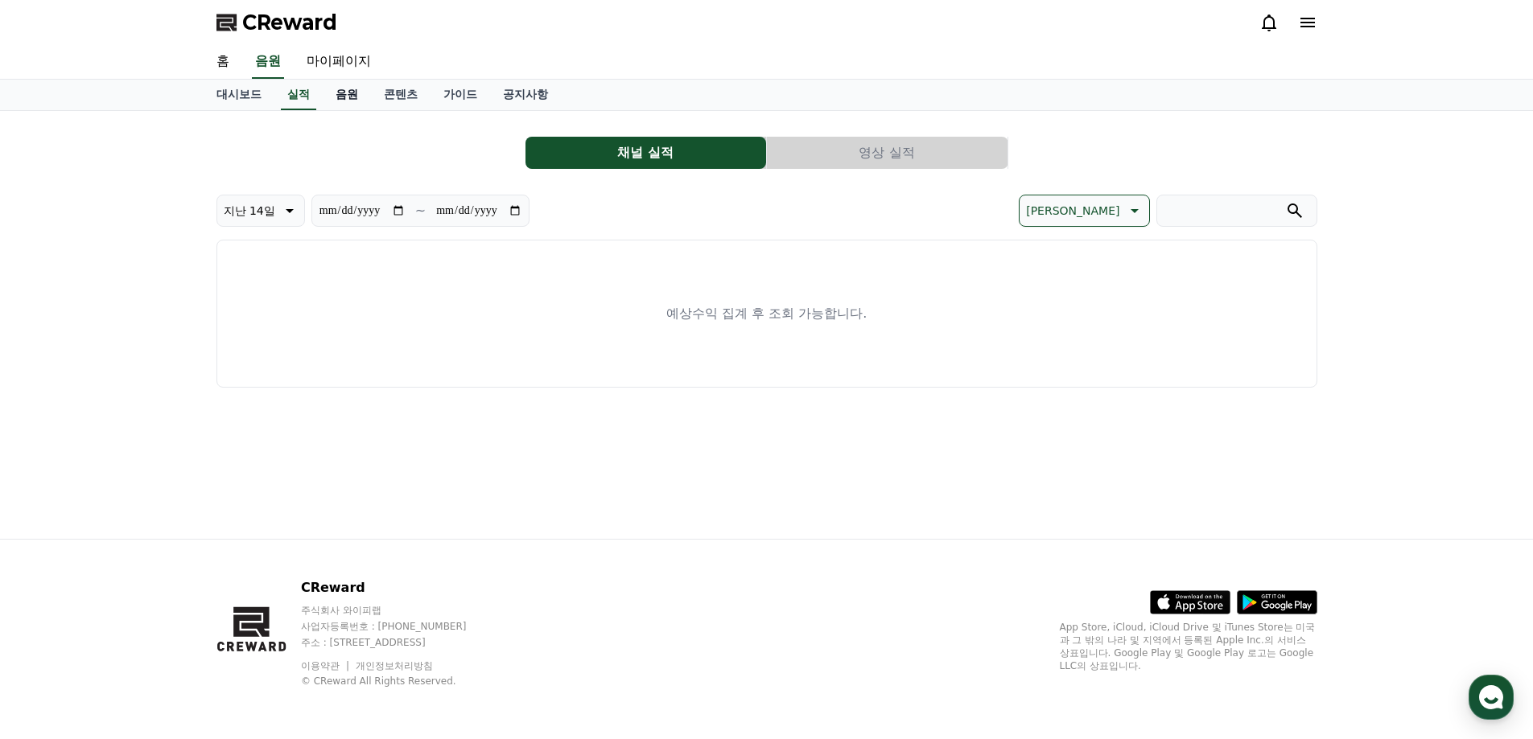
click at [348, 98] on link "음원" at bounding box center [347, 95] width 48 height 31
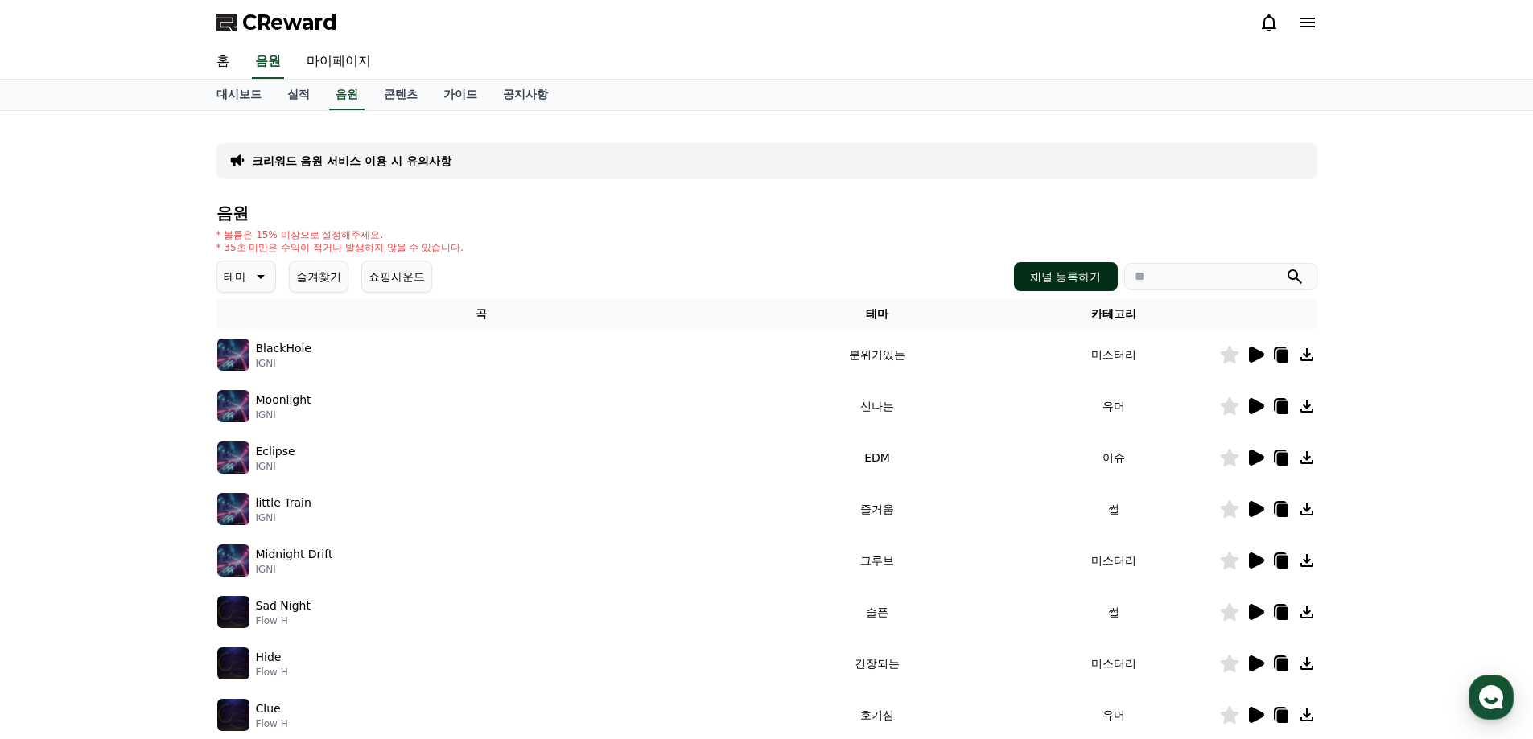
click at [1037, 284] on button "채널 등록하기" at bounding box center [1065, 276] width 103 height 29
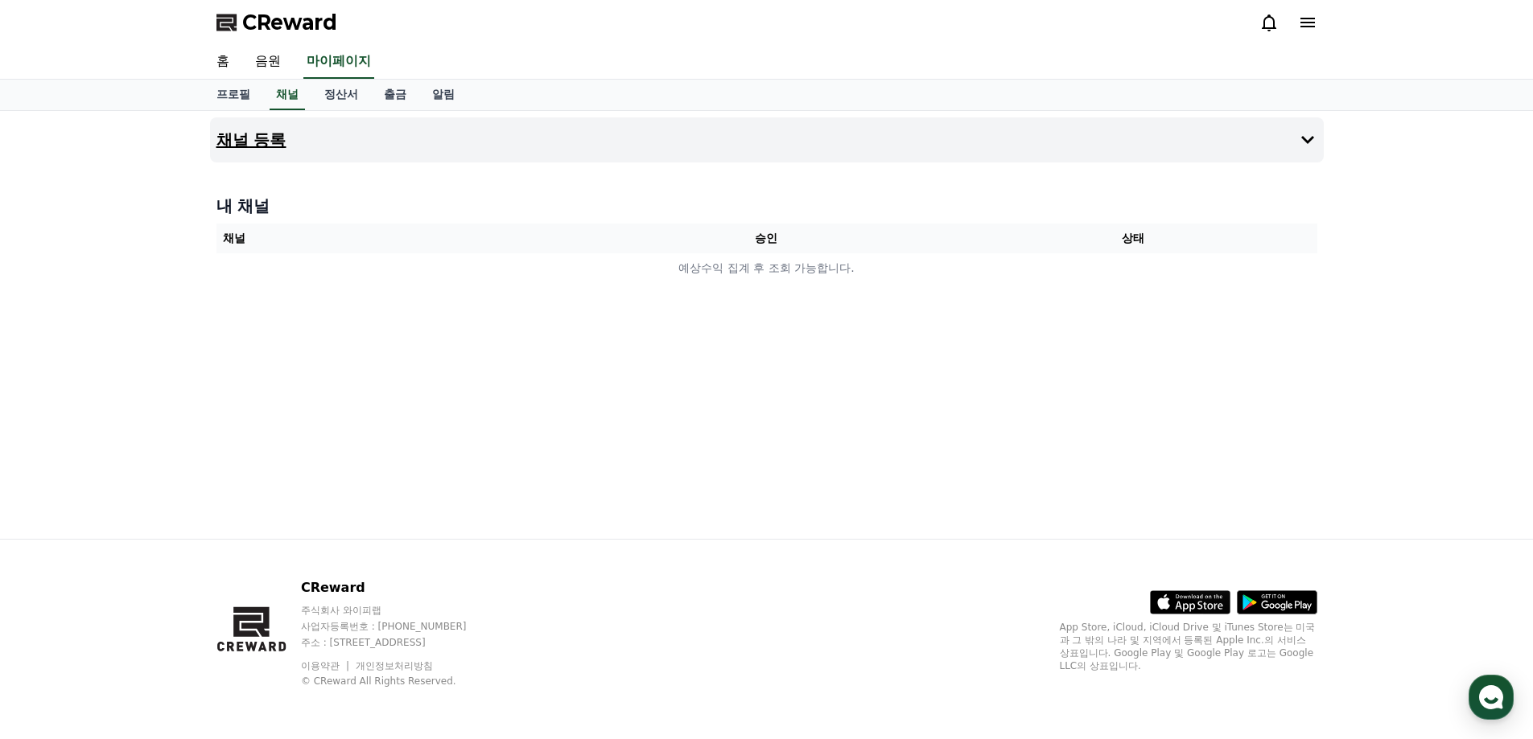
click at [241, 131] on h4 "채널 등록" at bounding box center [251, 140] width 70 height 18
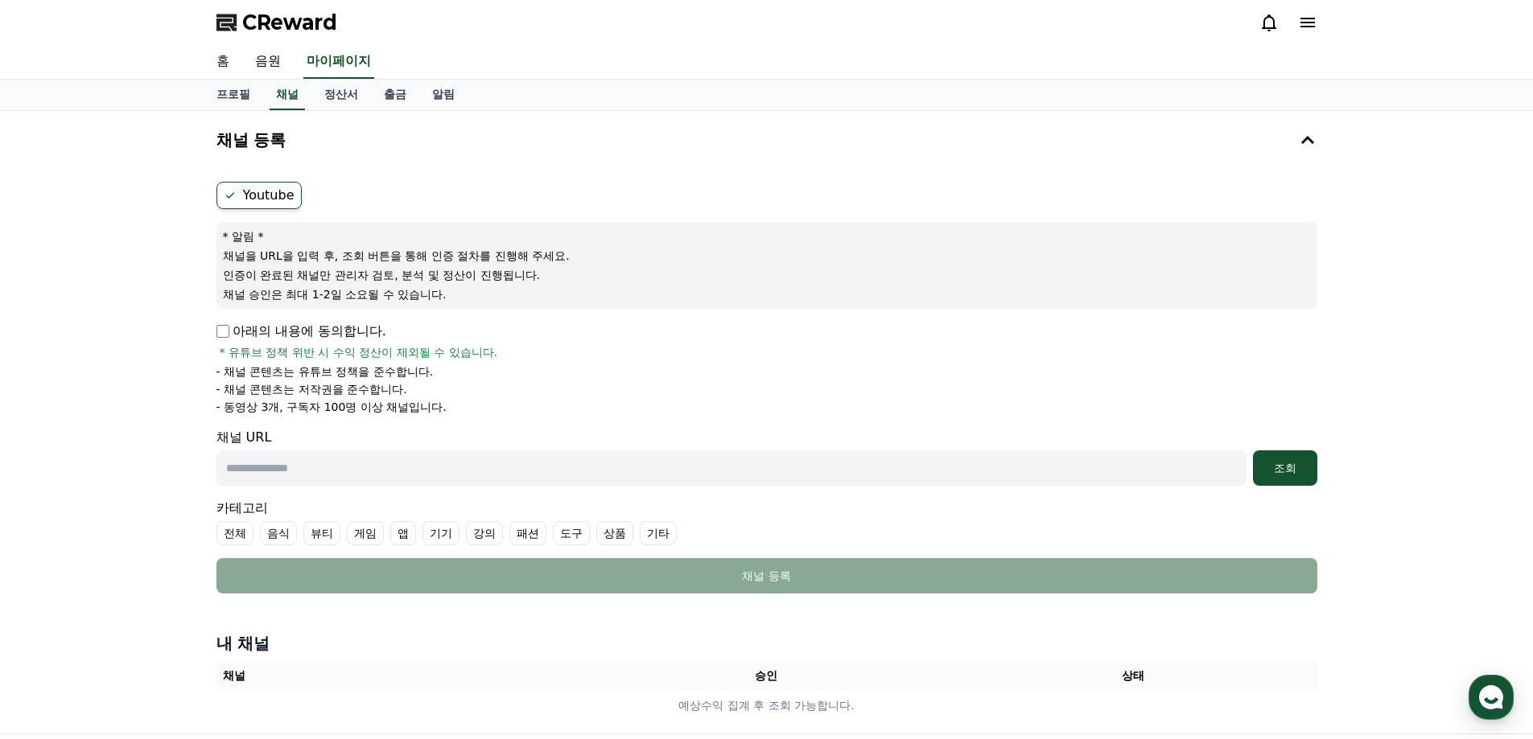
click at [214, 61] on link "홈" at bounding box center [223, 62] width 39 height 34
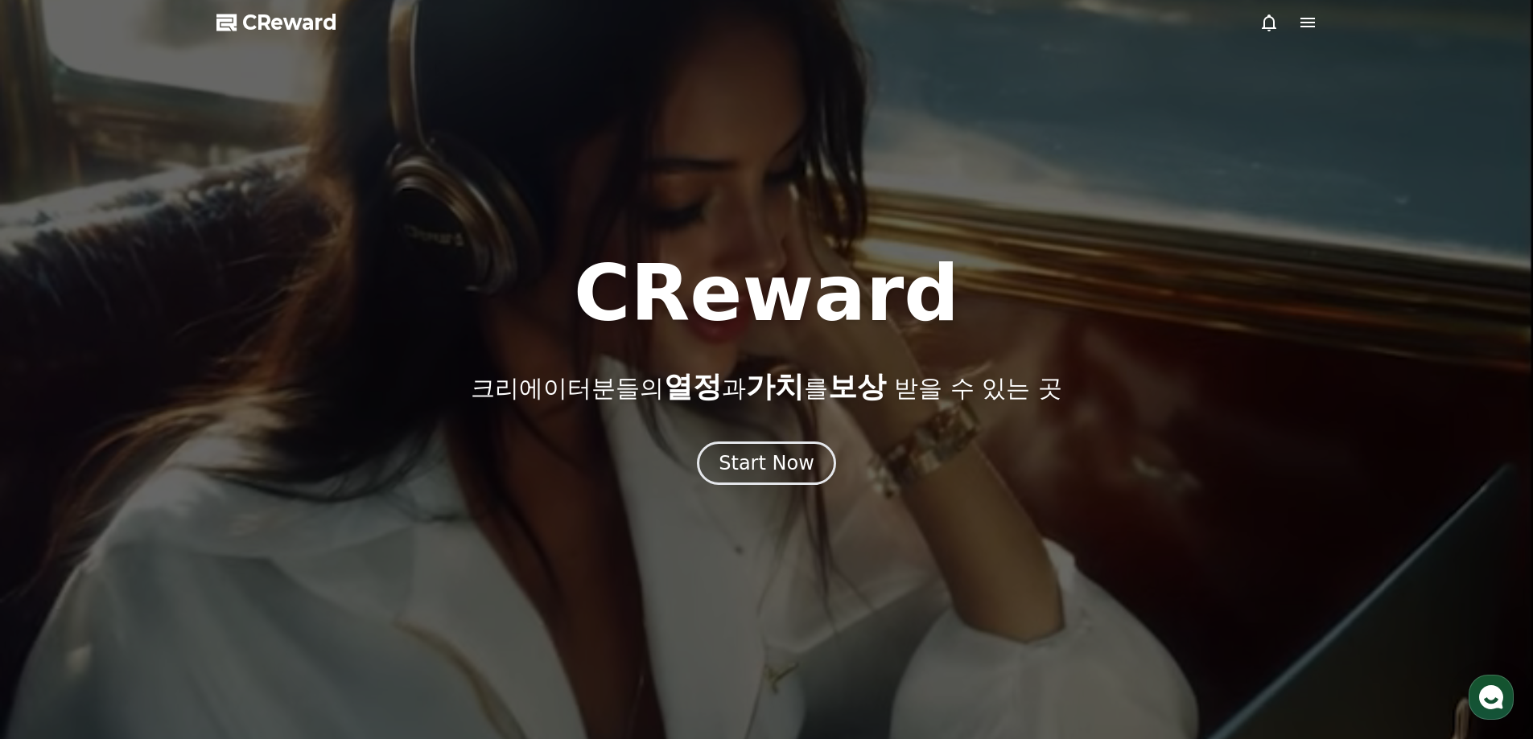
click at [285, 19] on span "CReward" at bounding box center [289, 23] width 95 height 26
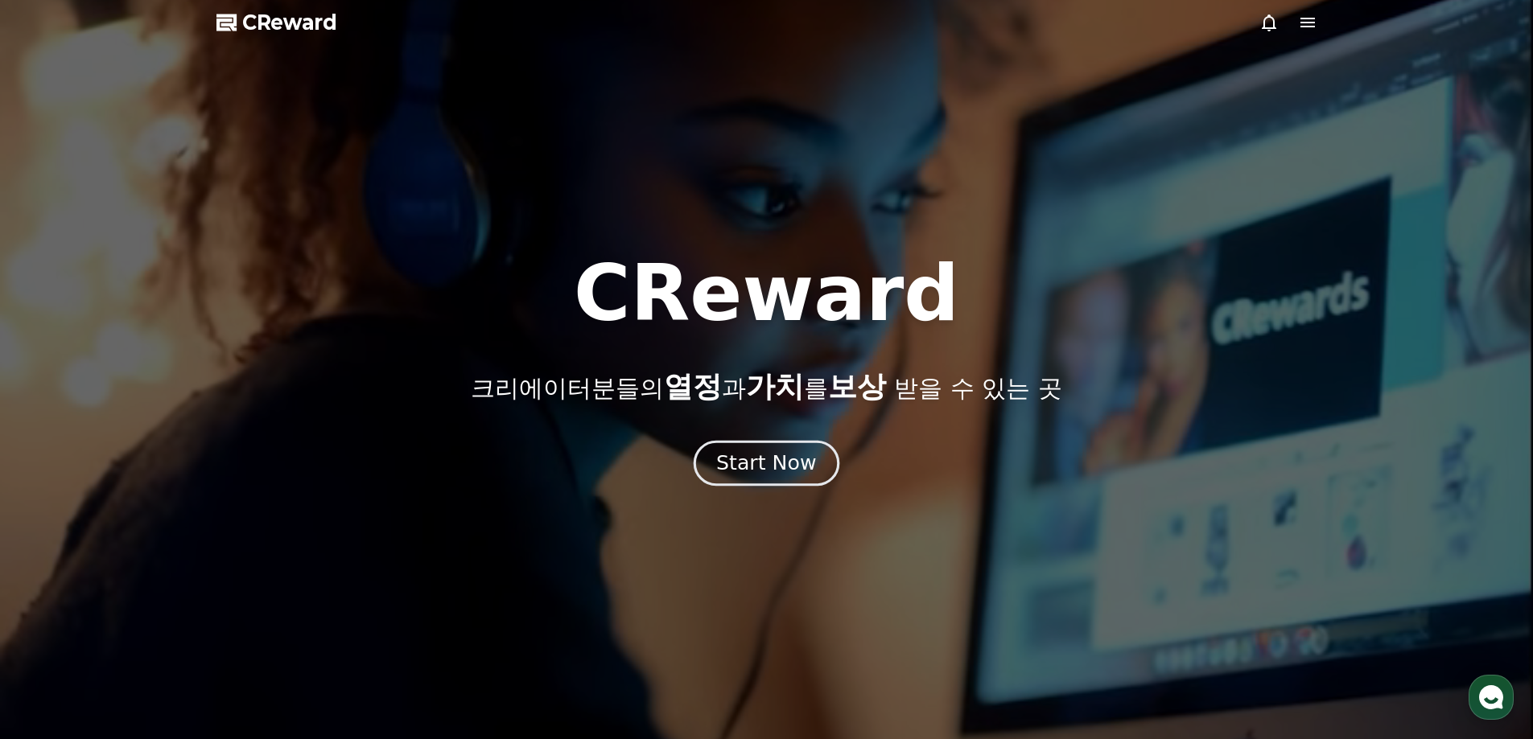
click at [753, 455] on div "Start Now" at bounding box center [766, 463] width 100 height 27
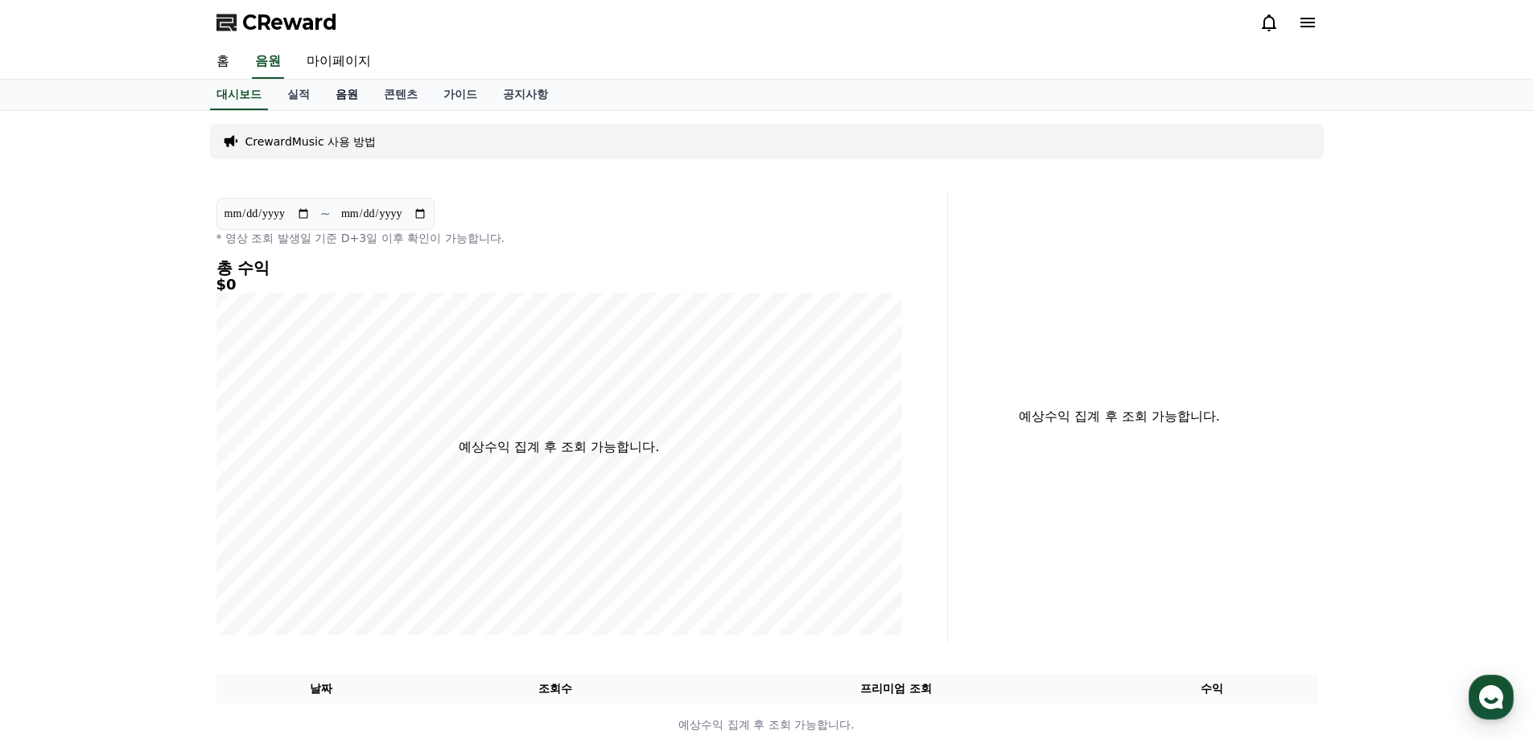
click at [340, 99] on link "음원" at bounding box center [347, 95] width 48 height 31
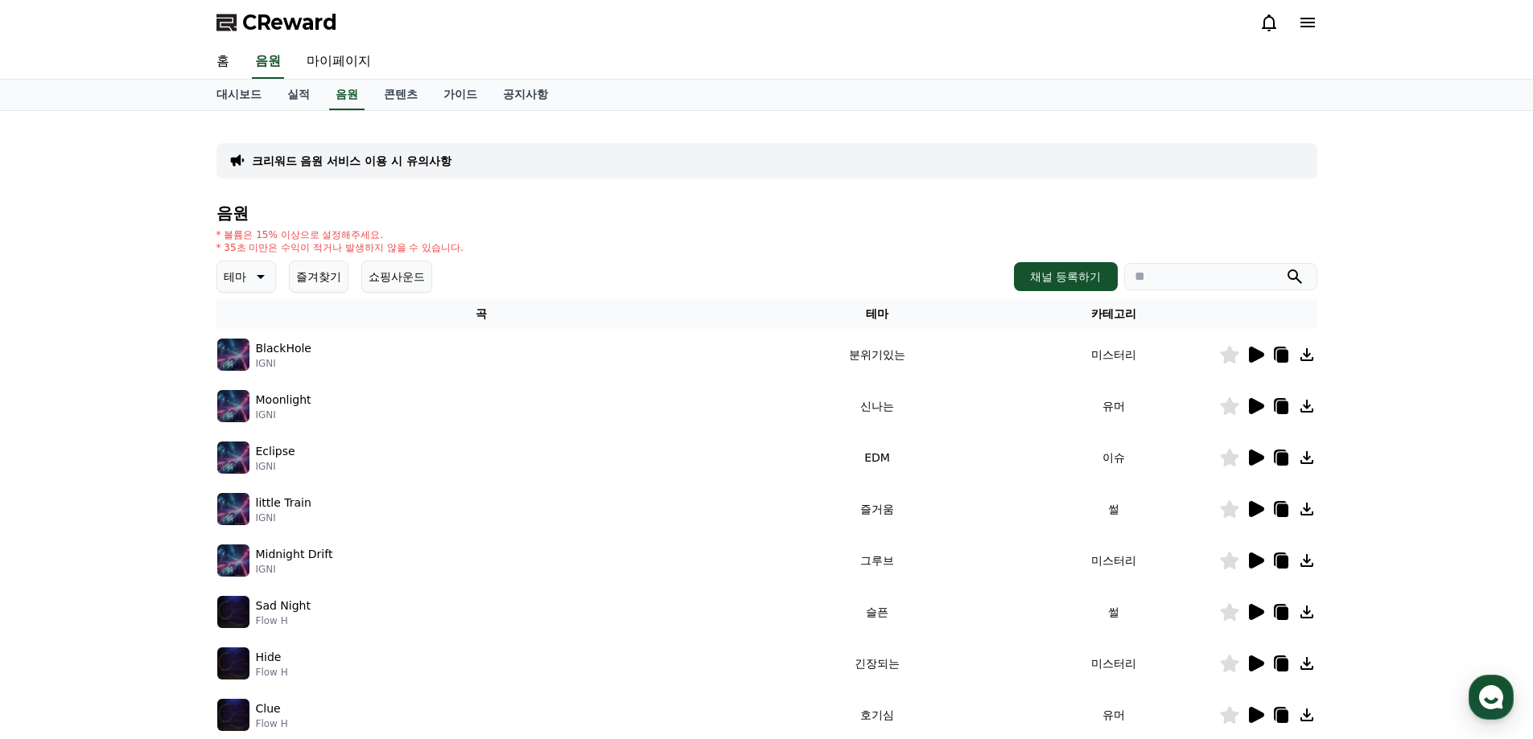
scroll to position [322, 0]
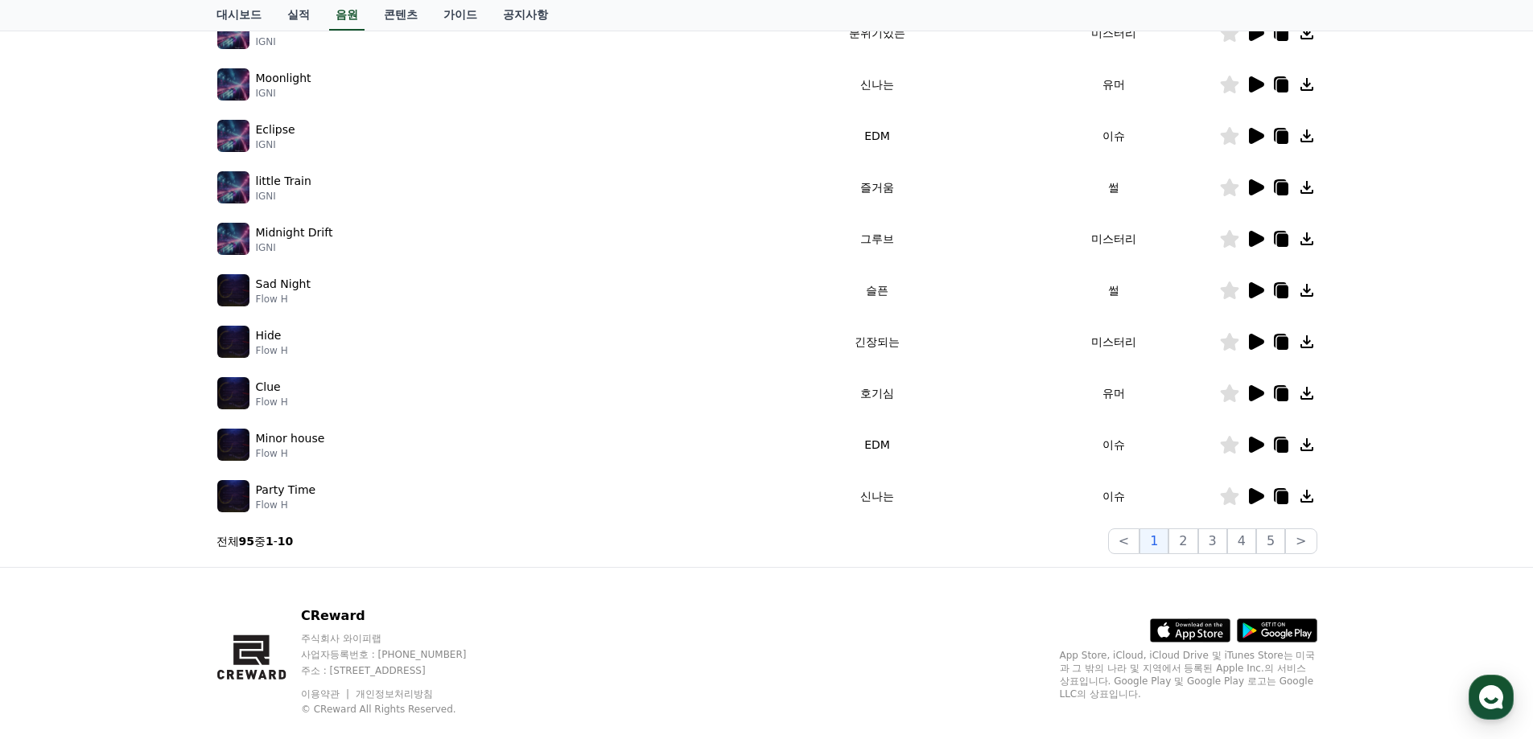
click at [1253, 241] on icon at bounding box center [1256, 239] width 15 height 16
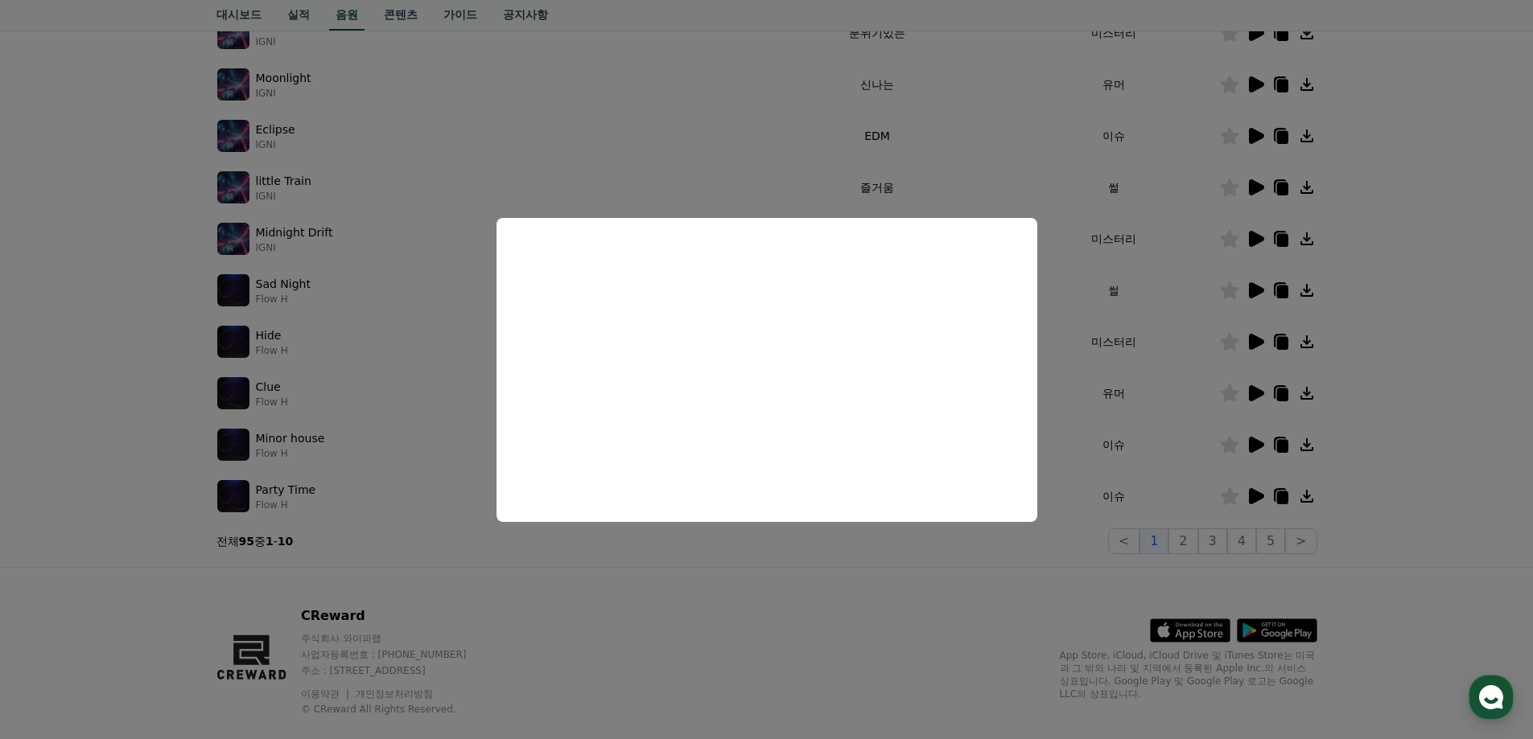
scroll to position [0, 0]
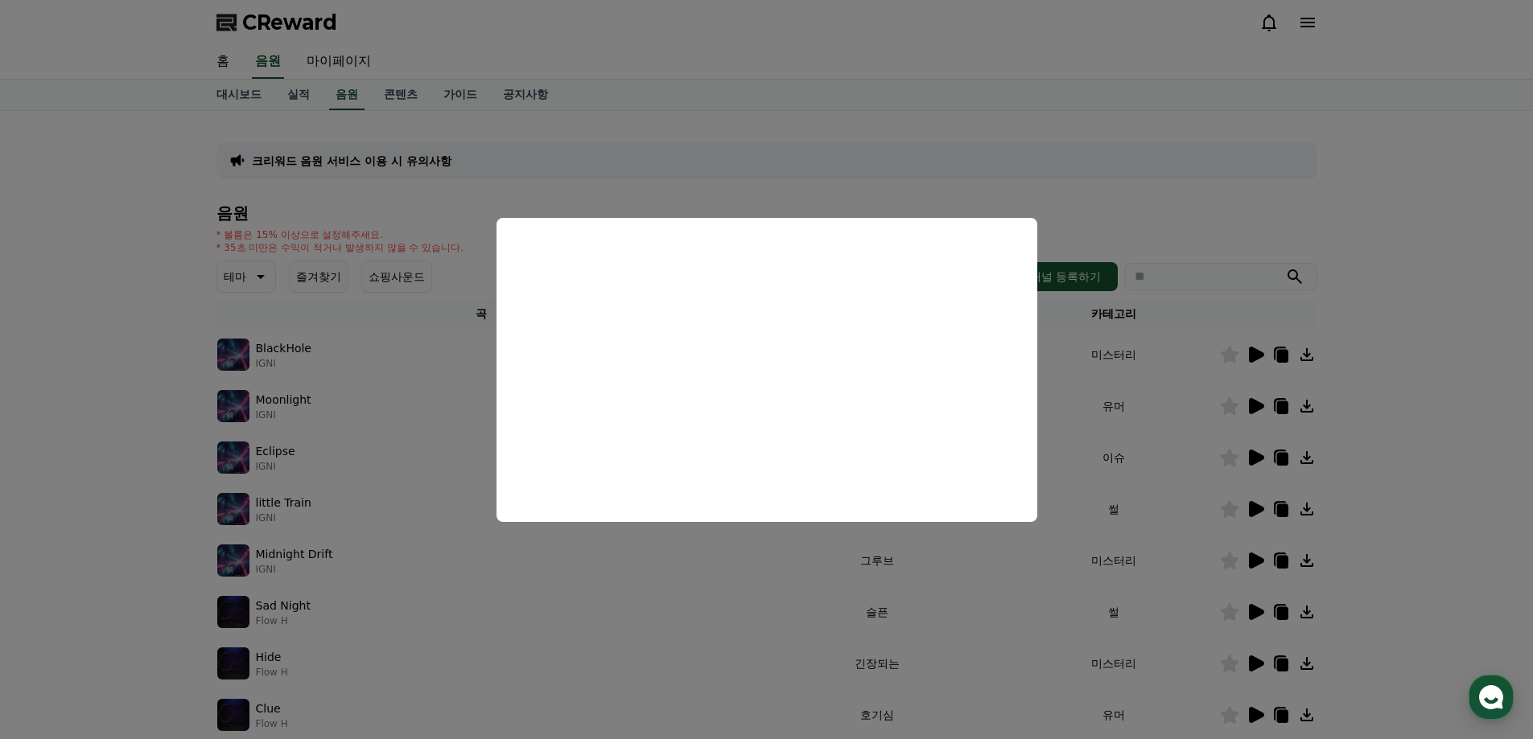
click at [896, 182] on button "close modal" at bounding box center [766, 369] width 1533 height 739
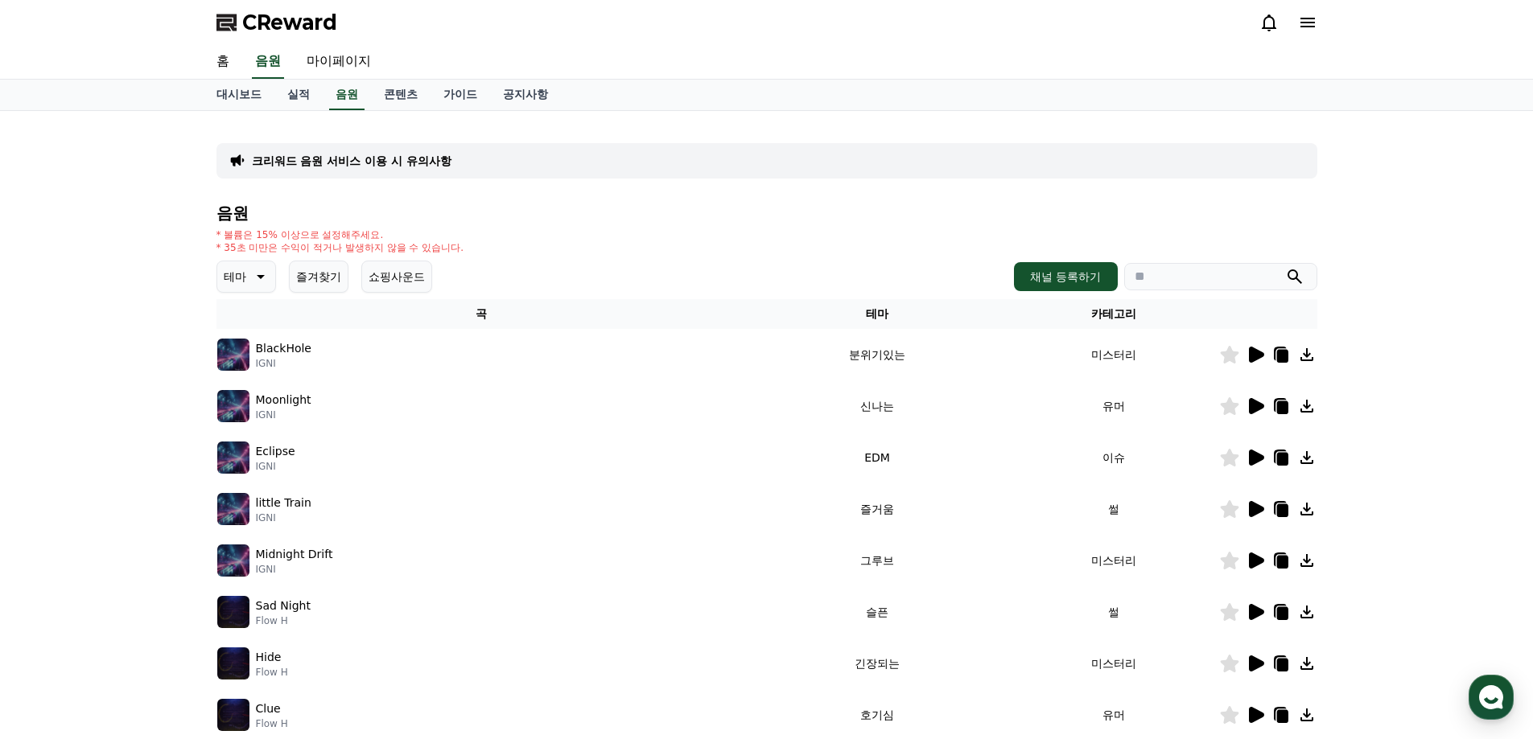
click at [1246, 405] on icon at bounding box center [1255, 406] width 19 height 19
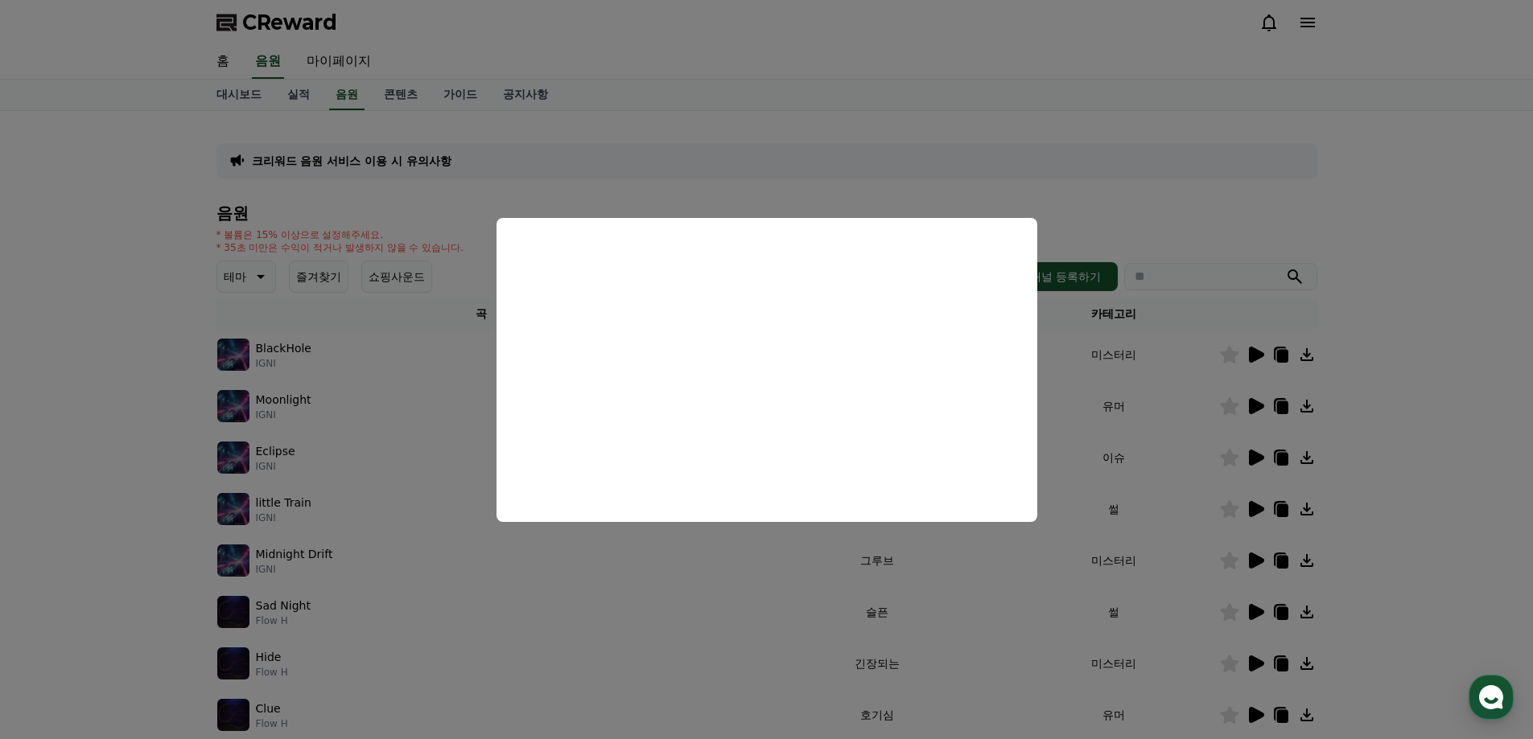
click at [1081, 204] on button "close modal" at bounding box center [766, 369] width 1533 height 739
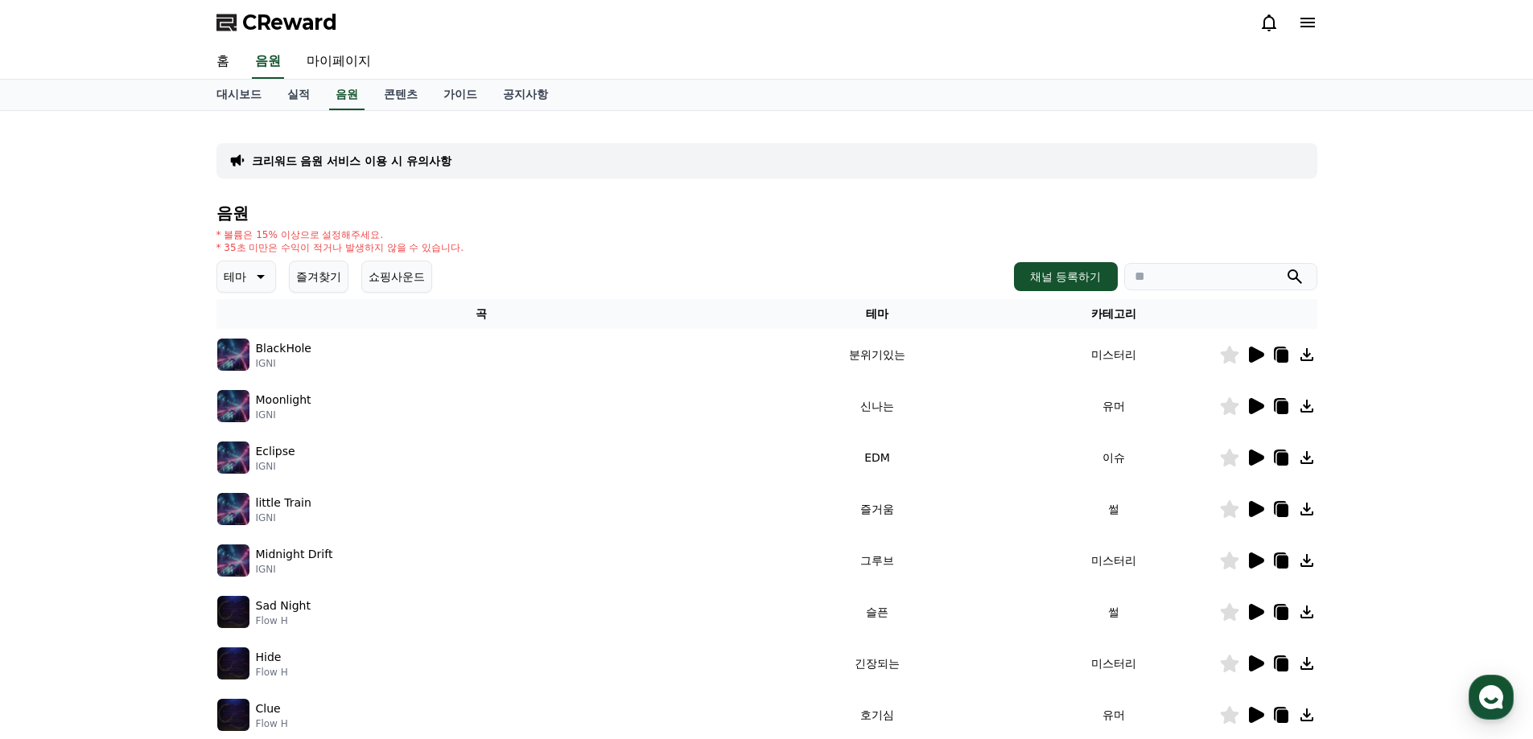
click at [1256, 506] on icon at bounding box center [1256, 509] width 15 height 16
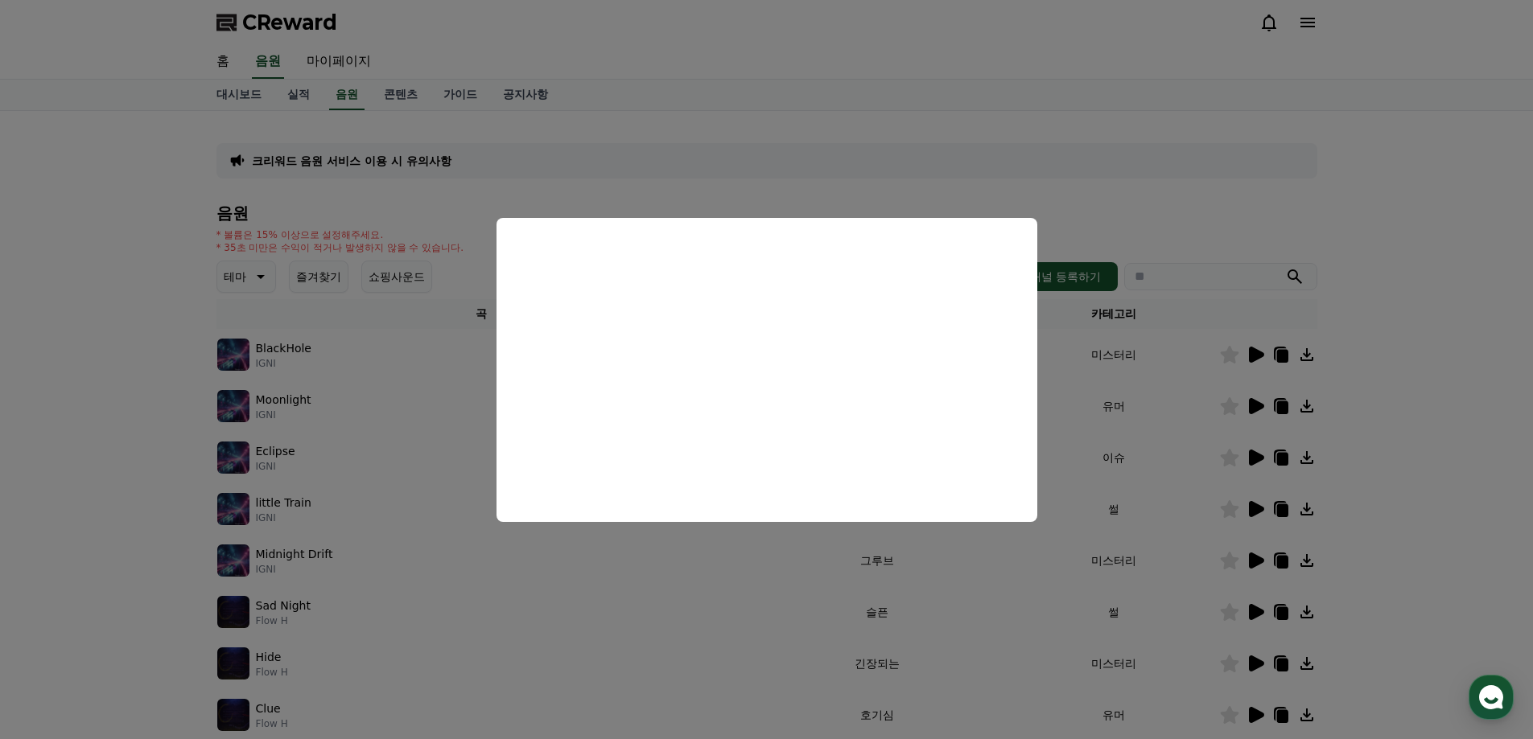
click at [1105, 221] on button "close modal" at bounding box center [766, 369] width 1533 height 739
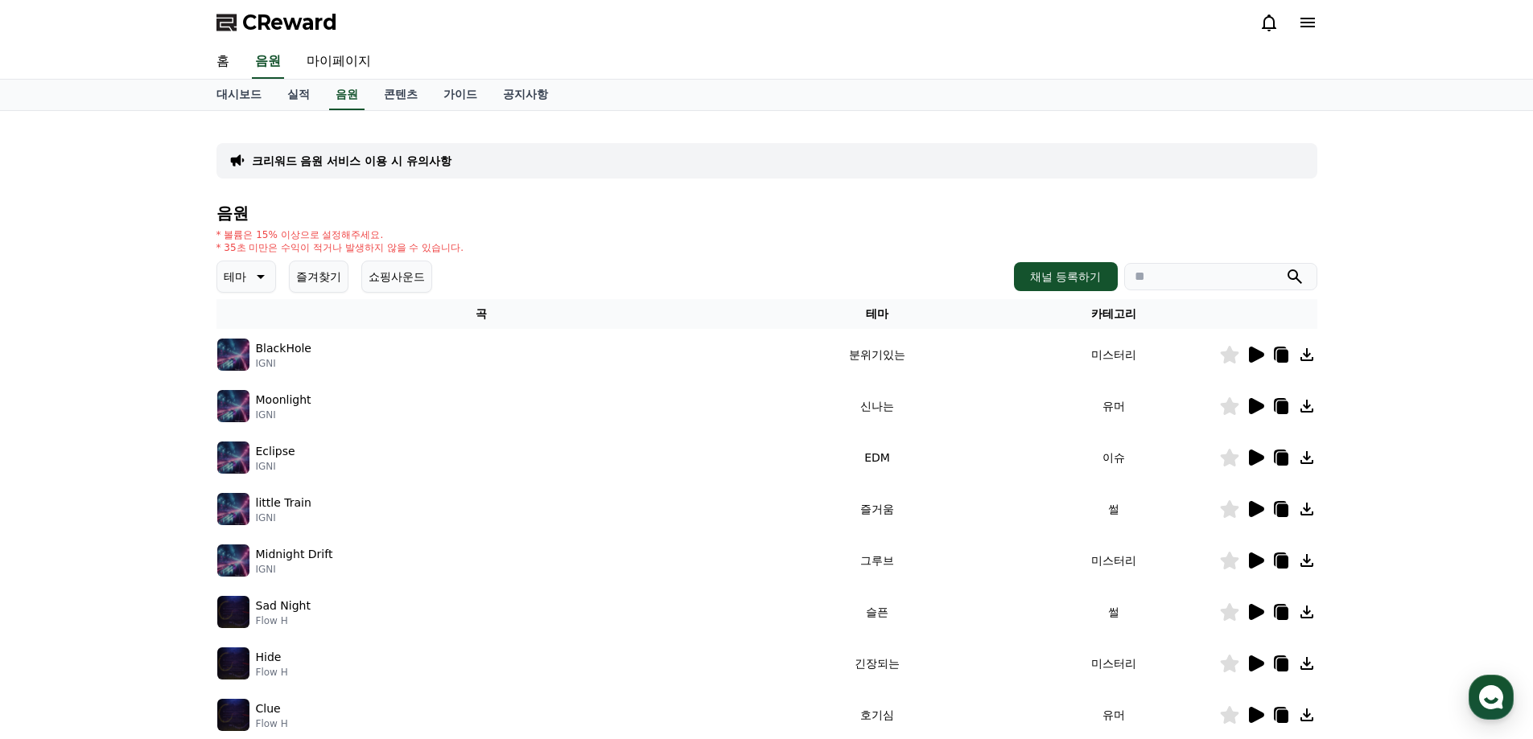
scroll to position [80, 0]
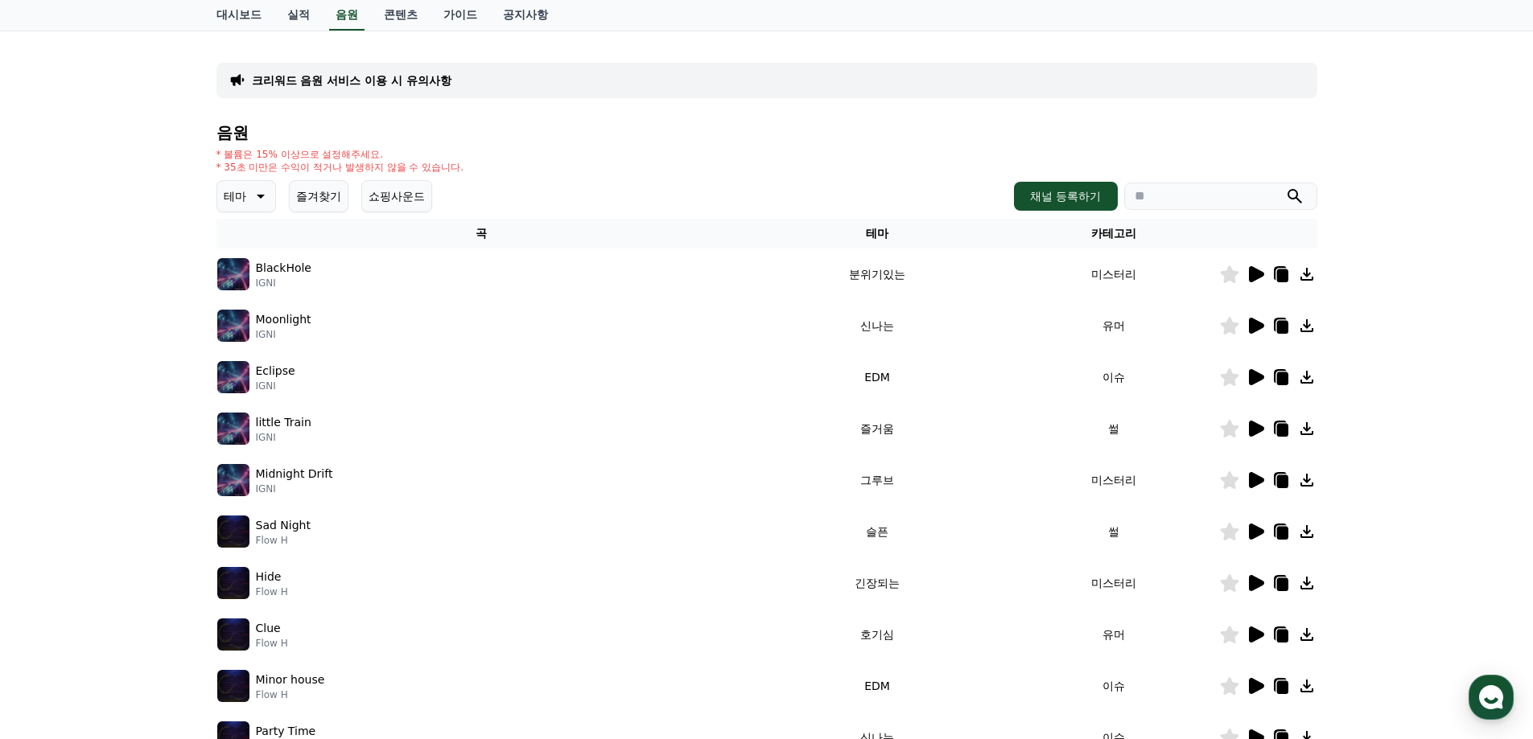
click at [1253, 585] on icon at bounding box center [1256, 583] width 15 height 16
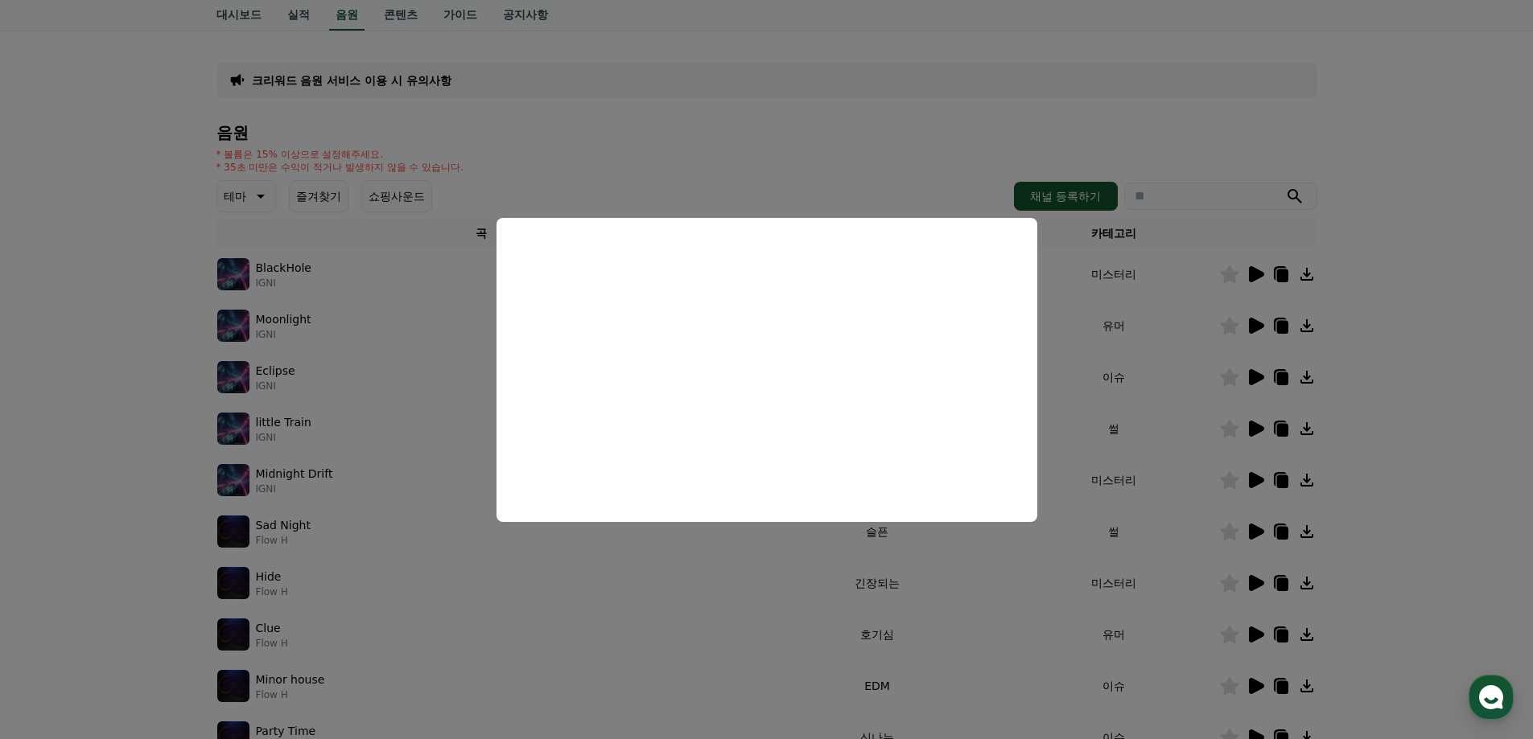
click at [262, 193] on button "close modal" at bounding box center [766, 369] width 1533 height 739
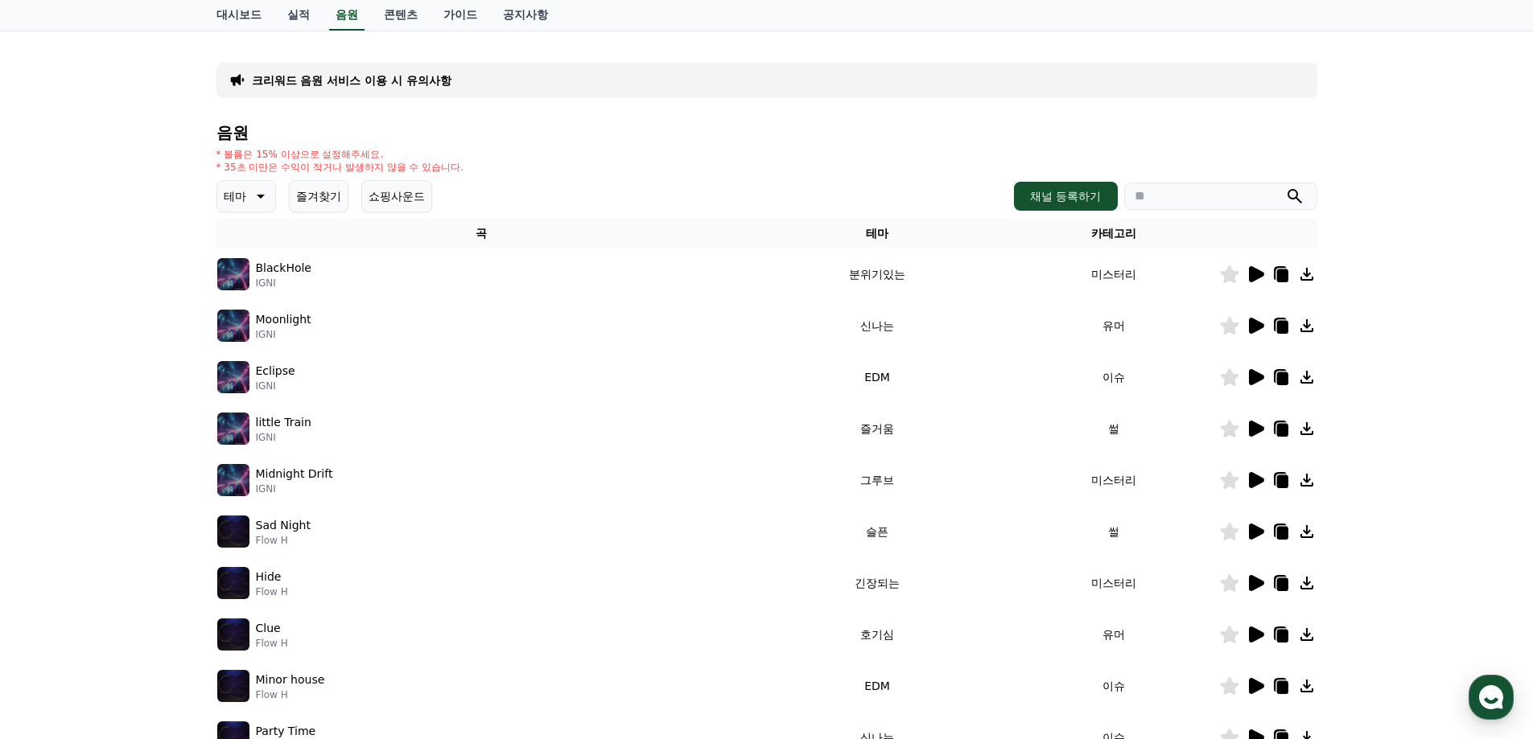
click at [256, 196] on icon at bounding box center [258, 196] width 19 height 19
click at [248, 335] on button "긴장되는" at bounding box center [248, 328] width 58 height 35
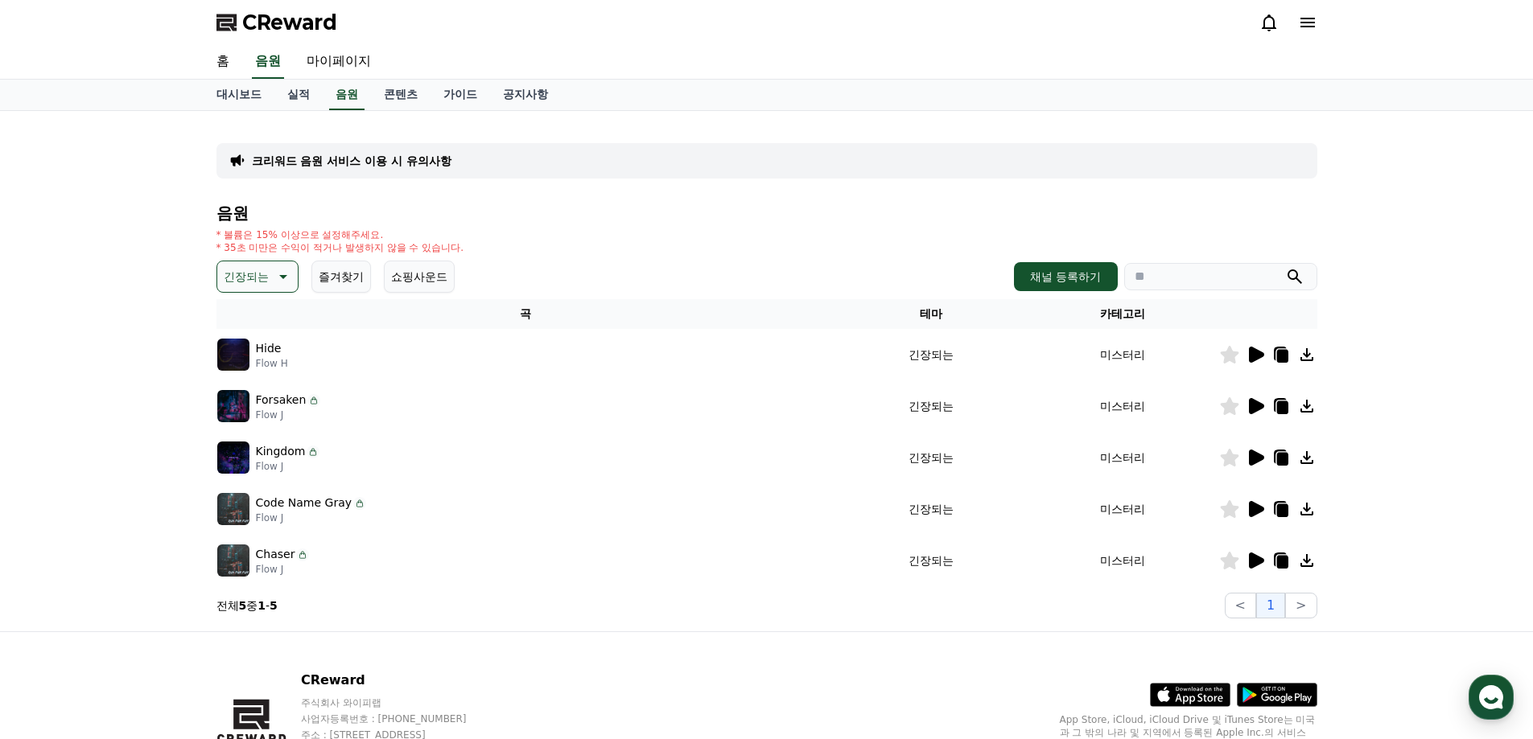
click at [1256, 353] on icon at bounding box center [1256, 355] width 15 height 16
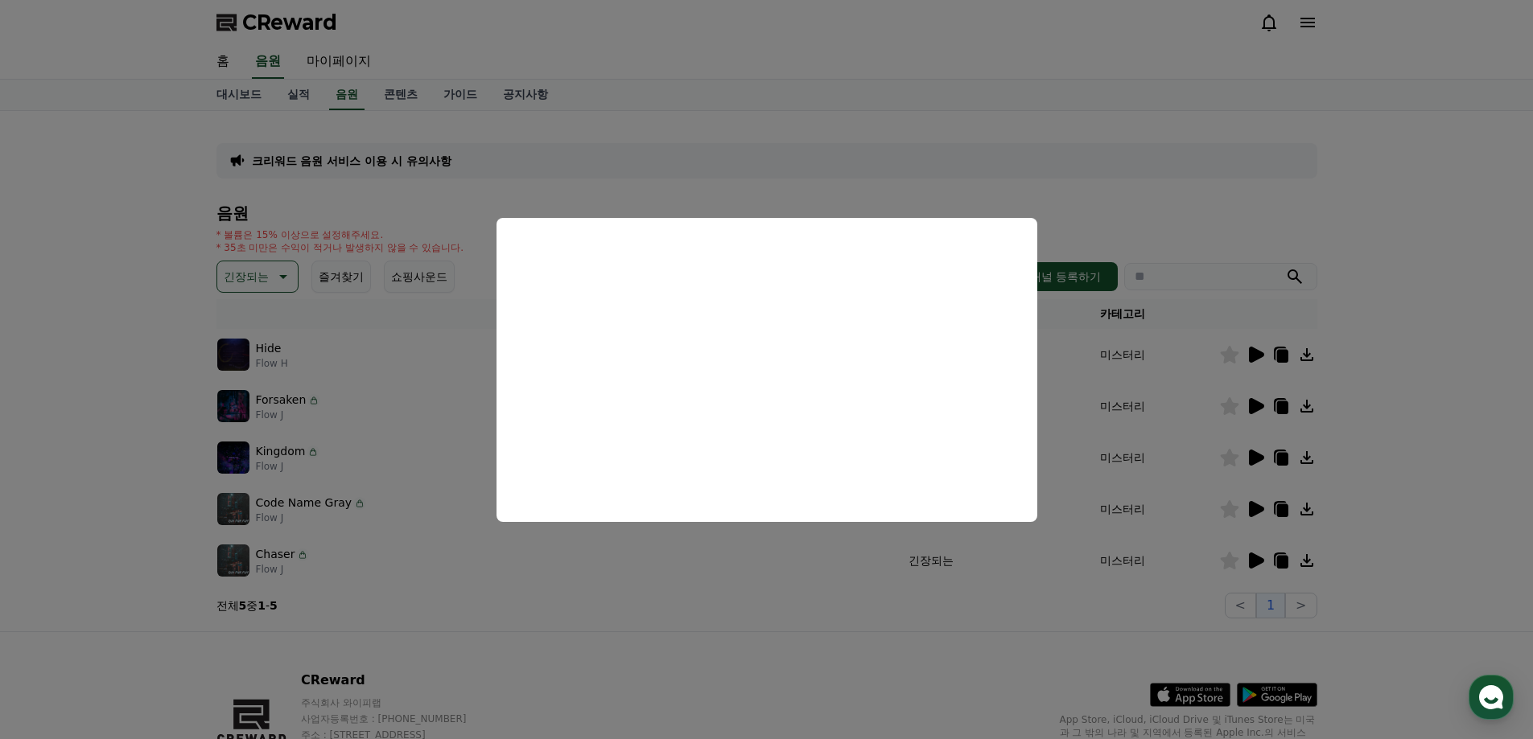
click at [1258, 408] on button "close modal" at bounding box center [766, 369] width 1533 height 739
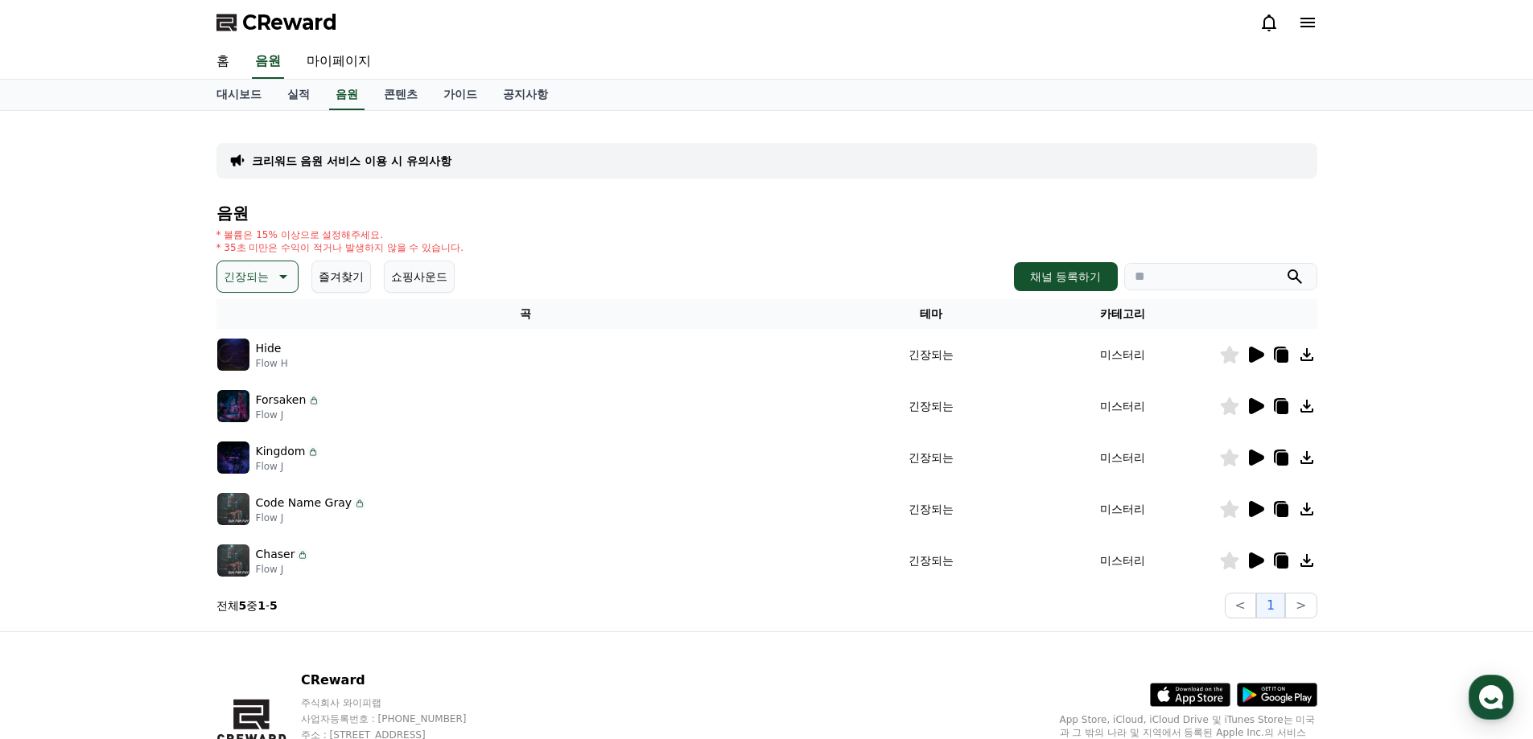
click at [1249, 406] on icon at bounding box center [1256, 406] width 15 height 16
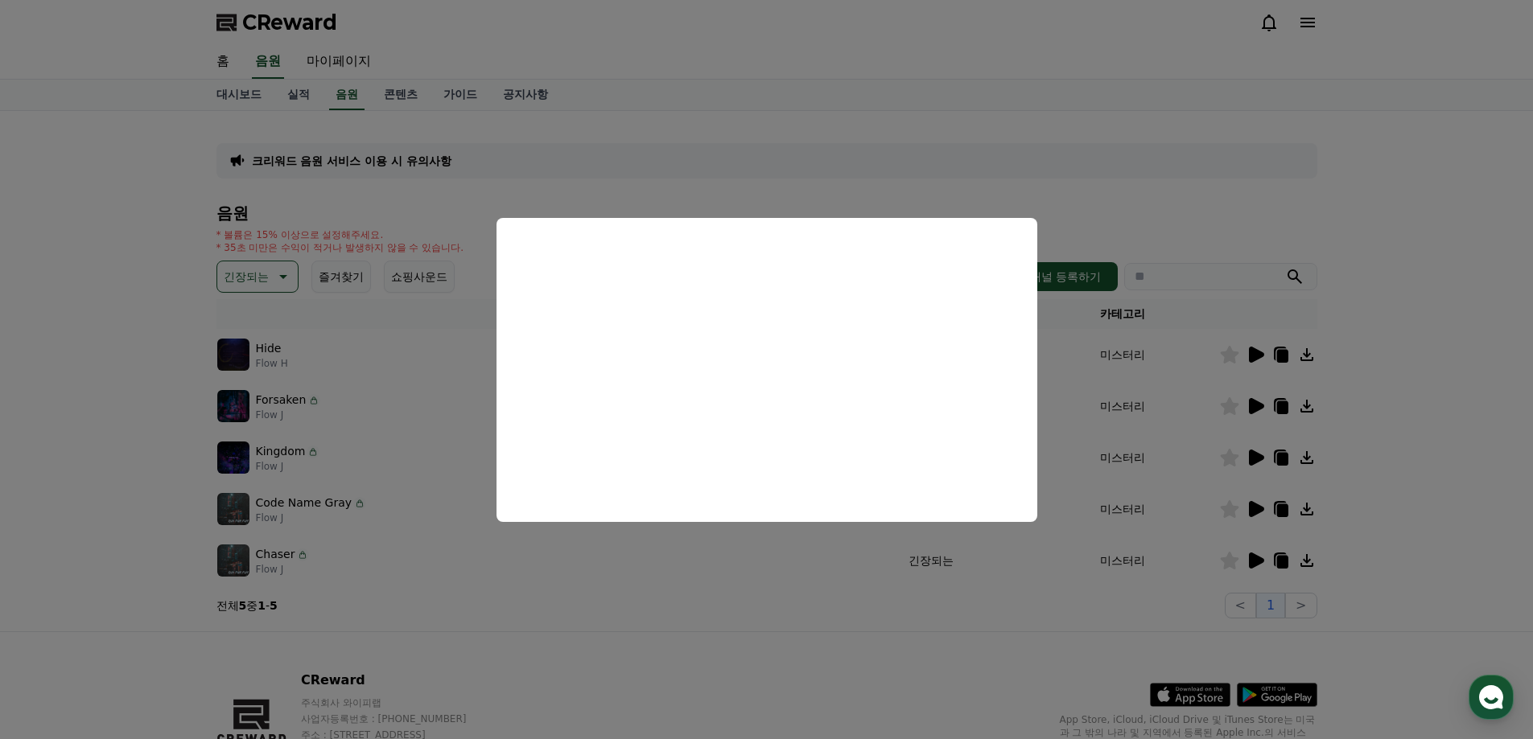
click at [1249, 463] on button "close modal" at bounding box center [766, 369] width 1533 height 739
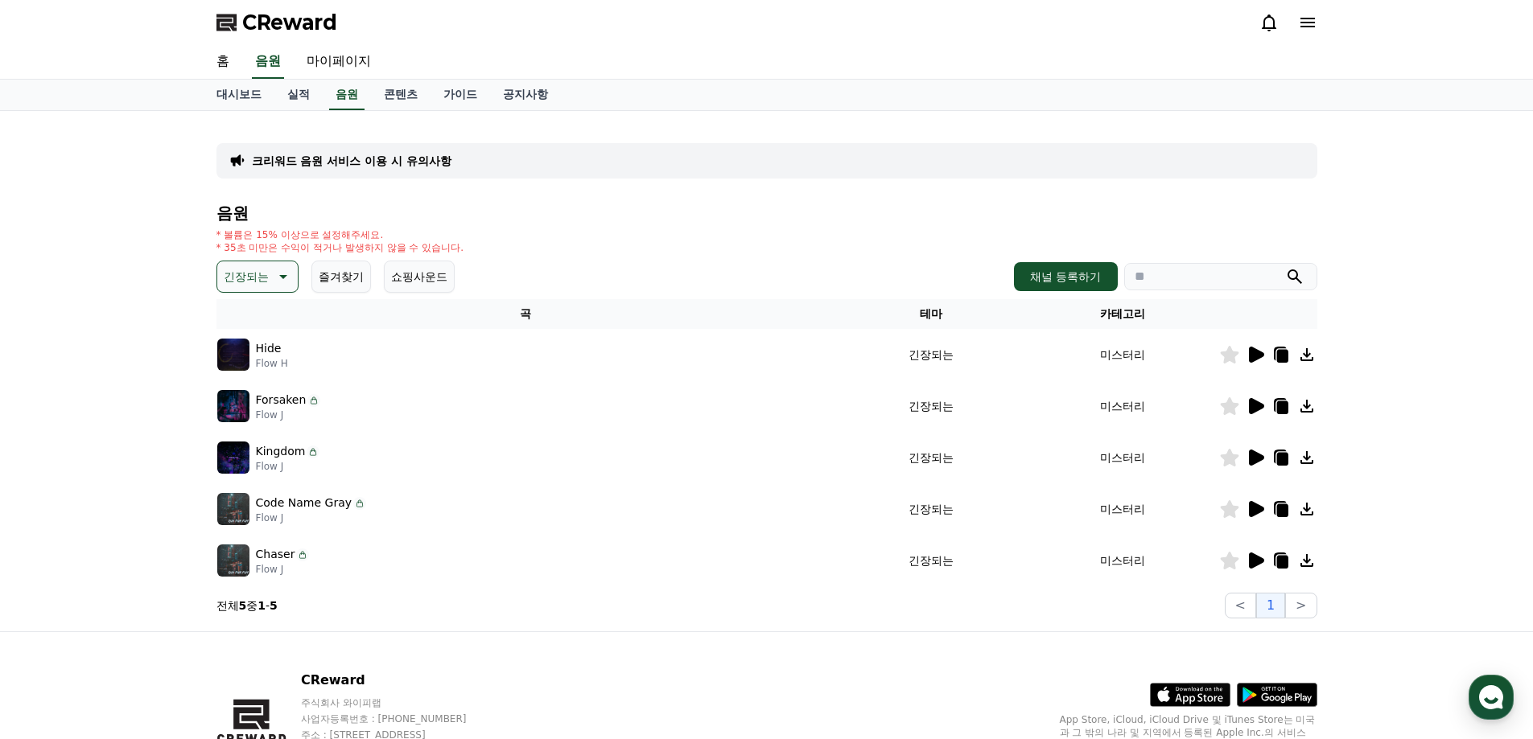
click at [1250, 458] on icon at bounding box center [1256, 458] width 15 height 16
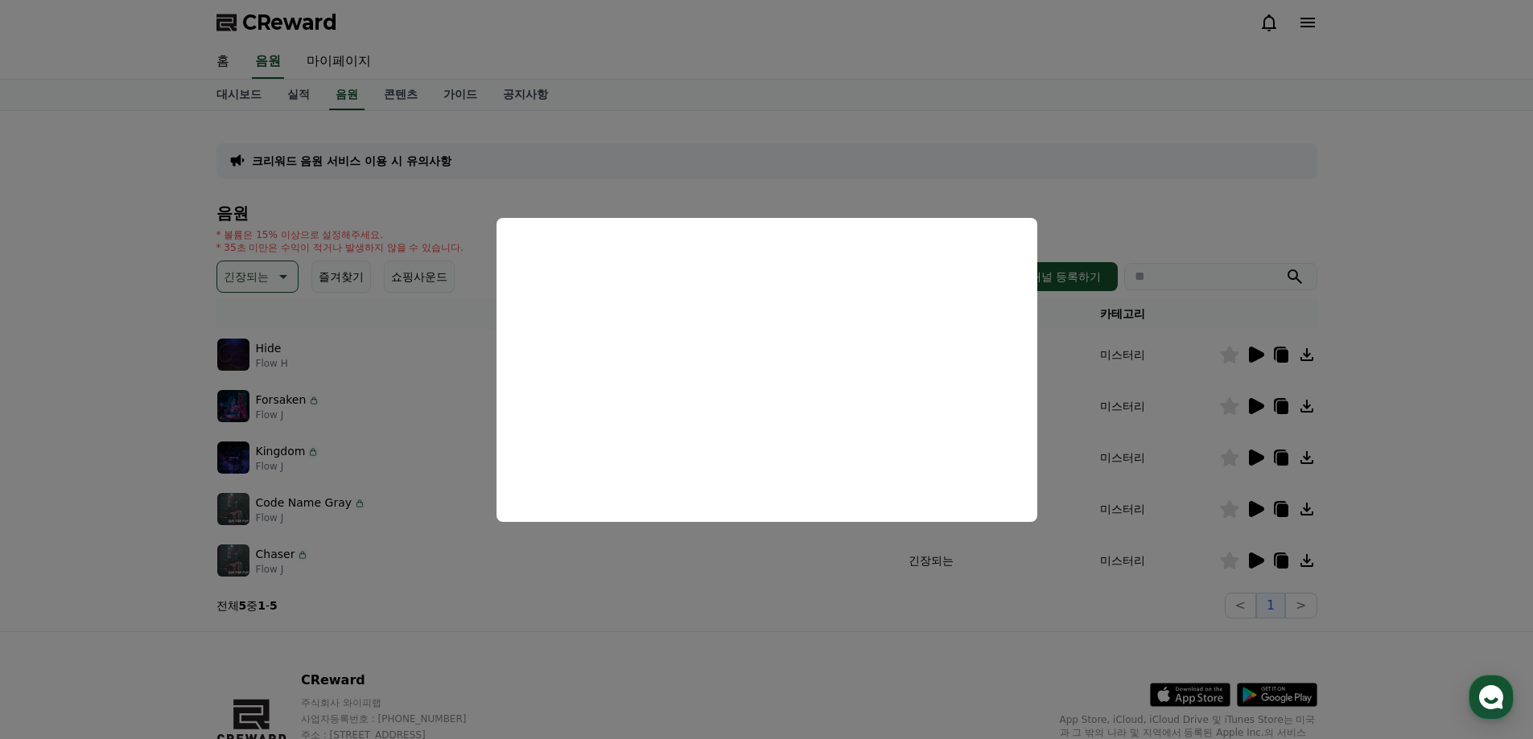
click at [1250, 509] on button "close modal" at bounding box center [766, 369] width 1533 height 739
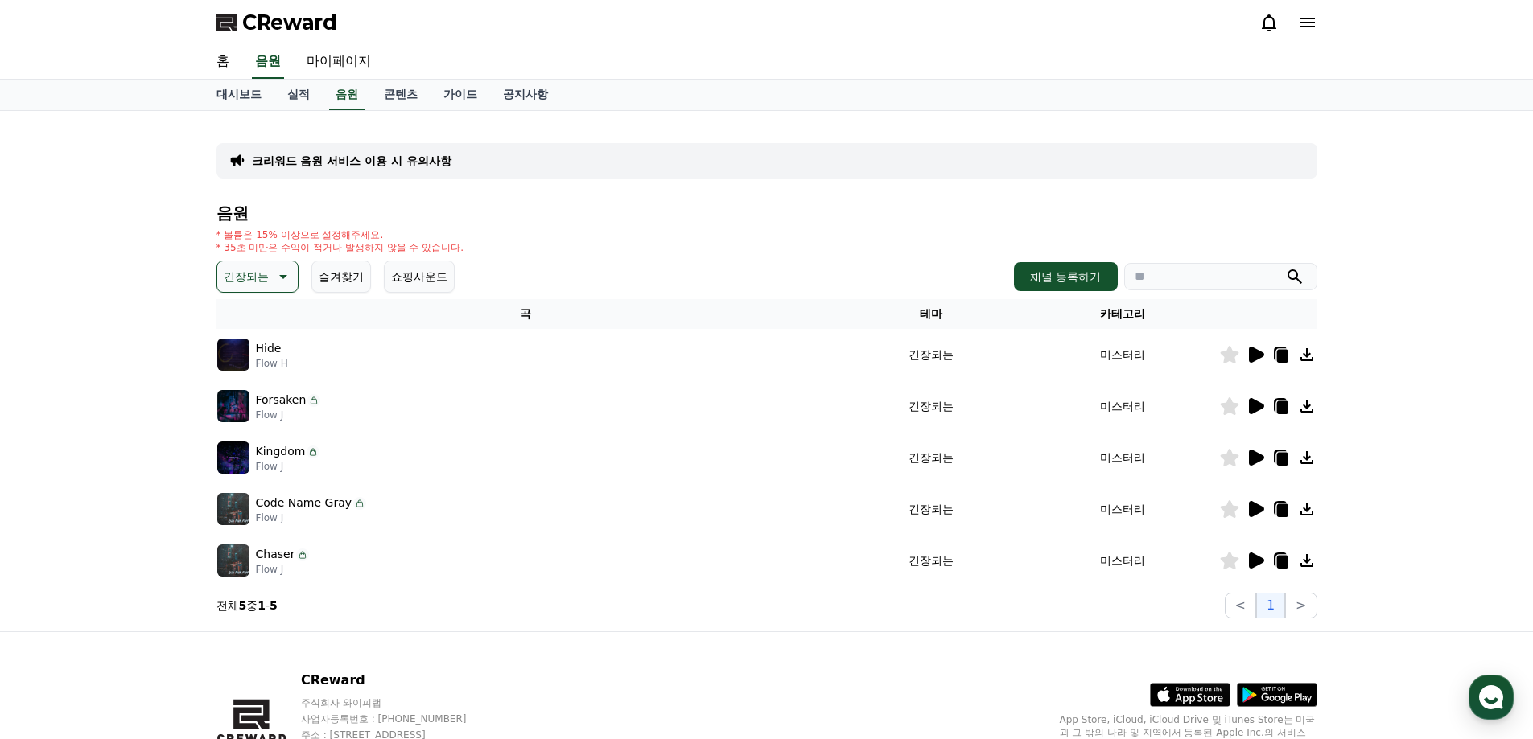
click at [1258, 519] on td at bounding box center [1268, 509] width 98 height 51
click at [1257, 511] on icon at bounding box center [1256, 509] width 15 height 16
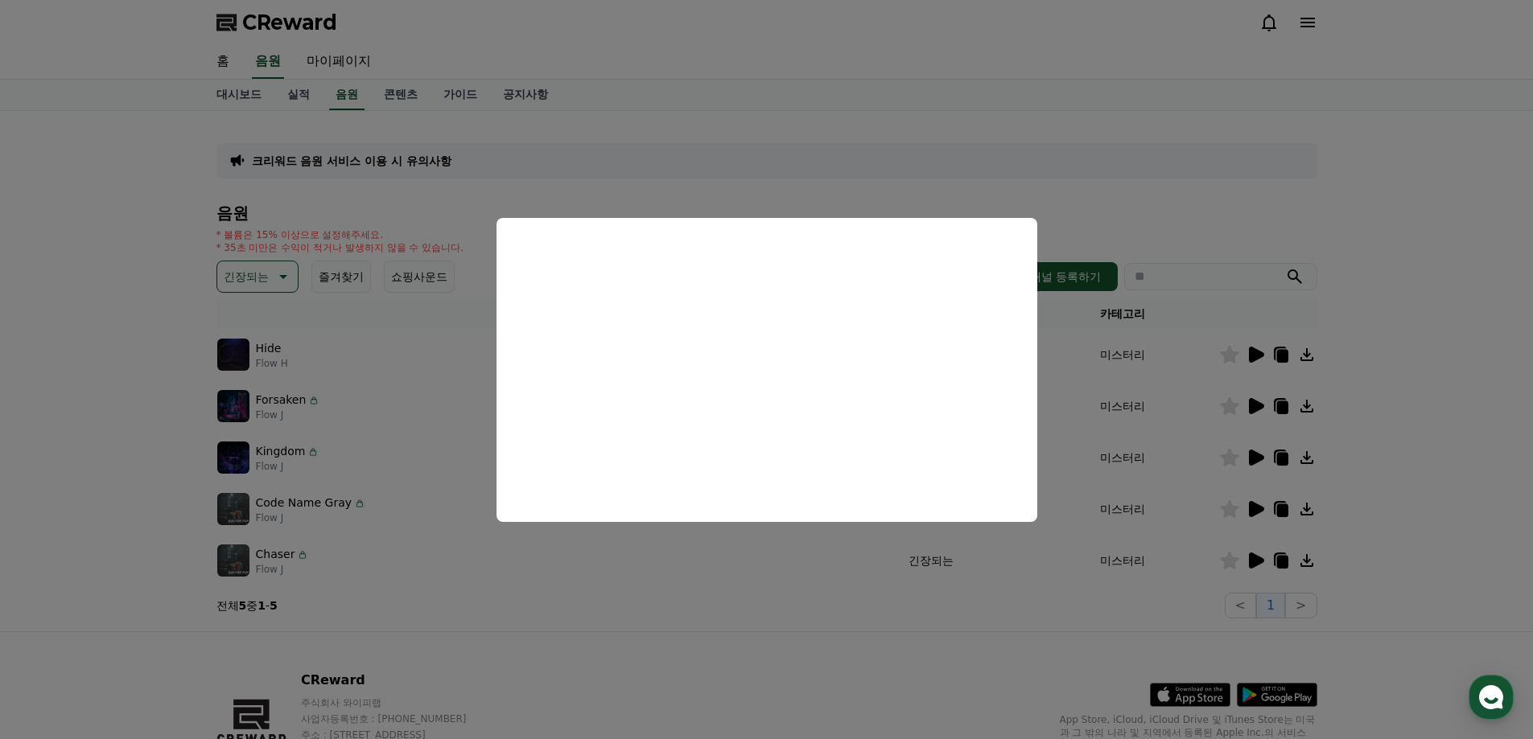
click at [1255, 558] on button "close modal" at bounding box center [766, 369] width 1533 height 739
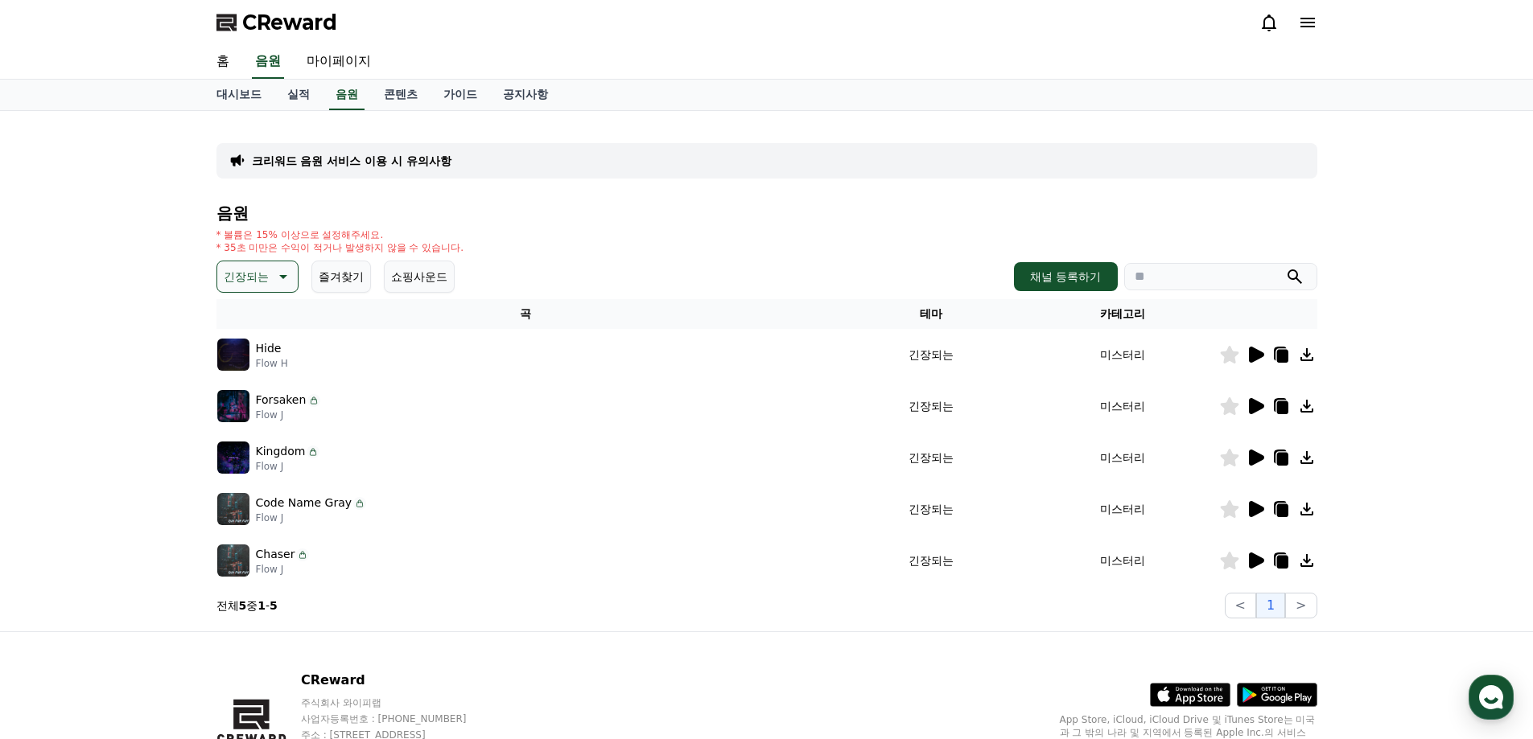
click at [1255, 558] on icon at bounding box center [1256, 561] width 15 height 16
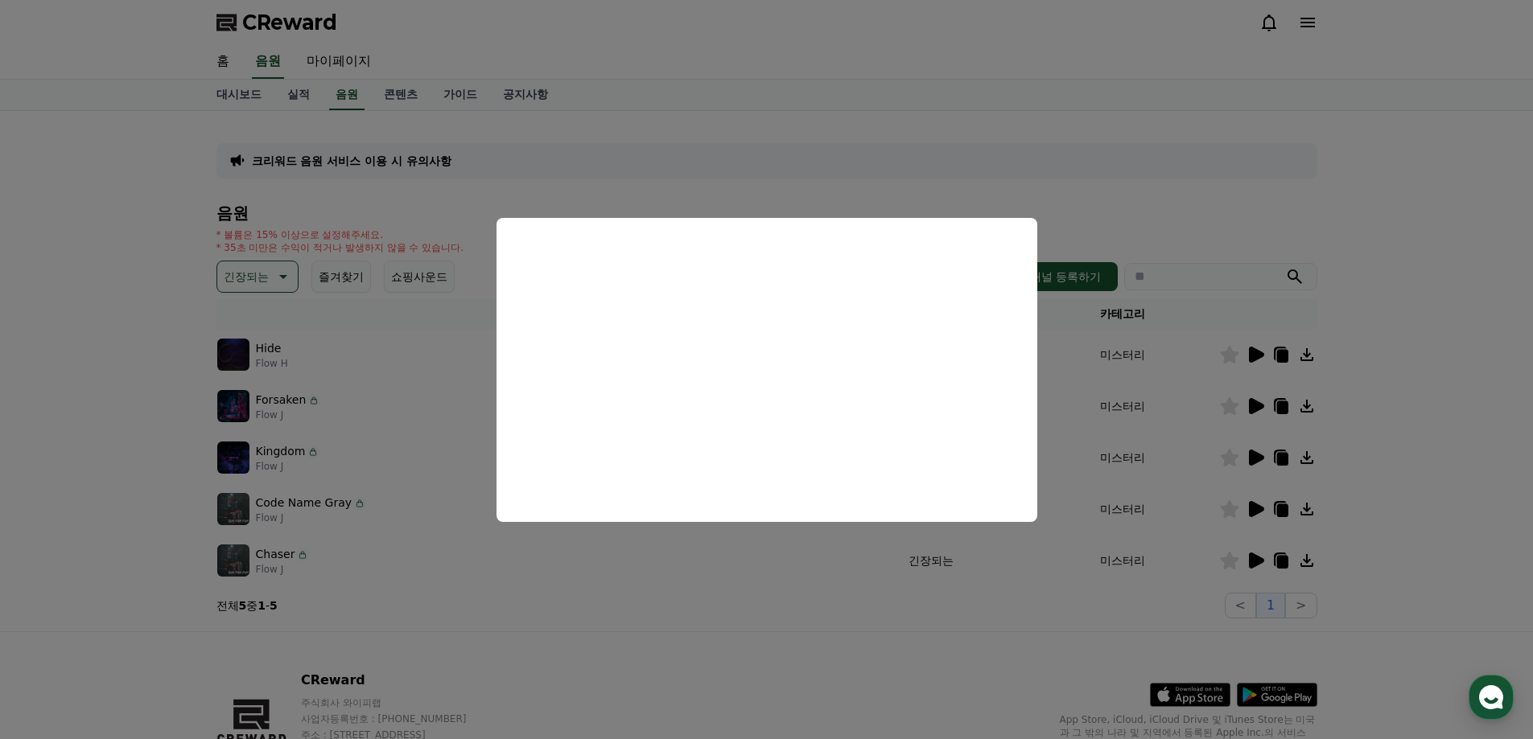
click at [848, 163] on button "close modal" at bounding box center [766, 369] width 1533 height 739
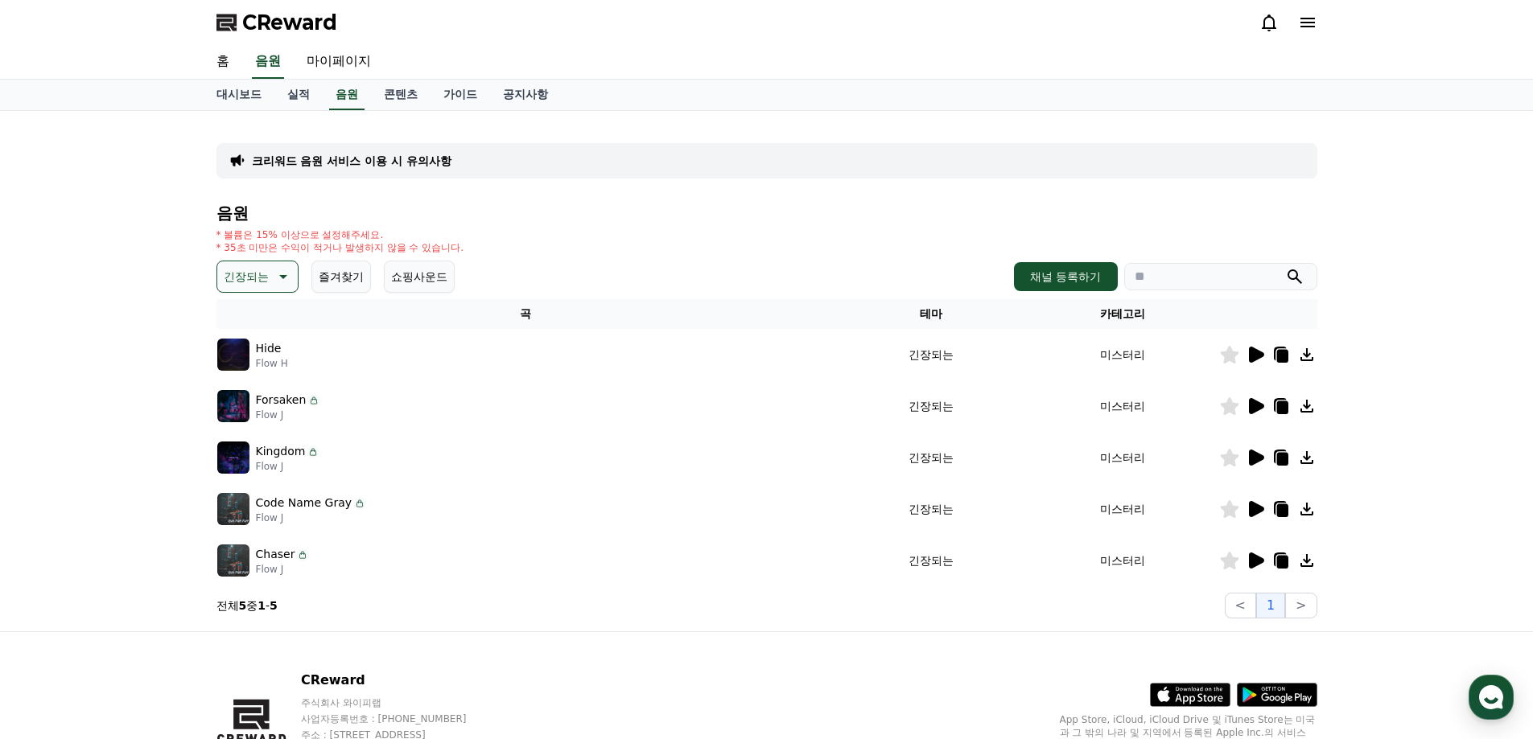
click at [280, 280] on icon at bounding box center [281, 276] width 19 height 19
click at [237, 306] on button "전체" at bounding box center [236, 319] width 35 height 35
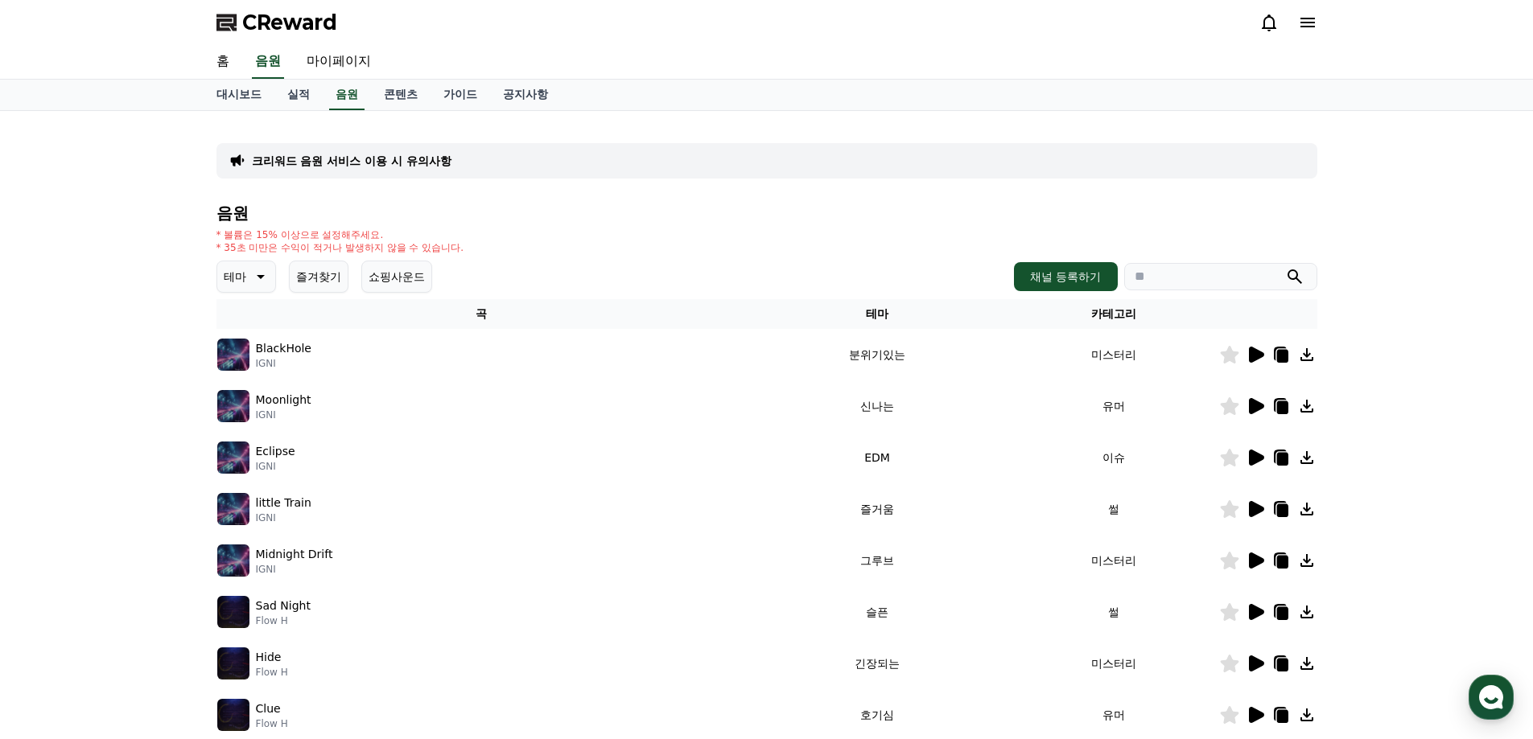
scroll to position [350, 0]
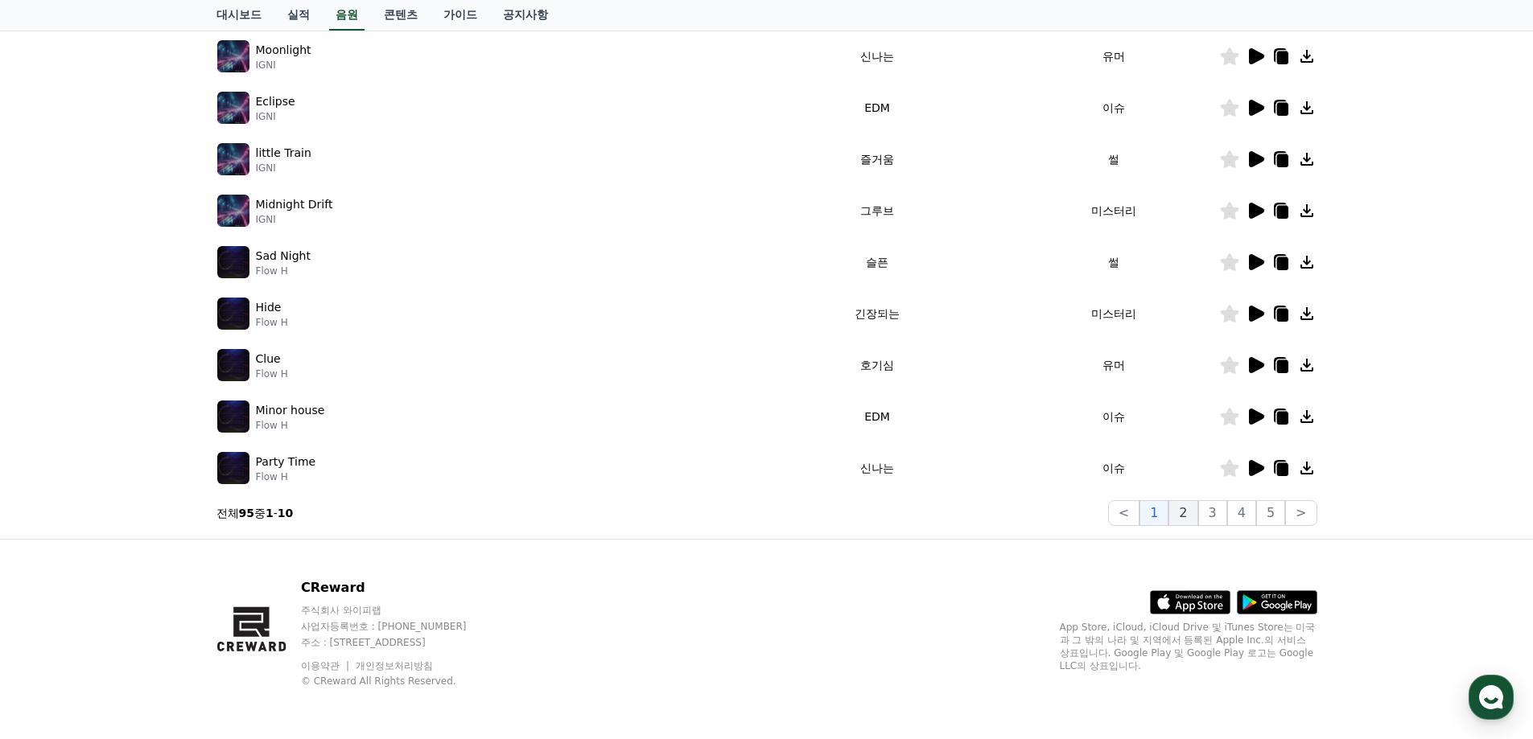
click at [1184, 512] on button "2" at bounding box center [1182, 513] width 29 height 26
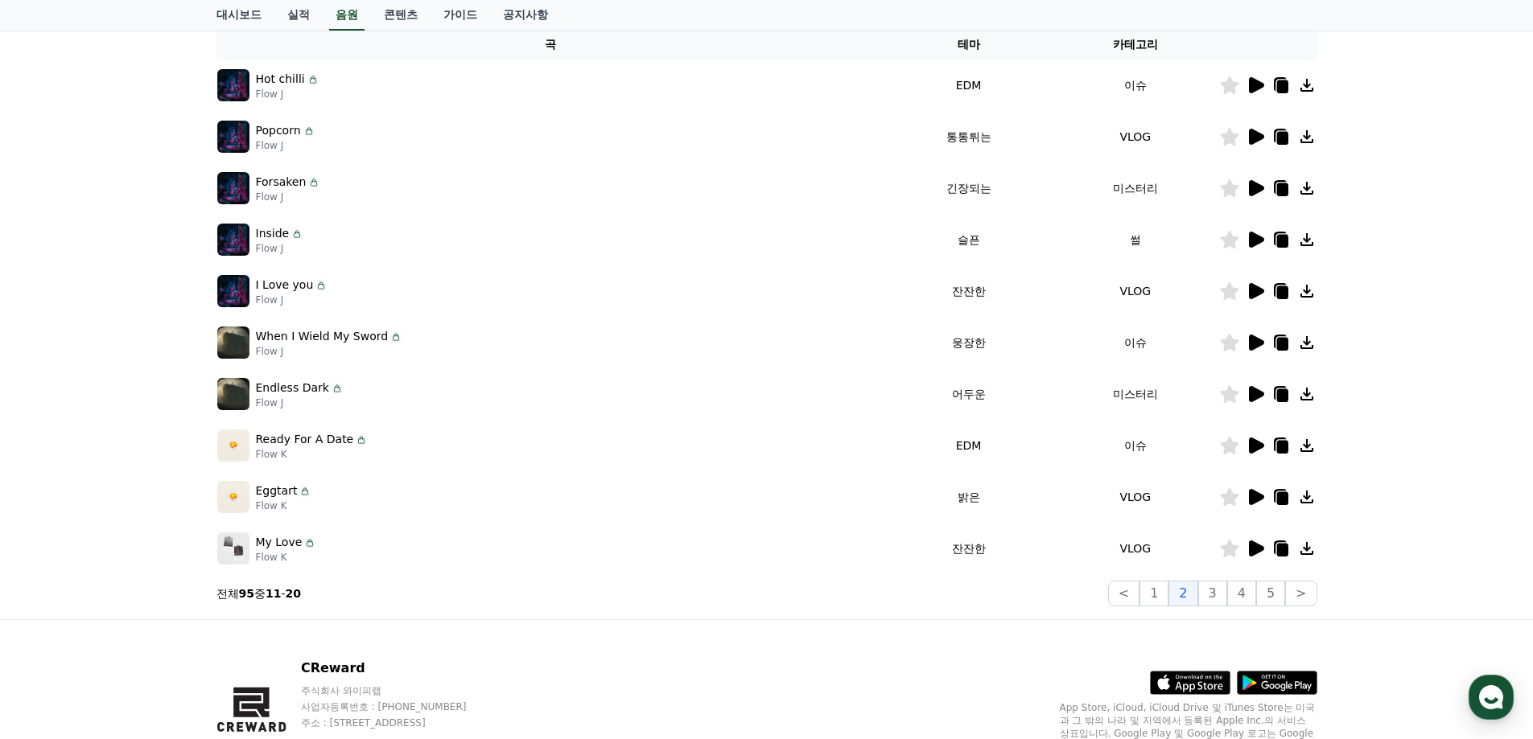
scroll to position [189, 0]
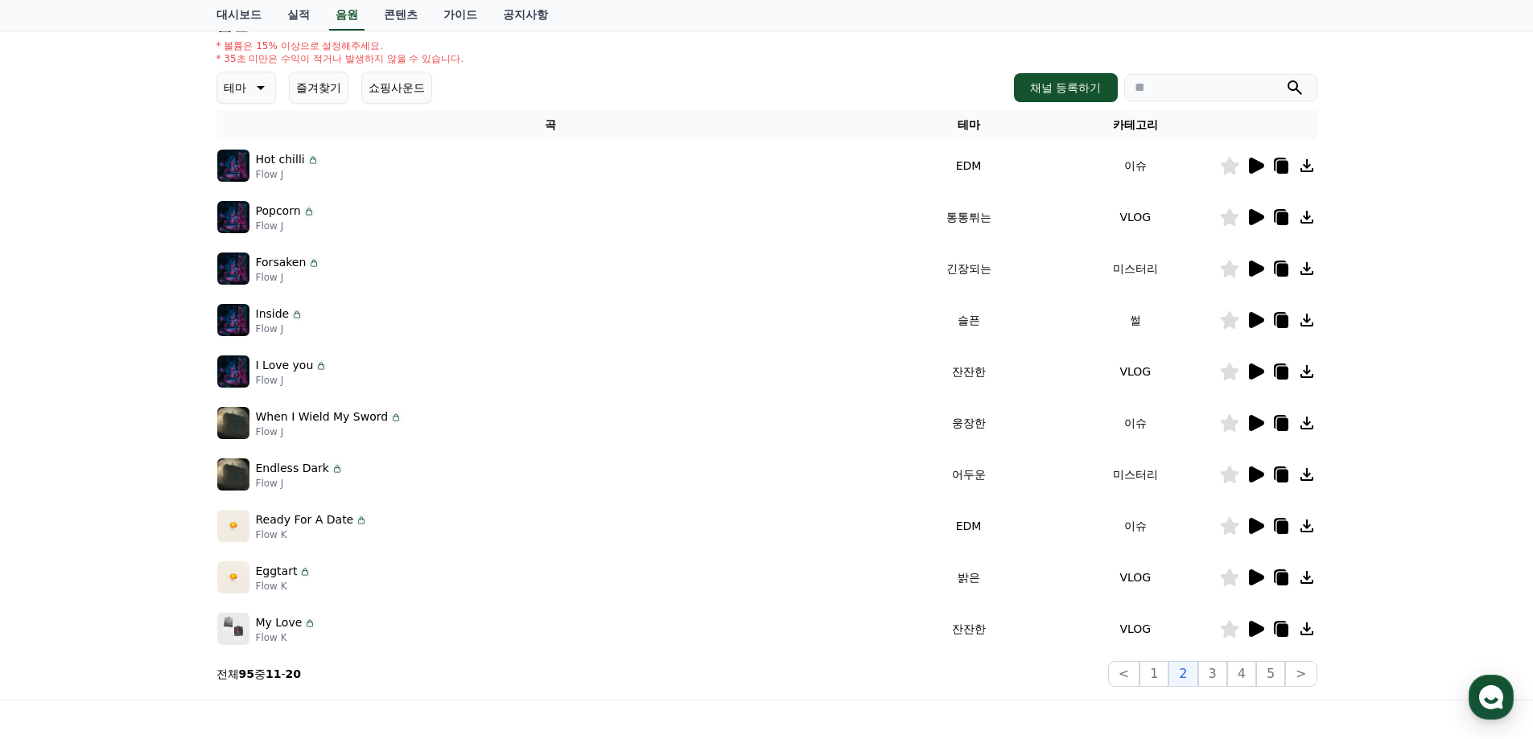
click at [1257, 472] on icon at bounding box center [1256, 475] width 15 height 16
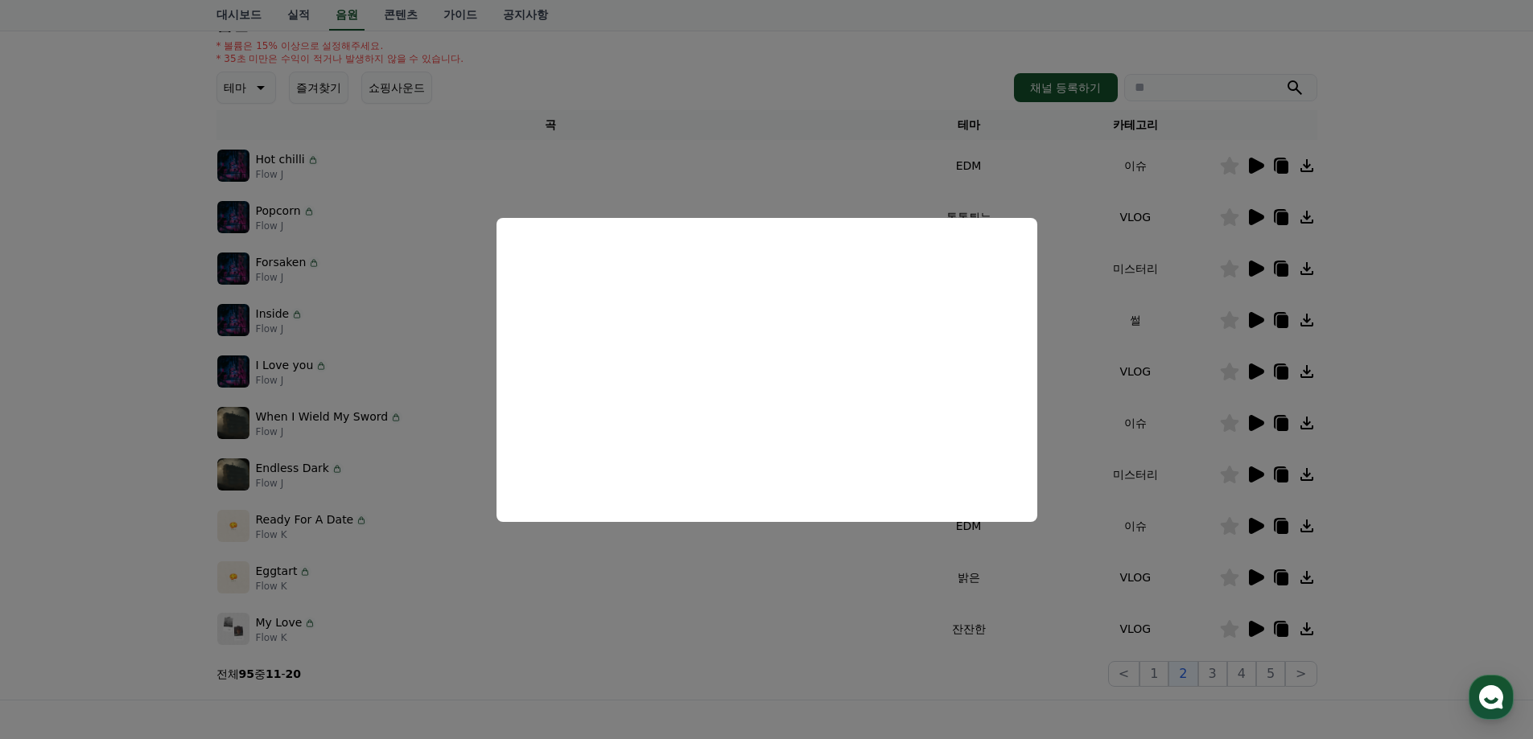
click at [921, 72] on button "close modal" at bounding box center [766, 369] width 1533 height 739
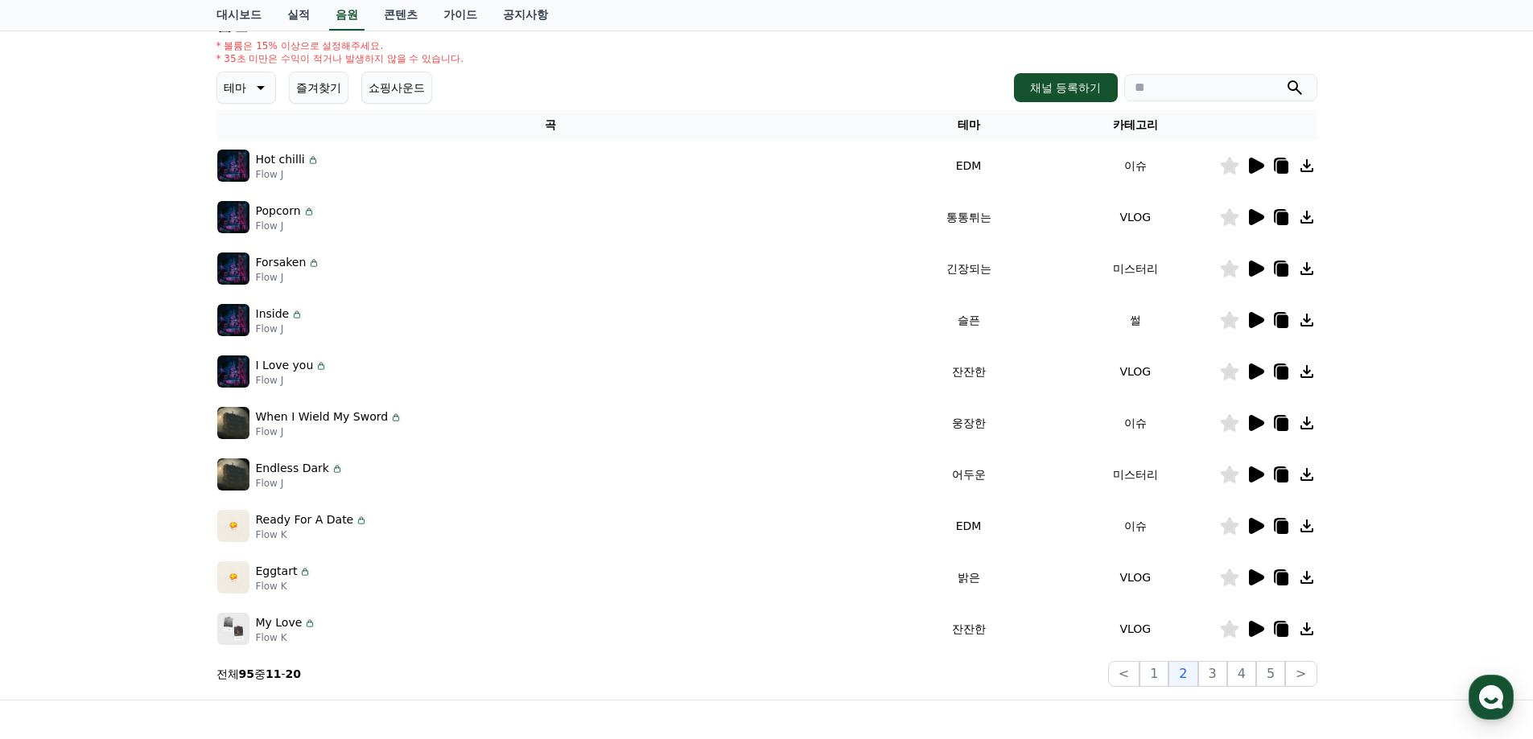
click at [1258, 420] on icon at bounding box center [1256, 423] width 15 height 16
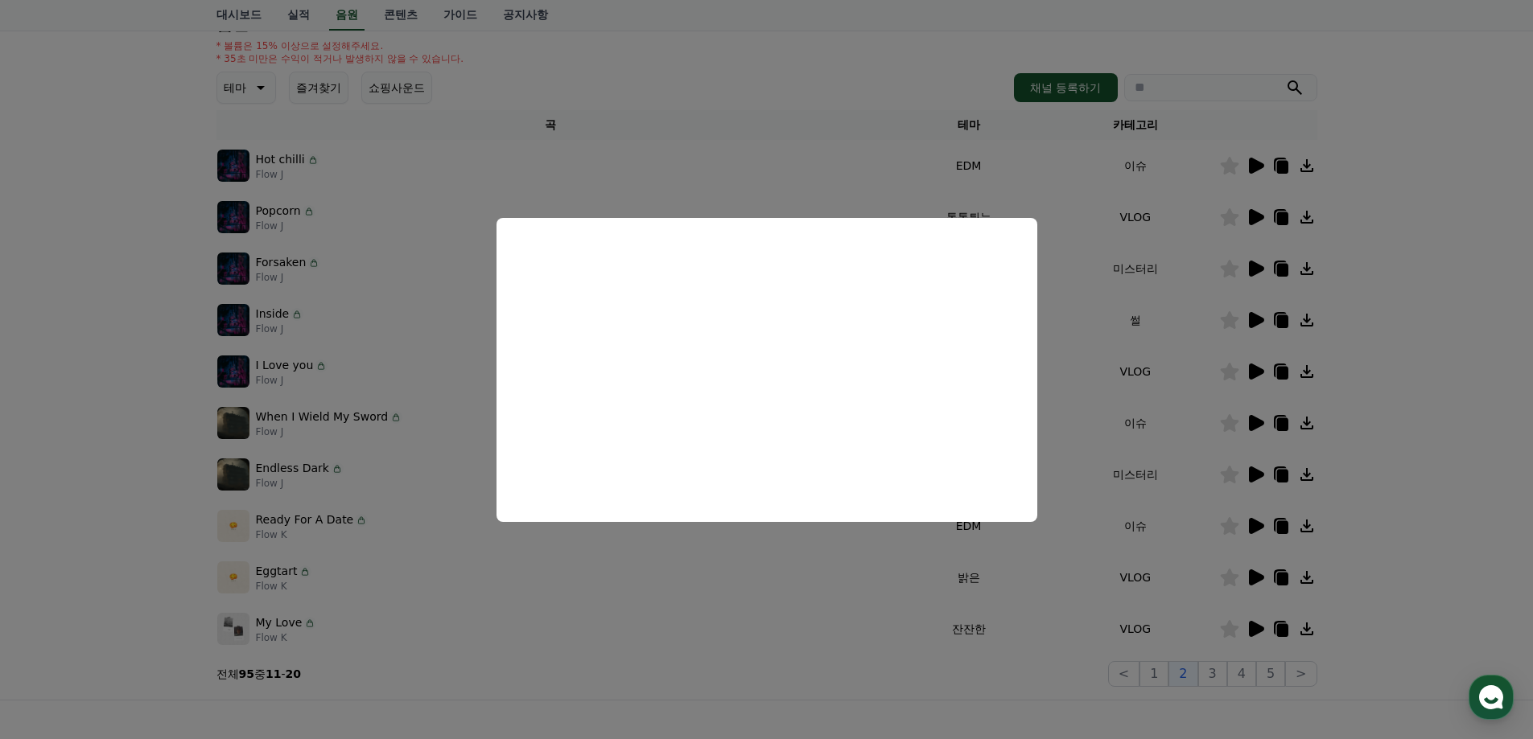
click at [1008, 675] on button "close modal" at bounding box center [766, 369] width 1533 height 739
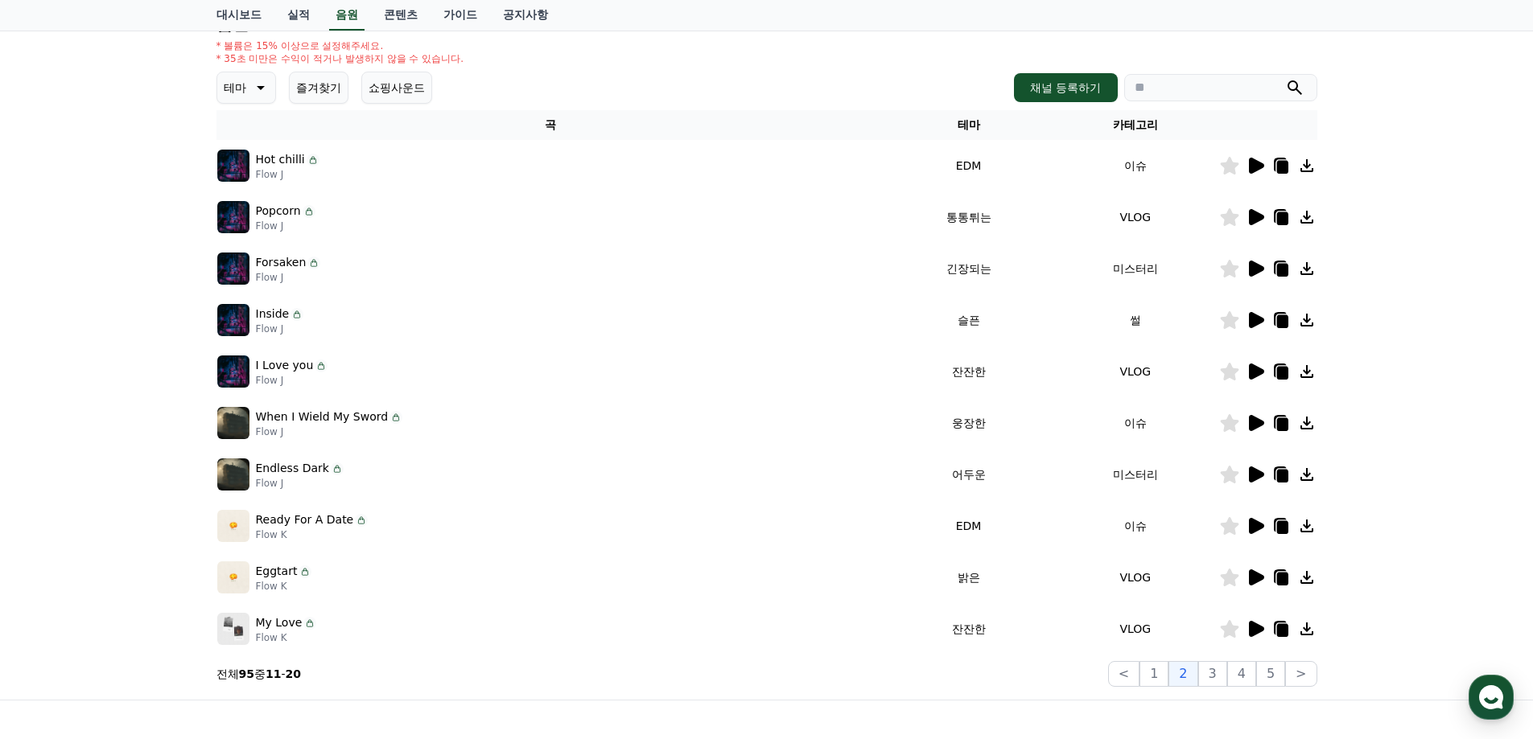
click at [1250, 269] on icon at bounding box center [1256, 269] width 15 height 16
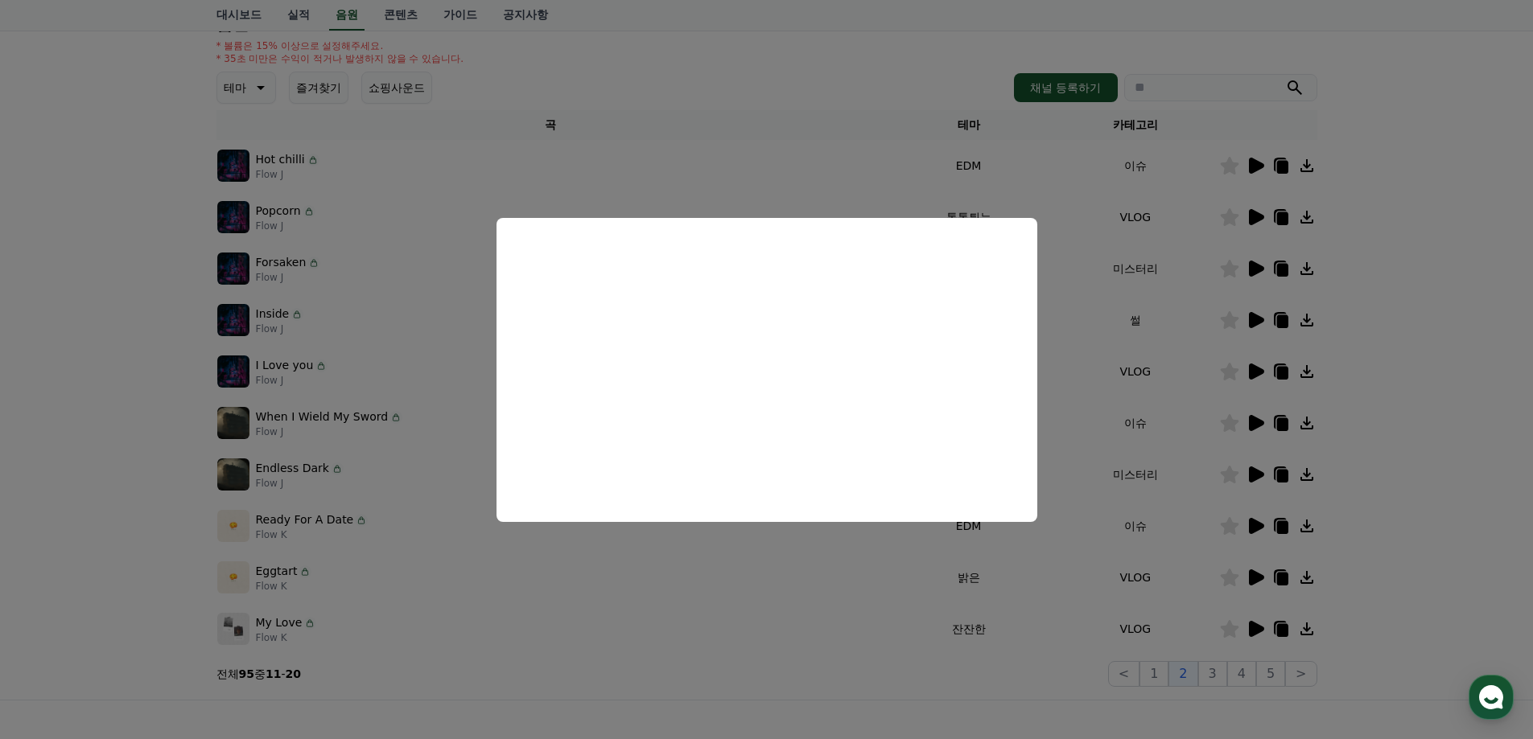
click at [1210, 674] on button "close modal" at bounding box center [766, 369] width 1533 height 739
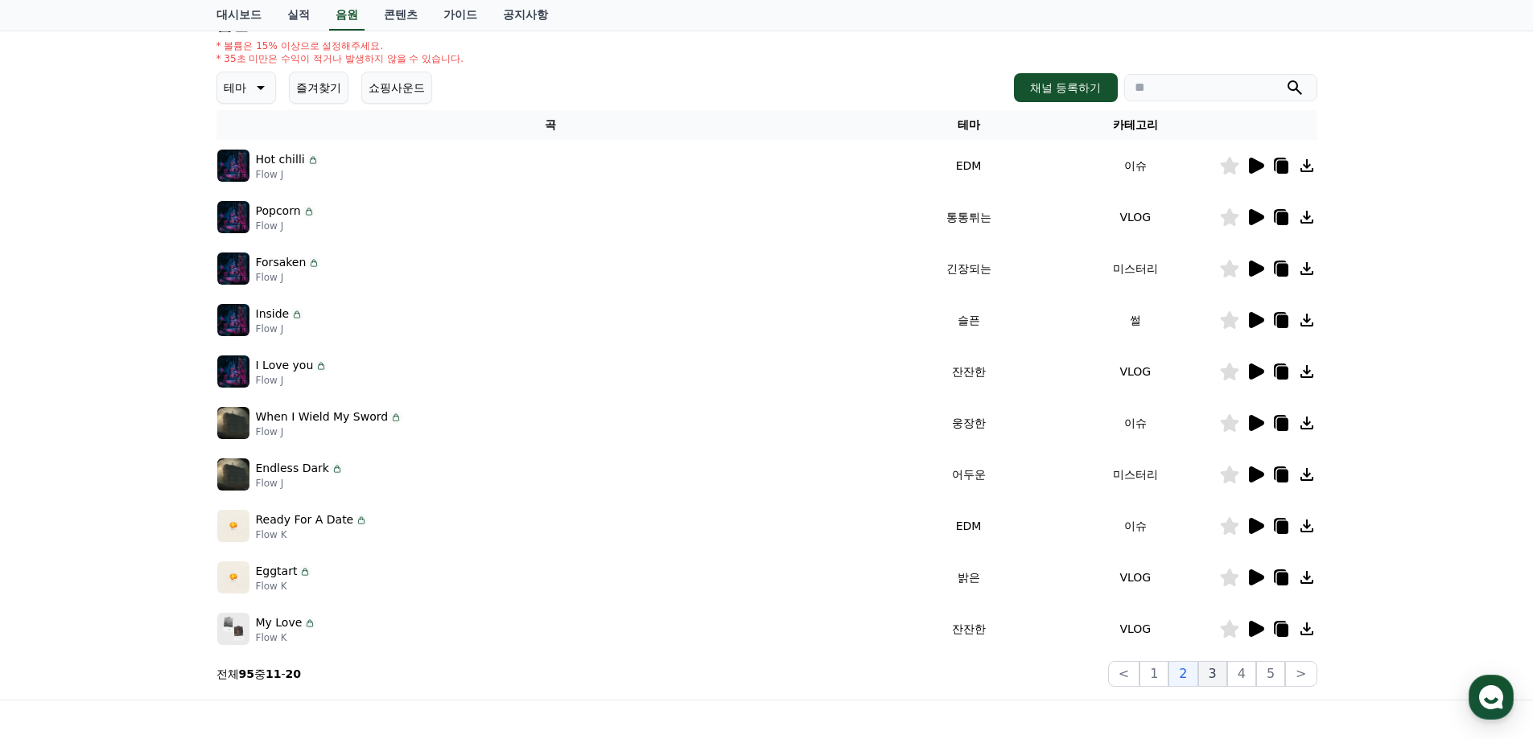
click at [1215, 673] on button "3" at bounding box center [1212, 674] width 29 height 26
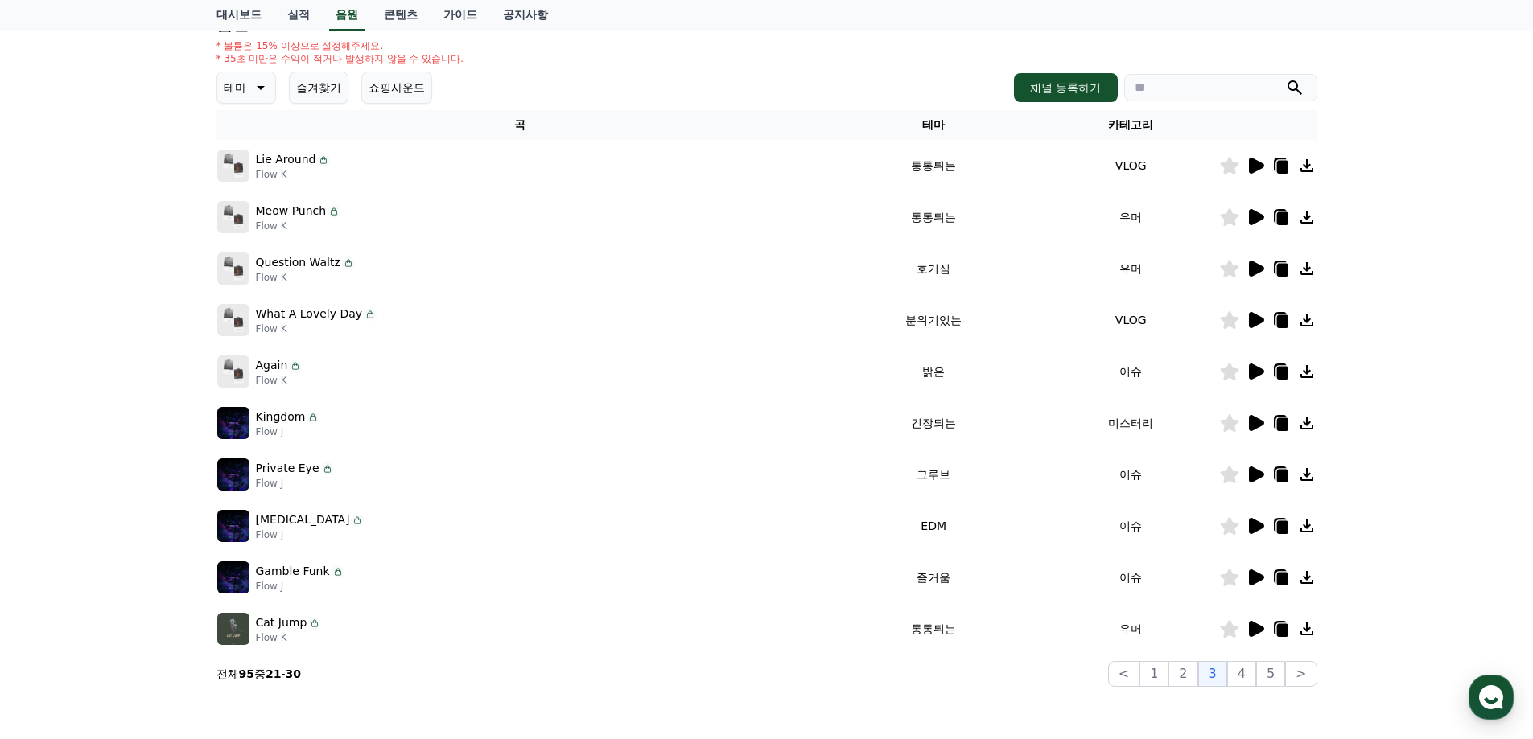
click at [1252, 272] on icon at bounding box center [1256, 269] width 15 height 16
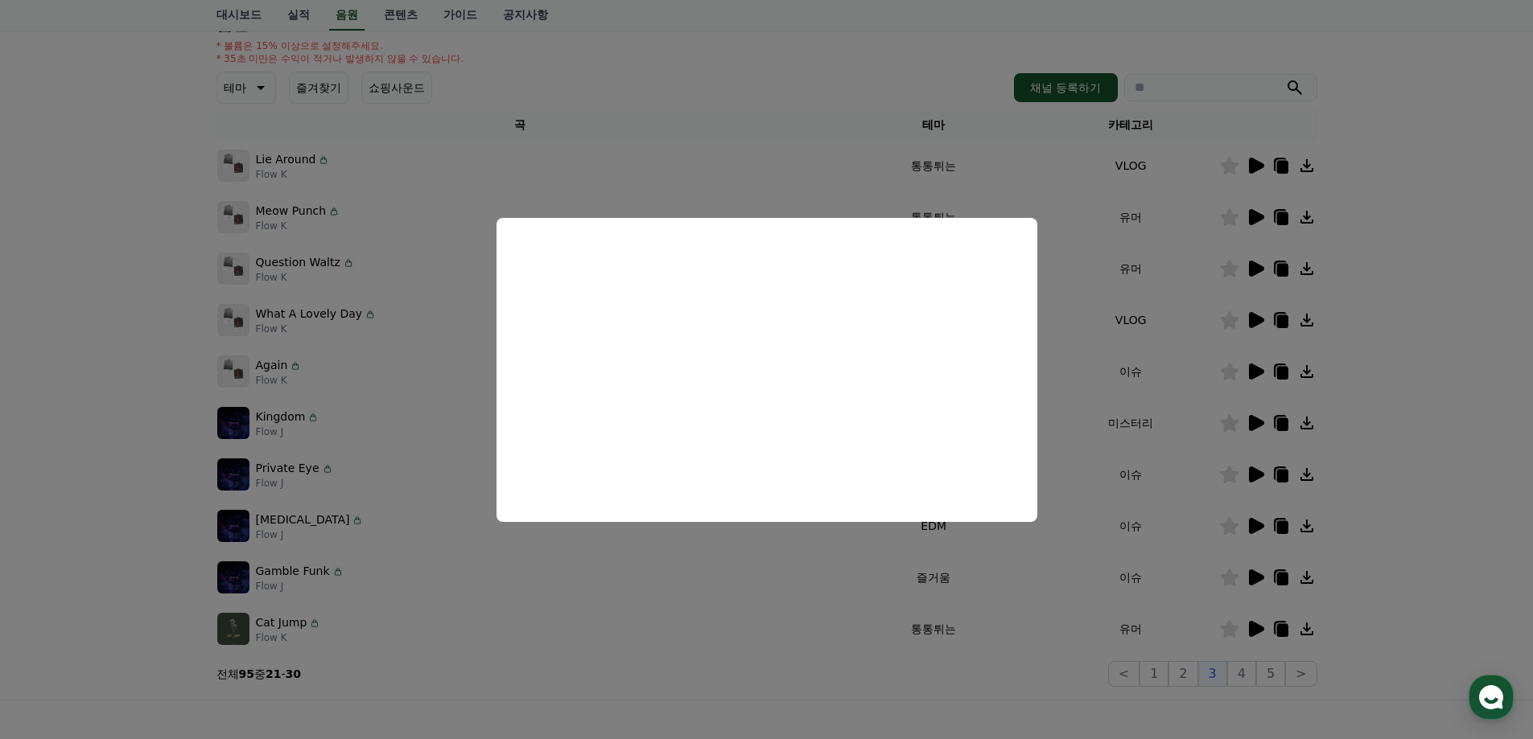
click at [1253, 322] on button "close modal" at bounding box center [766, 369] width 1533 height 739
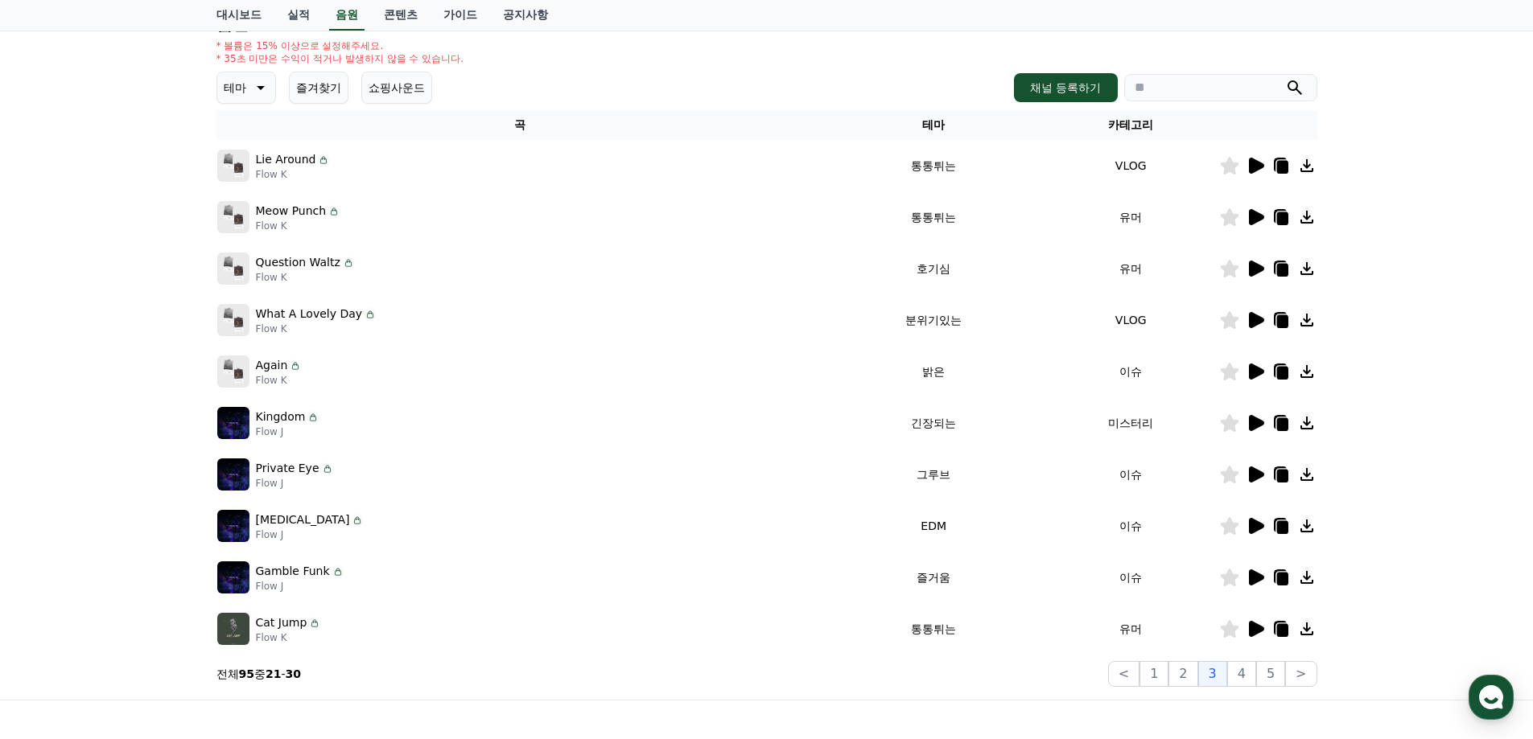
click at [1257, 430] on icon at bounding box center [1255, 423] width 19 height 19
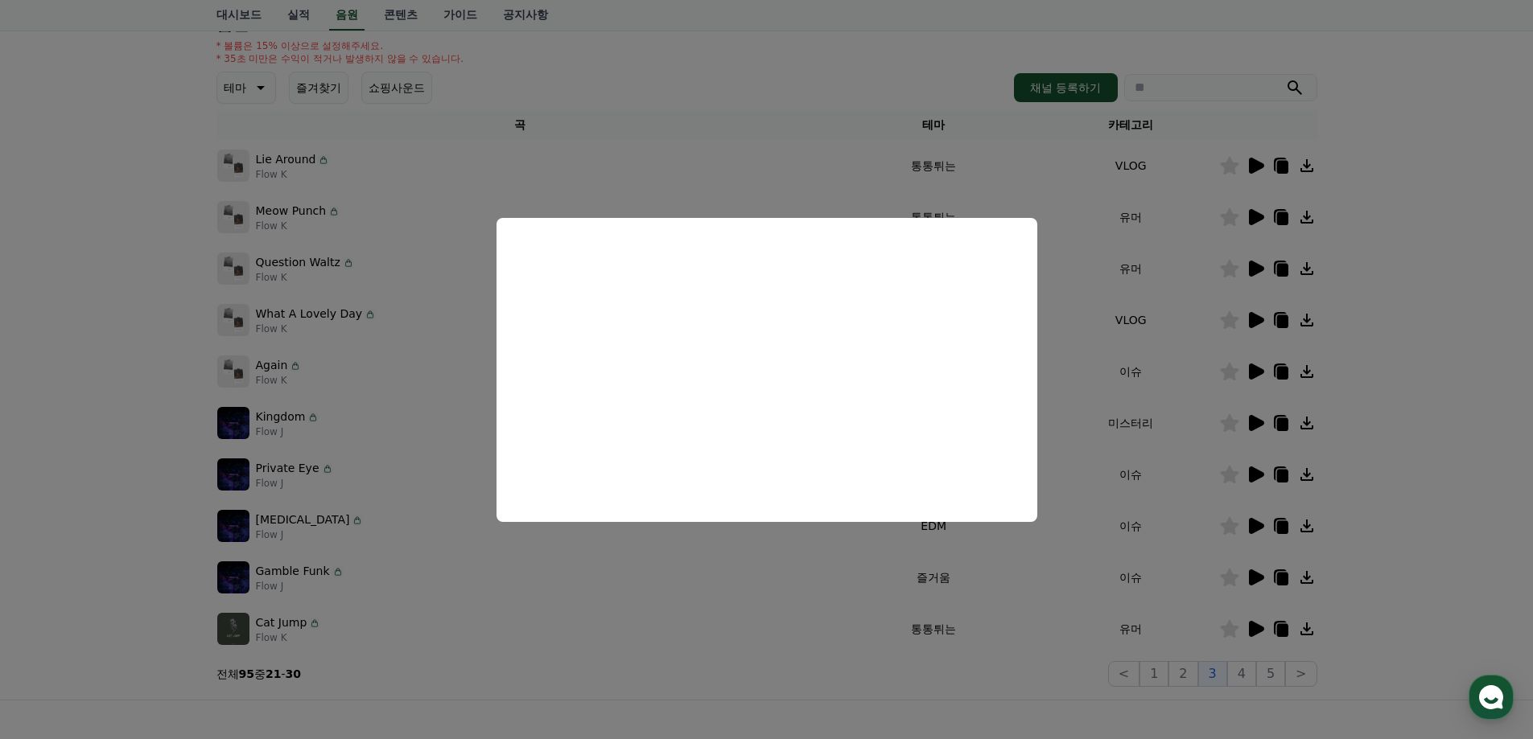
click at [1246, 673] on button "close modal" at bounding box center [766, 369] width 1533 height 739
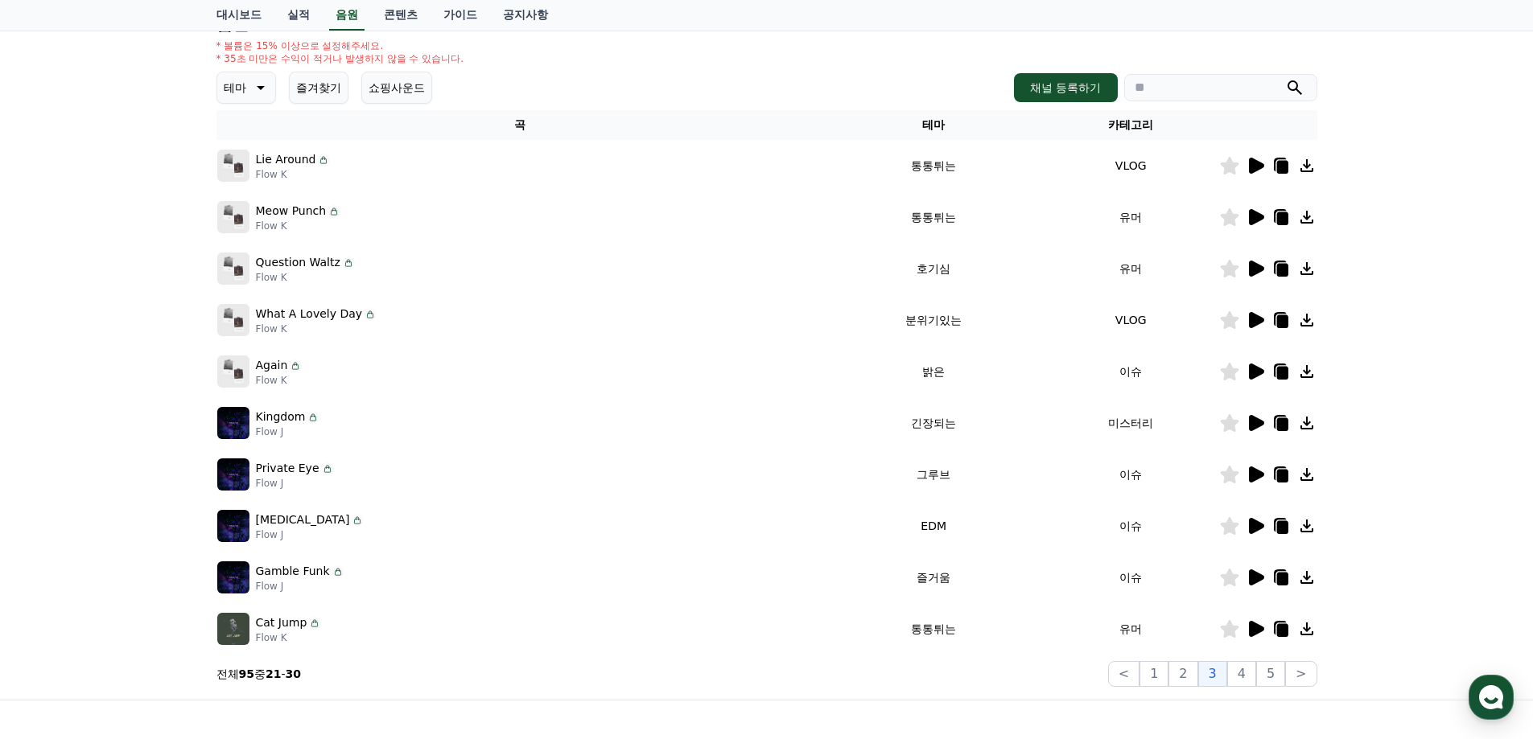
click at [1246, 673] on button "4" at bounding box center [1241, 674] width 29 height 26
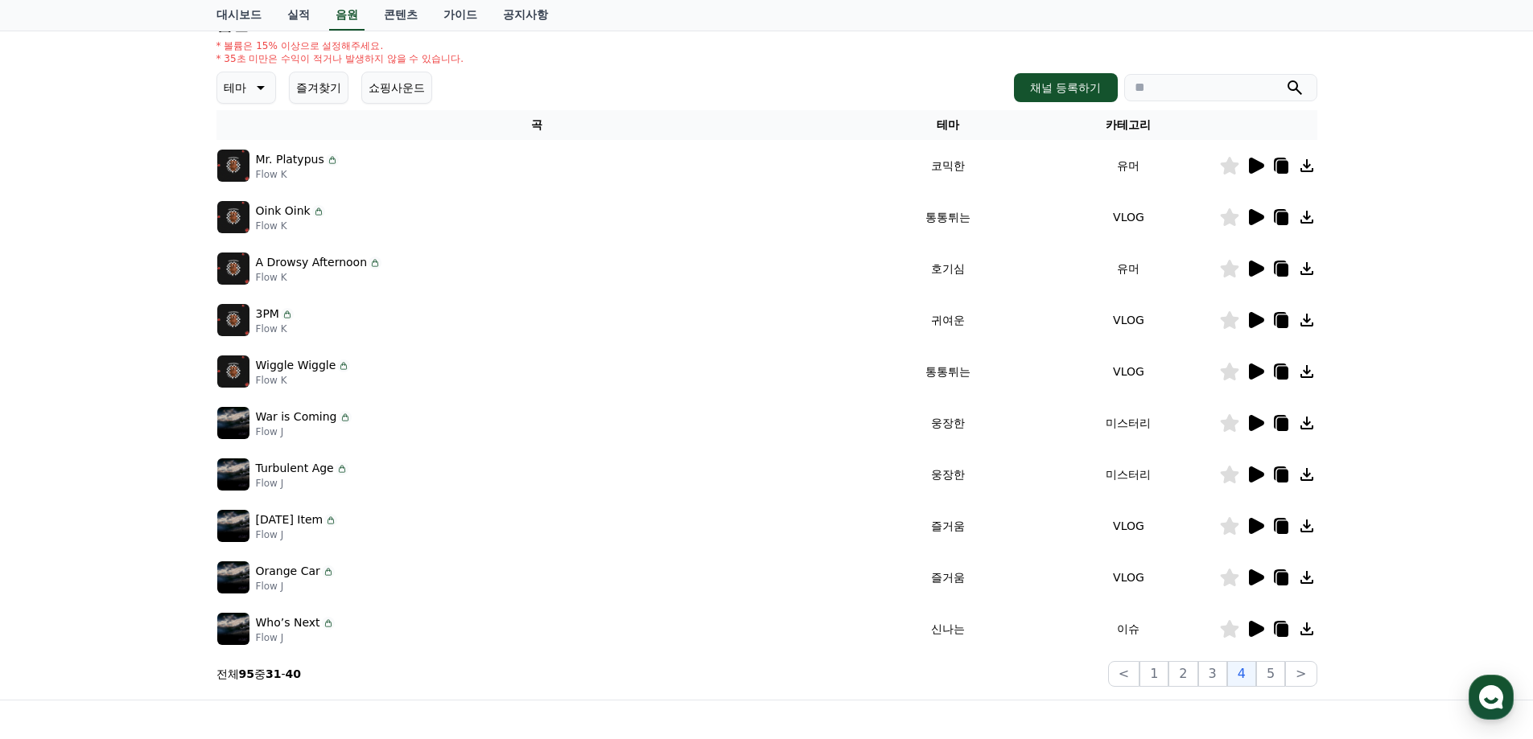
click at [1253, 268] on icon at bounding box center [1256, 269] width 15 height 16
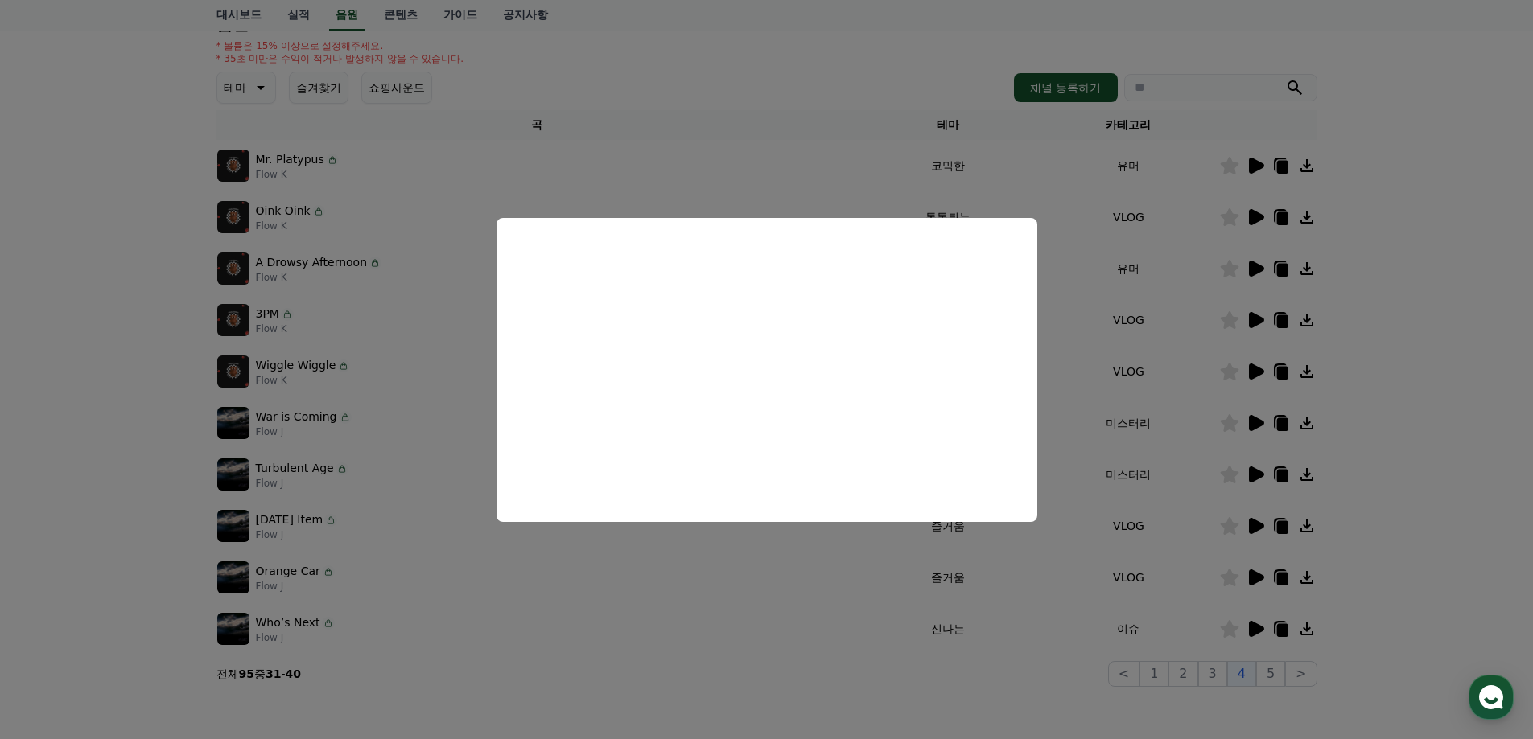
click at [977, 684] on button "close modal" at bounding box center [766, 369] width 1533 height 739
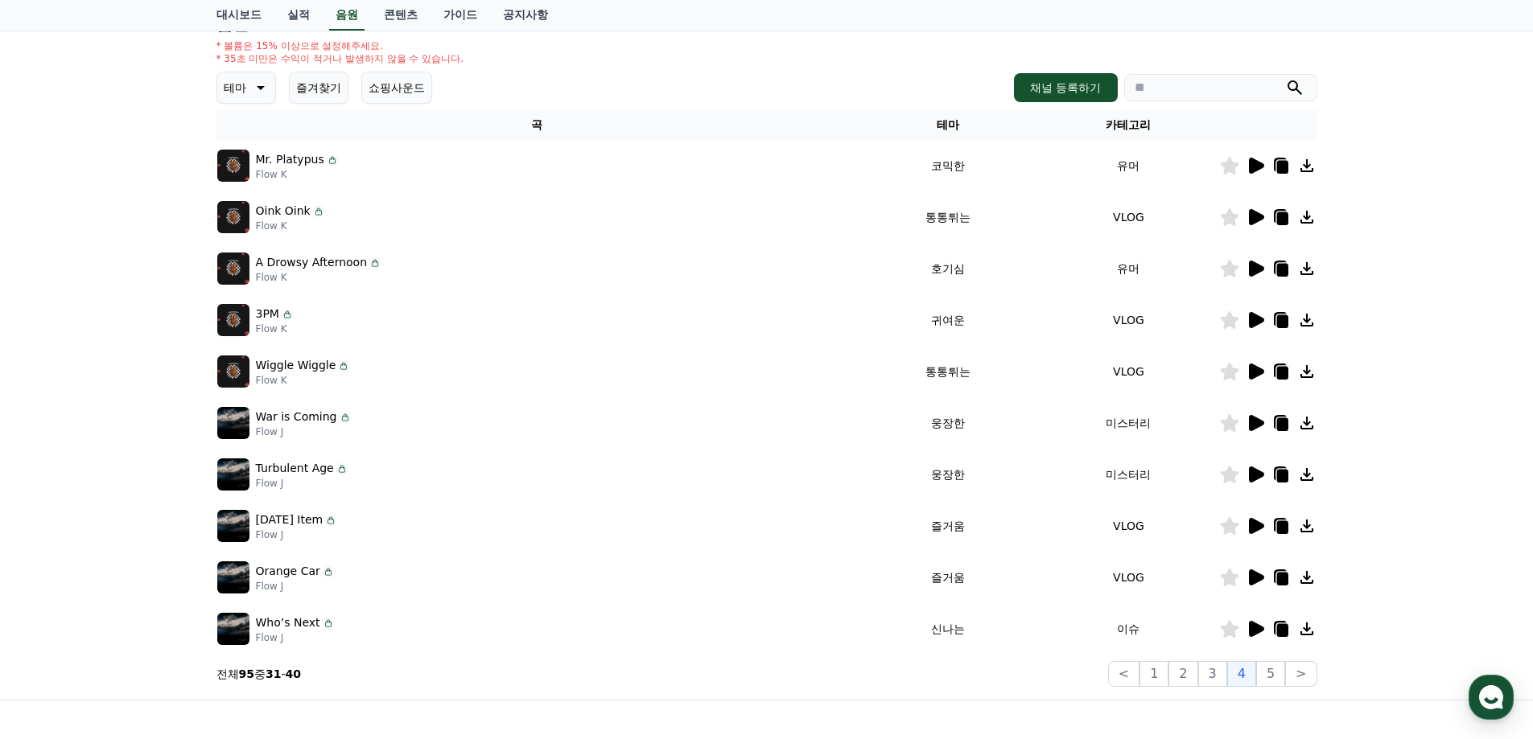
click at [1259, 426] on icon at bounding box center [1256, 423] width 15 height 16
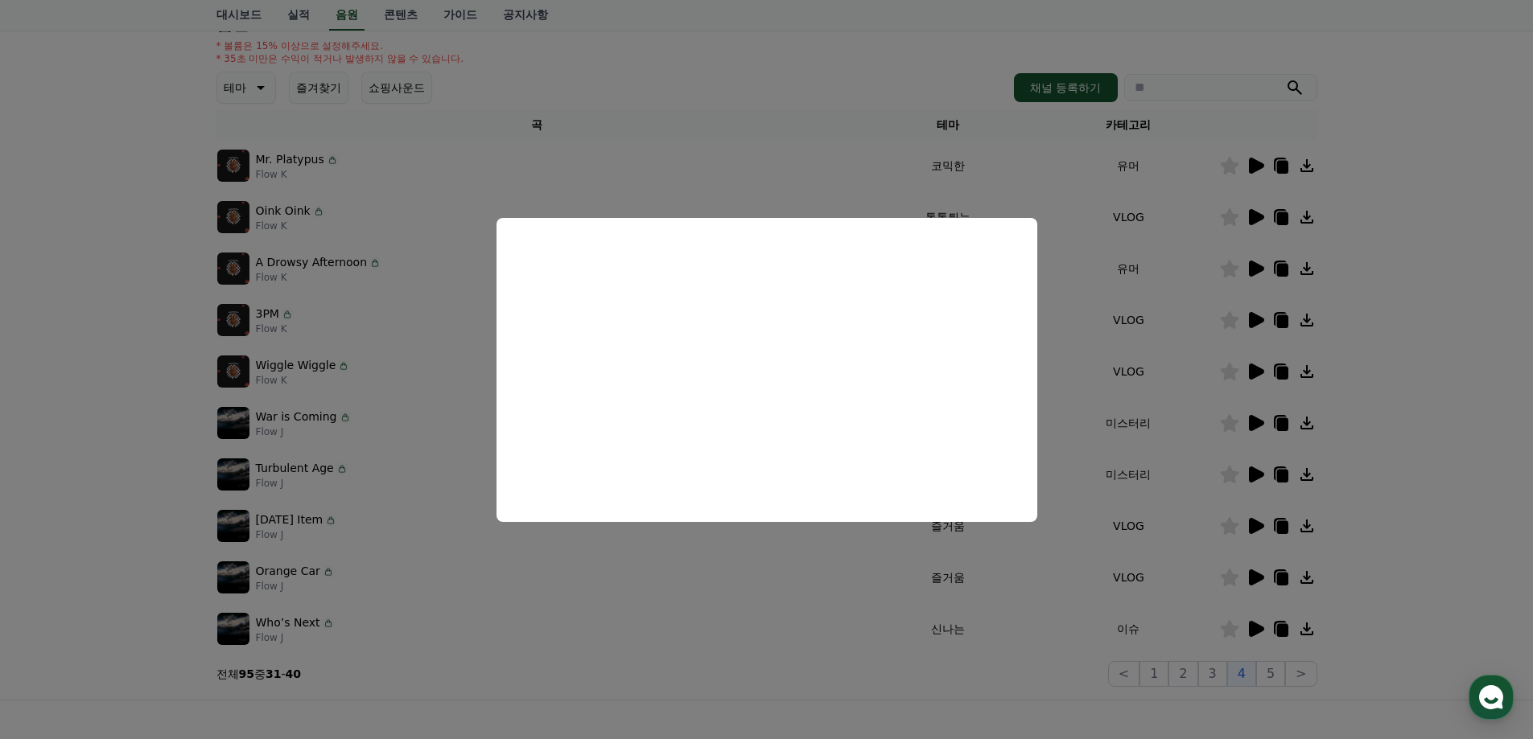
click at [1277, 669] on button "close modal" at bounding box center [766, 369] width 1533 height 739
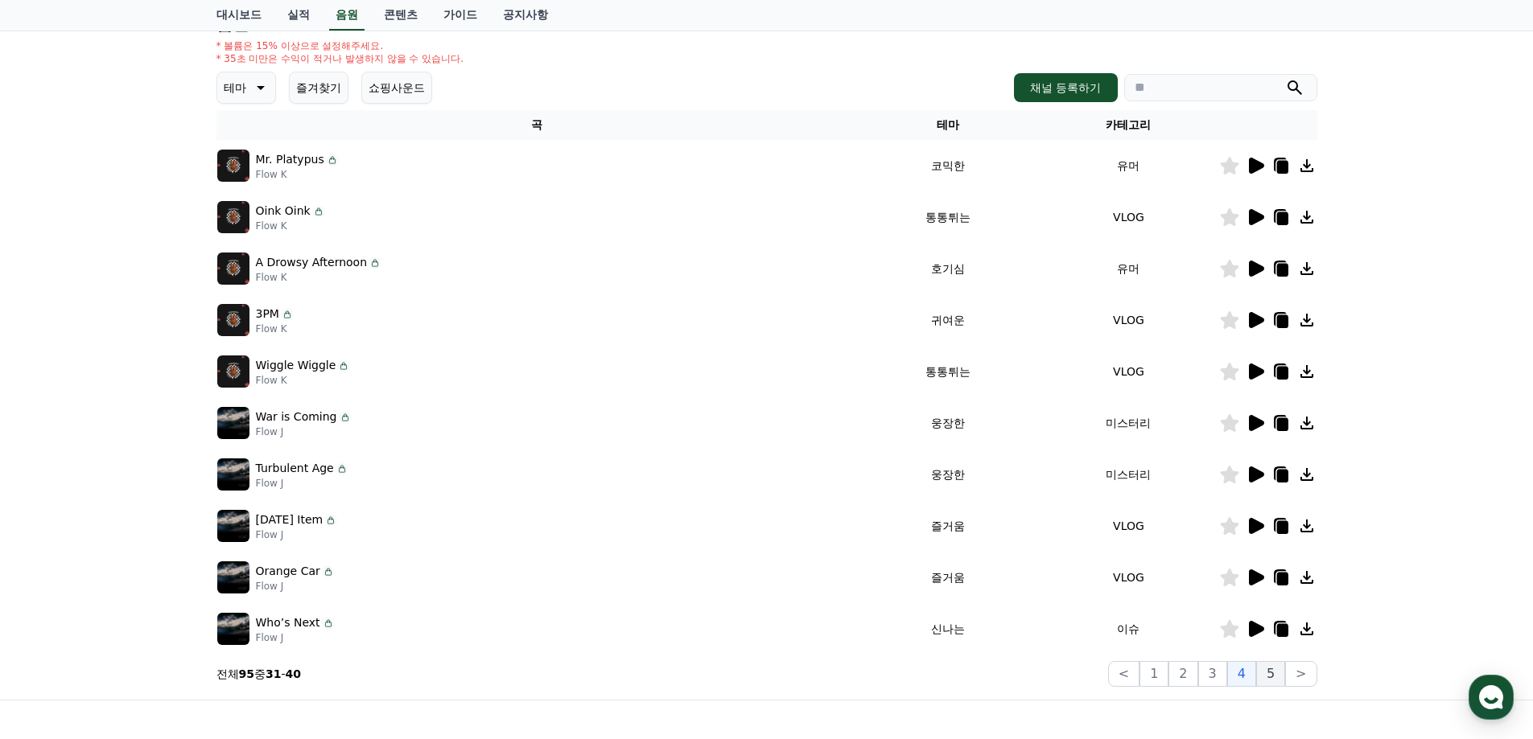
click at [1271, 673] on button "5" at bounding box center [1270, 674] width 29 height 26
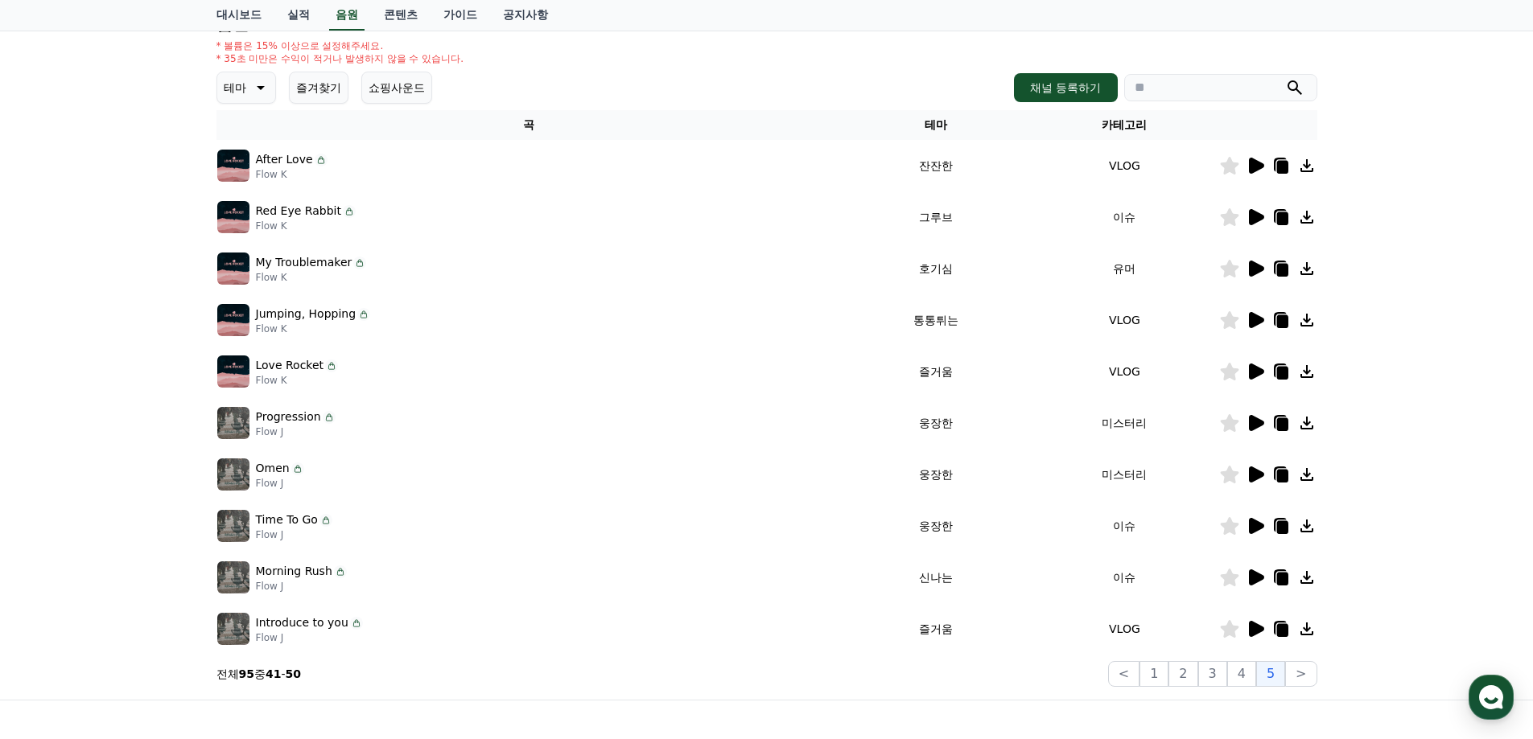
click at [1249, 480] on icon at bounding box center [1256, 475] width 15 height 16
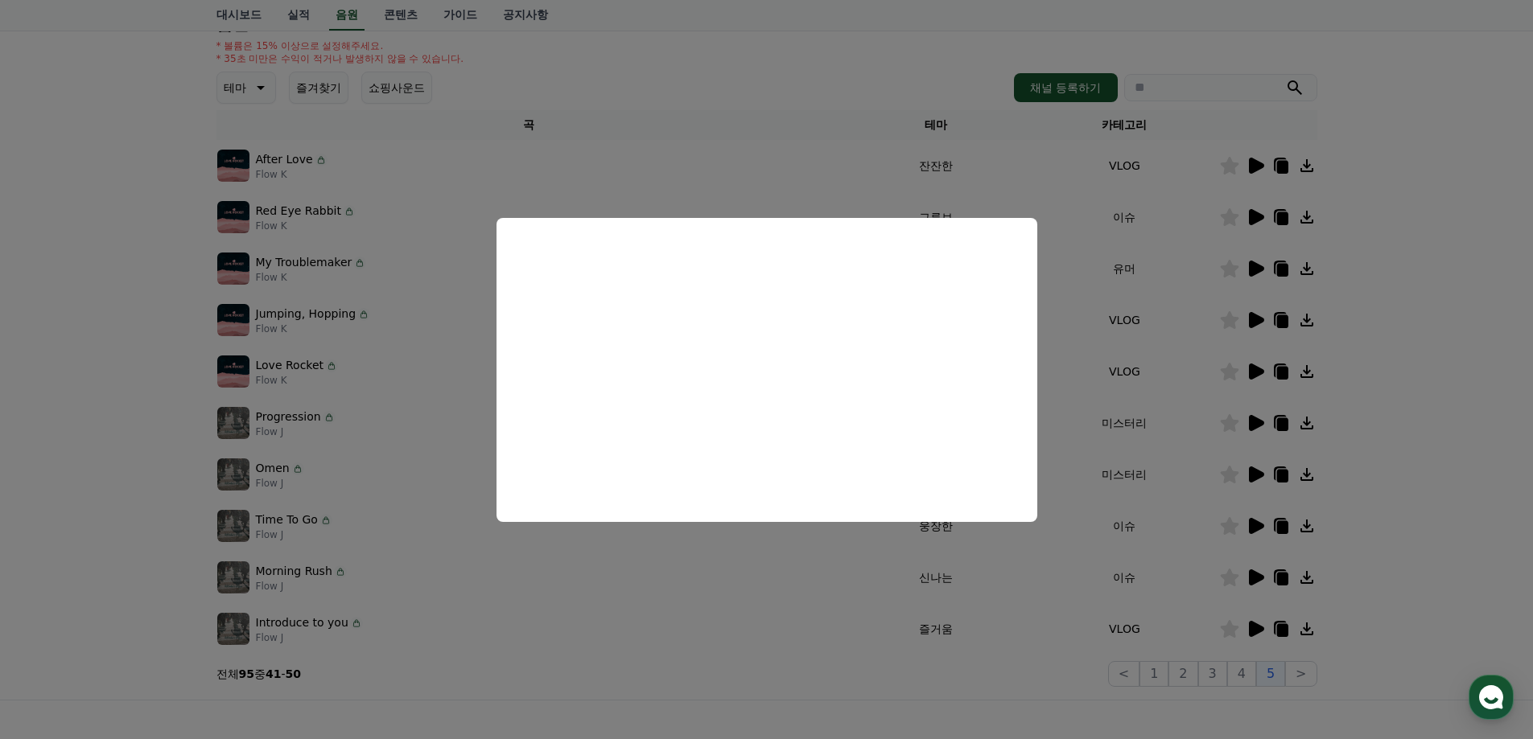
click at [924, 78] on button "close modal" at bounding box center [766, 369] width 1533 height 739
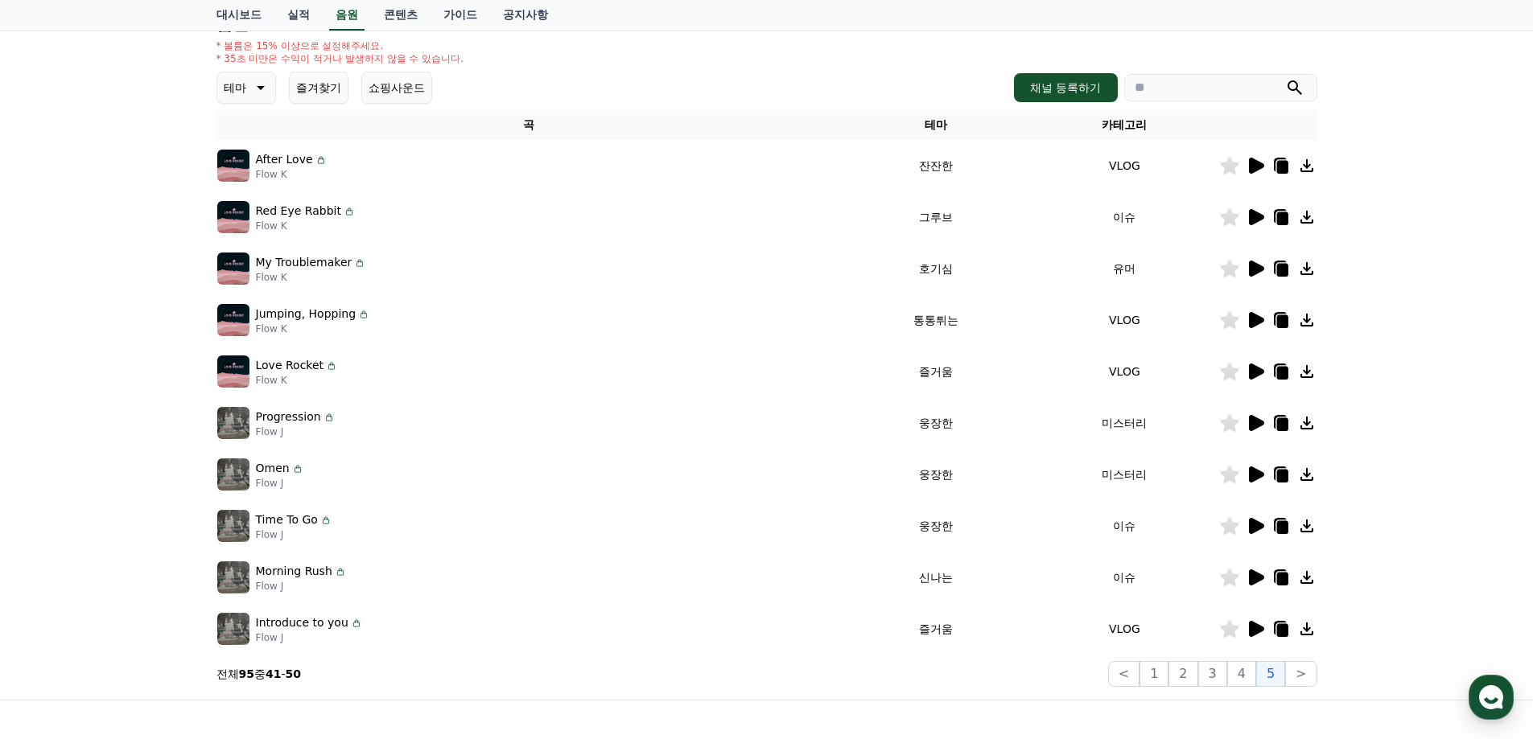
click at [1283, 474] on icon at bounding box center [1281, 476] width 11 height 13
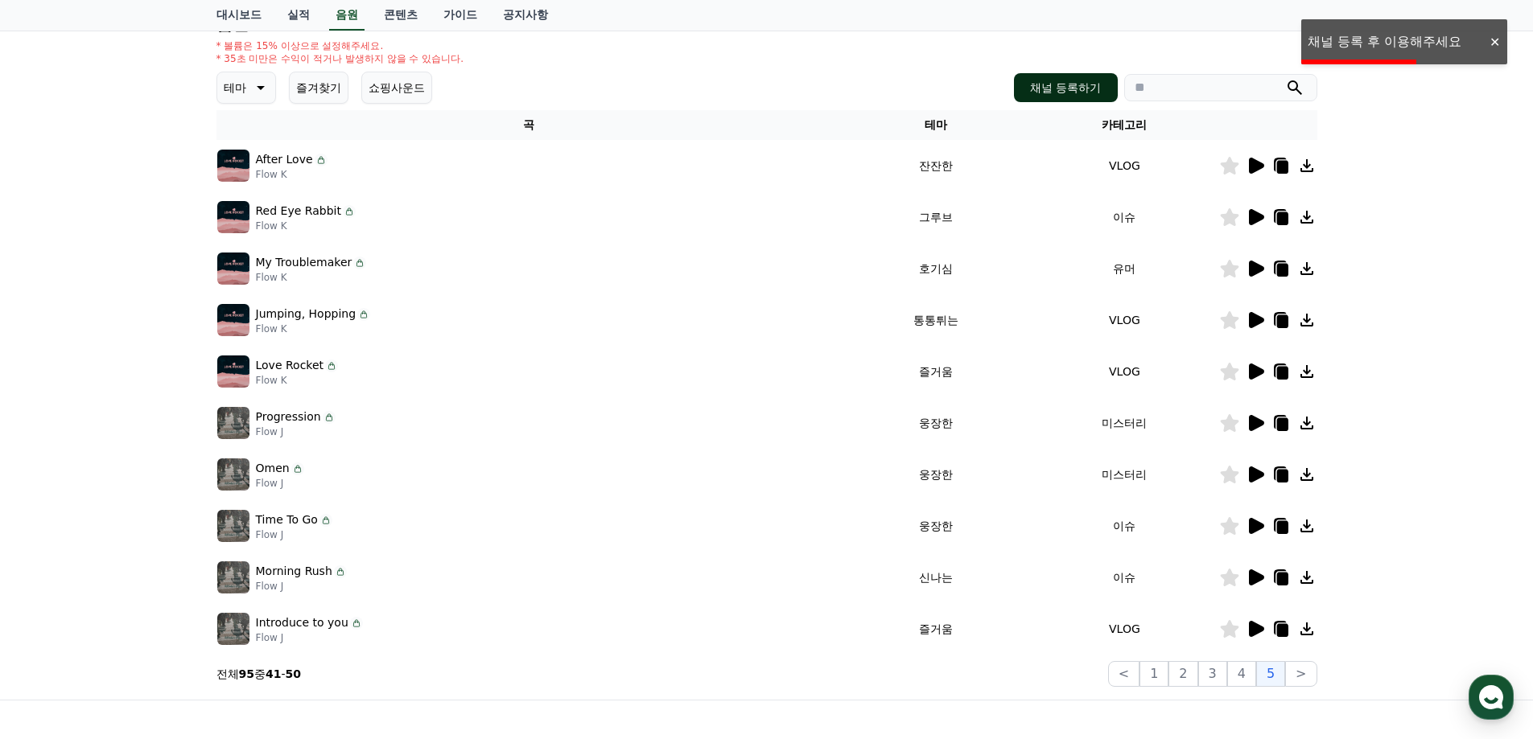
click at [1067, 86] on button "채널 등록하기" at bounding box center [1065, 87] width 103 height 29
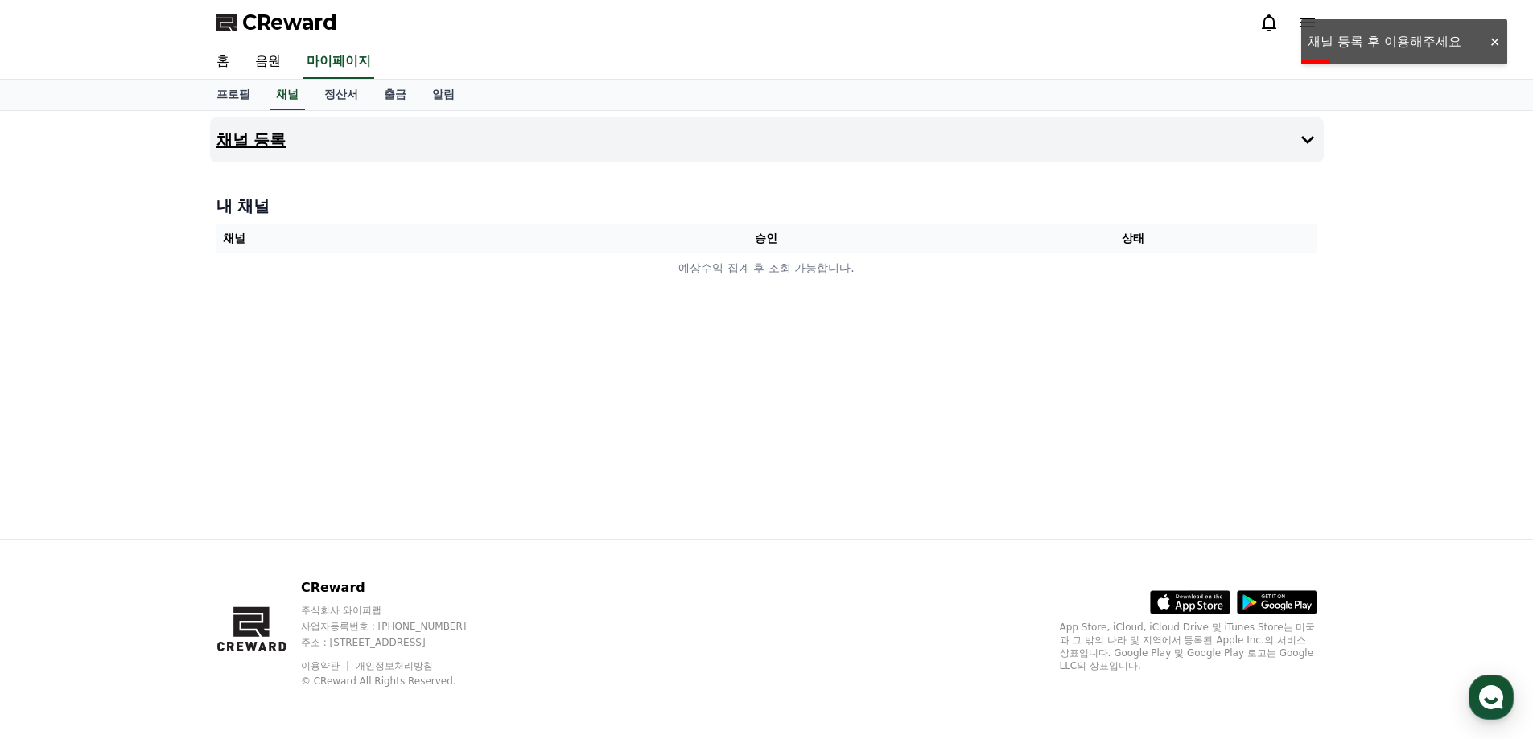
click at [264, 153] on button "채널 등록" at bounding box center [767, 139] width 1114 height 45
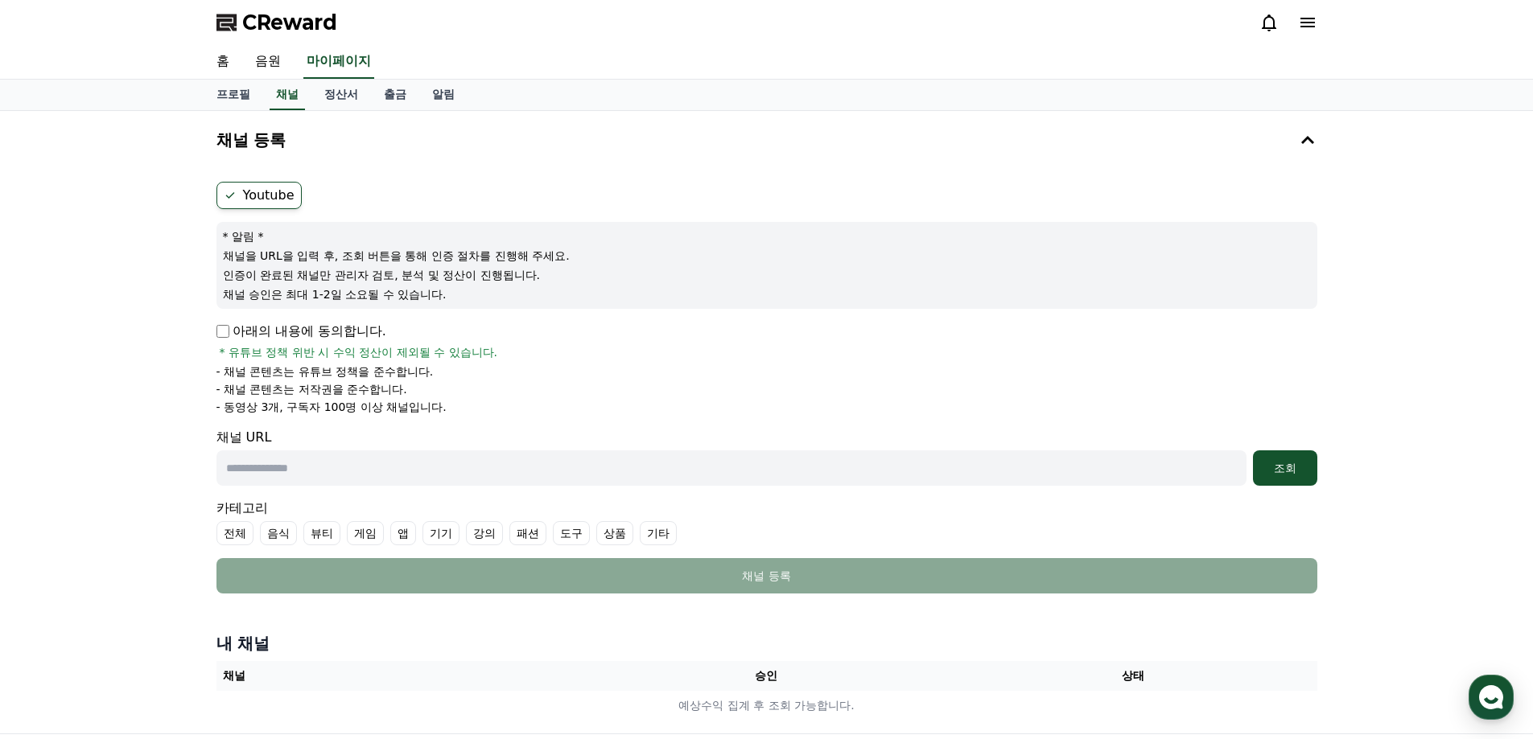
click at [225, 338] on p "아래의 내용에 동의합니다." at bounding box center [301, 331] width 170 height 19
click at [335, 474] on input "text" at bounding box center [731, 468] width 1030 height 35
paste input "**********"
type input "**********"
click at [1267, 474] on div "조회" at bounding box center [1284, 468] width 51 height 16
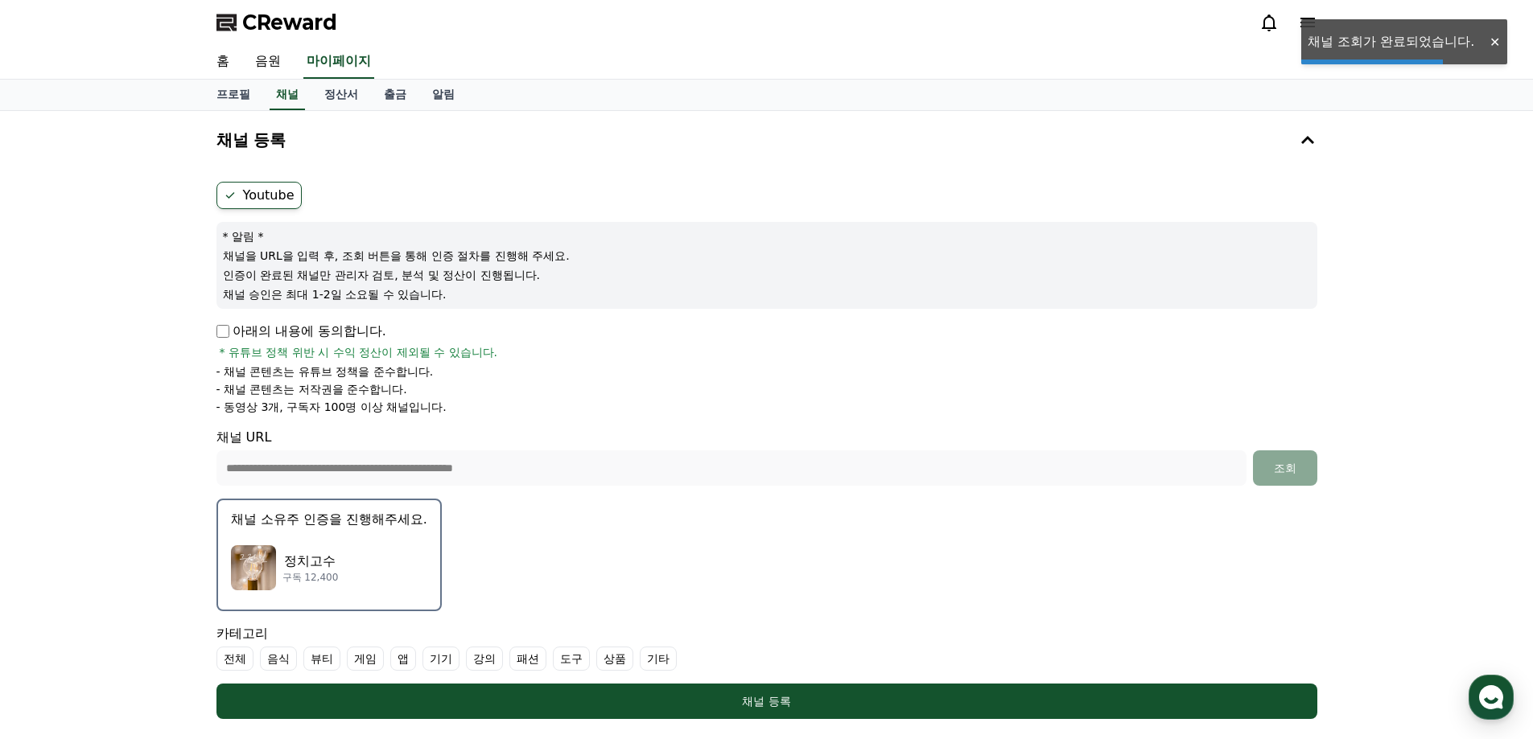
scroll to position [320, 0]
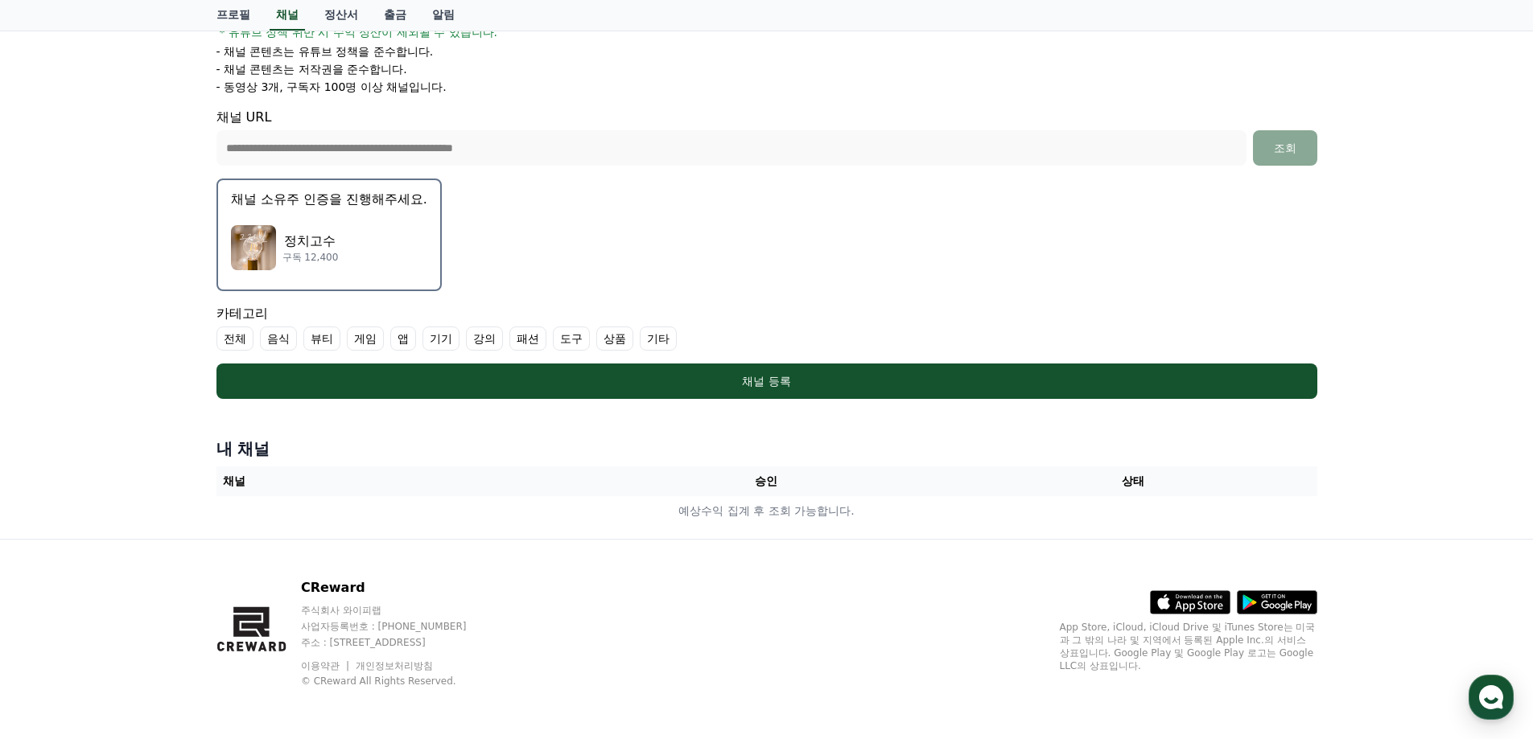
click at [656, 342] on label "기타" at bounding box center [658, 339] width 37 height 24
drag, startPoint x: 725, startPoint y: 391, endPoint x: 733, endPoint y: 454, distance: 63.3
click at [726, 391] on button "채널 등록" at bounding box center [766, 381] width 1101 height 35
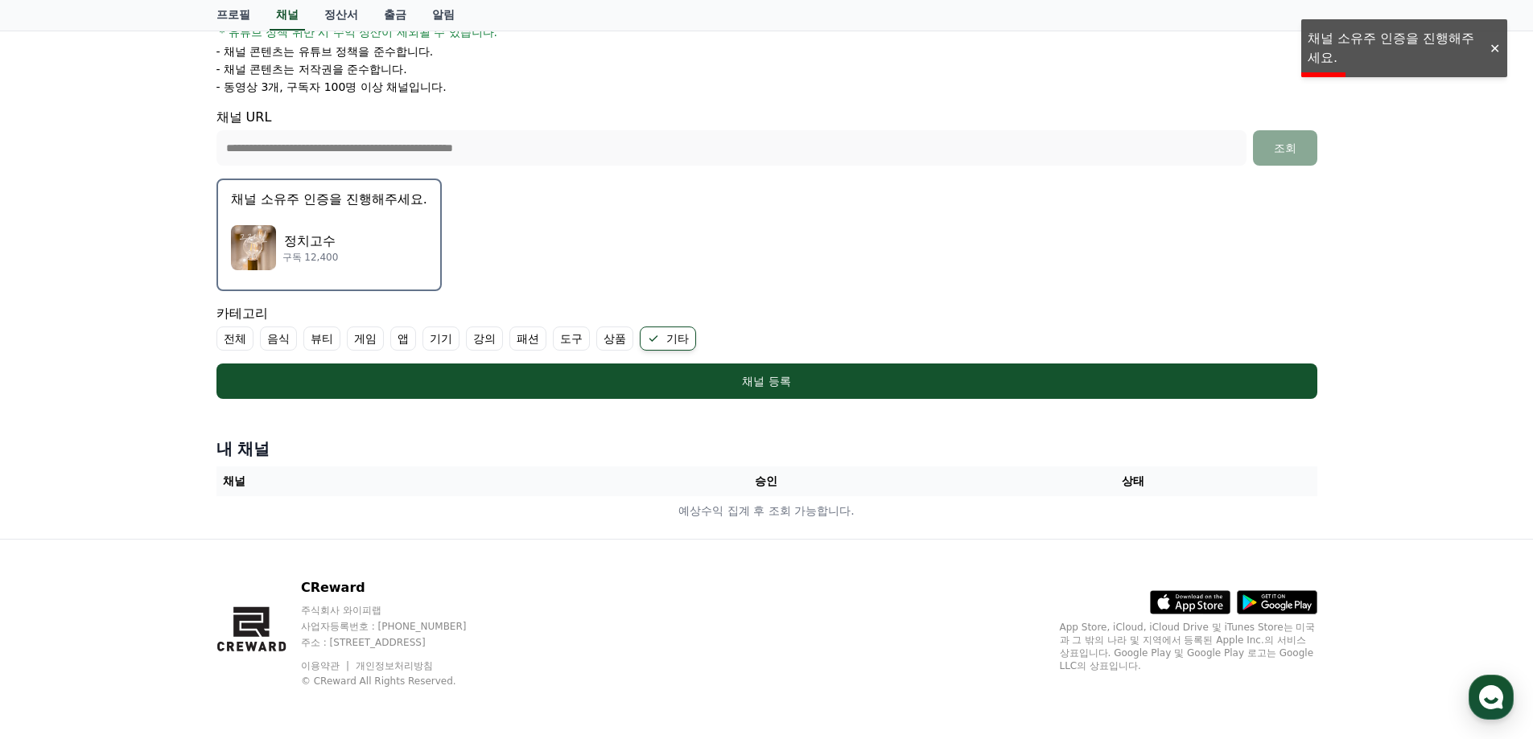
scroll to position [240, 0]
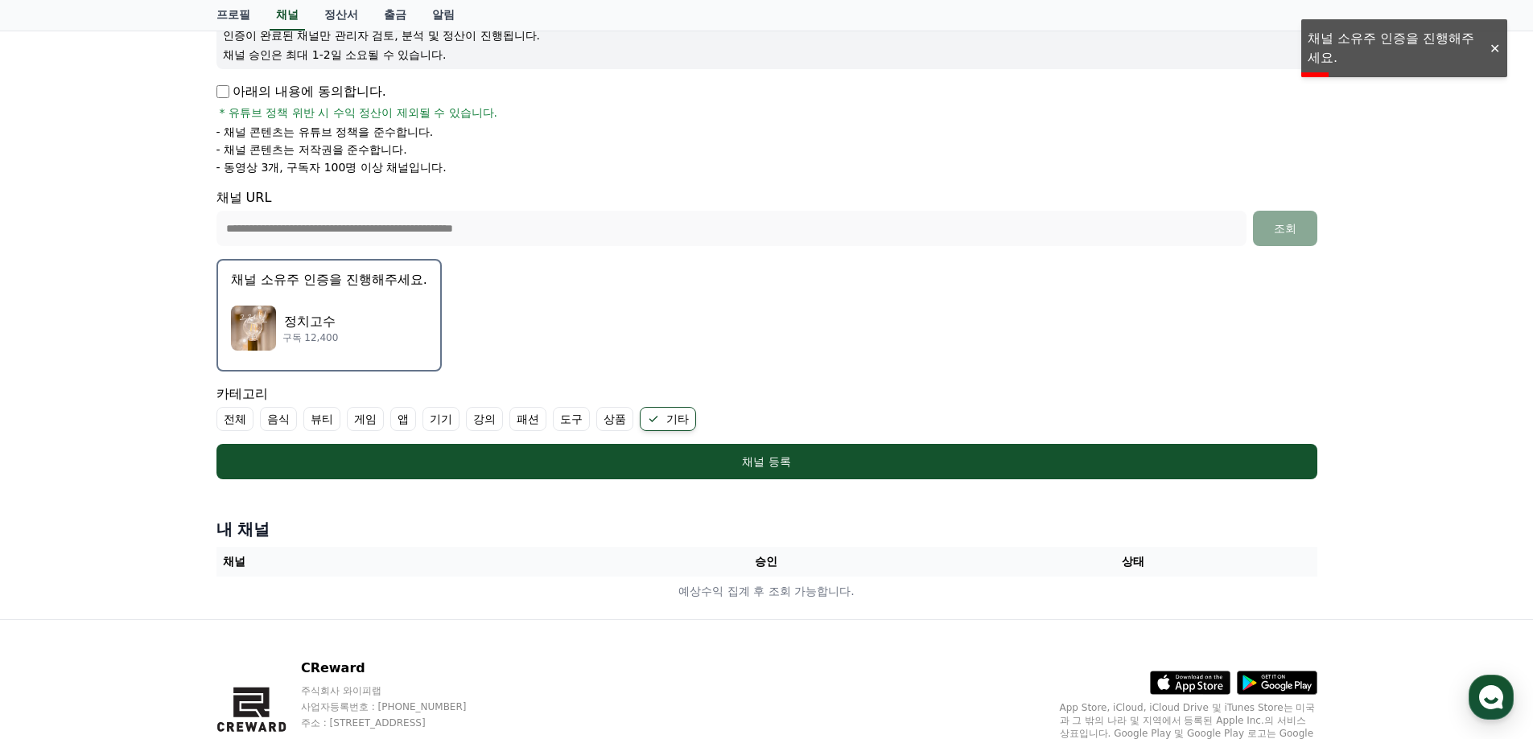
click at [316, 282] on p "채널 소유주 인증을 진행해주세요." at bounding box center [329, 279] width 196 height 19
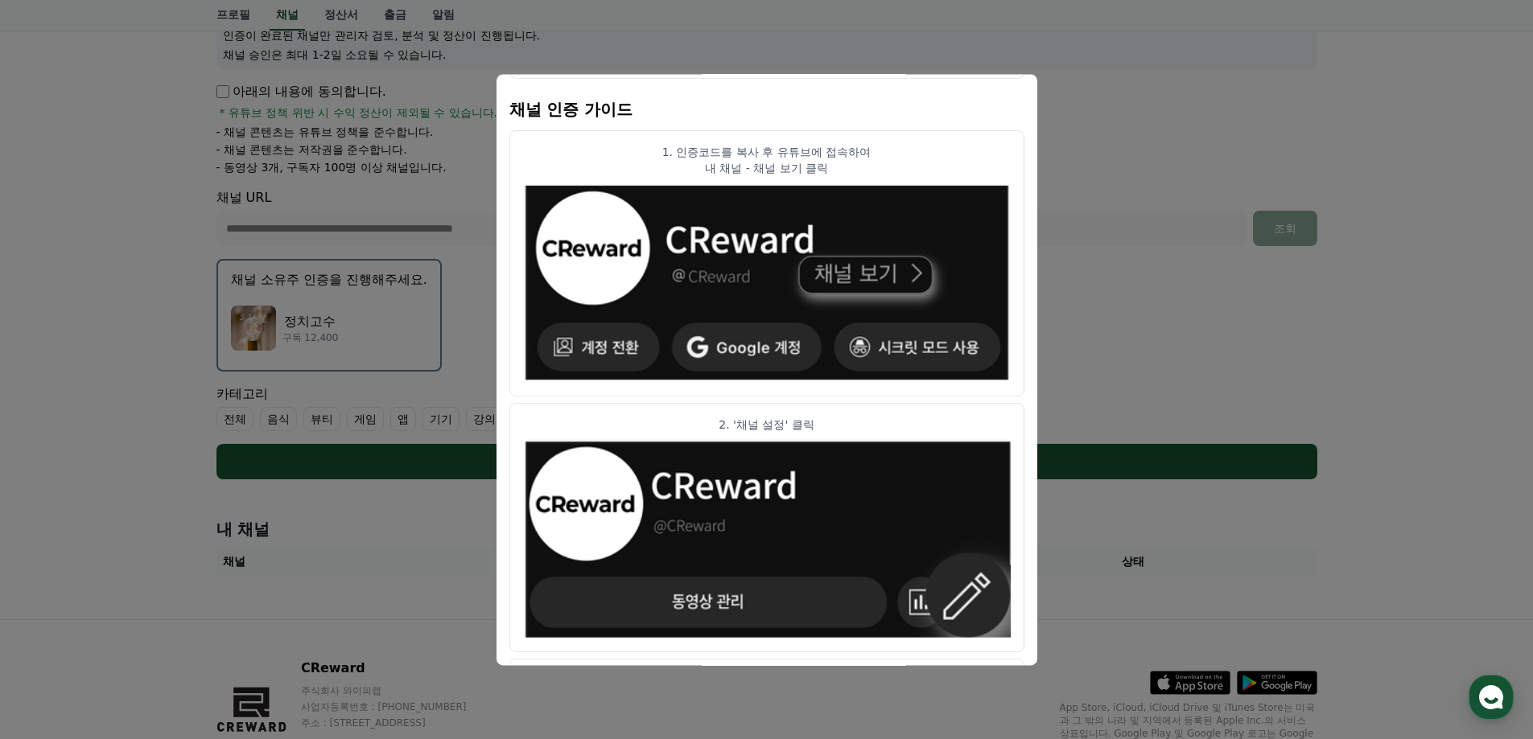
scroll to position [0, 0]
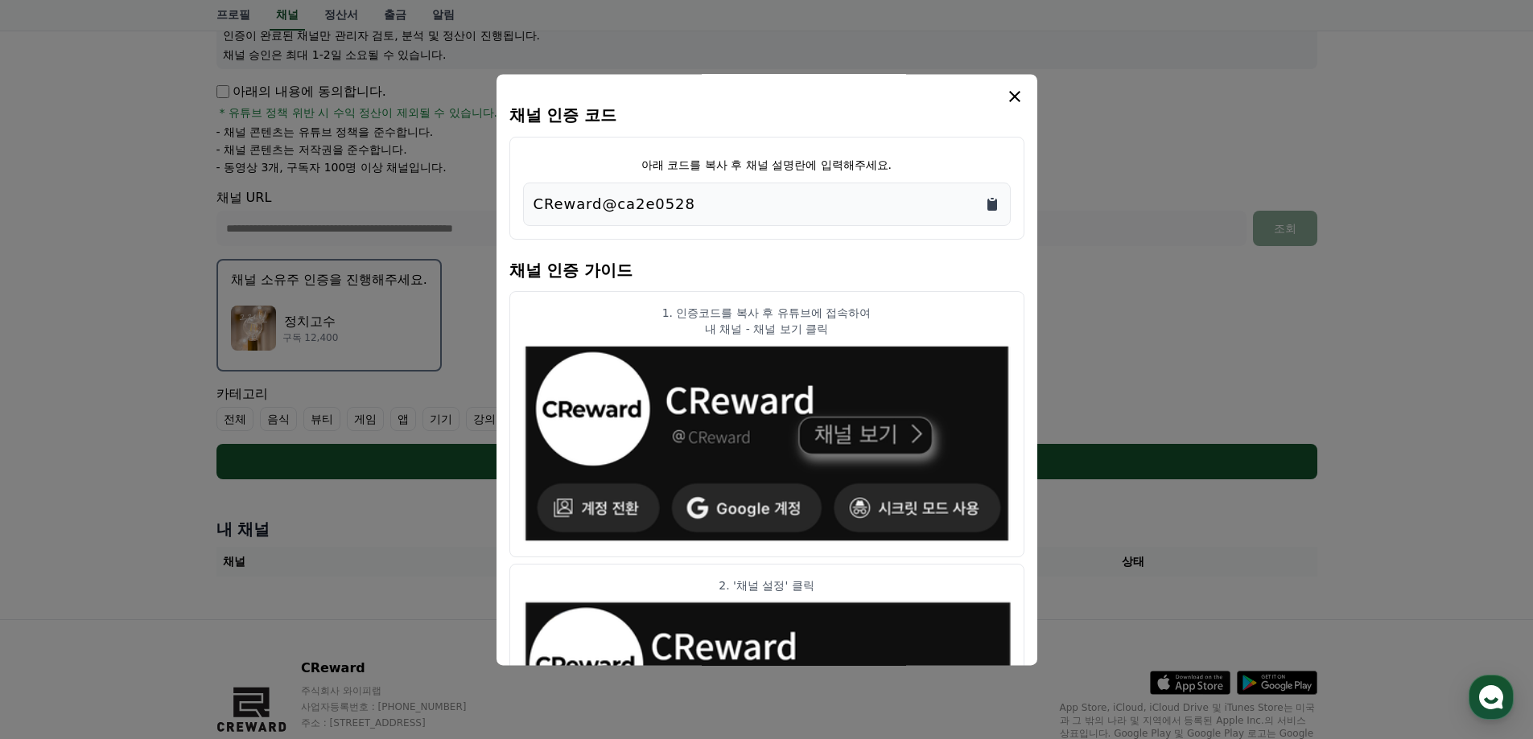
click at [997, 204] on icon "Copy to clipboard" at bounding box center [992, 204] width 16 height 16
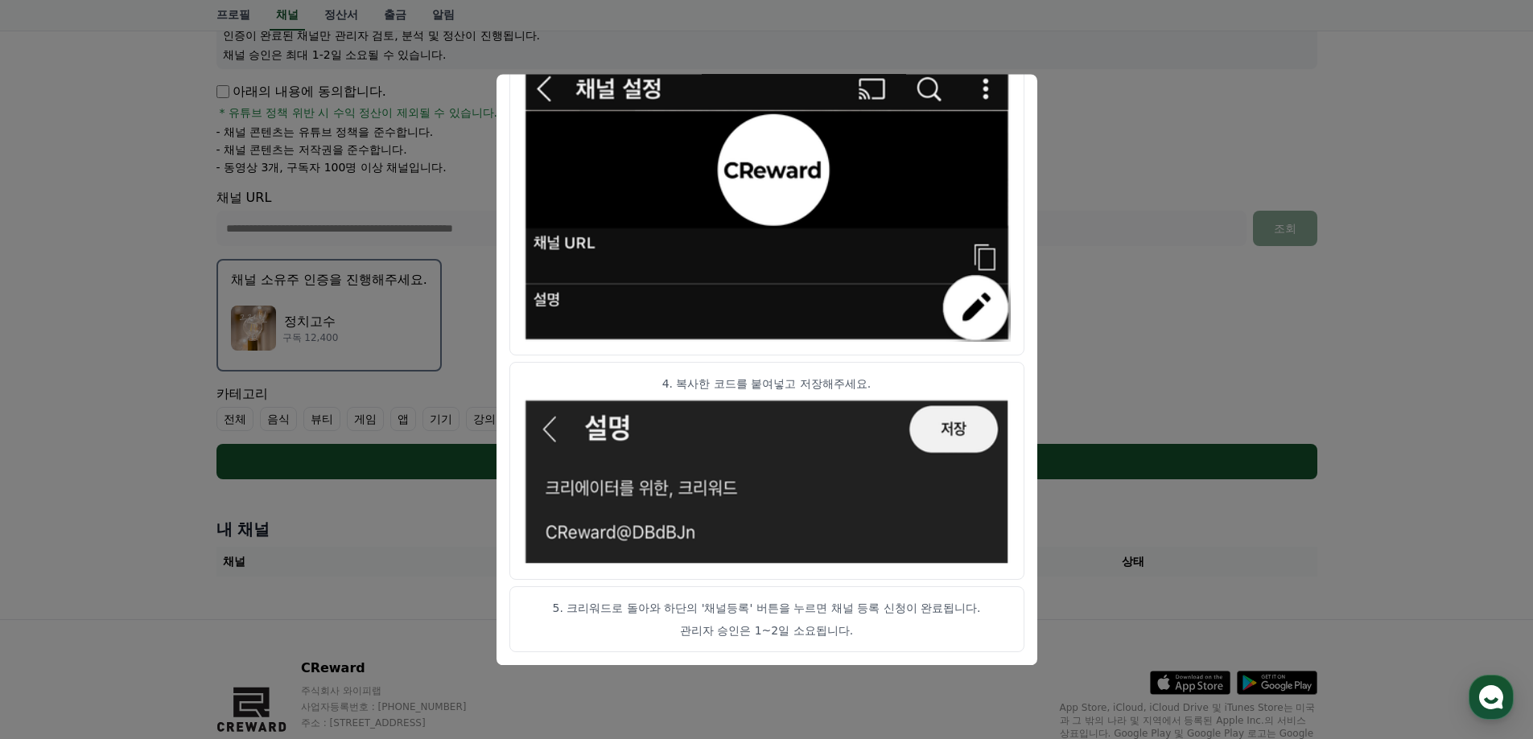
scroll to position [320, 0]
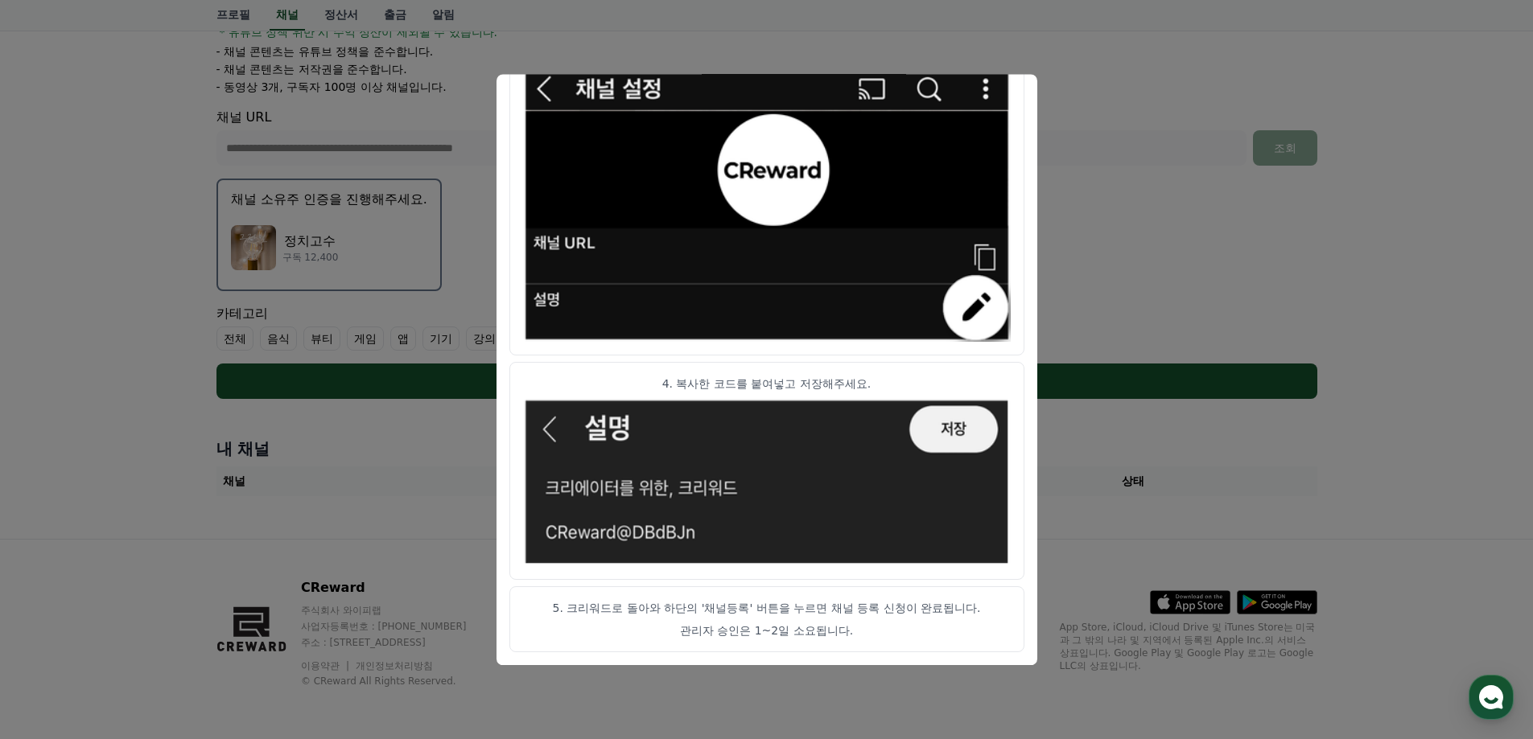
click at [1106, 126] on button "close modal" at bounding box center [766, 369] width 1533 height 739
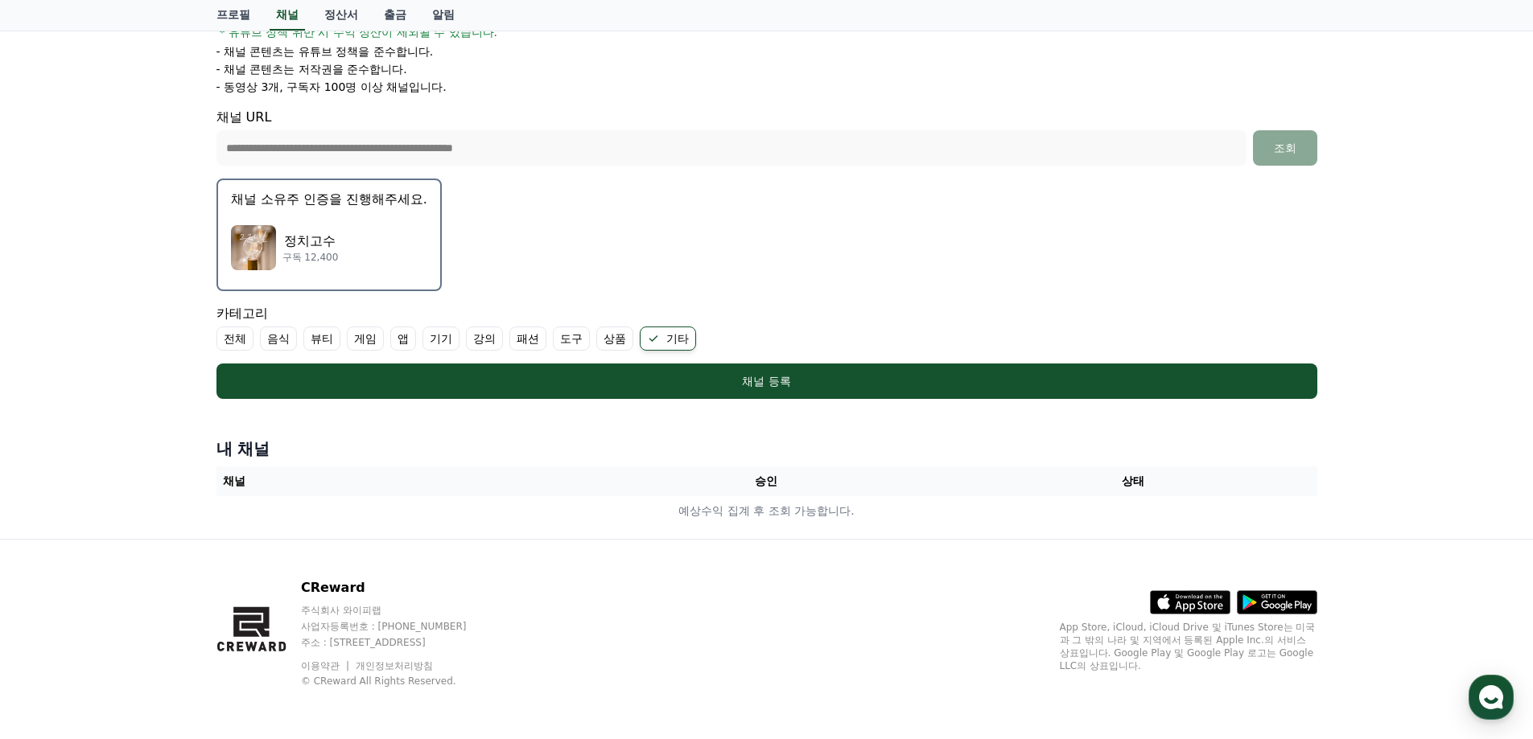
click at [1061, 274] on form "**********" at bounding box center [766, 130] width 1101 height 537
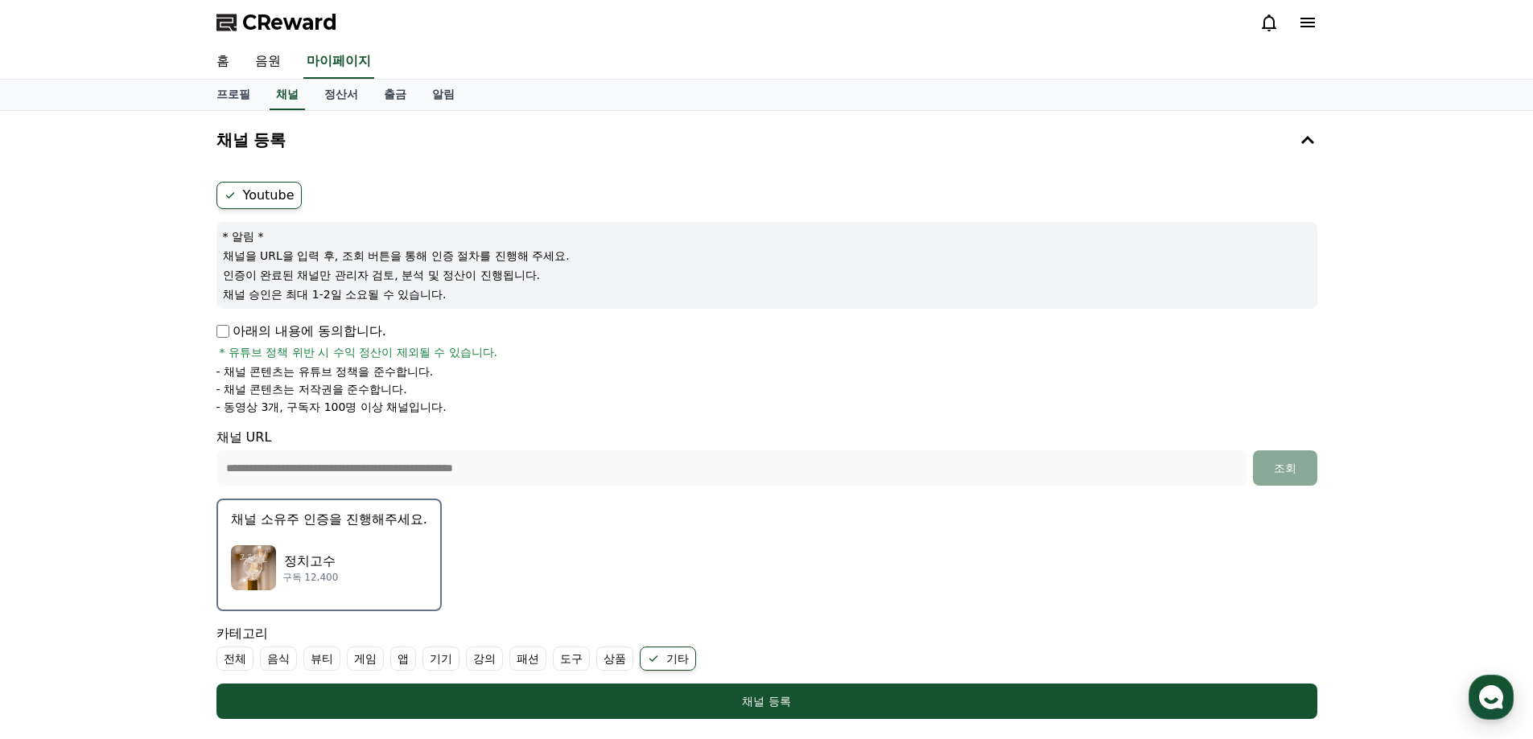
scroll to position [161, 0]
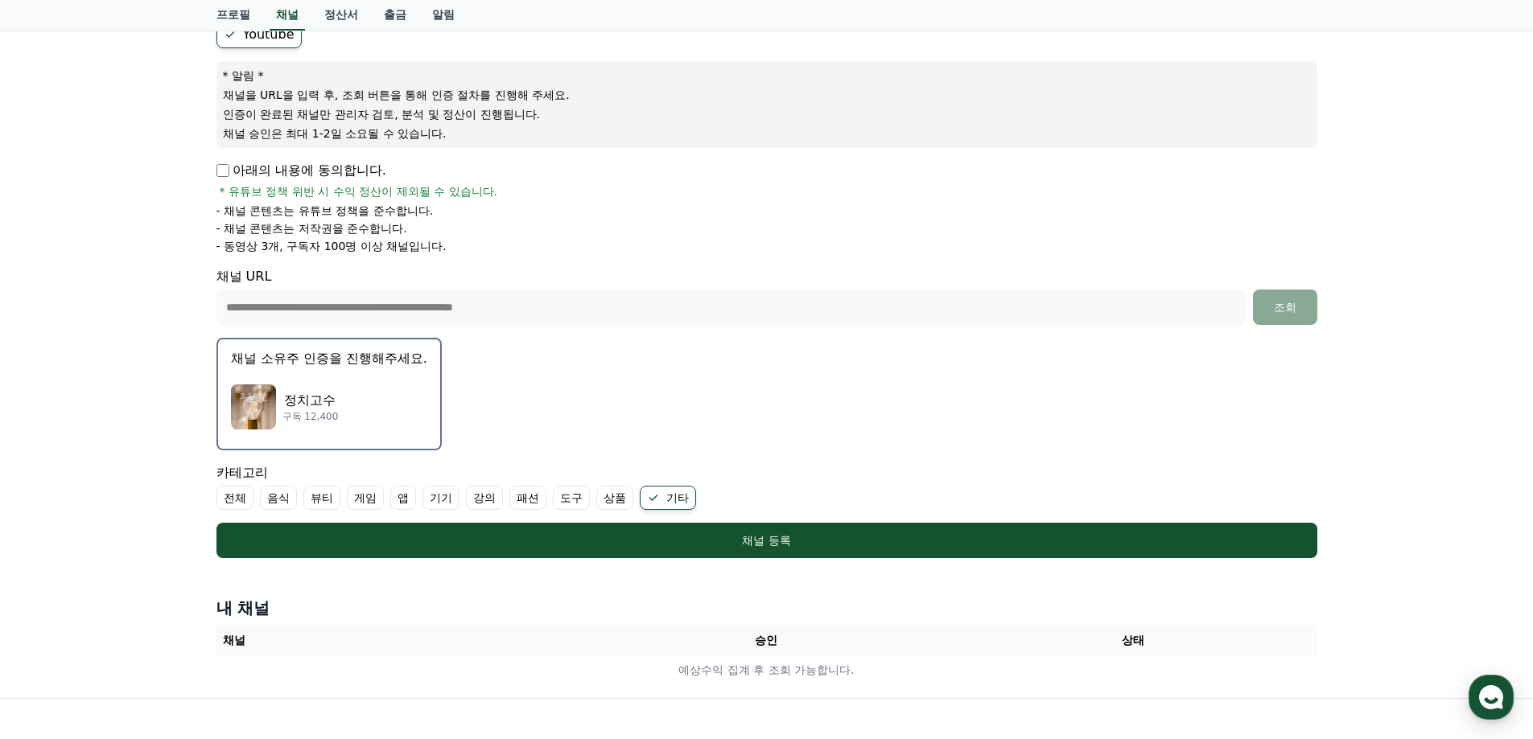
click at [1218, 416] on form "**********" at bounding box center [766, 289] width 1101 height 537
click at [1006, 624] on div "내 채널 채널 승인 상태 예상수익 집계 후 조회 가능합니다." at bounding box center [767, 641] width 1114 height 101
click at [841, 638] on th "승인" at bounding box center [766, 641] width 367 height 30
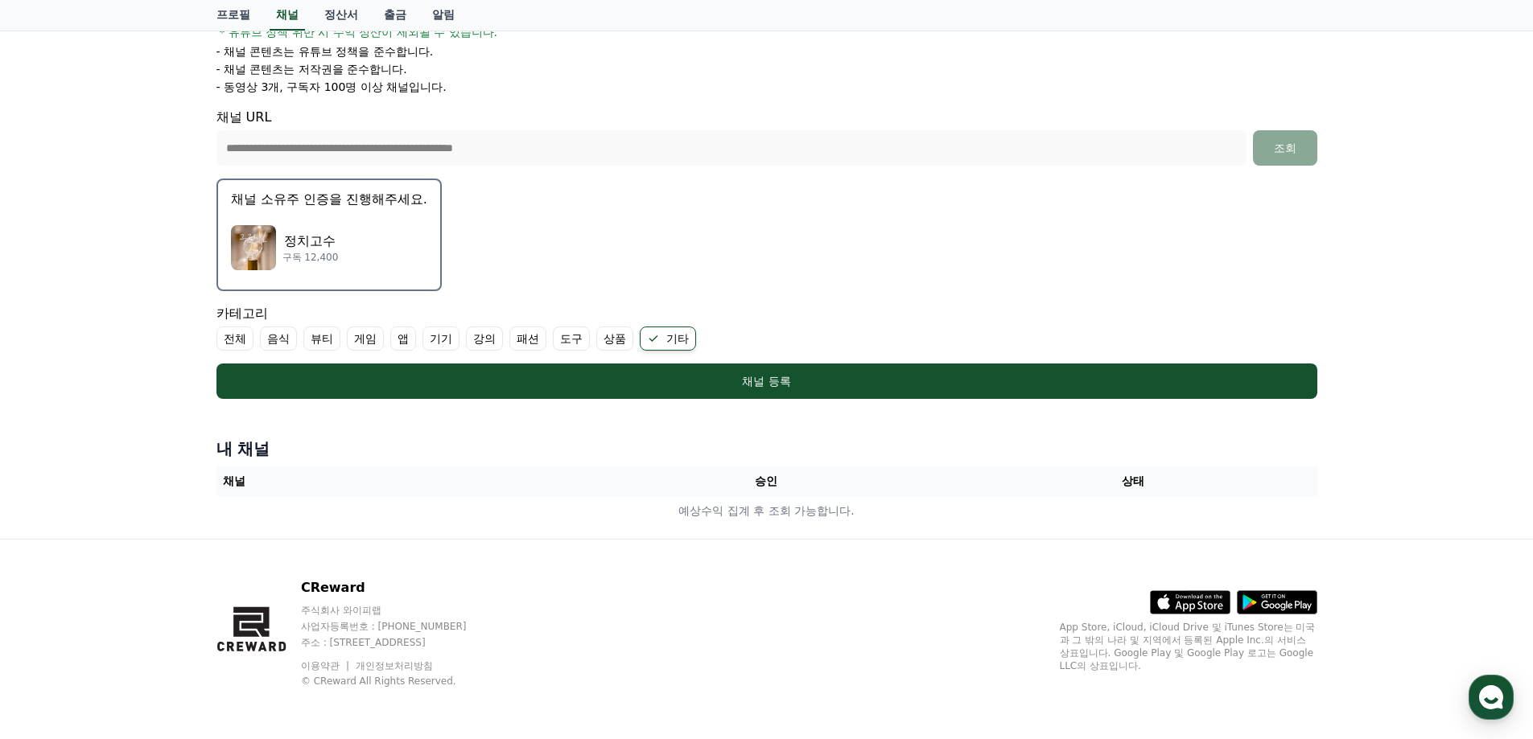
click at [231, 479] on th "채널" at bounding box center [399, 482] width 367 height 30
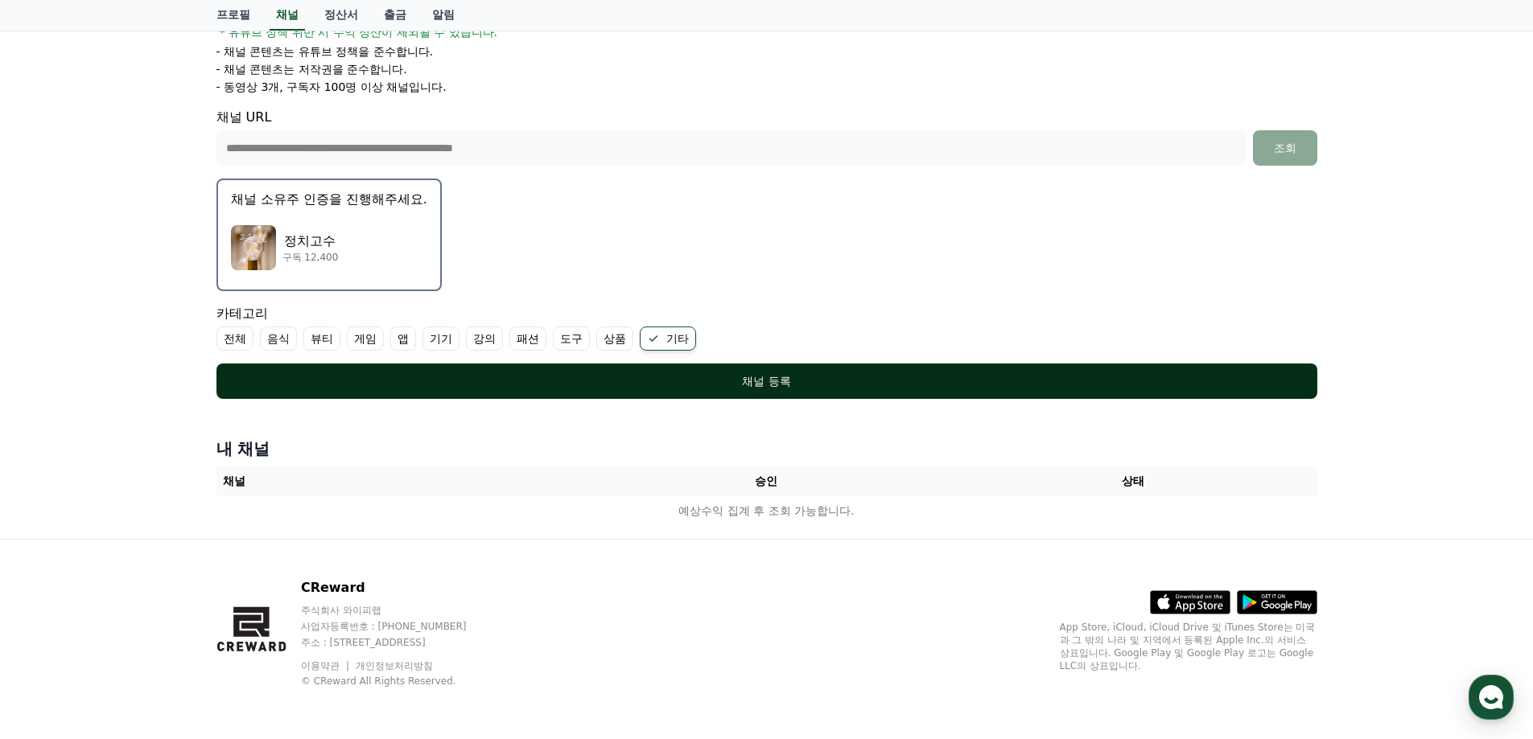
click at [297, 385] on div "채널 등록" at bounding box center [767, 381] width 1036 height 16
